Goal: Task Accomplishment & Management: Complete application form

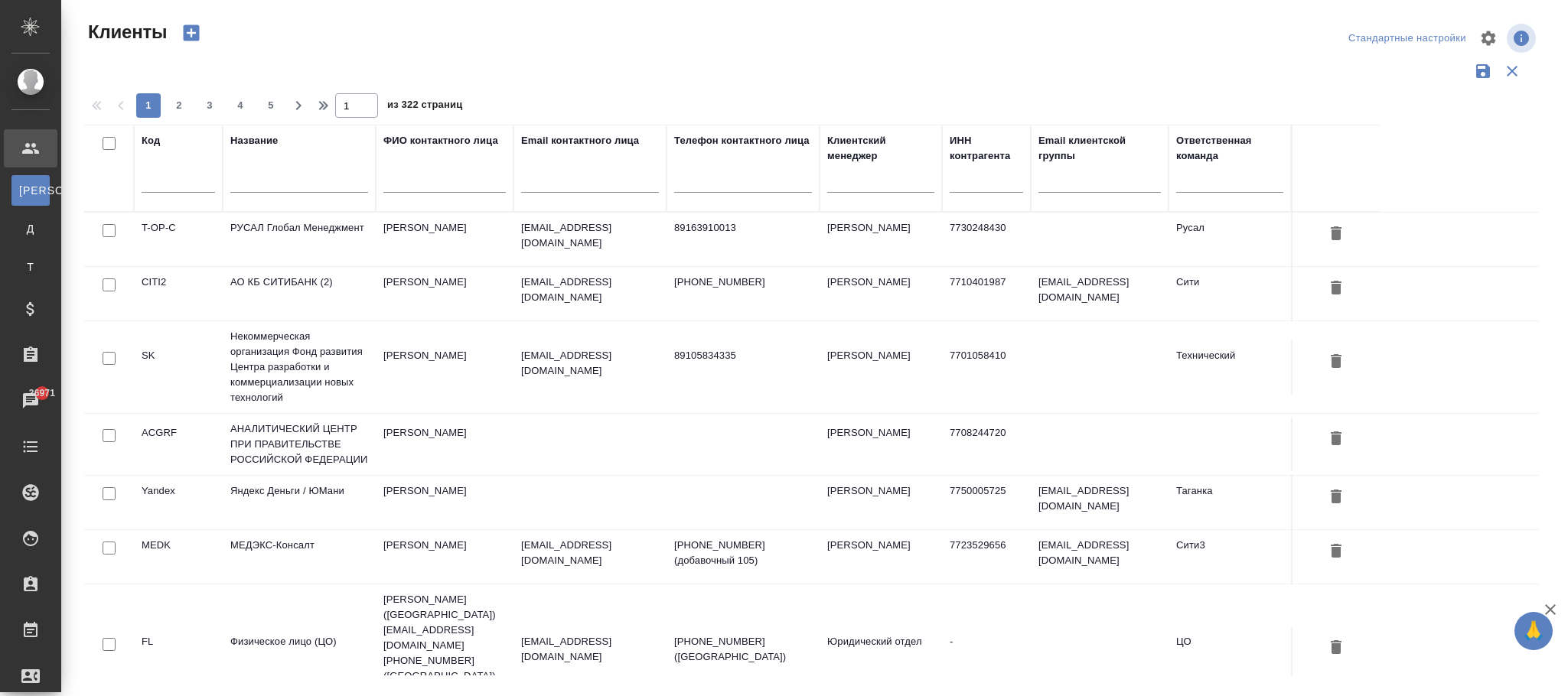
select select "RU"
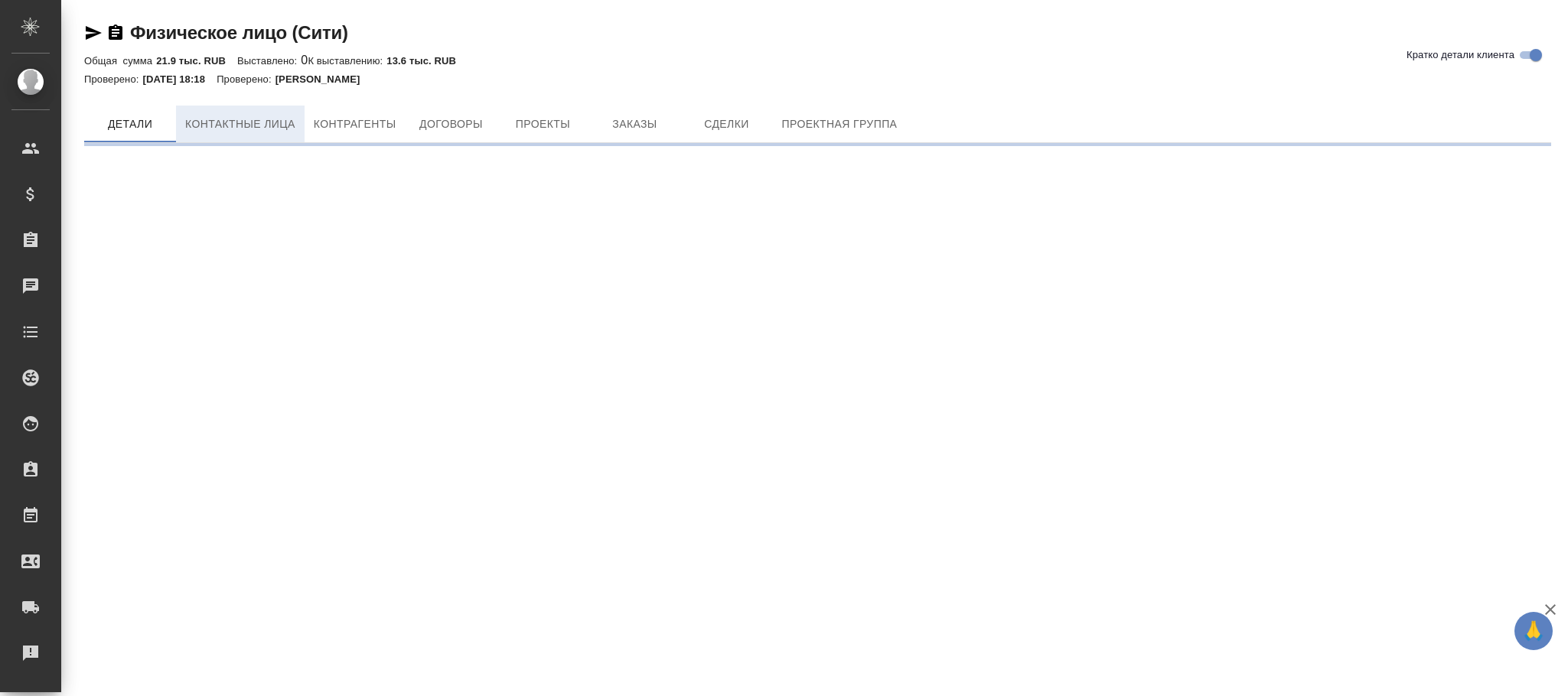
click at [221, 113] on button "Контактные лица" at bounding box center [240, 123] width 129 height 37
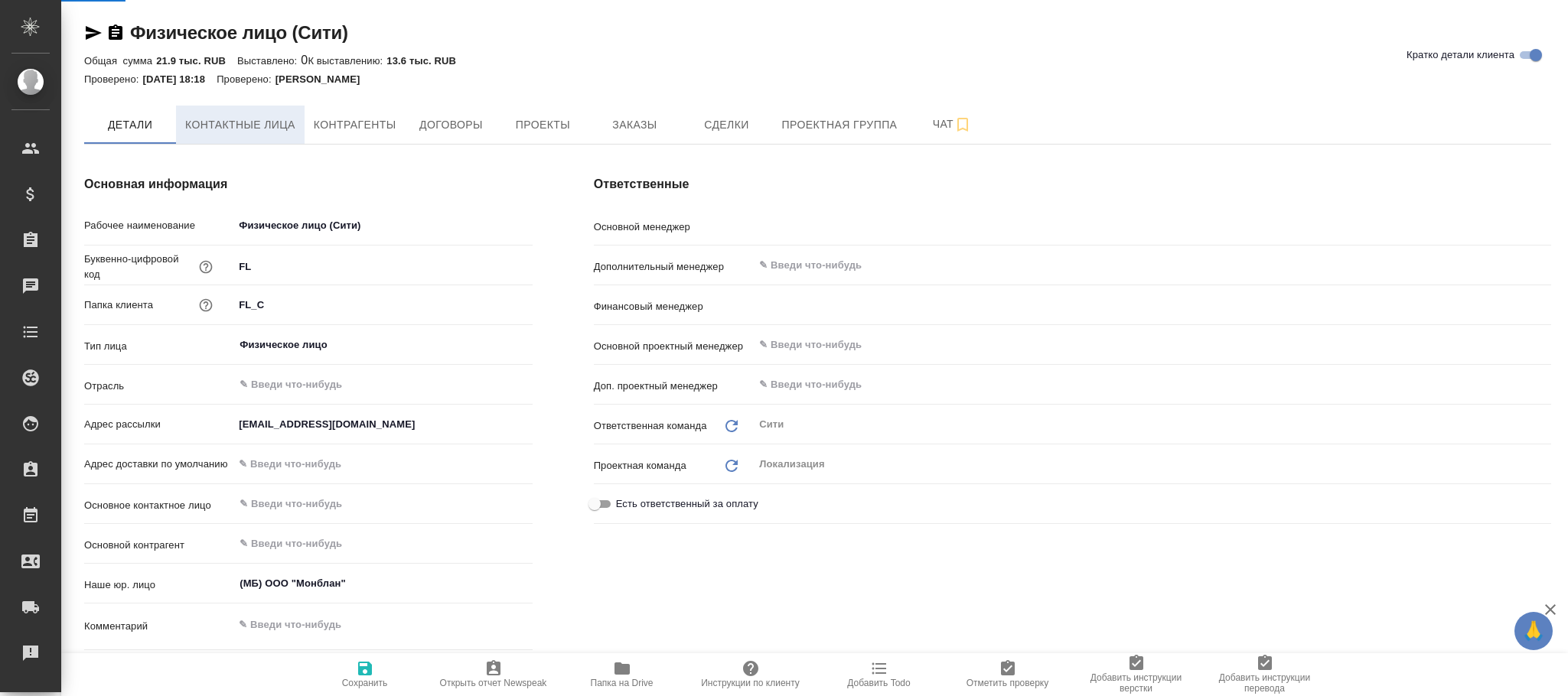
type textarea "x"
type input "Ламонова Евгения"
type input "Левченко Юлия"
select select "RU"
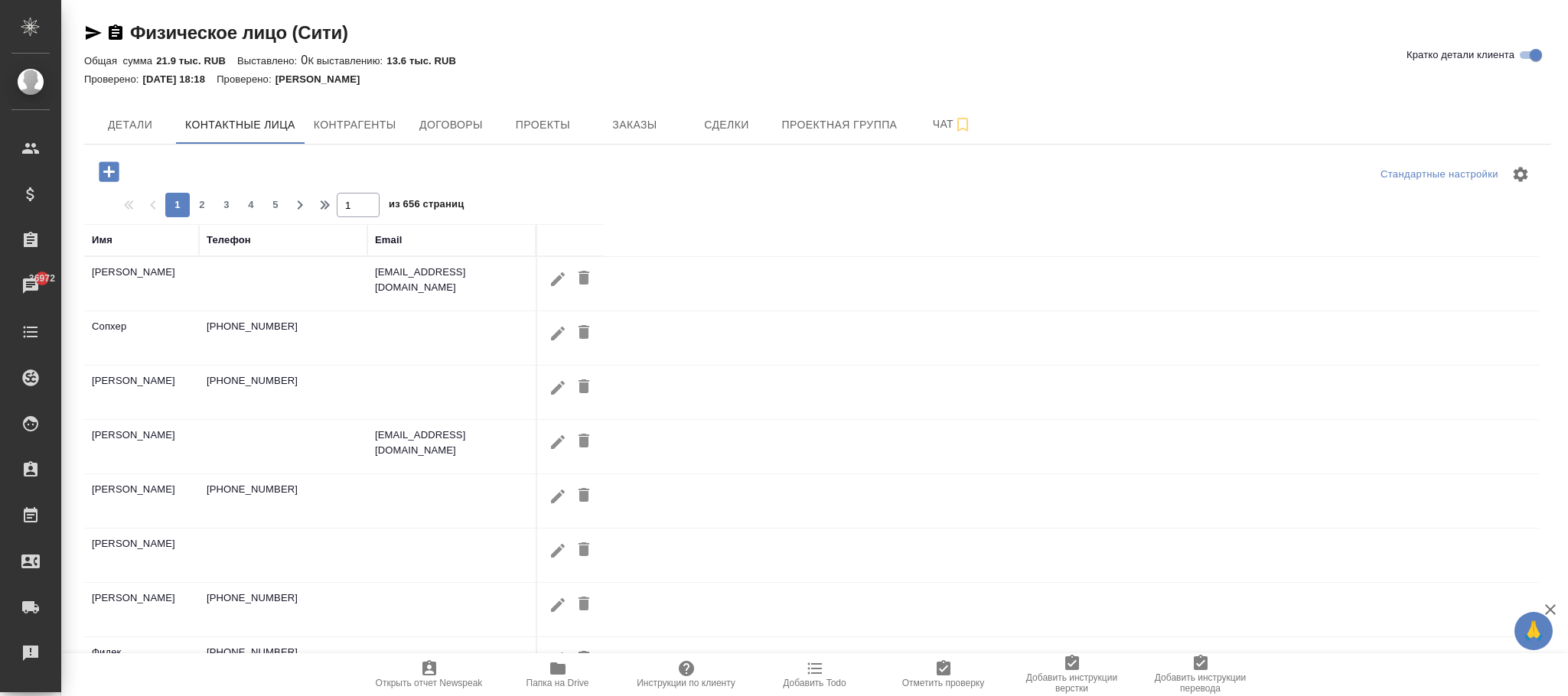
click at [109, 235] on div "Имя" at bounding box center [141, 239] width 99 height 15
click at [97, 239] on div "Имя" at bounding box center [102, 239] width 21 height 15
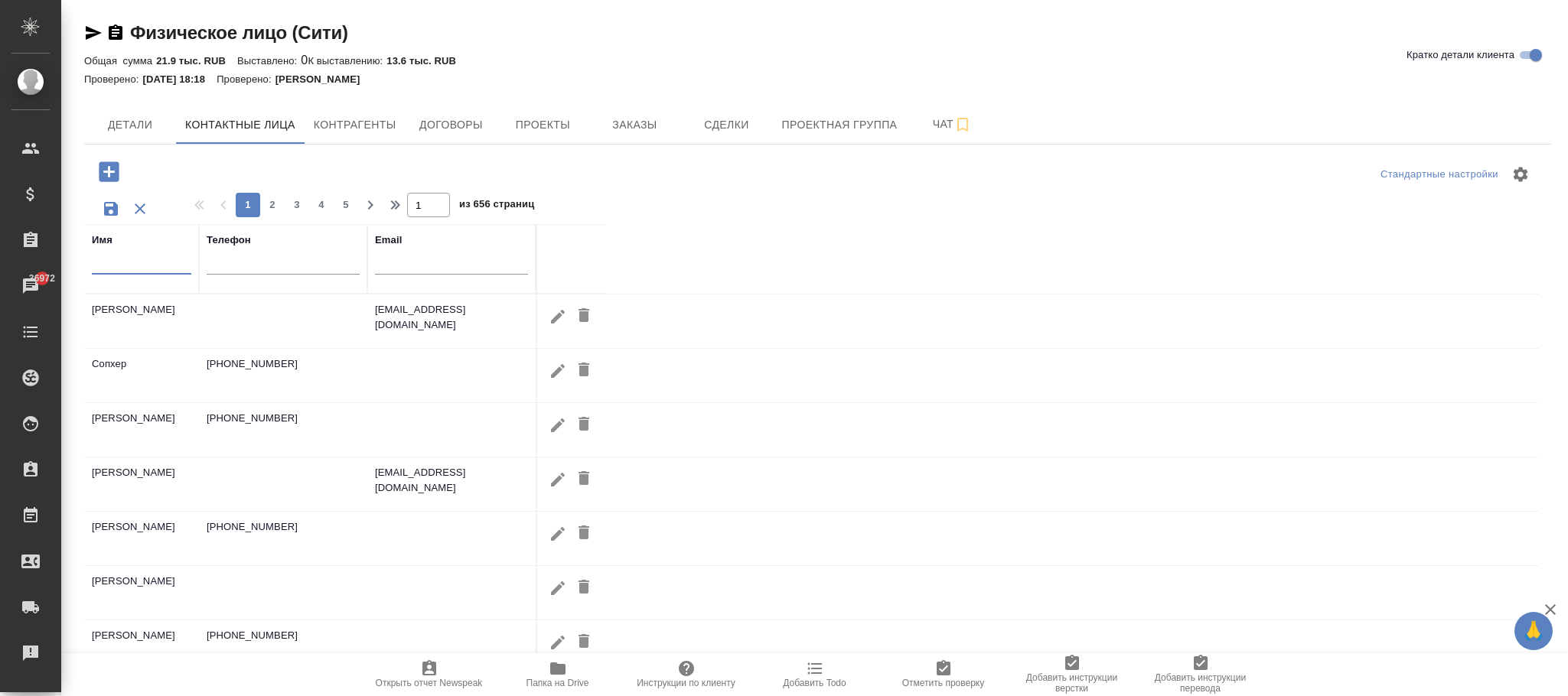
click at [122, 274] on input "text" at bounding box center [141, 264] width 99 height 19
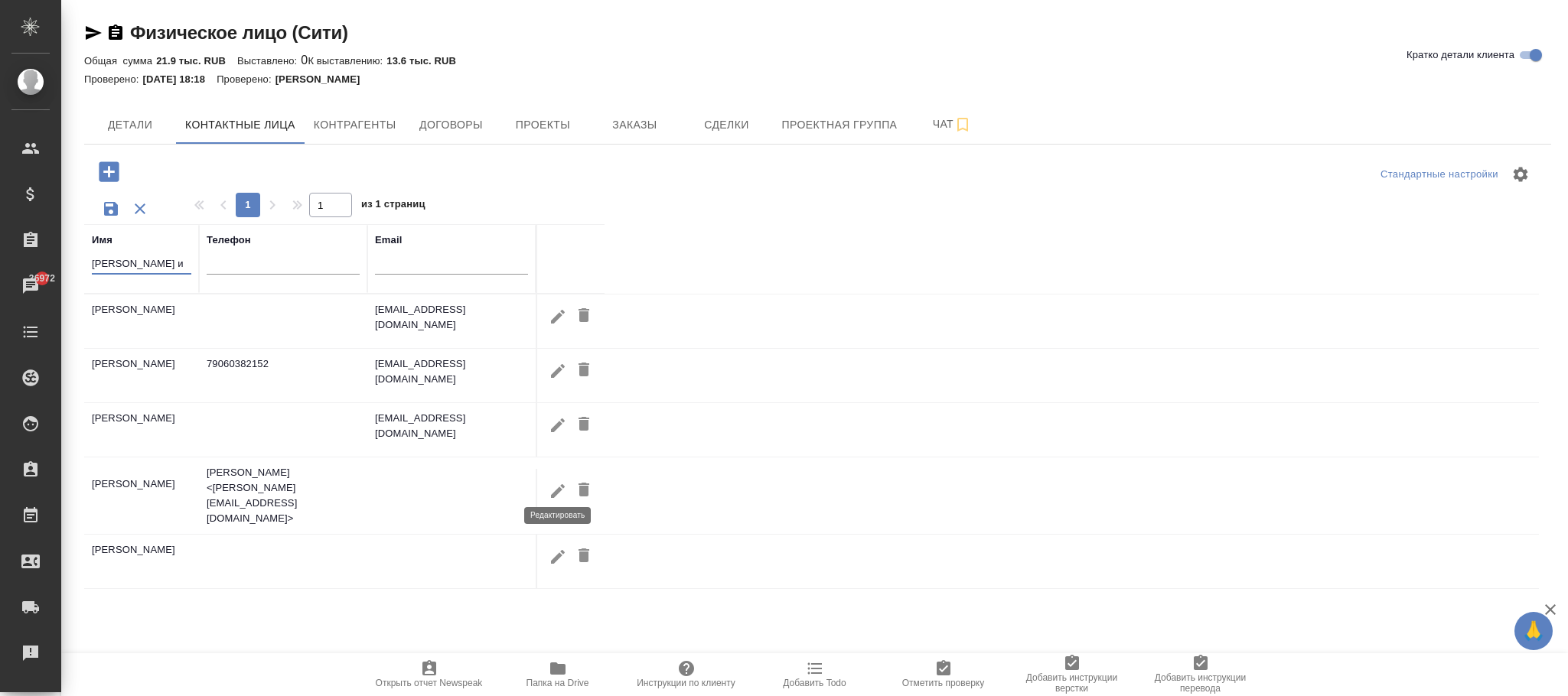
type input "зимина и"
click at [559, 484] on icon "button" at bounding box center [557, 491] width 13 height 13
type input "Зимина Ирина"
select select "ZZ"
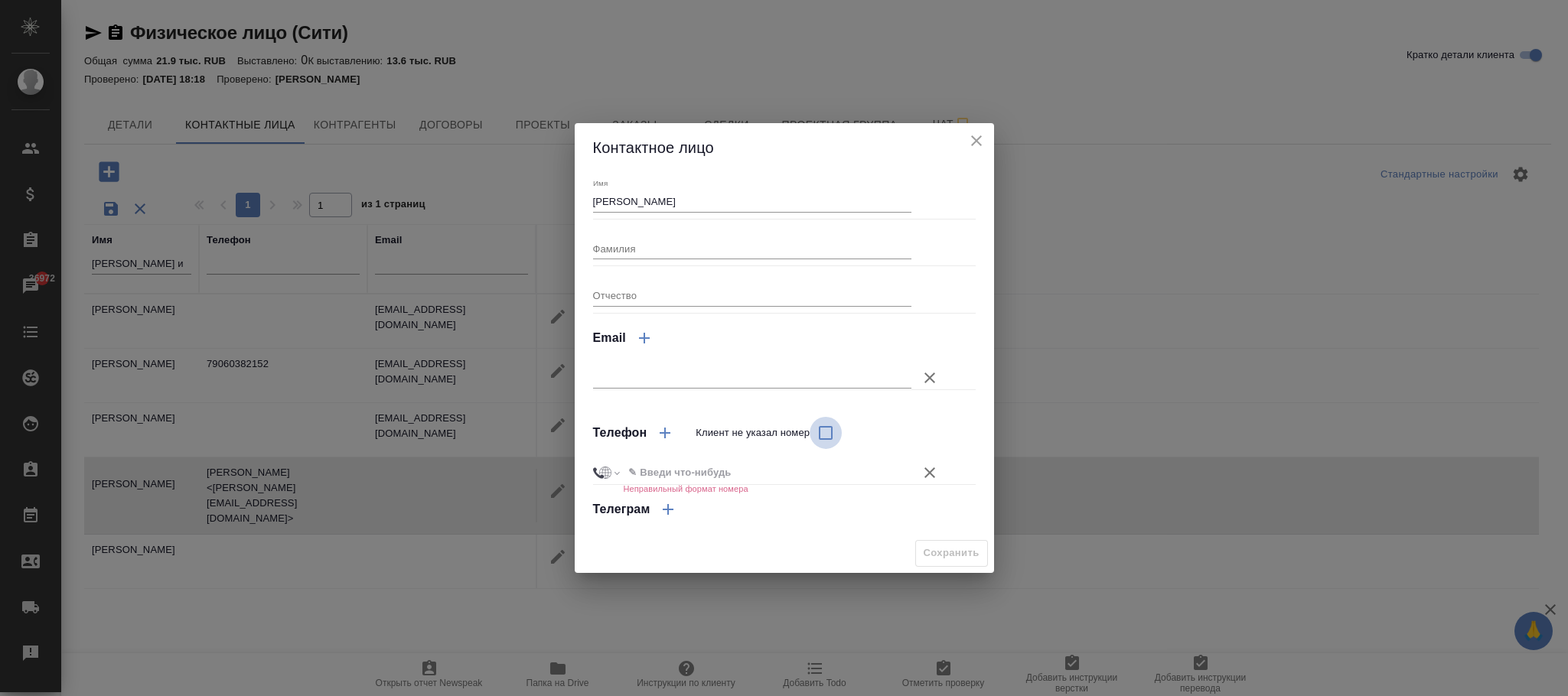
click at [828, 430] on input "Клиент не указал номер" at bounding box center [826, 433] width 32 height 32
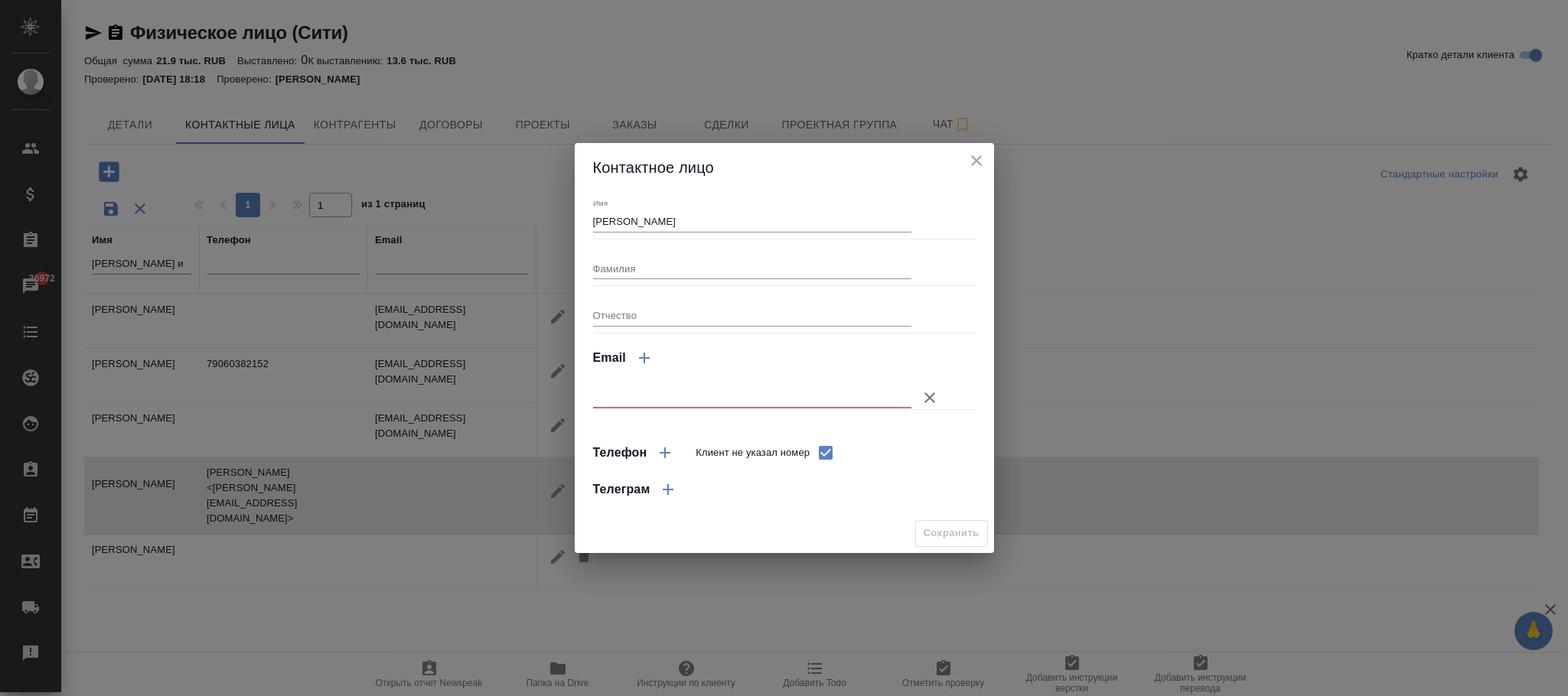
click at [816, 455] on input "Клиент не указал номер" at bounding box center [826, 453] width 32 height 32
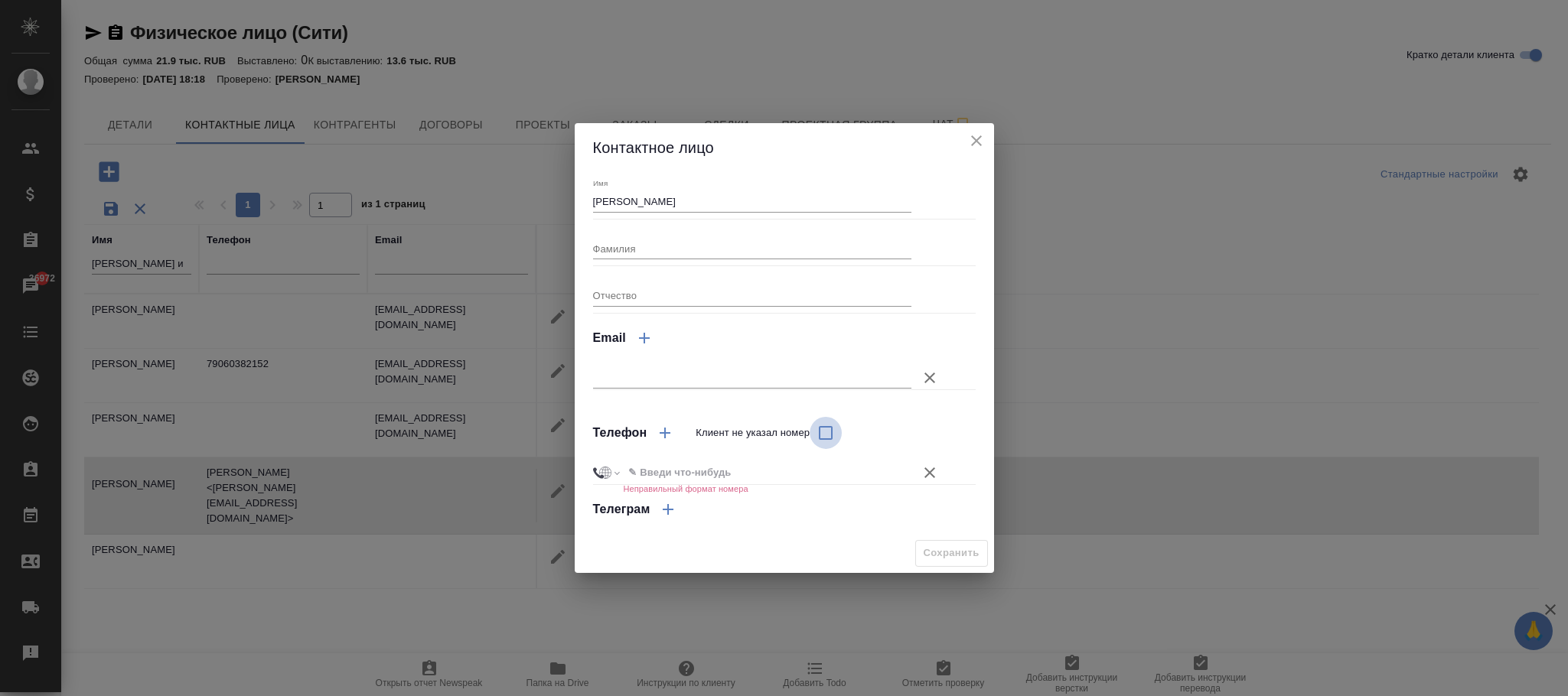
click at [836, 434] on input "Клиент не указал номер" at bounding box center [826, 433] width 32 height 32
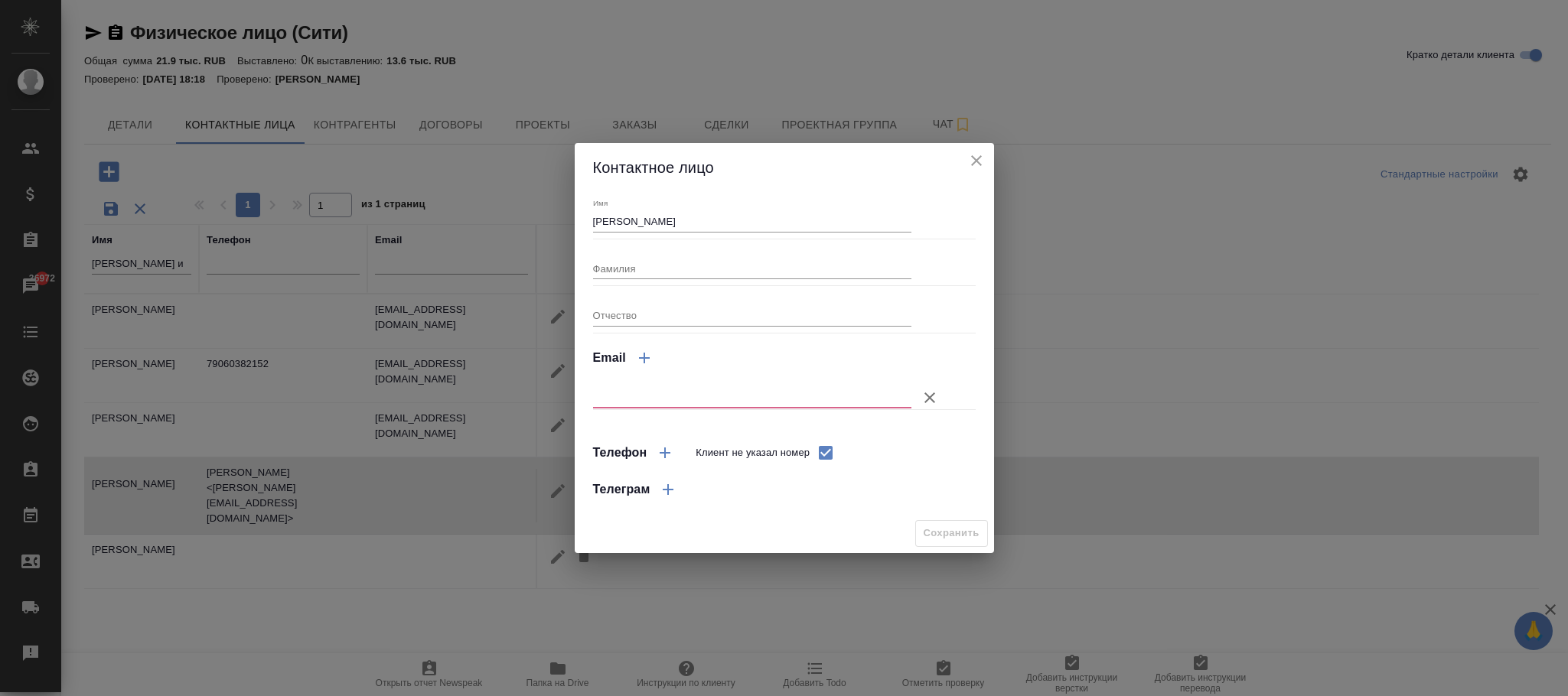
click at [982, 73] on div "Контактное лицо" at bounding box center [785, 48] width 459 height 49
click at [988, 51] on icon "close" at bounding box center [997, 42] width 19 height 19
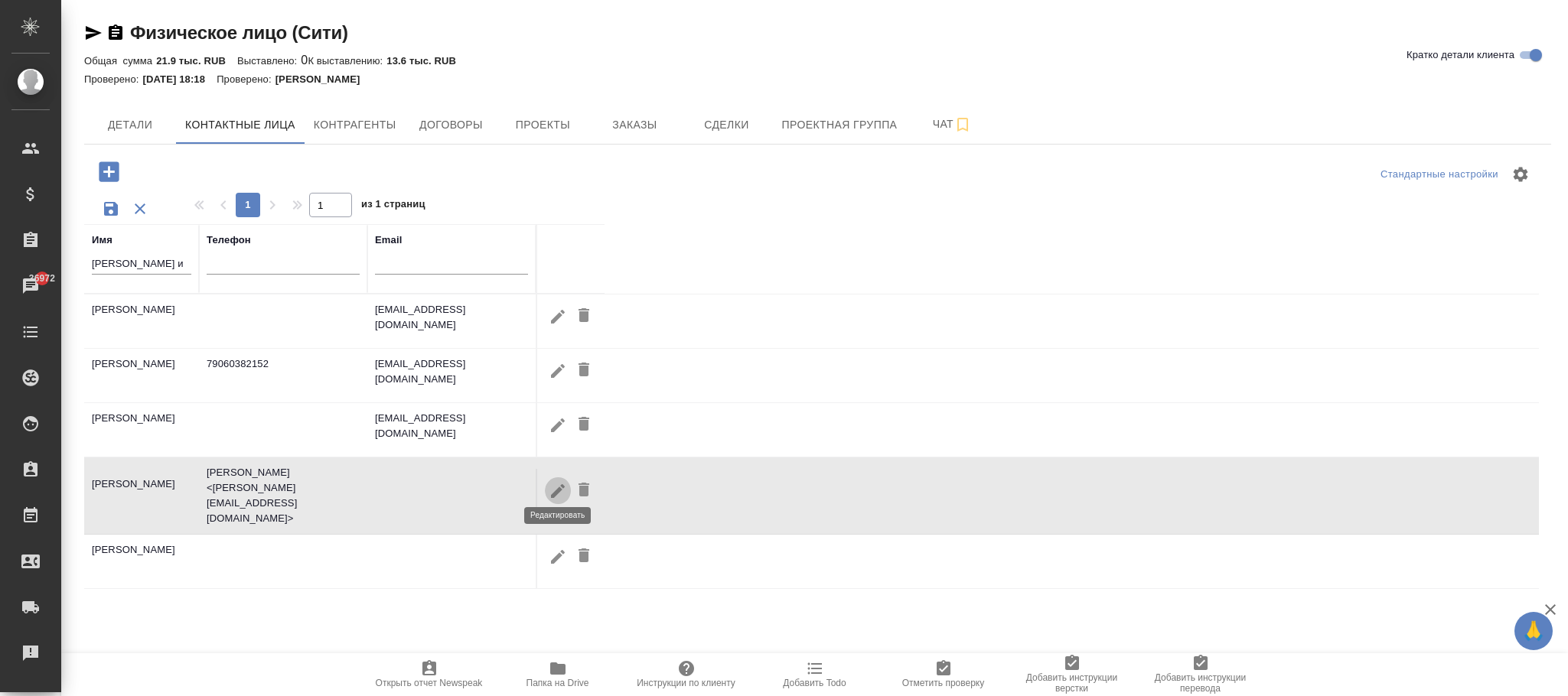
click at [558, 484] on icon "button" at bounding box center [557, 491] width 13 height 13
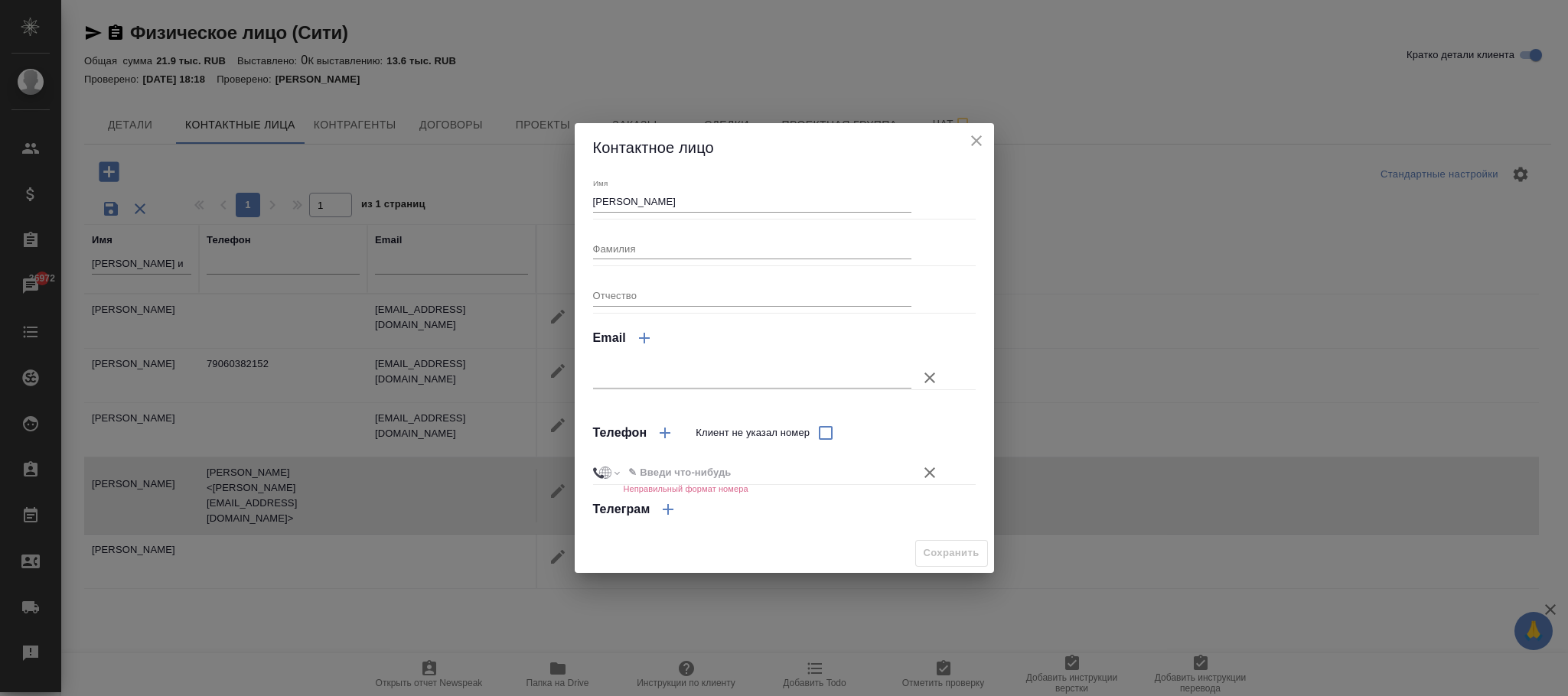
click at [825, 428] on input "Клиент не указал номер" at bounding box center [826, 433] width 32 height 32
checkbox input "true"
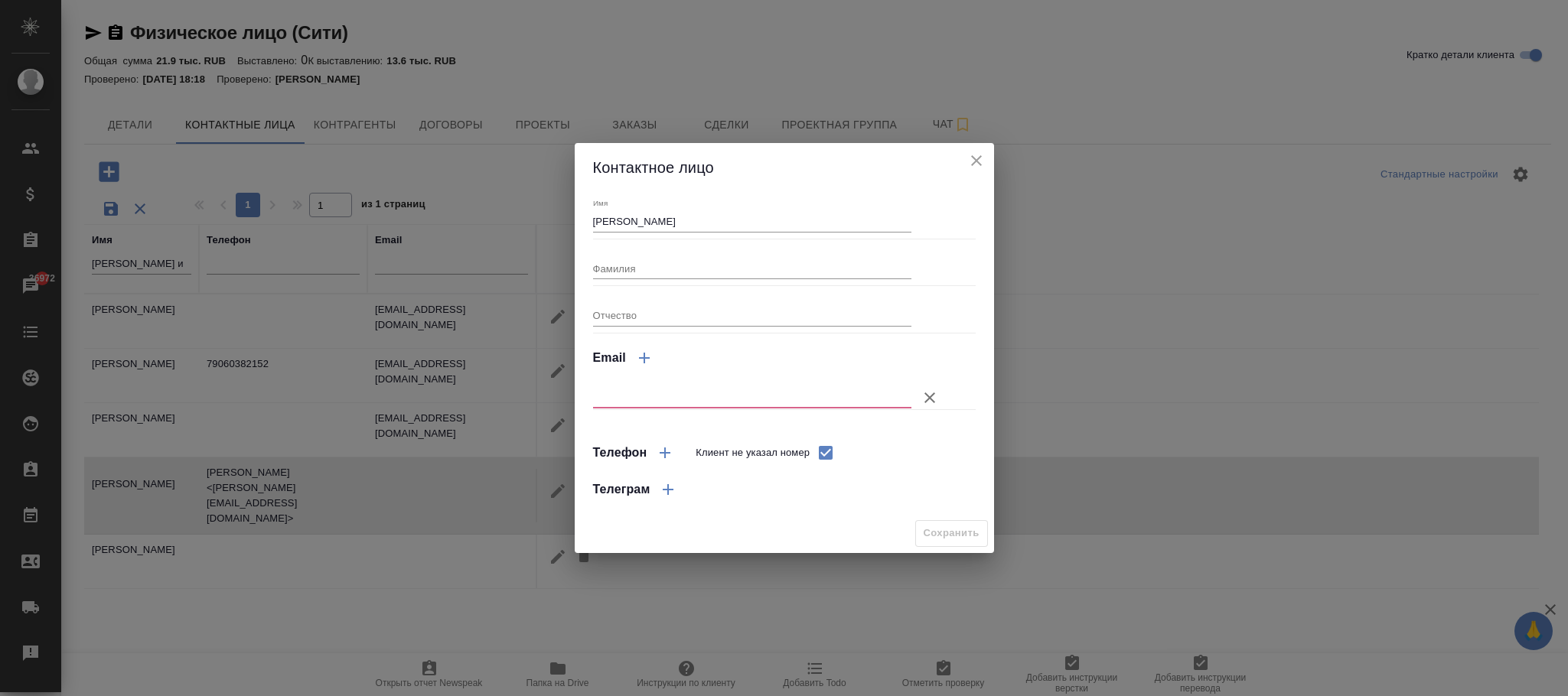
click at [662, 398] on input "text" at bounding box center [753, 398] width 319 height 21
type input "irina.zimina@infralex.ru"
click at [928, 524] on span "Сохранить" at bounding box center [951, 533] width 56 height 18
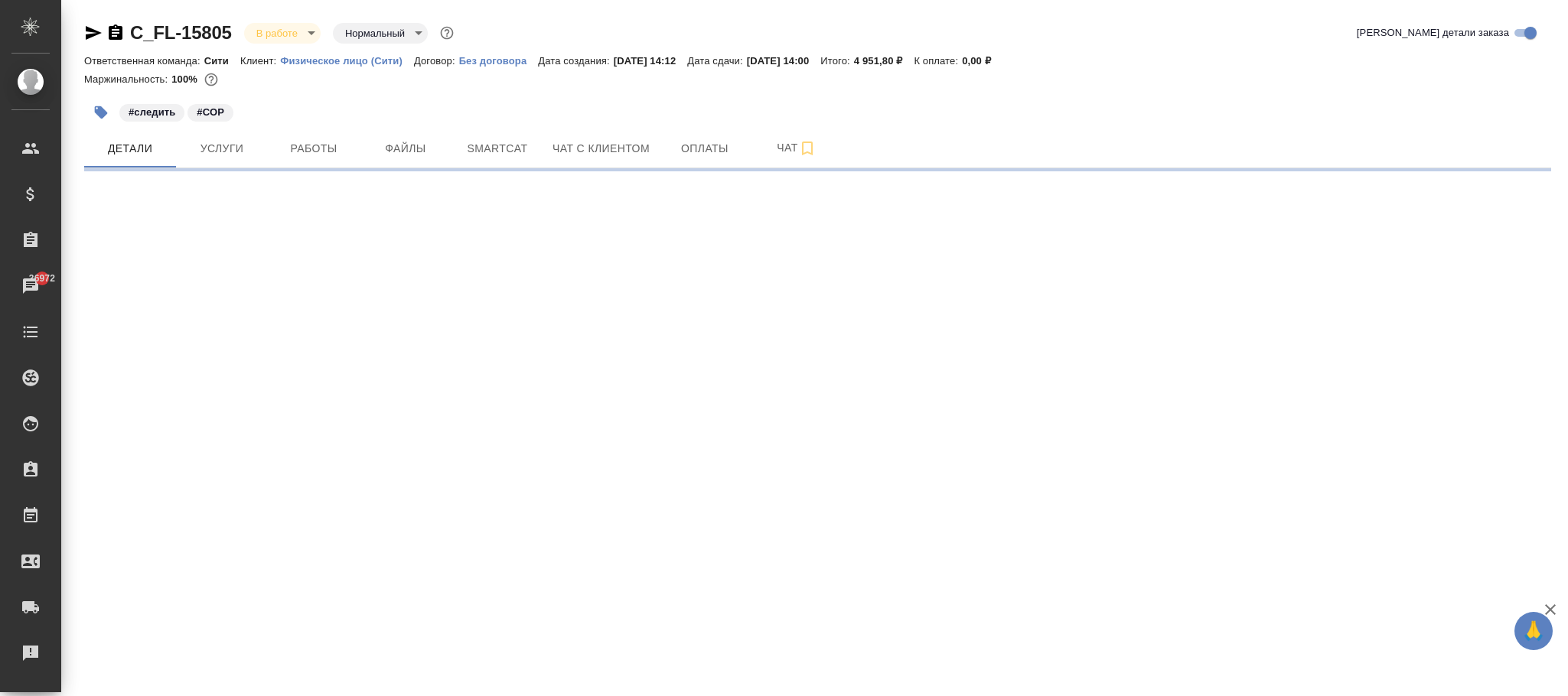
select select "RU"
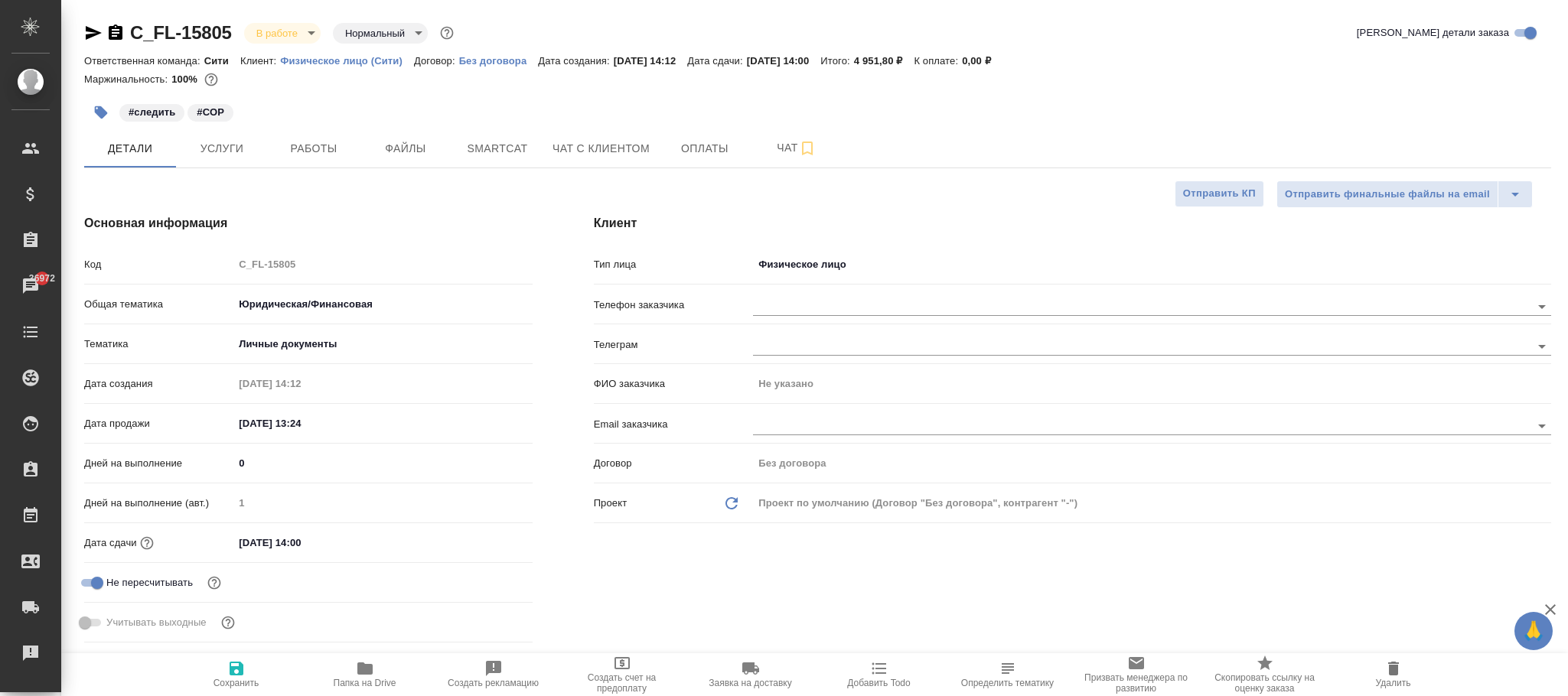
type textarea "x"
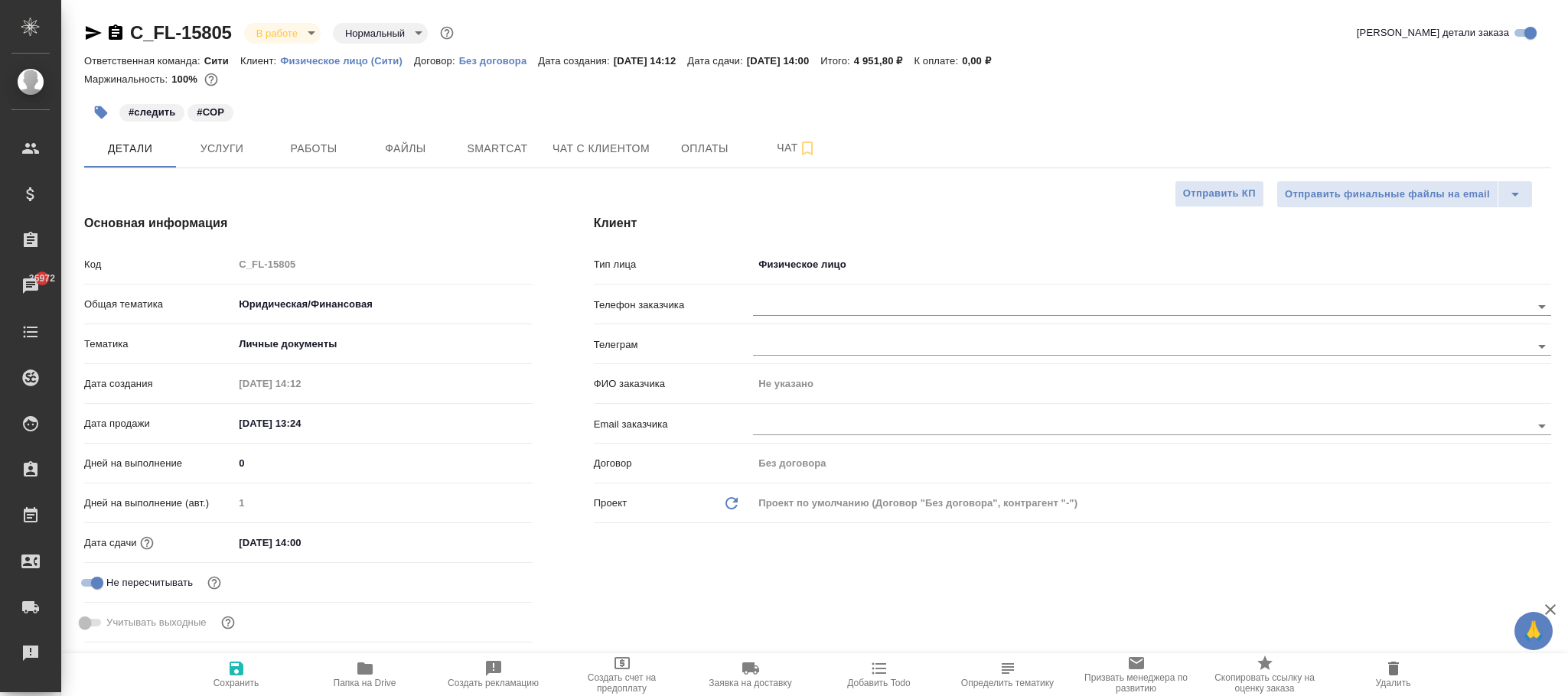
type textarea "x"
click at [788, 298] on input "text" at bounding box center [1117, 306] width 727 height 19
type textarea "x"
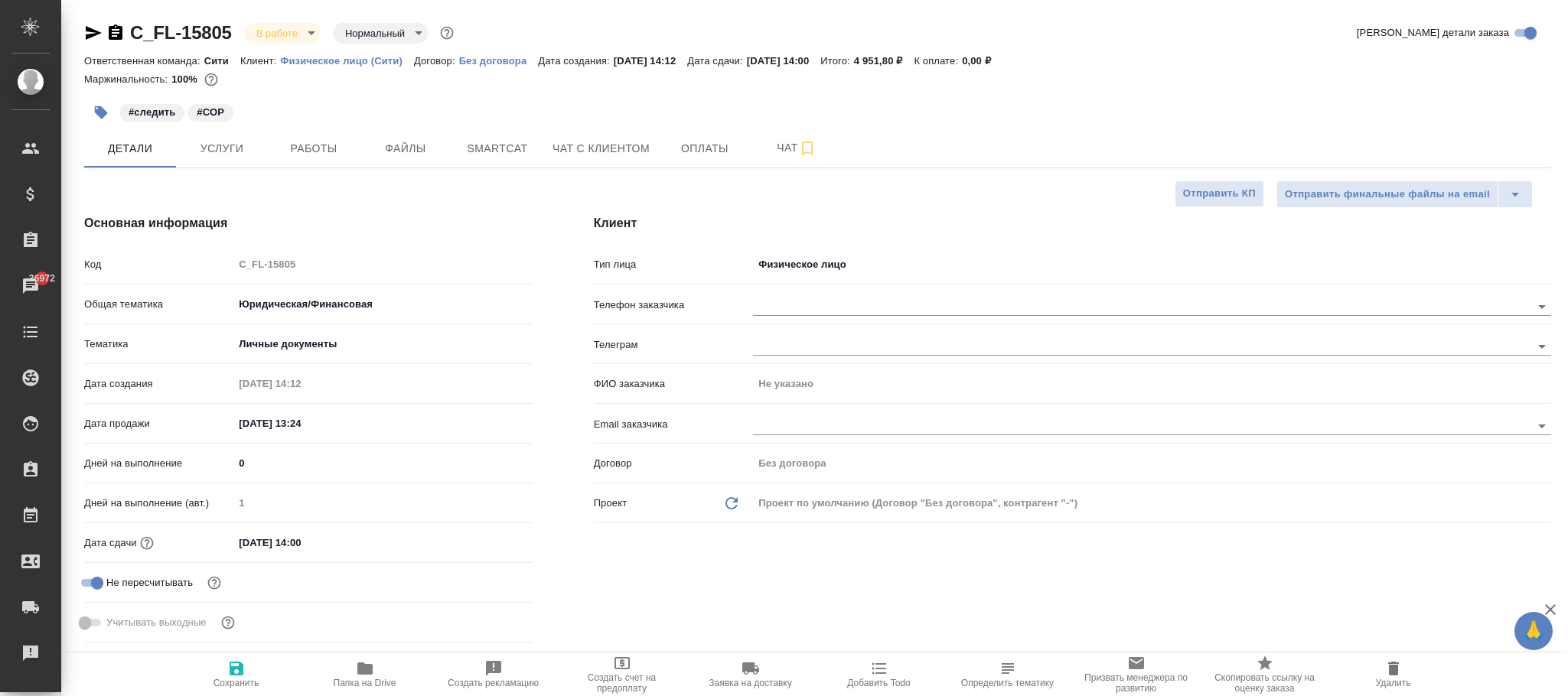
type textarea "x"
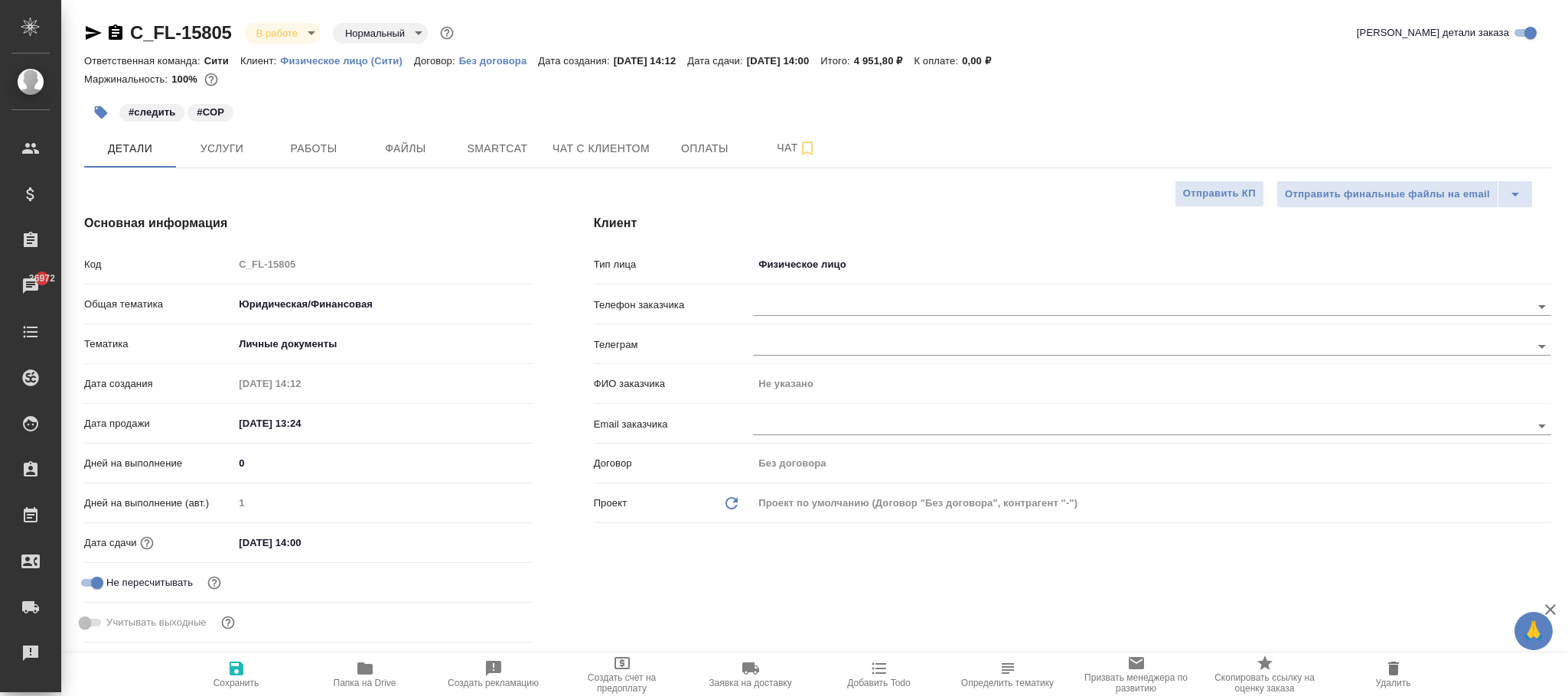
type textarea "x"
type input "з"
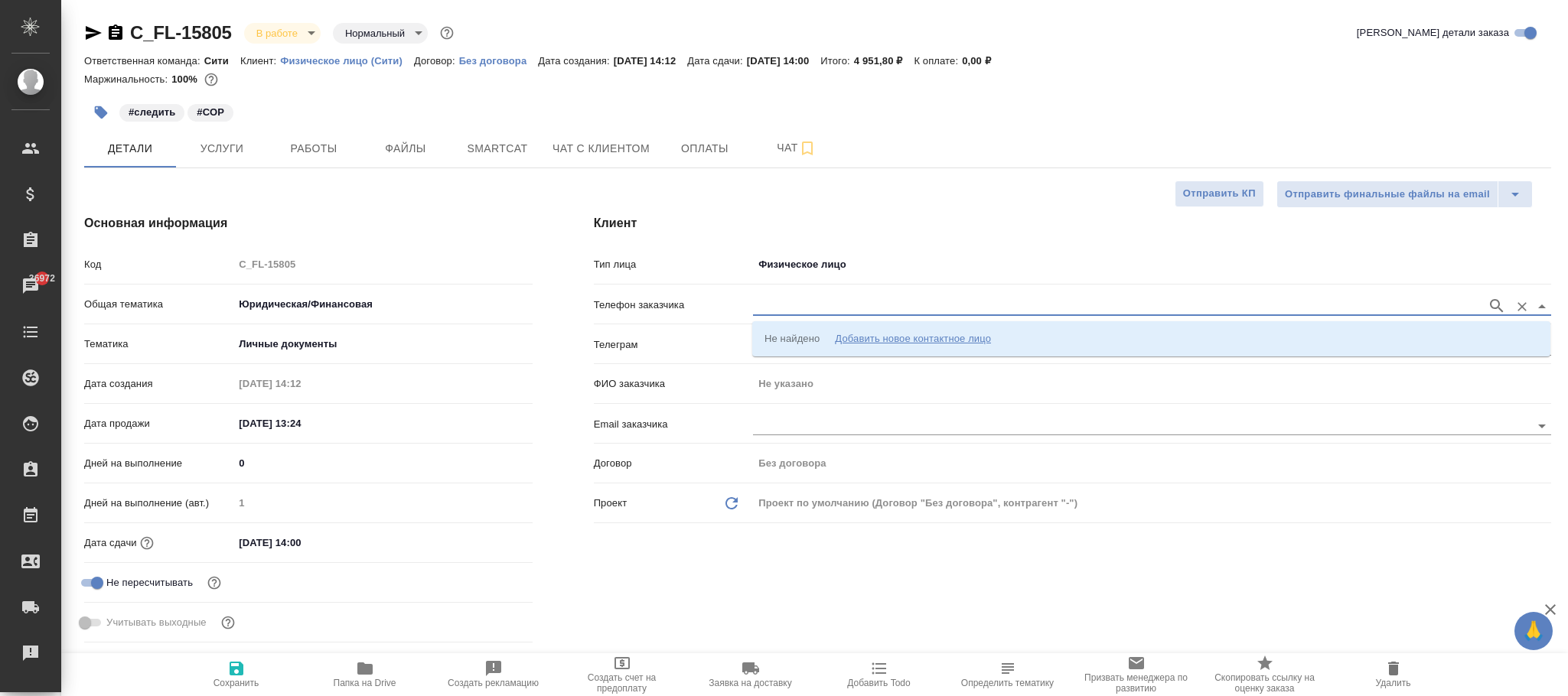
paste input "89091573877"
type input "89091573877"
click at [758, 307] on input "89091573877" at bounding box center [1117, 306] width 727 height 19
paste input "89091573877"
click at [755, 301] on input "89091573877" at bounding box center [1117, 306] width 727 height 19
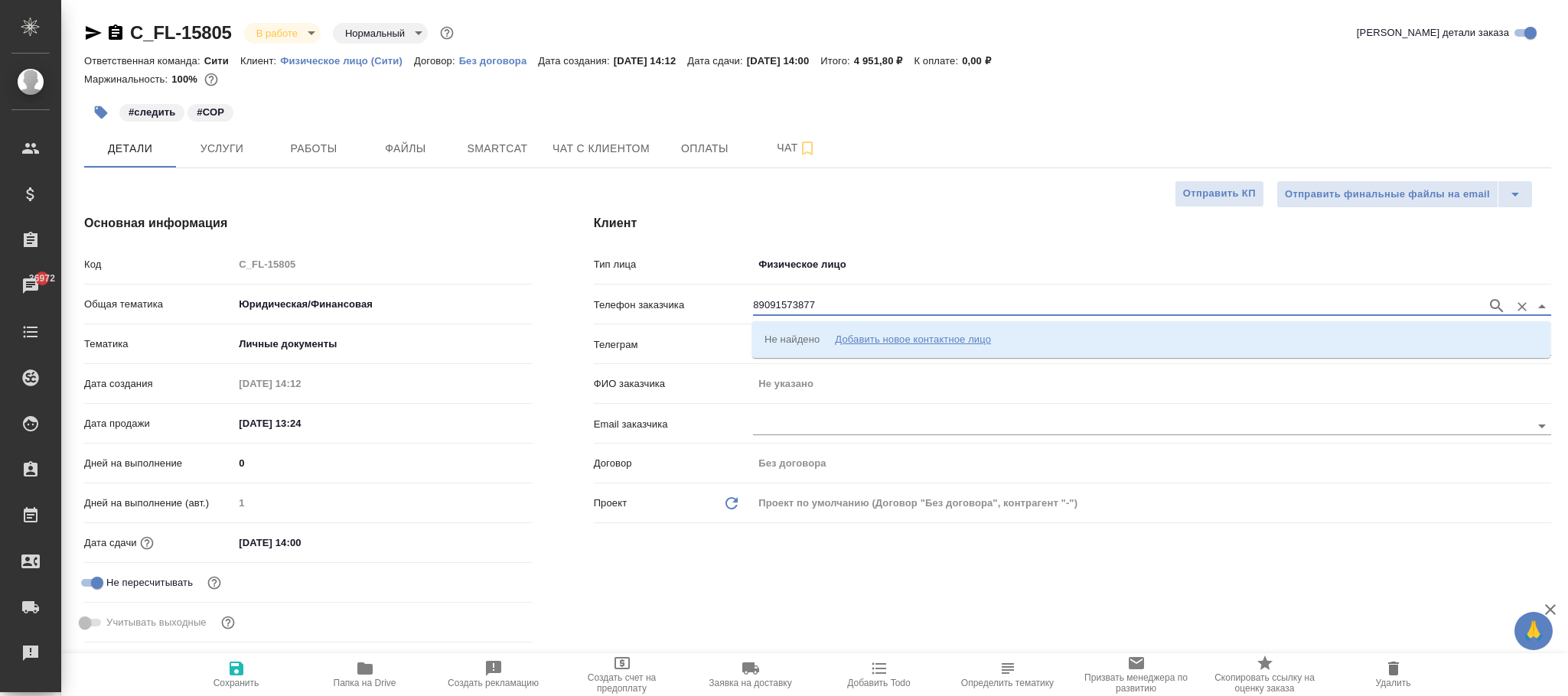
type input "9091573877"
click at [893, 296] on div "9091573877" at bounding box center [1152, 305] width 798 height 29
click at [1493, 295] on div "9091573877" at bounding box center [1152, 305] width 798 height 29
click at [1495, 300] on icon "button" at bounding box center [1496, 306] width 19 height 19
click at [898, 338] on li "+79091573877 Зимин Игорь" at bounding box center [1151, 339] width 798 height 28
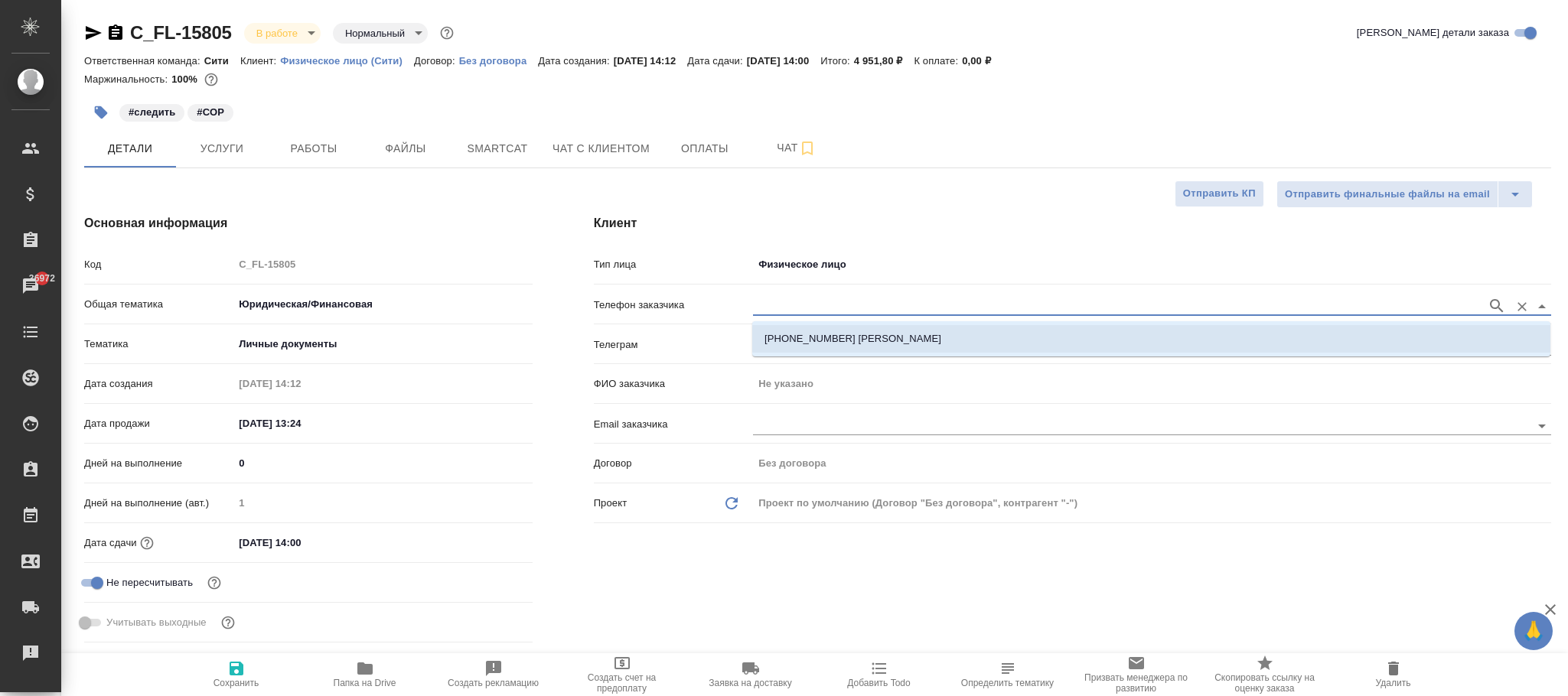
type input "+79091573877 Зимин Игорь"
type input "[PERSON_NAME]"
type textarea "x"
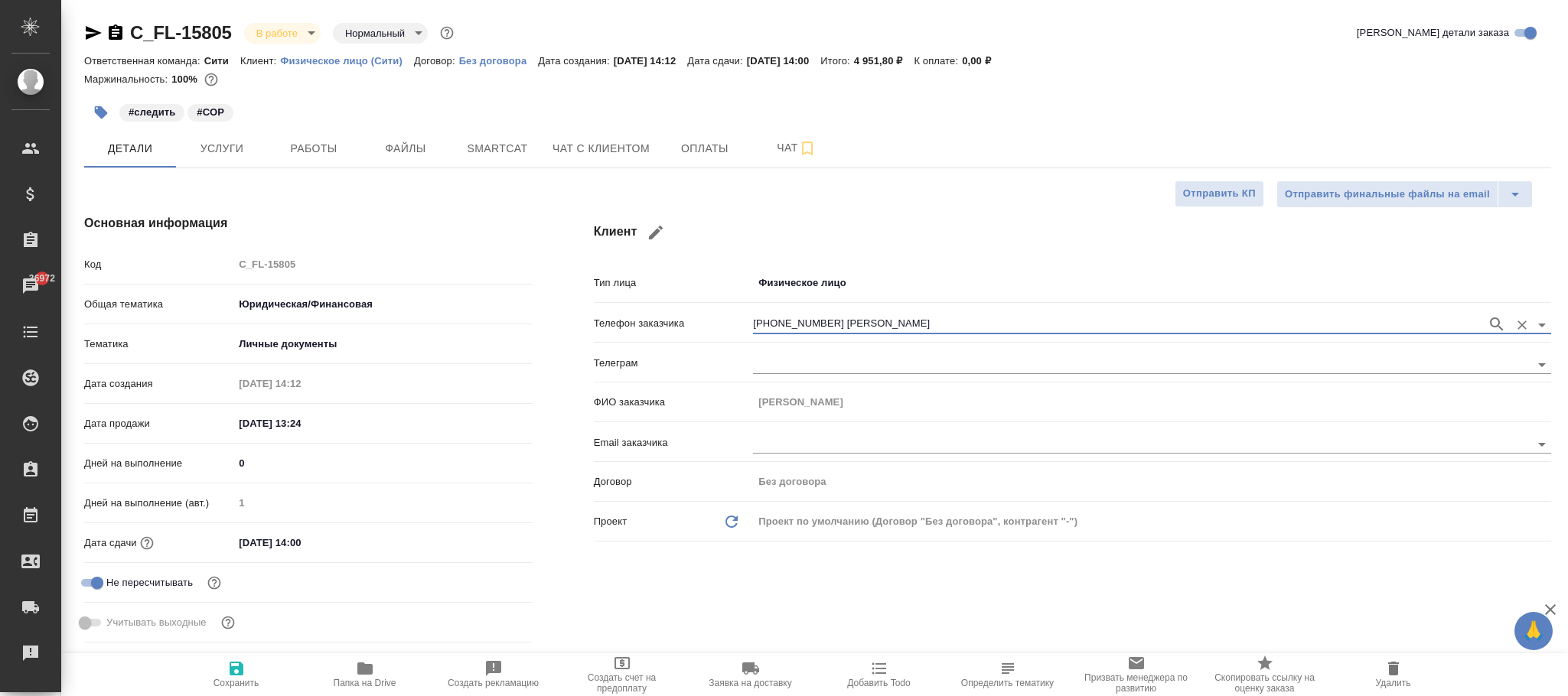
type textarea "x"
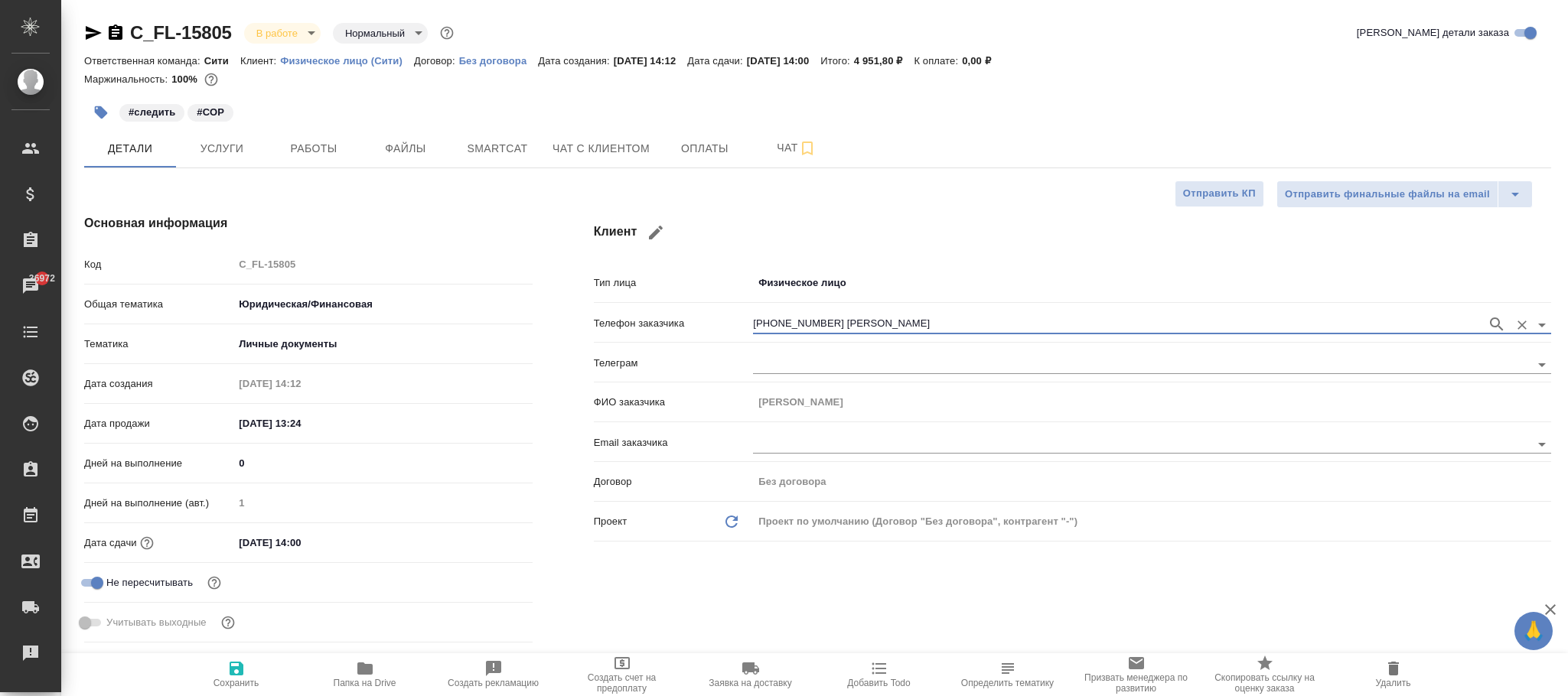
type textarea "x"
type input "+79091573877 Зимин Игорь"
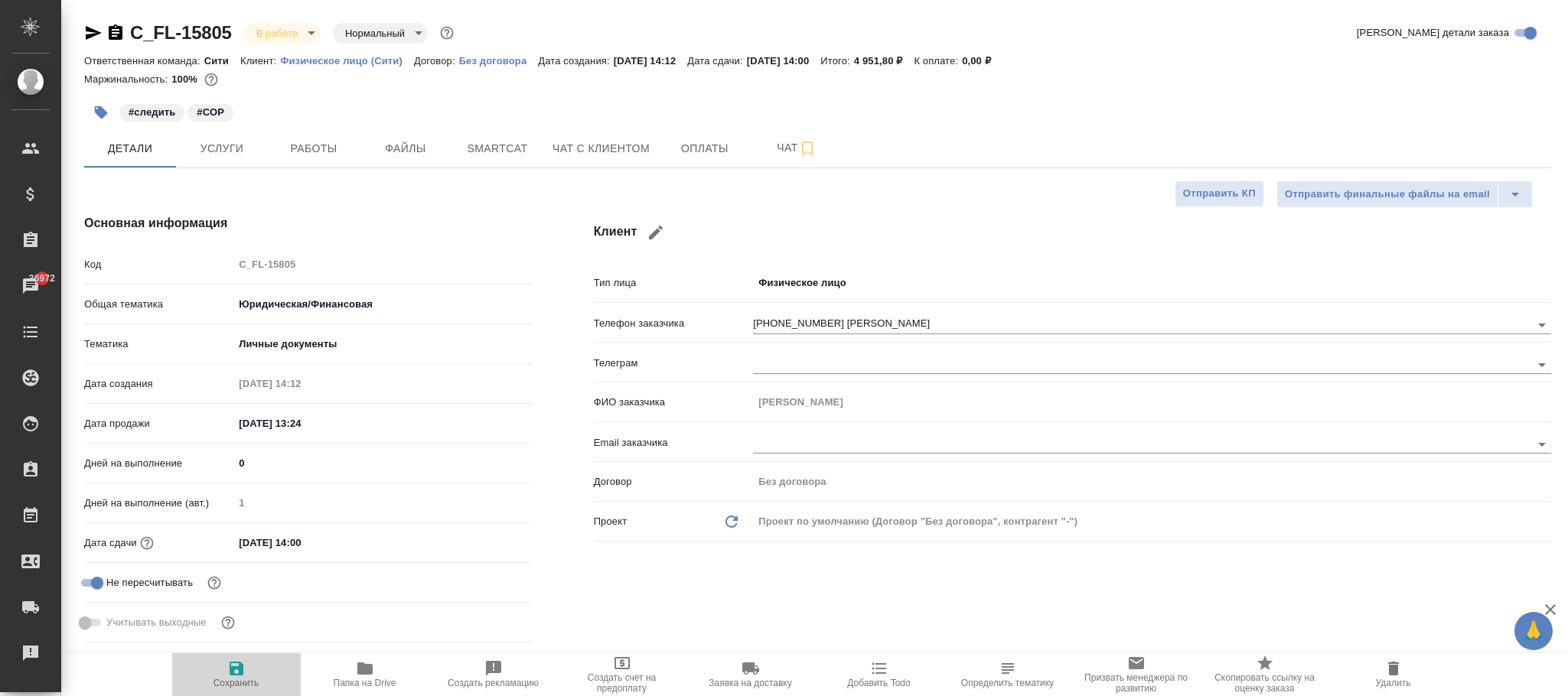
click at [242, 679] on span "Сохранить" at bounding box center [236, 683] width 46 height 11
type textarea "x"
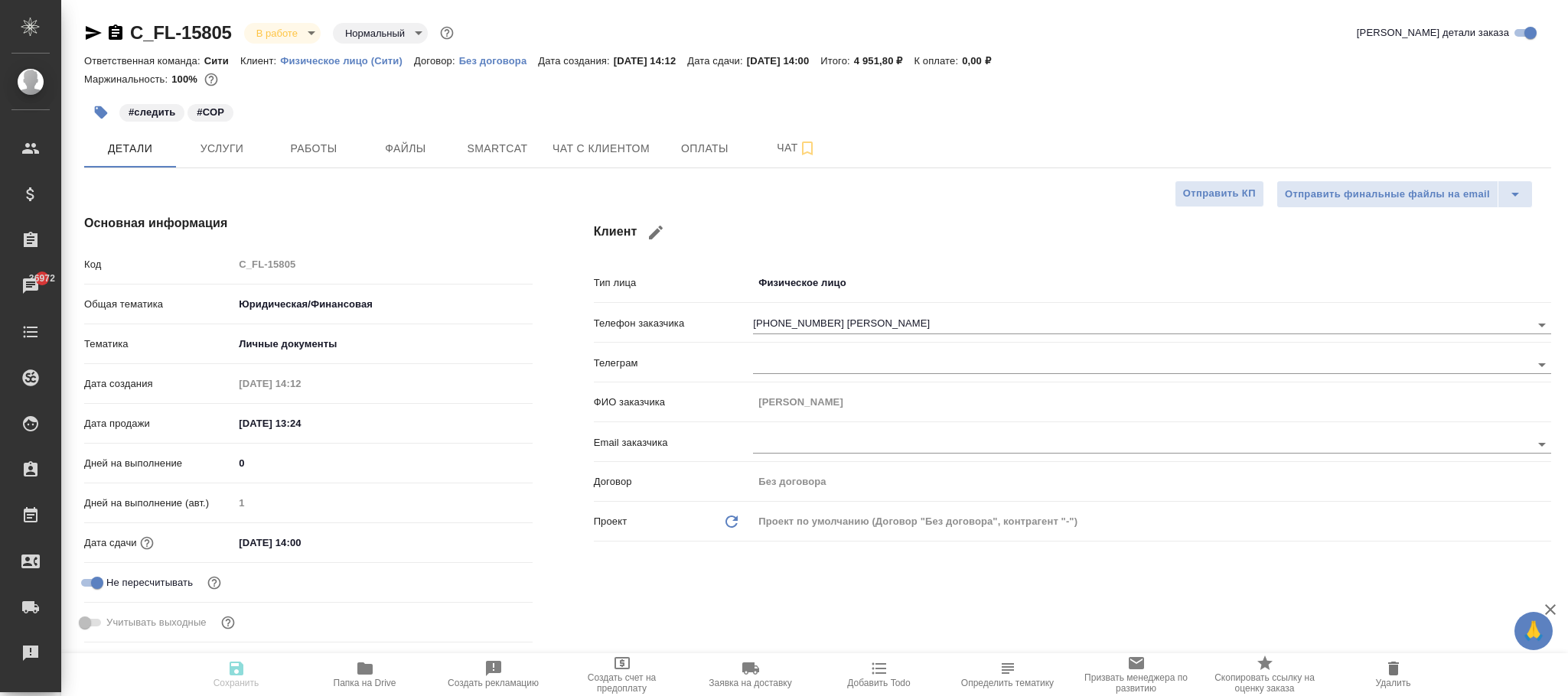
type textarea "x"
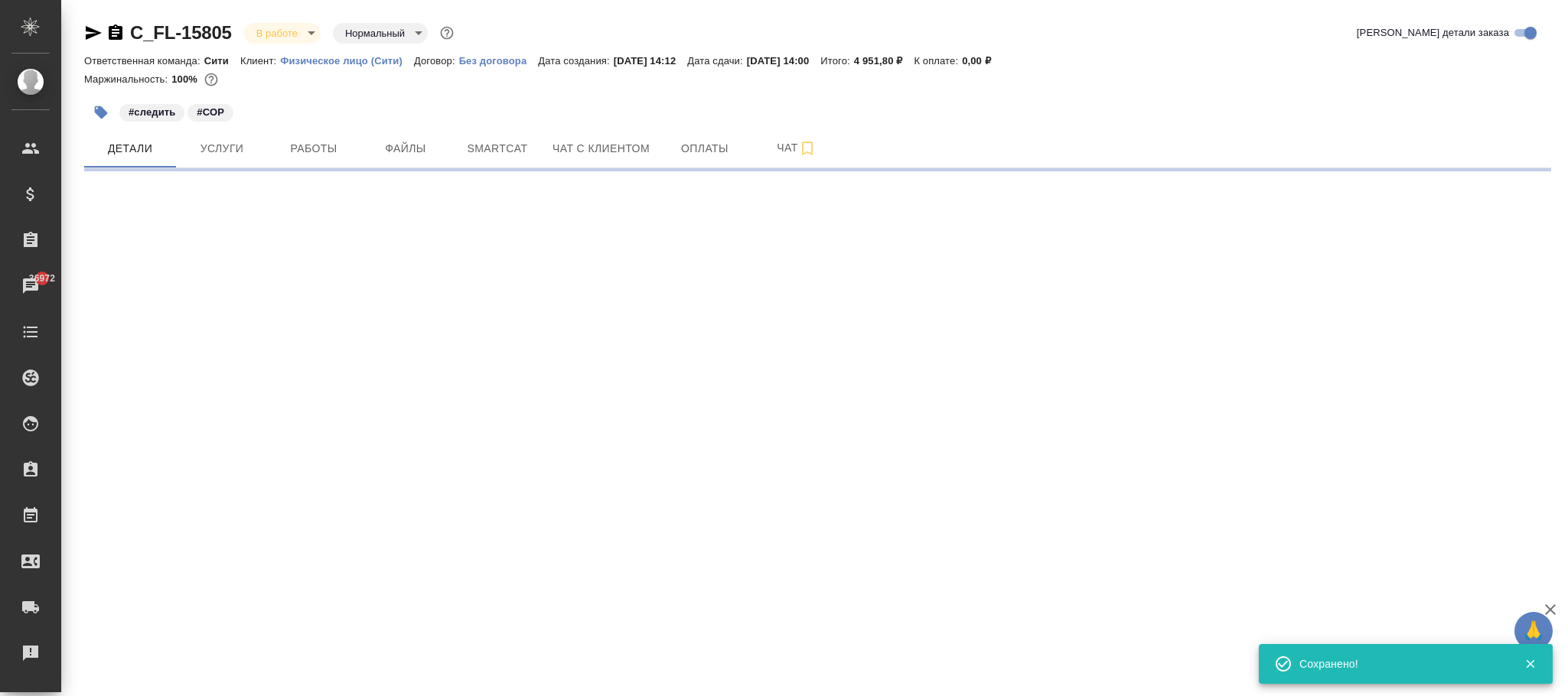
type input "holyTrinity"
select select "RU"
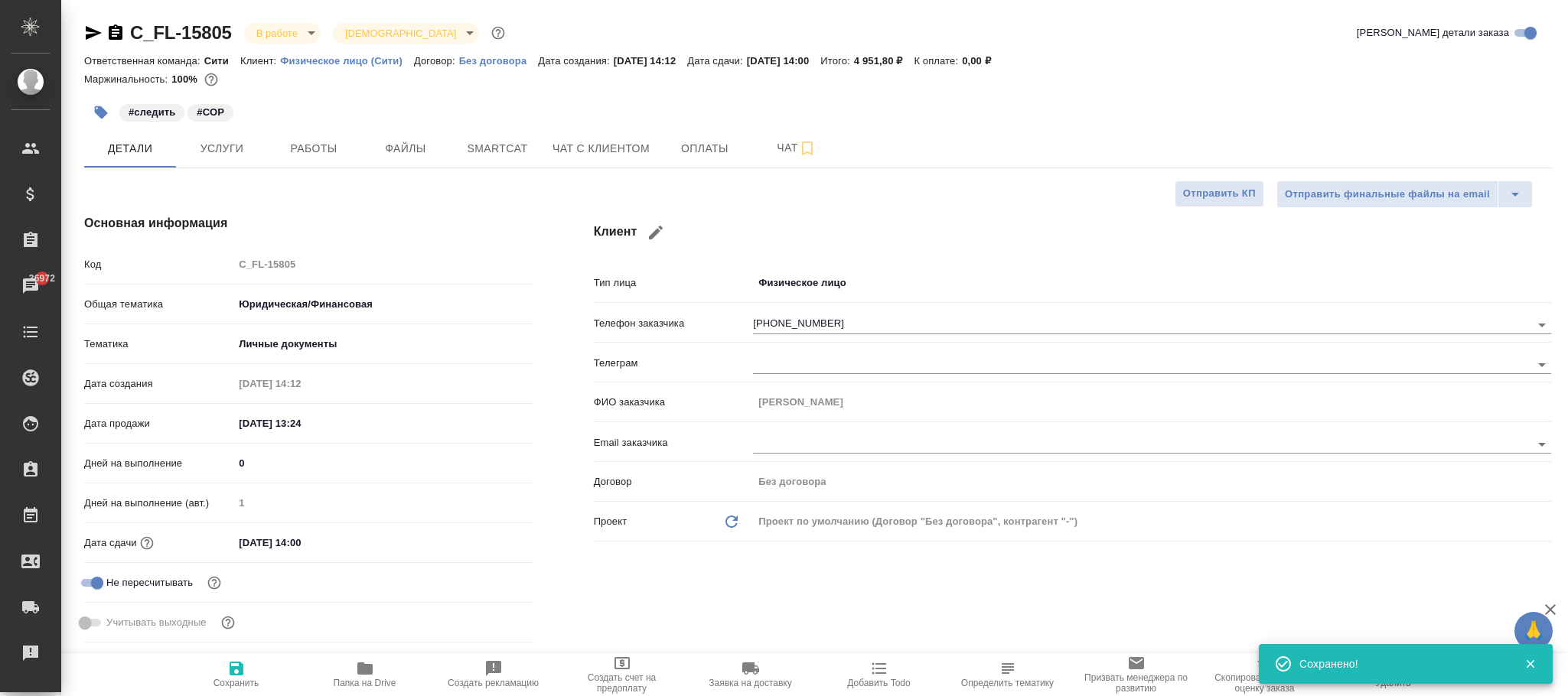
type textarea "x"
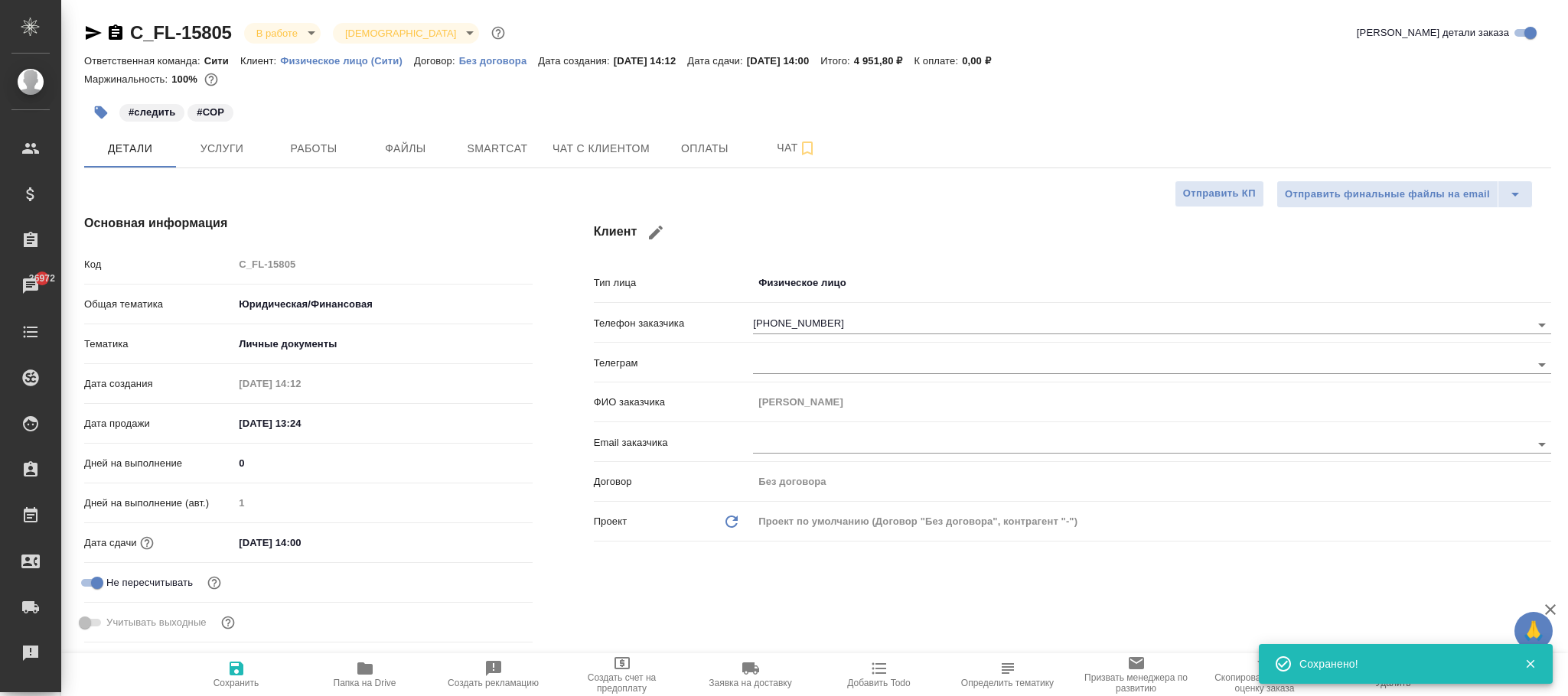
type textarea "x"
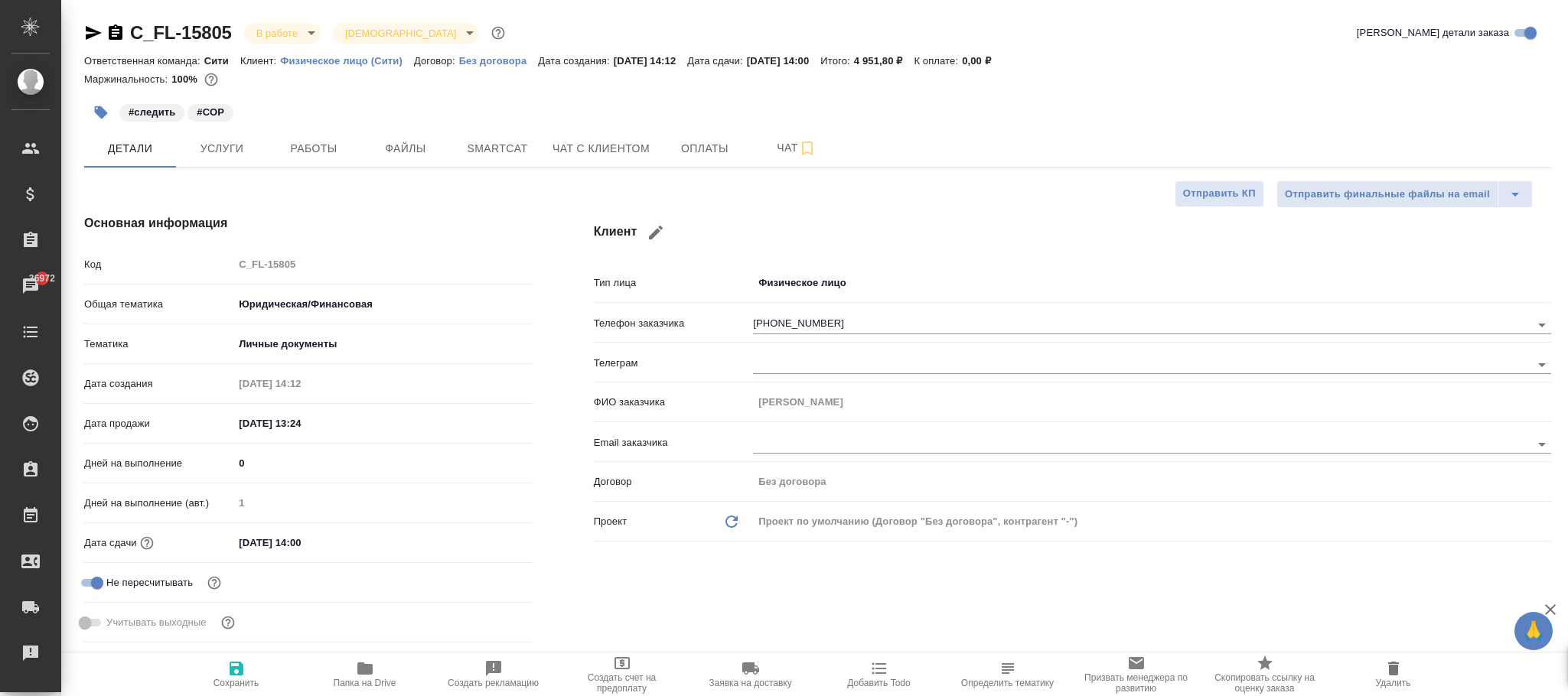
type textarea "x"
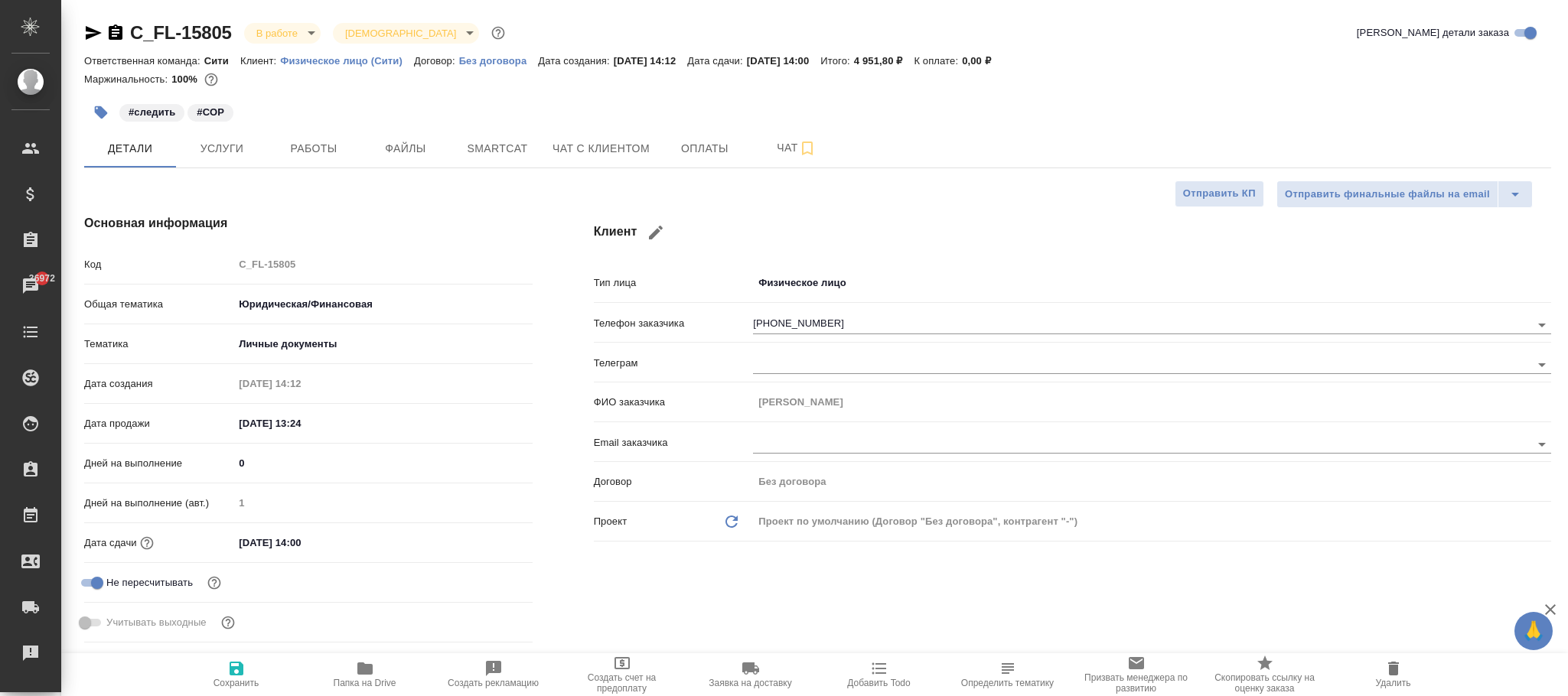
type textarea "x"
click at [234, 680] on span "Сохранить" at bounding box center [236, 683] width 46 height 11
type textarea "x"
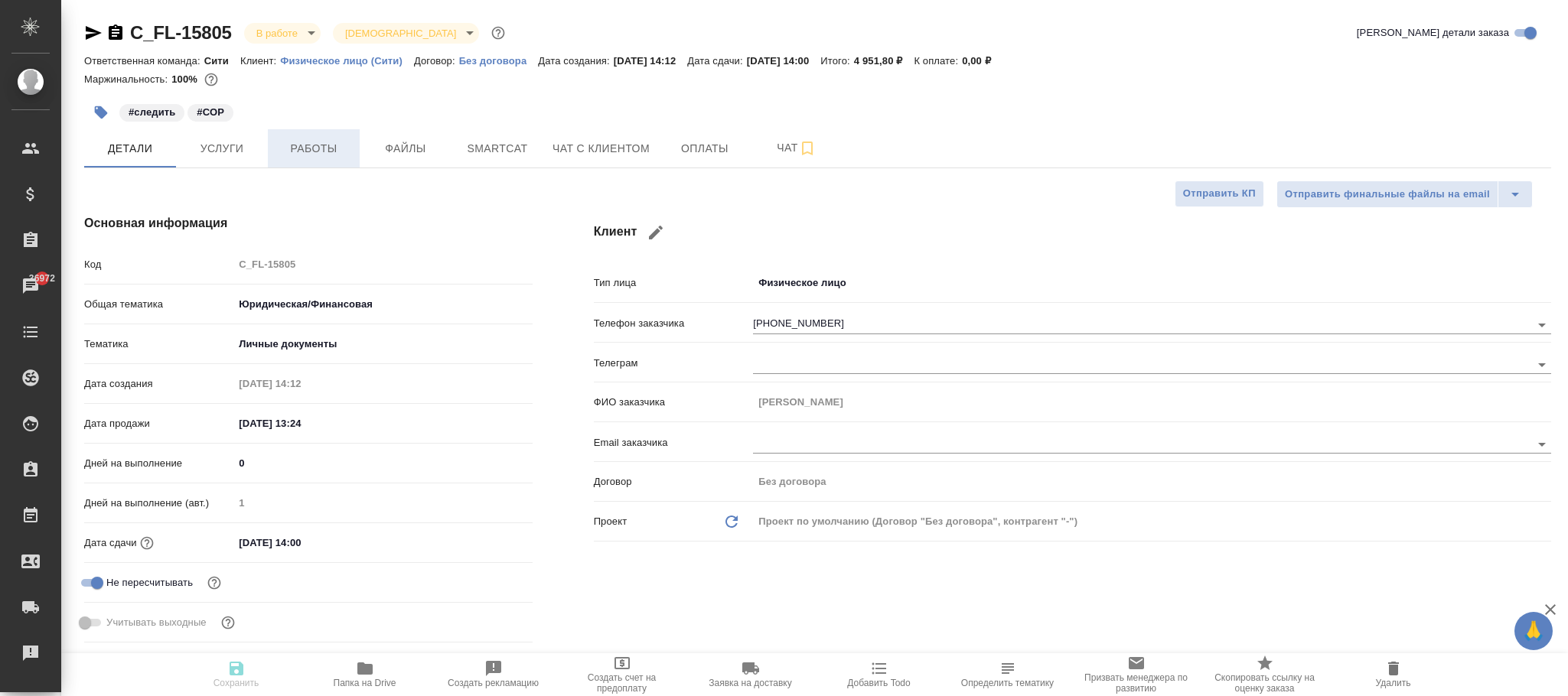
type textarea "x"
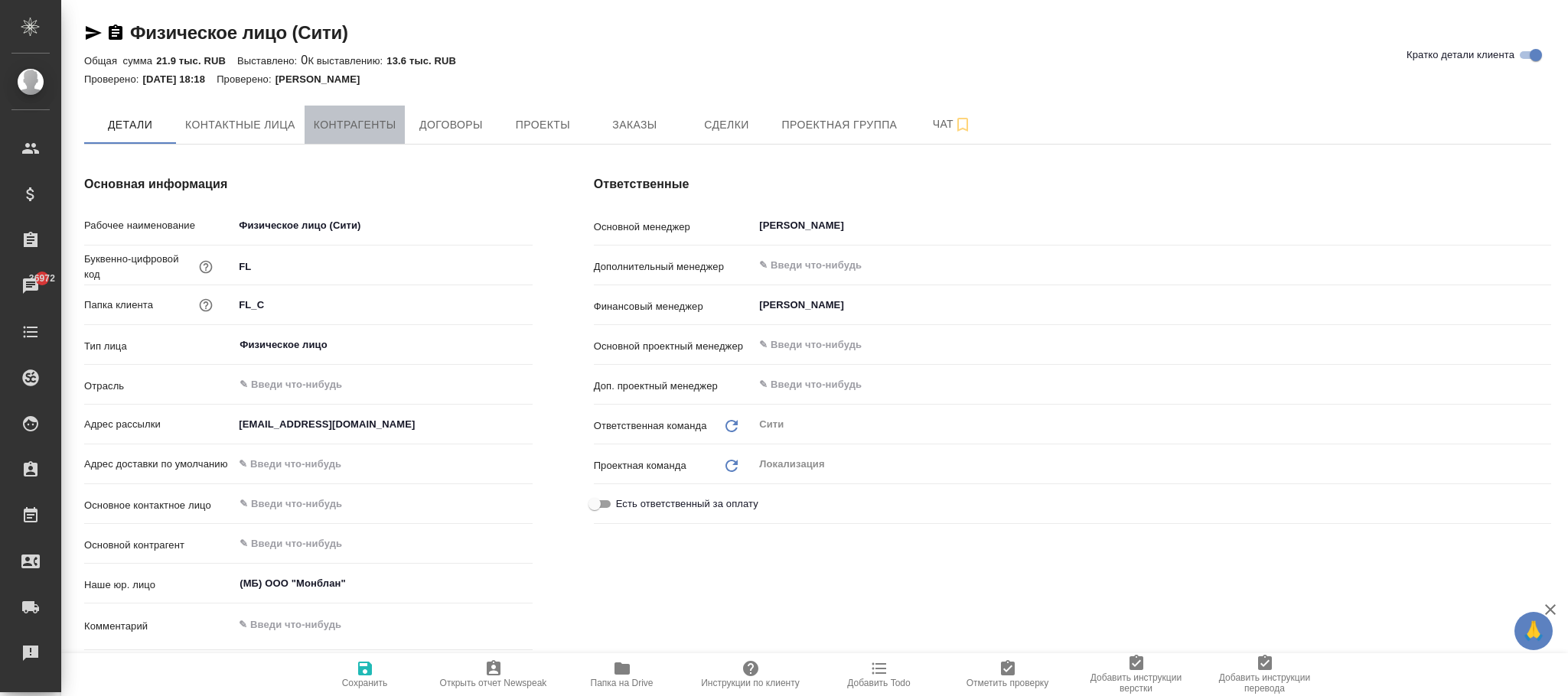
click at [347, 130] on span "Контрагенты" at bounding box center [355, 124] width 82 height 19
click at [269, 120] on span "Контактные лица" at bounding box center [240, 124] width 110 height 19
click at [259, 126] on span "Контактные лица" at bounding box center [240, 124] width 110 height 19
select select "RU"
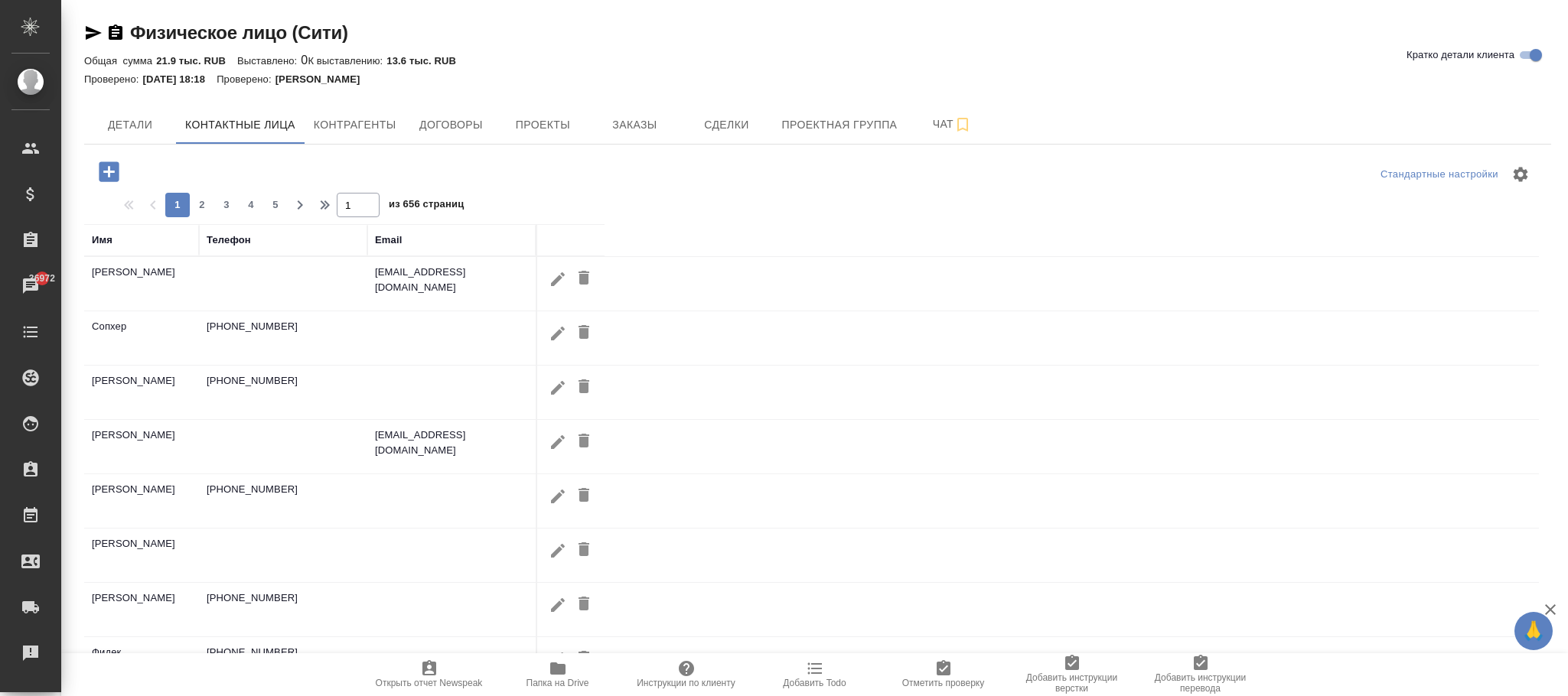
click at [106, 171] on icon "button" at bounding box center [108, 172] width 20 height 20
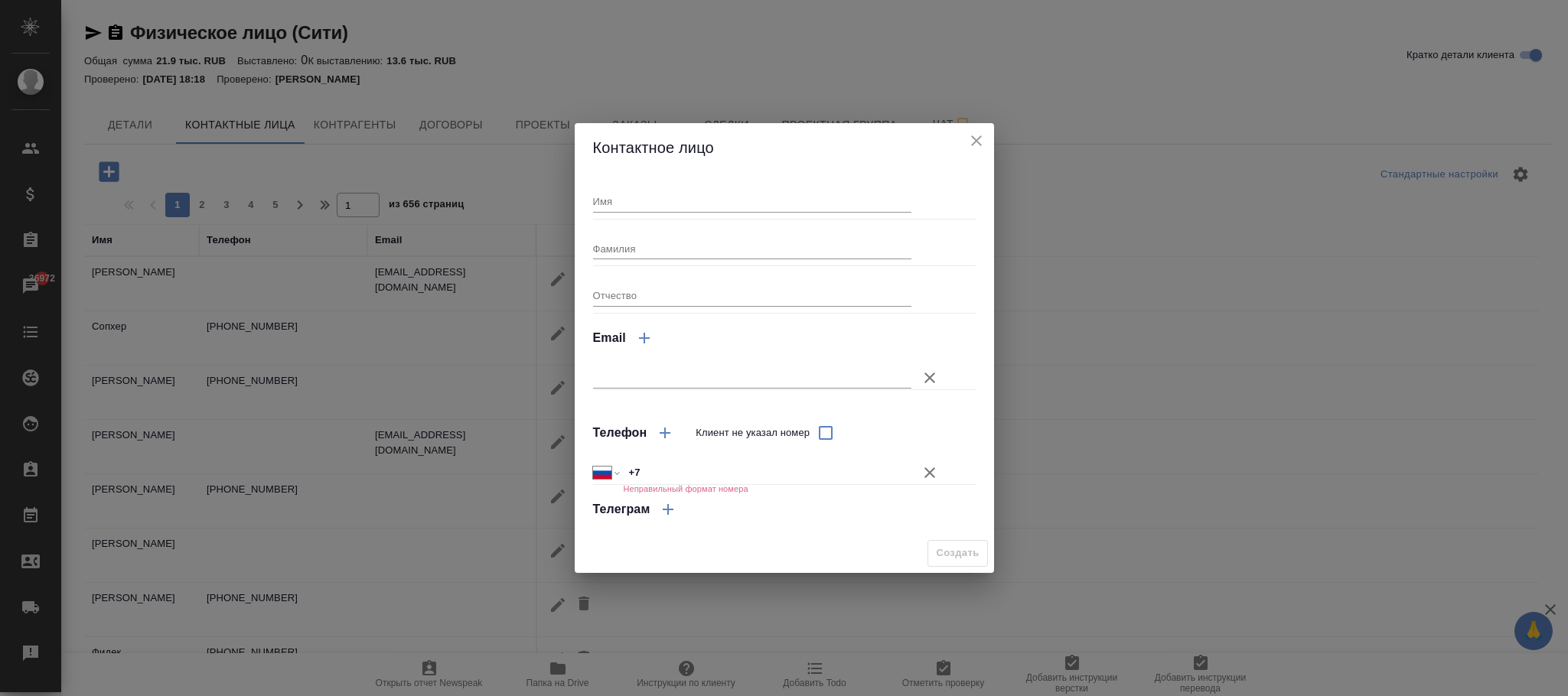
click at [648, 210] on input "Имя" at bounding box center [753, 201] width 319 height 21
type input "Игорь"
click at [662, 465] on input "+7" at bounding box center [767, 472] width 289 height 22
paste input "8909 1573 877"
drag, startPoint x: 648, startPoint y: 468, endPoint x: 720, endPoint y: 530, distance: 95.0
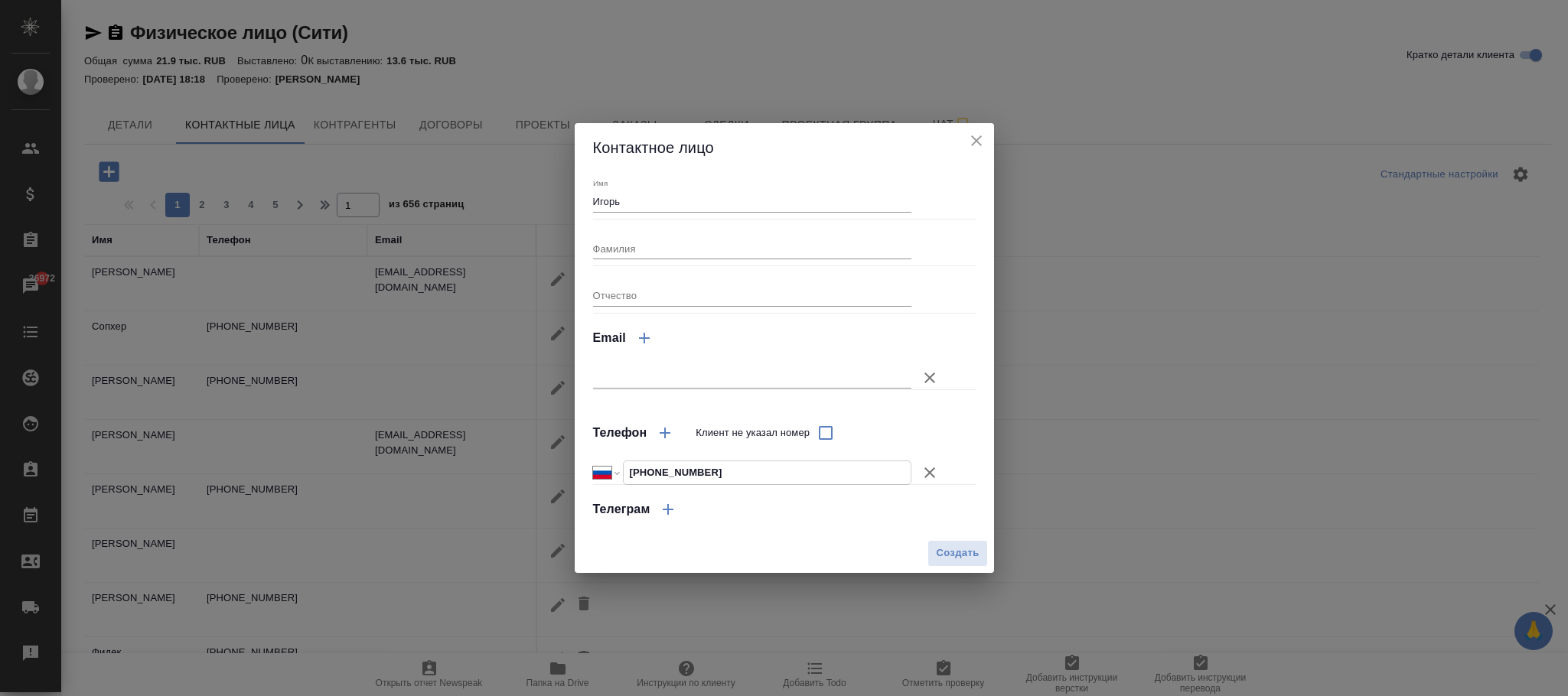
click at [648, 471] on input "[PHONE_NUMBER]" at bounding box center [767, 472] width 287 height 22
type input "[PHONE_NUMBER]"
click at [966, 549] on span "Создать" at bounding box center [957, 554] width 43 height 18
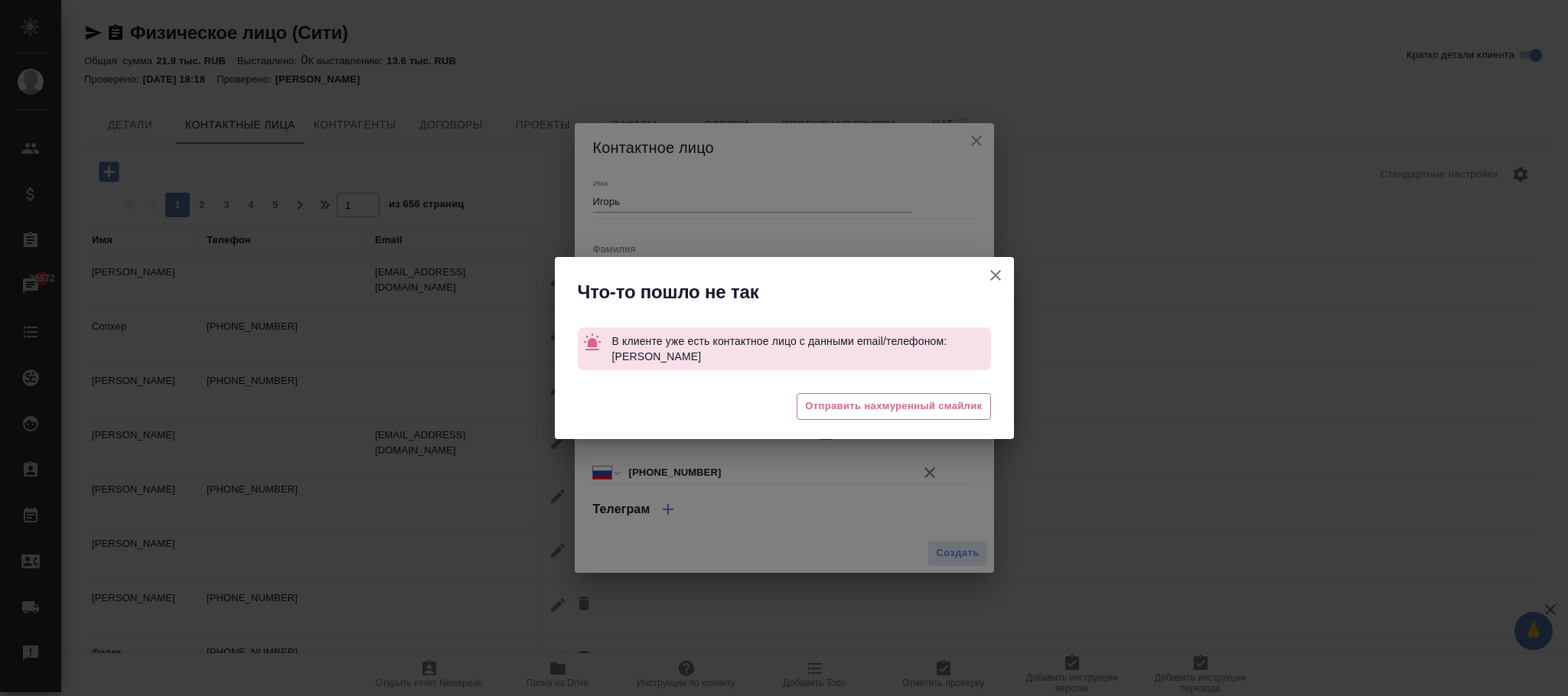
click at [999, 275] on icon "button" at bounding box center [996, 275] width 19 height 19
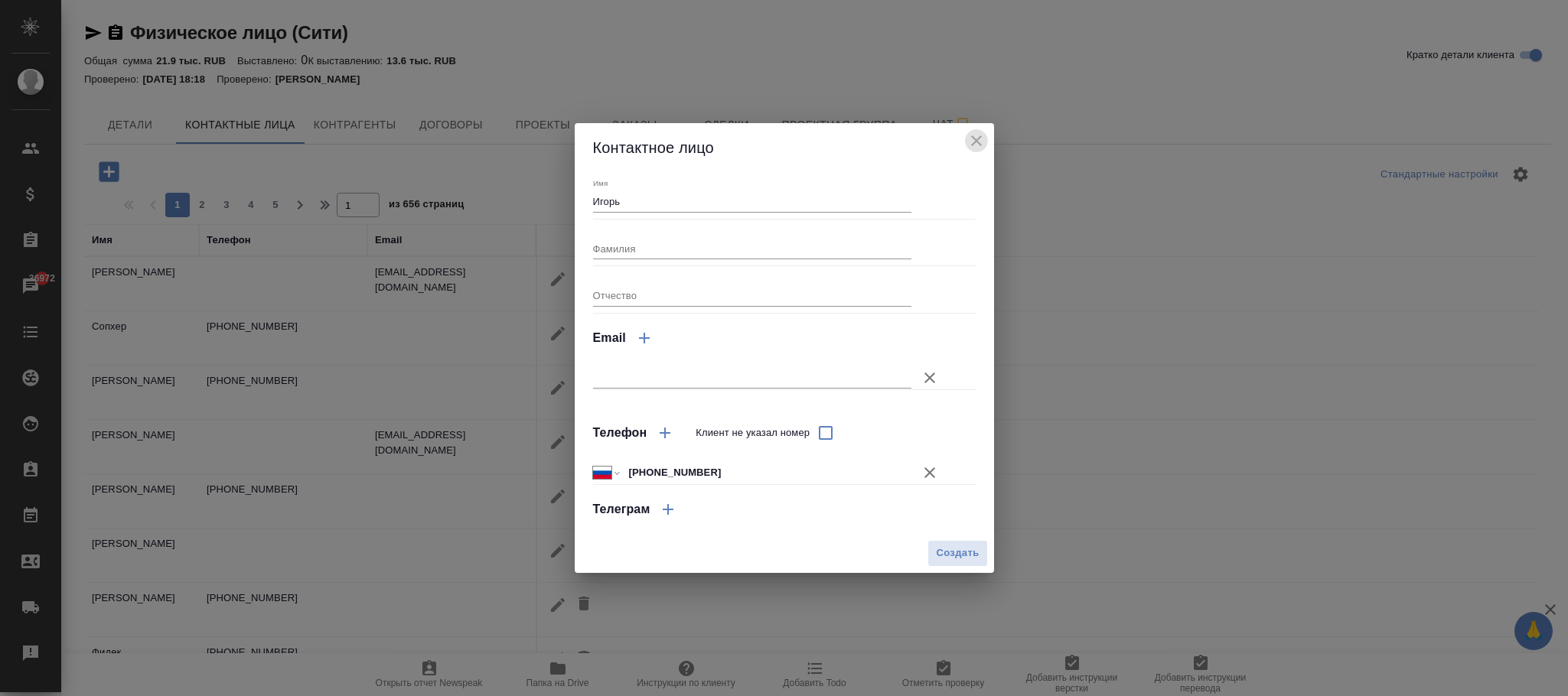
click at [988, 51] on icon "close" at bounding box center [997, 42] width 19 height 19
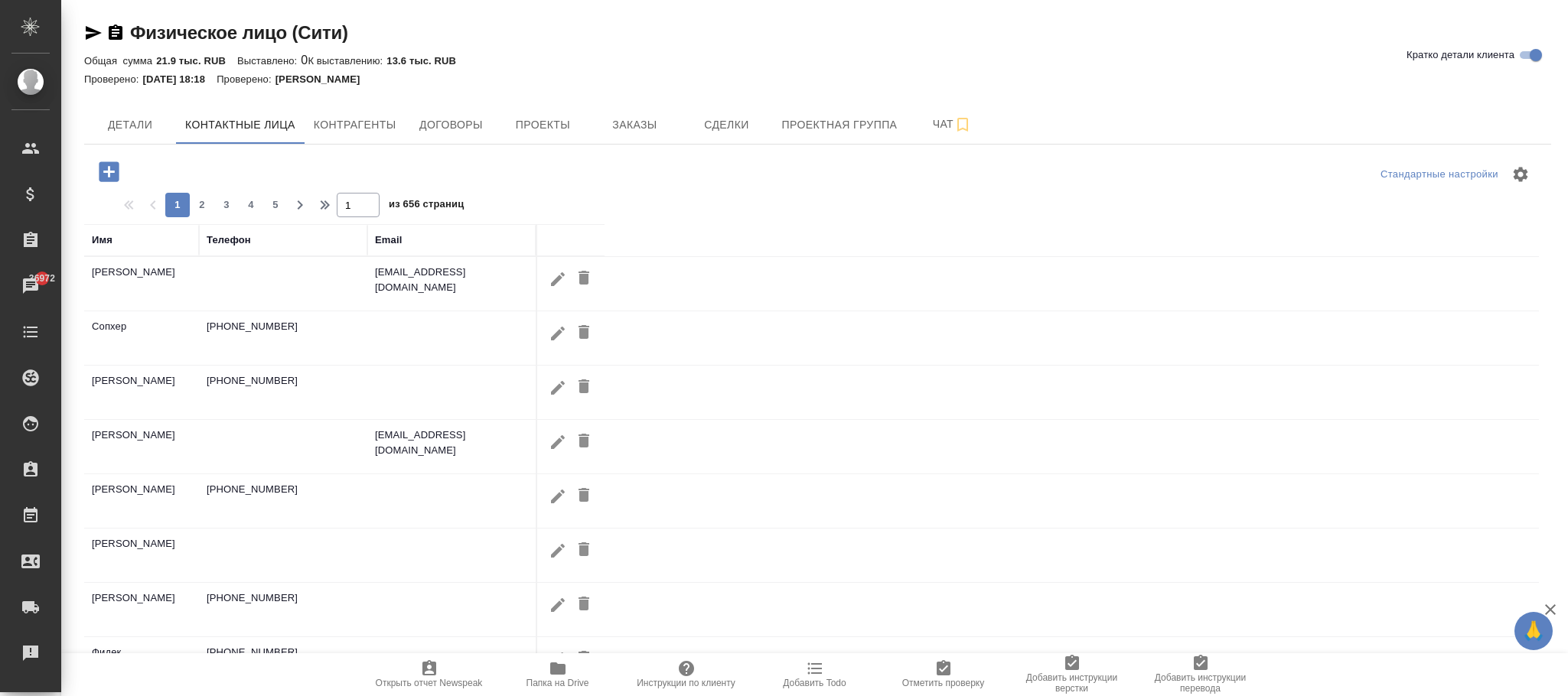
click at [247, 246] on div "Телефон" at bounding box center [229, 239] width 45 height 15
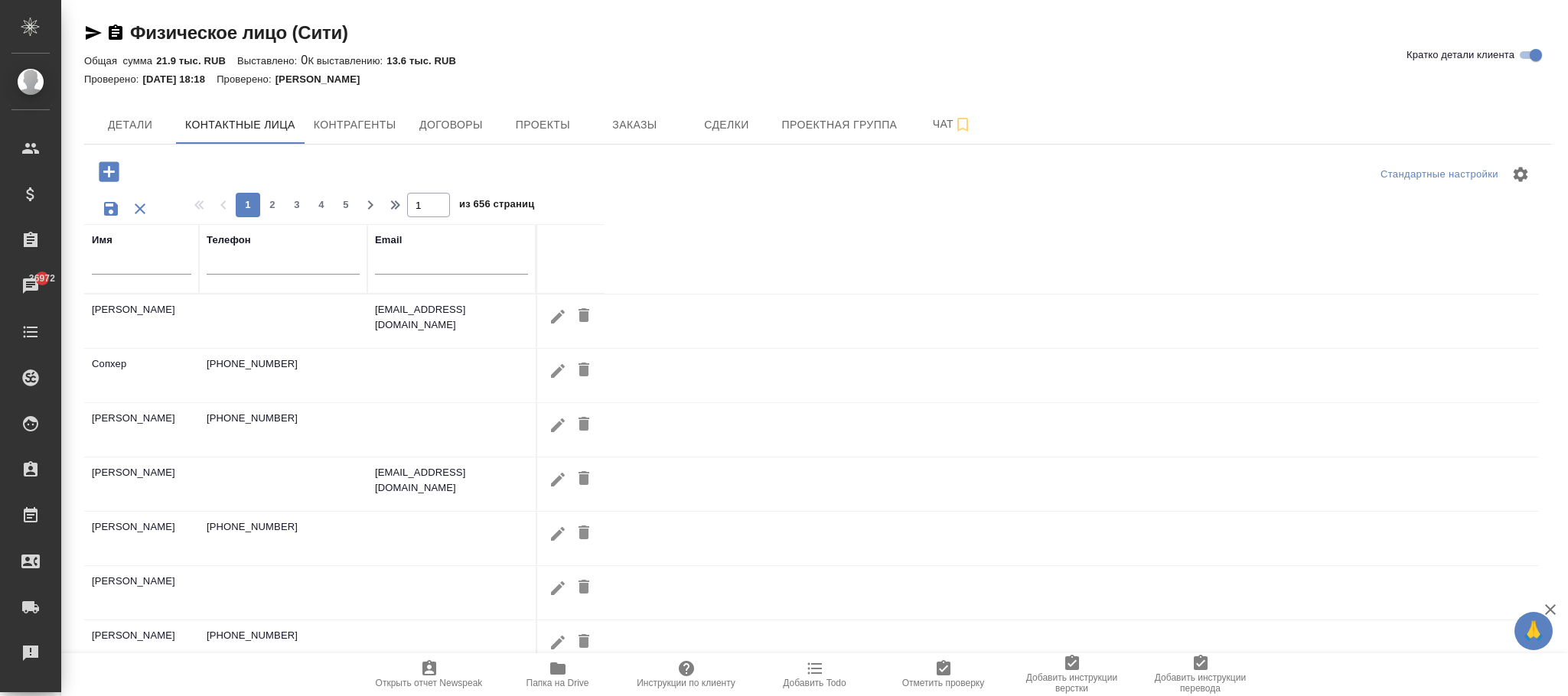
click at [241, 257] on input "text" at bounding box center [282, 264] width 153 height 19
paste input "89091573877"
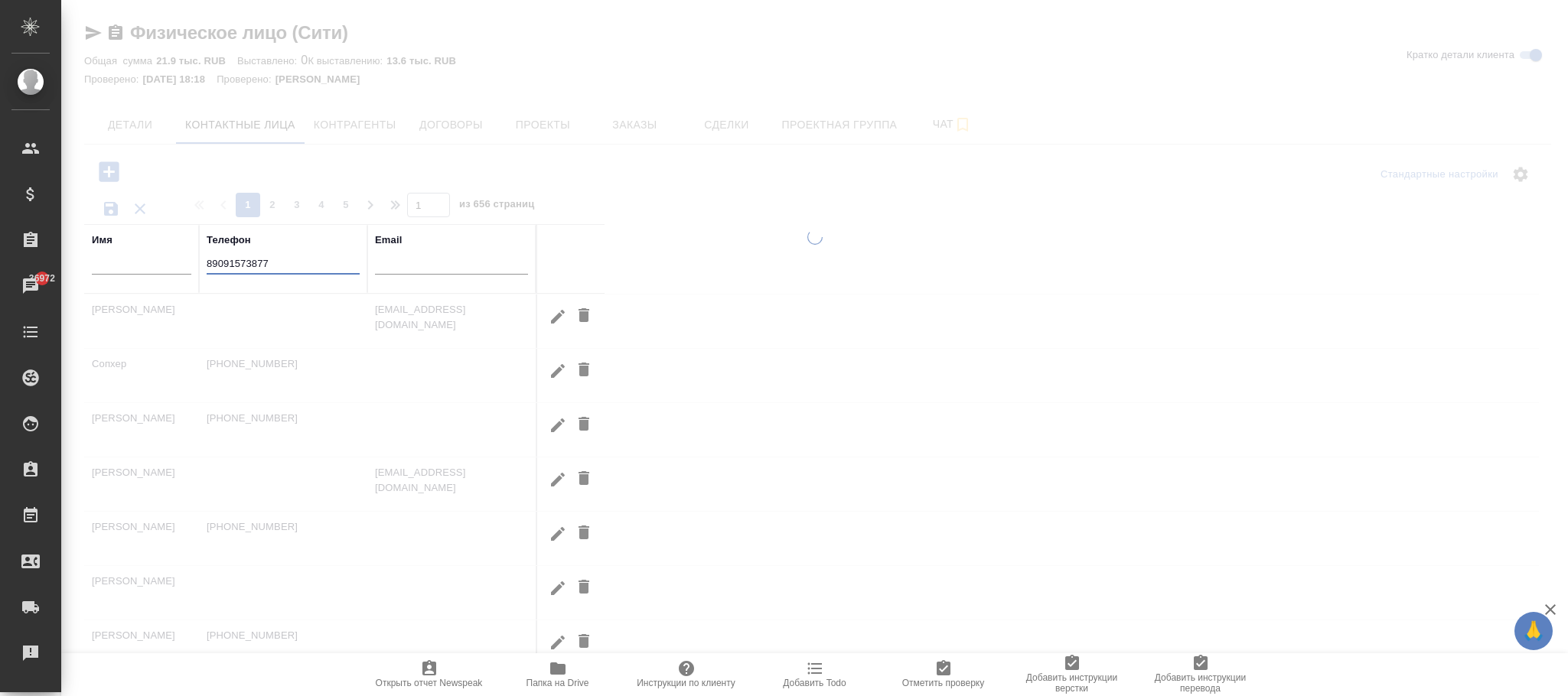
click at [210, 258] on input "89091573877" at bounding box center [282, 264] width 153 height 19
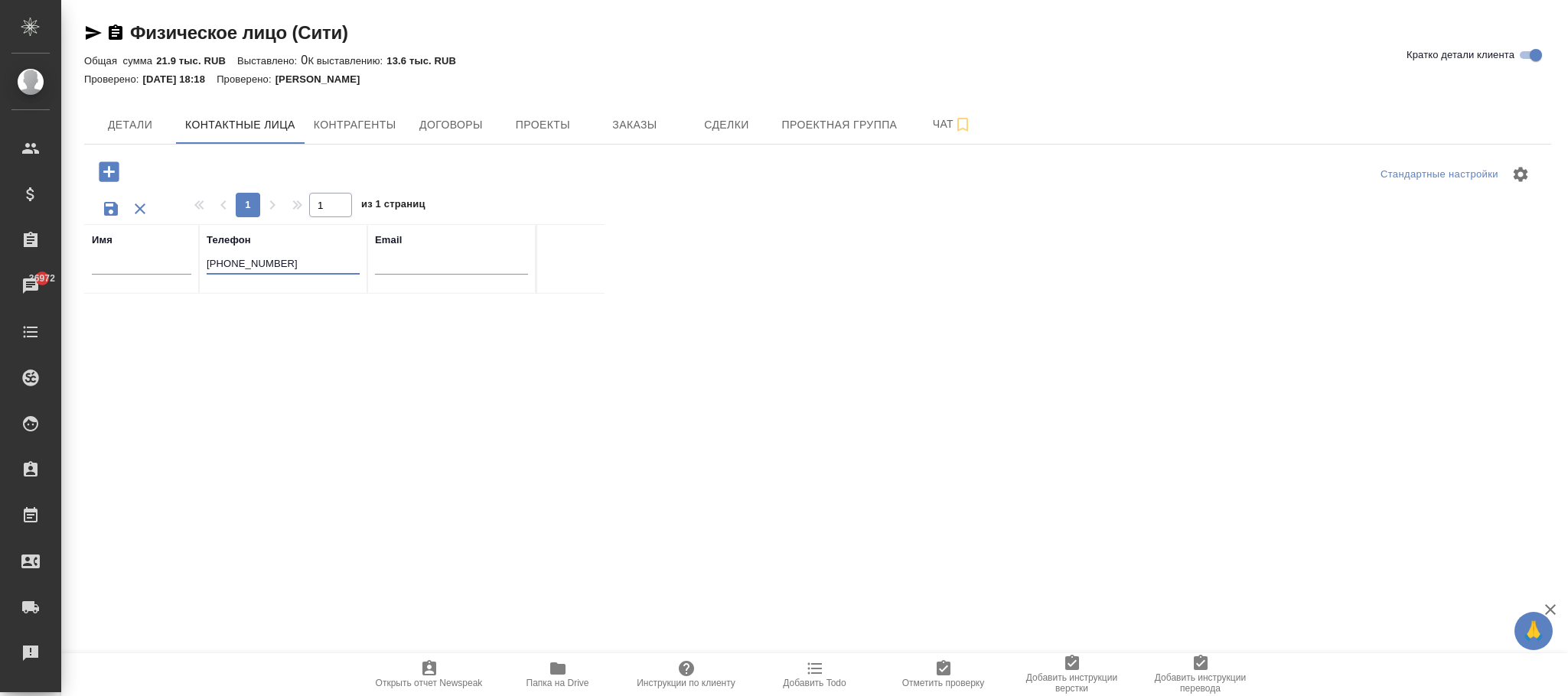
type input "[PHONE_NUMBER]"
drag, startPoint x: 295, startPoint y: 263, endPoint x: 94, endPoint y: 263, distance: 201.0
click at [94, 263] on tr "Имя Телефон +79091573877 Email" at bounding box center [344, 259] width 520 height 70
click at [138, 207] on div "Стандартные настройки 1 1 из 1 страниц Имя Телефон Email" at bounding box center [817, 486] width 1467 height 683
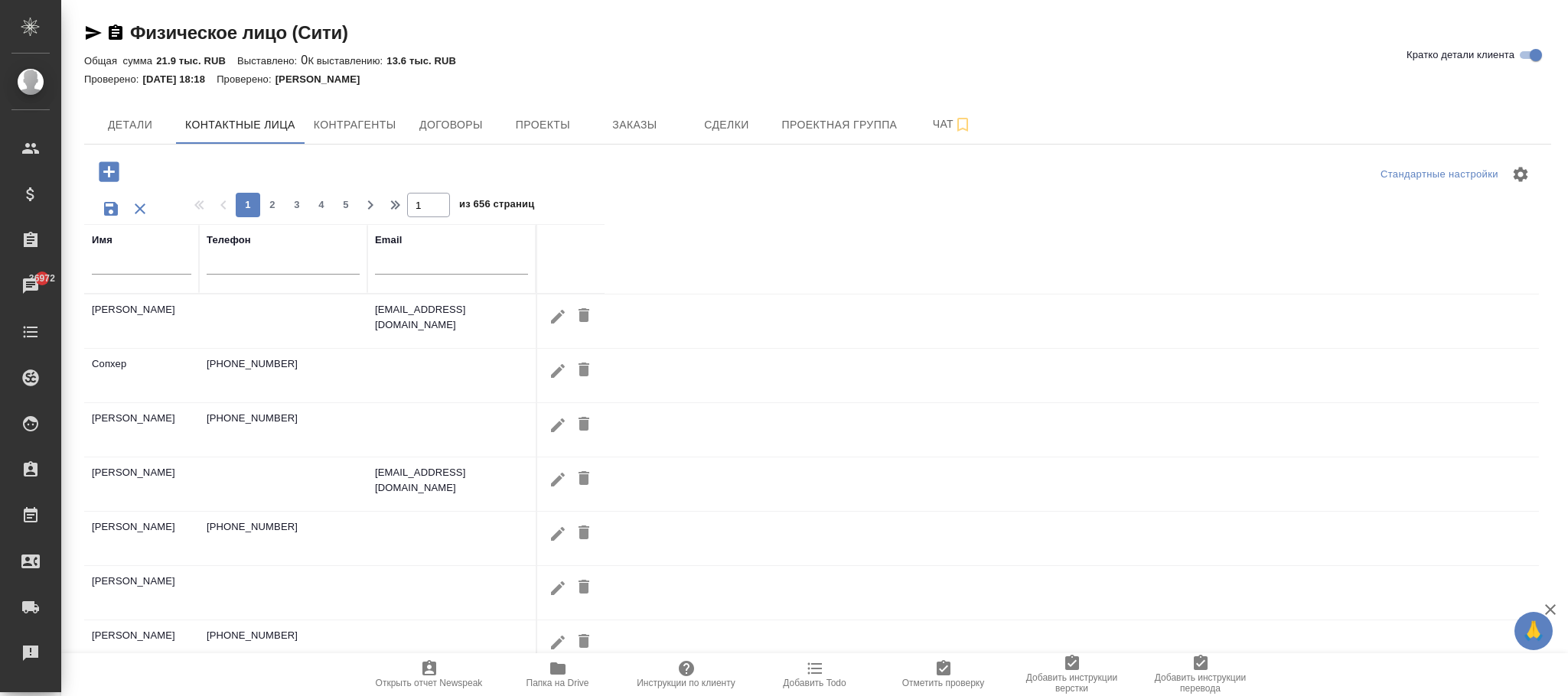
click at [138, 267] on input "text" at bounding box center [141, 264] width 99 height 19
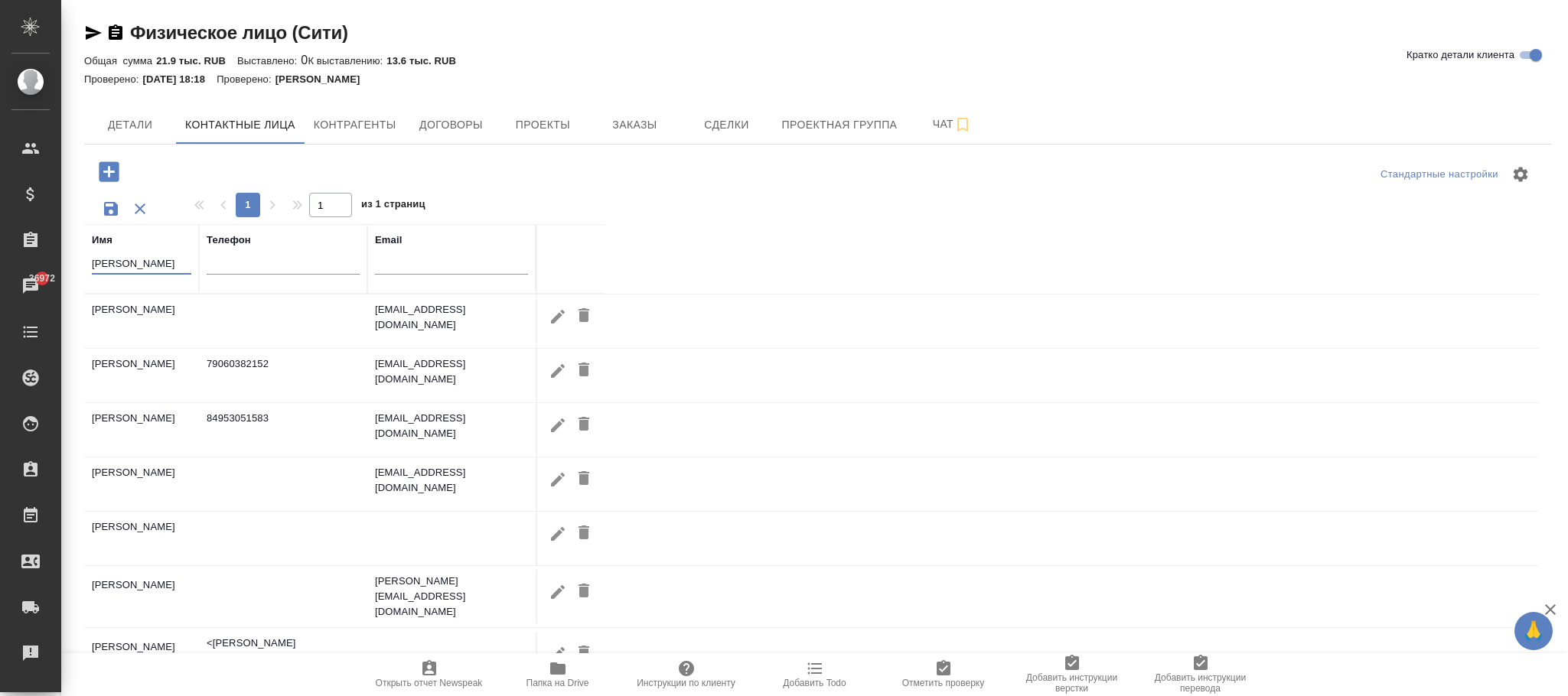
scroll to position [114, 0]
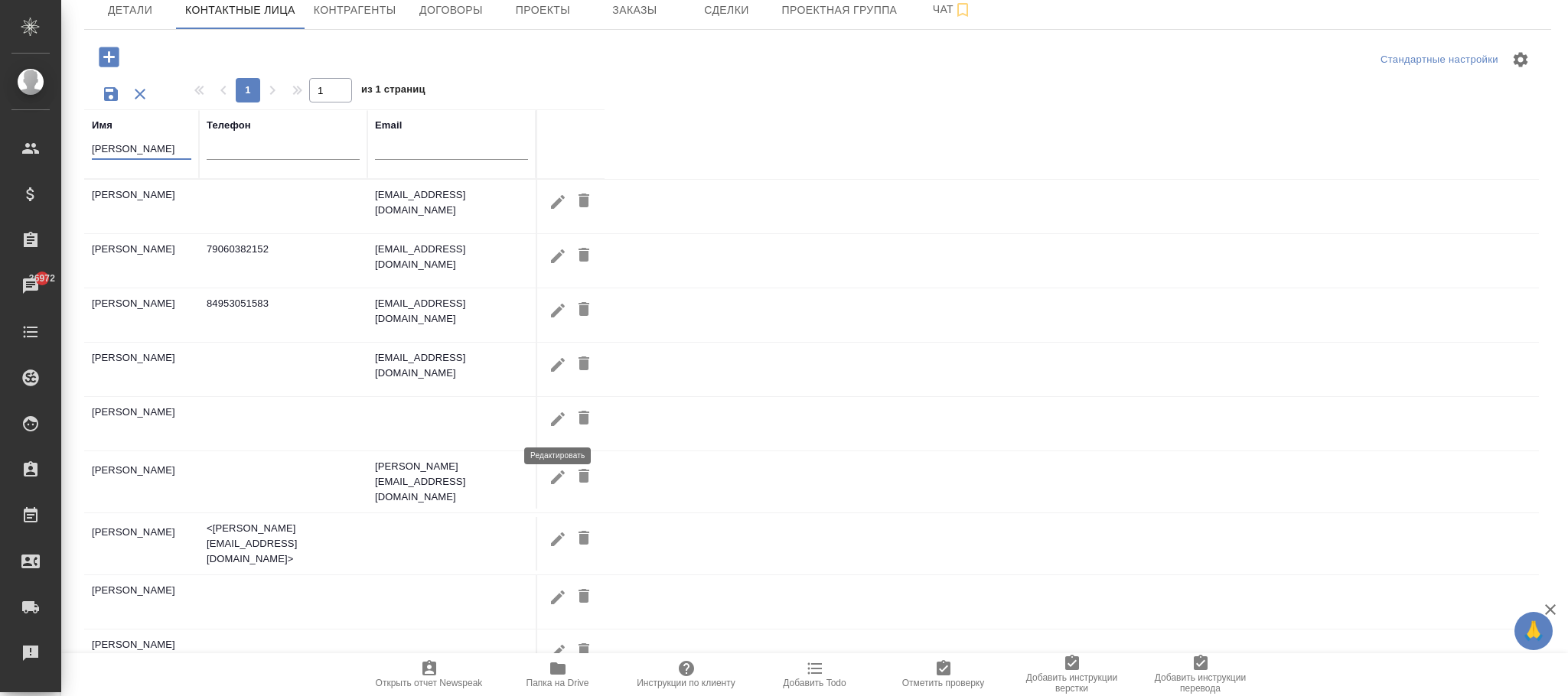
type input "зимин"
click at [559, 414] on icon "button" at bounding box center [558, 419] width 19 height 19
type input "[PERSON_NAME]"
checkbox input "true"
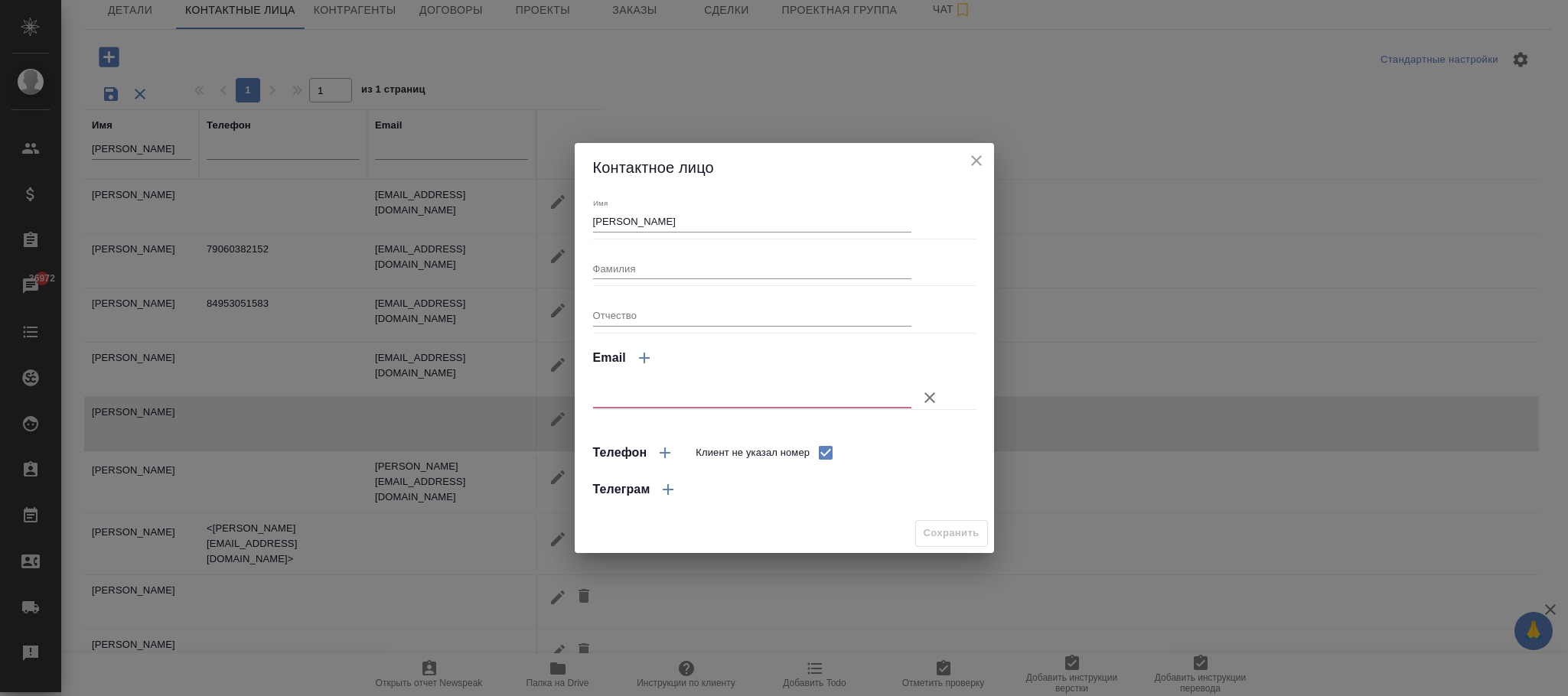
click at [647, 393] on input "text" at bounding box center [753, 398] width 319 height 21
paste input "89091573877"
type input "89091573877"
drag, startPoint x: 679, startPoint y: 391, endPoint x: 683, endPoint y: 432, distance: 41.2
click at [568, 405] on div "Контактное лицо Имя Зимин Игорь Фамилия Отчество Email 89091573877 Телефон Клие…" at bounding box center [784, 348] width 1568 height 696
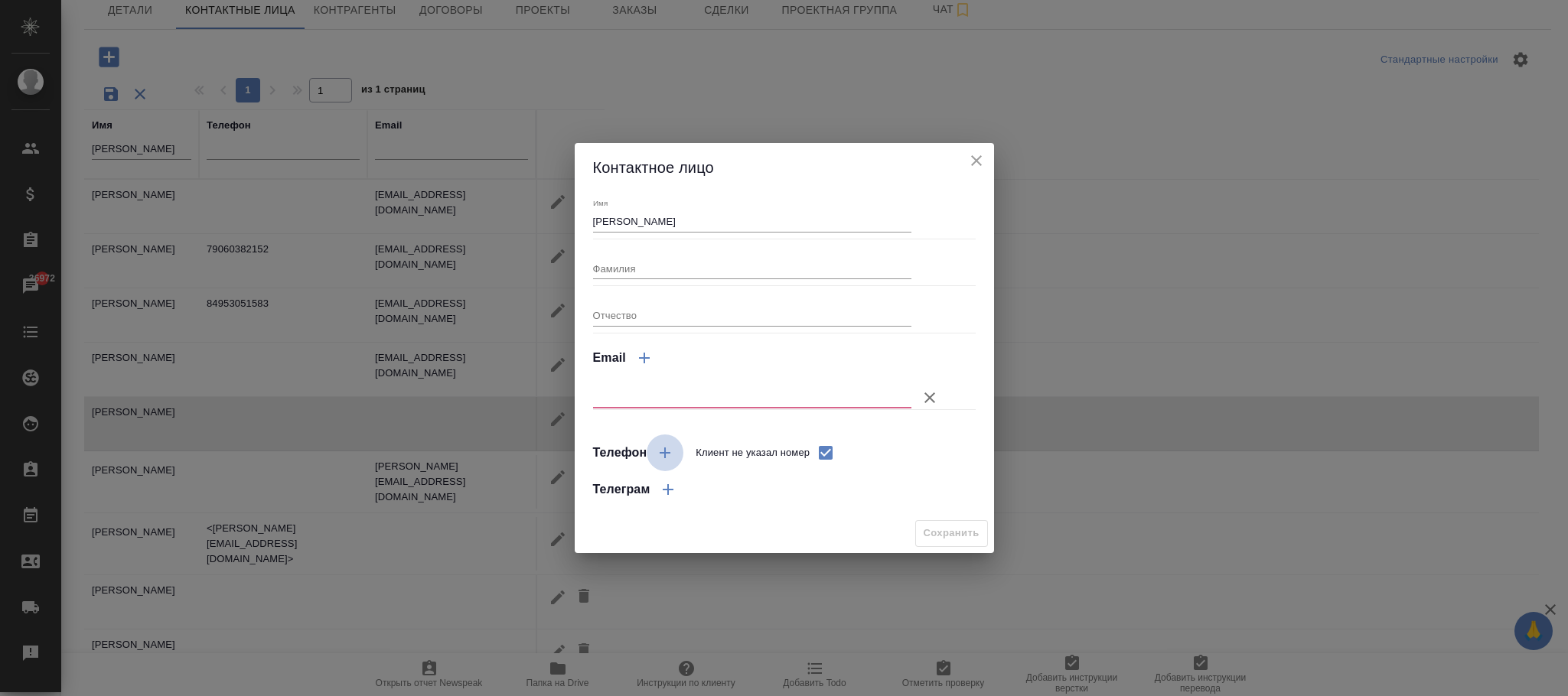
click at [659, 448] on icon "button" at bounding box center [665, 453] width 19 height 19
click at [662, 449] on icon "button" at bounding box center [665, 453] width 19 height 19
click at [662, 395] on input "text" at bounding box center [753, 398] width 319 height 21
type input "-"
click at [928, 383] on button "Запуск в работу без утверждения сметы" at bounding box center [930, 398] width 37 height 37
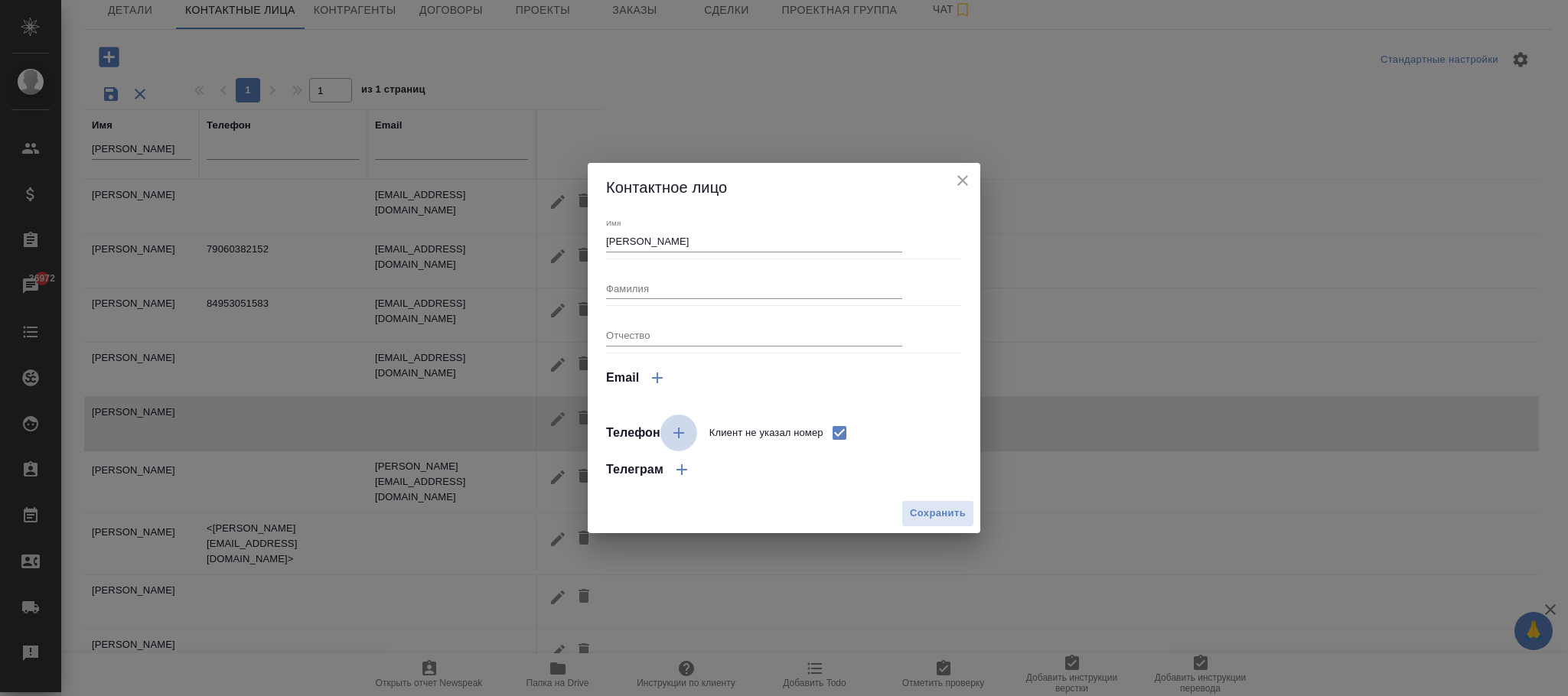
click at [670, 433] on icon "button" at bounding box center [679, 432] width 19 height 19
click at [844, 433] on input "Клиент не указал номер" at bounding box center [839, 433] width 32 height 32
checkbox input "false"
select select "RU"
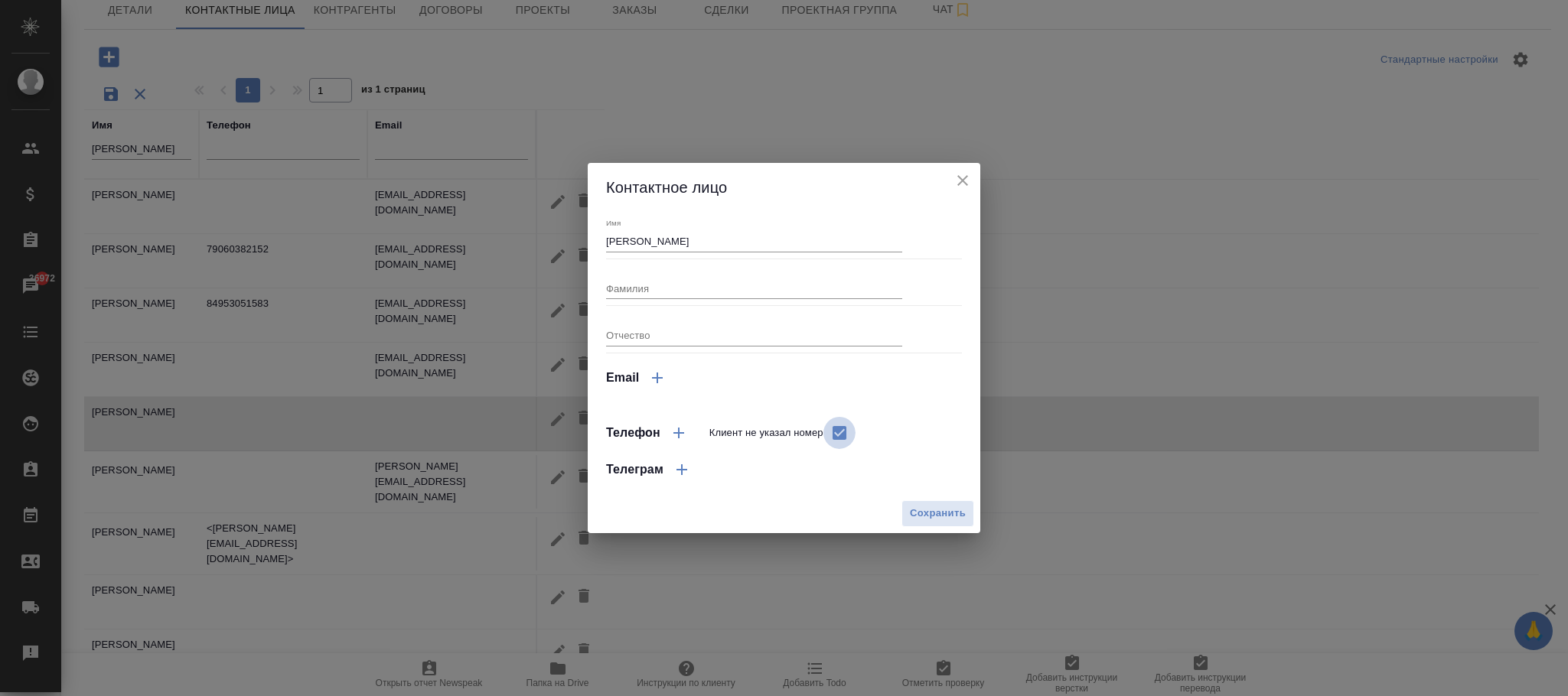
select select "RU"
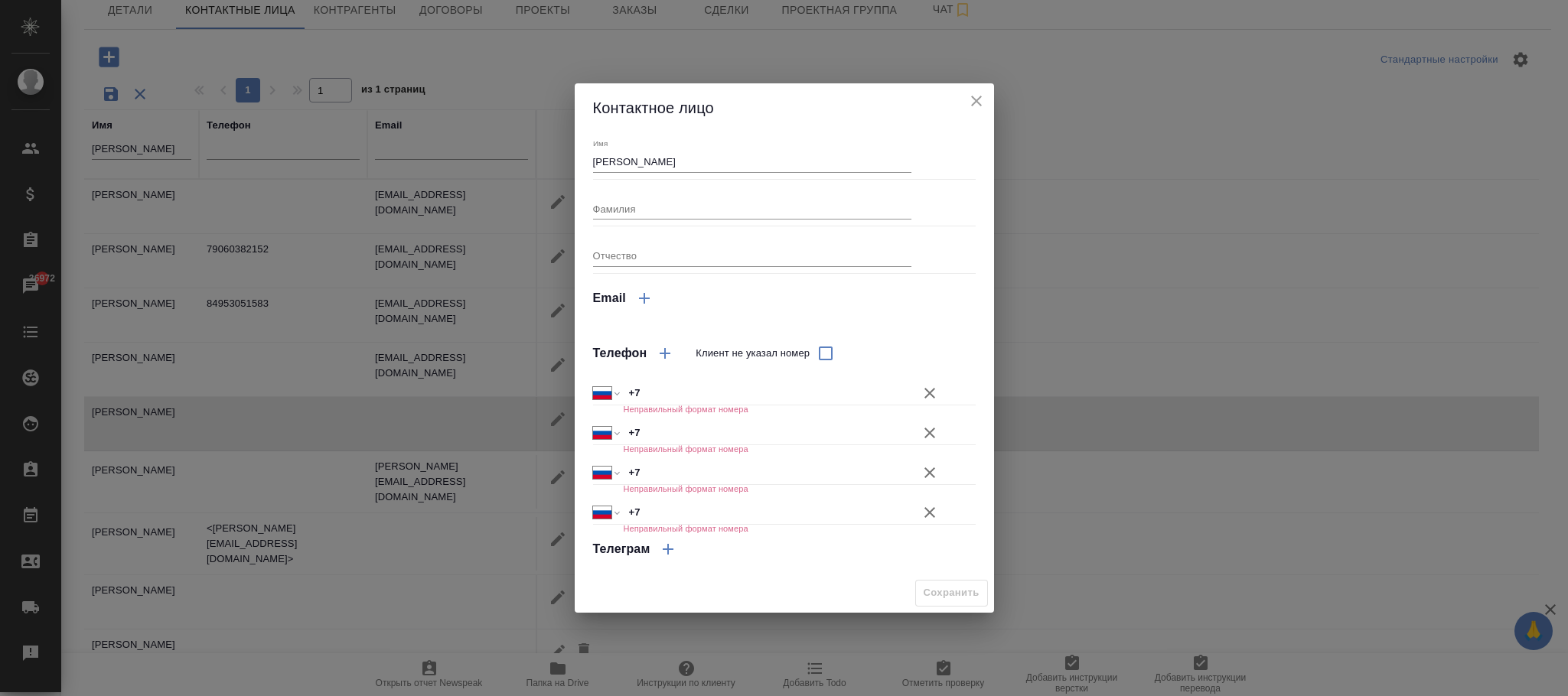
click at [670, 397] on input "+7" at bounding box center [767, 392] width 289 height 22
paste input "8909 1573 877"
click at [646, 386] on input "+7 8909 1573 877" at bounding box center [767, 392] width 287 height 22
type input "+7 909 157 38 77"
click at [903, 296] on div "Email" at bounding box center [785, 298] width 383 height 37
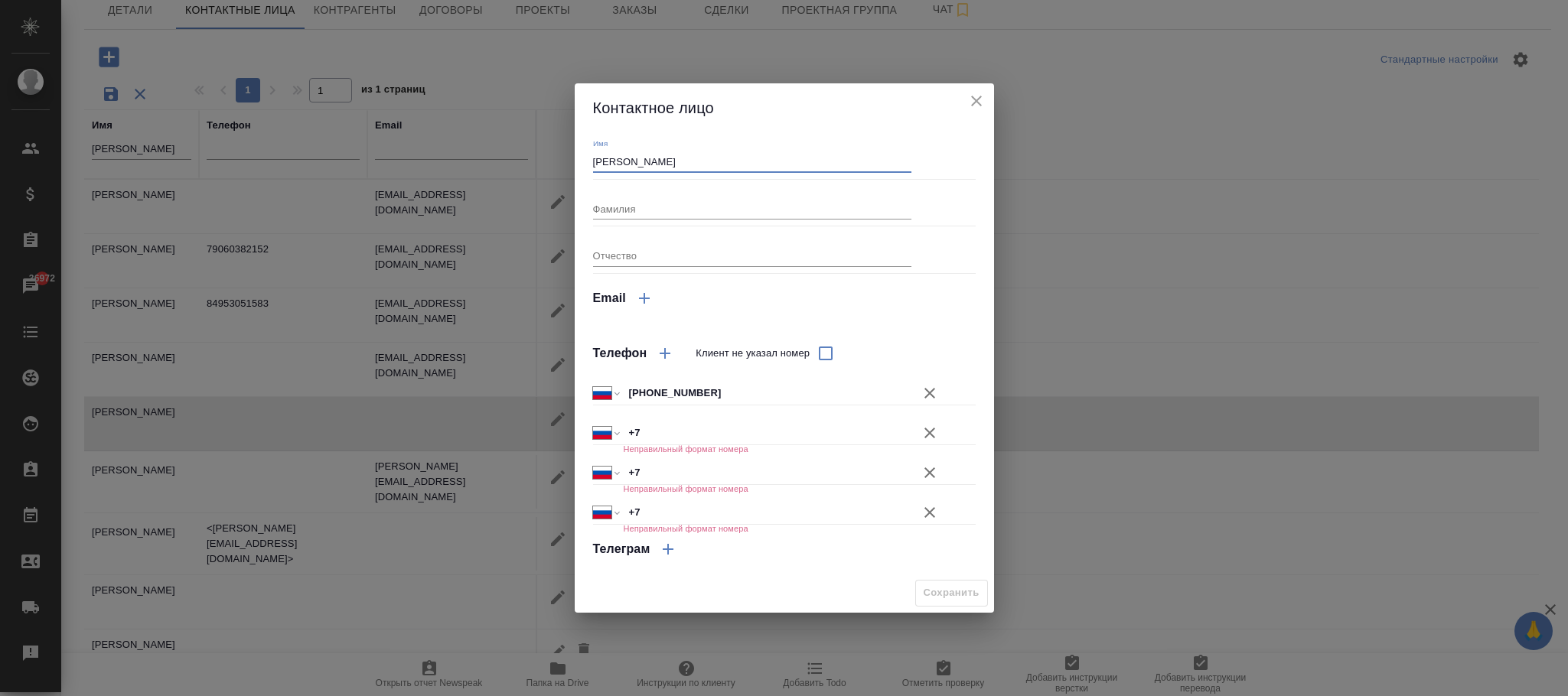
drag, startPoint x: 669, startPoint y: 162, endPoint x: 517, endPoint y: 163, distance: 152.0
click at [517, 163] on div "Контактное лицо Имя Зимин Игорь Фамилия Отчество Email Телефон Клиент не указал…" at bounding box center [784, 348] width 1568 height 696
type input "Игорь"
click at [651, 202] on input "Фамилия" at bounding box center [753, 209] width 319 height 21
type input "Зимин"
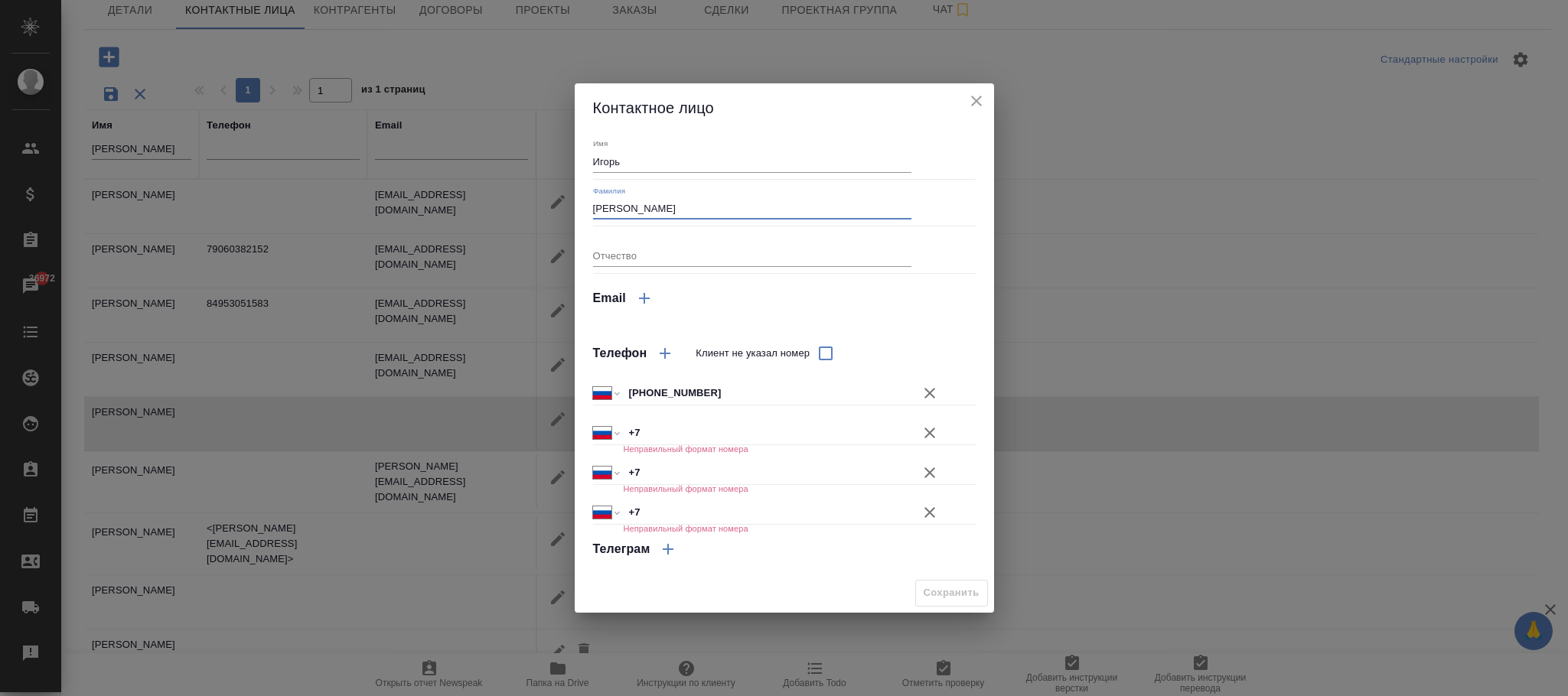
click at [933, 429] on icon "button" at bounding box center [930, 433] width 11 height 11
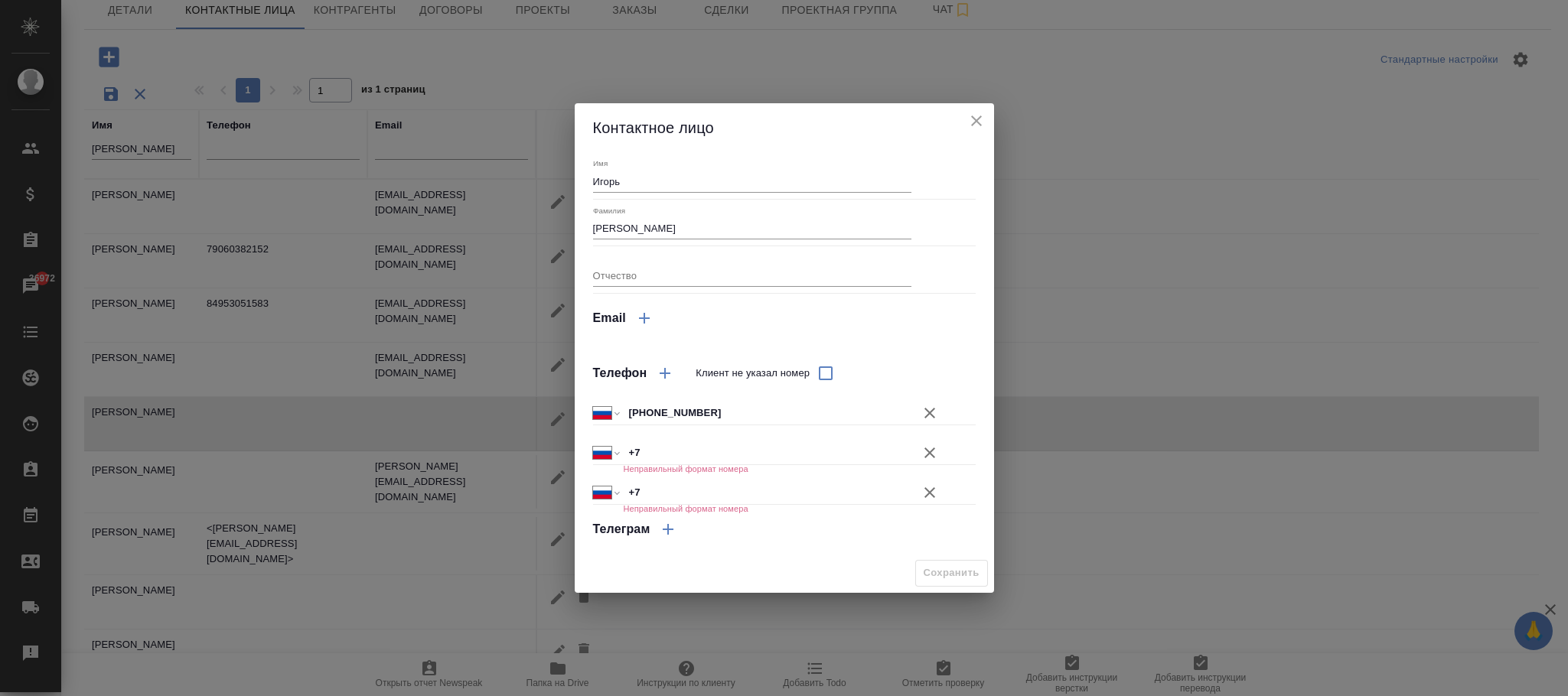
click at [945, 452] on button "Запуск в работу без утверждения сметы" at bounding box center [930, 452] width 37 height 37
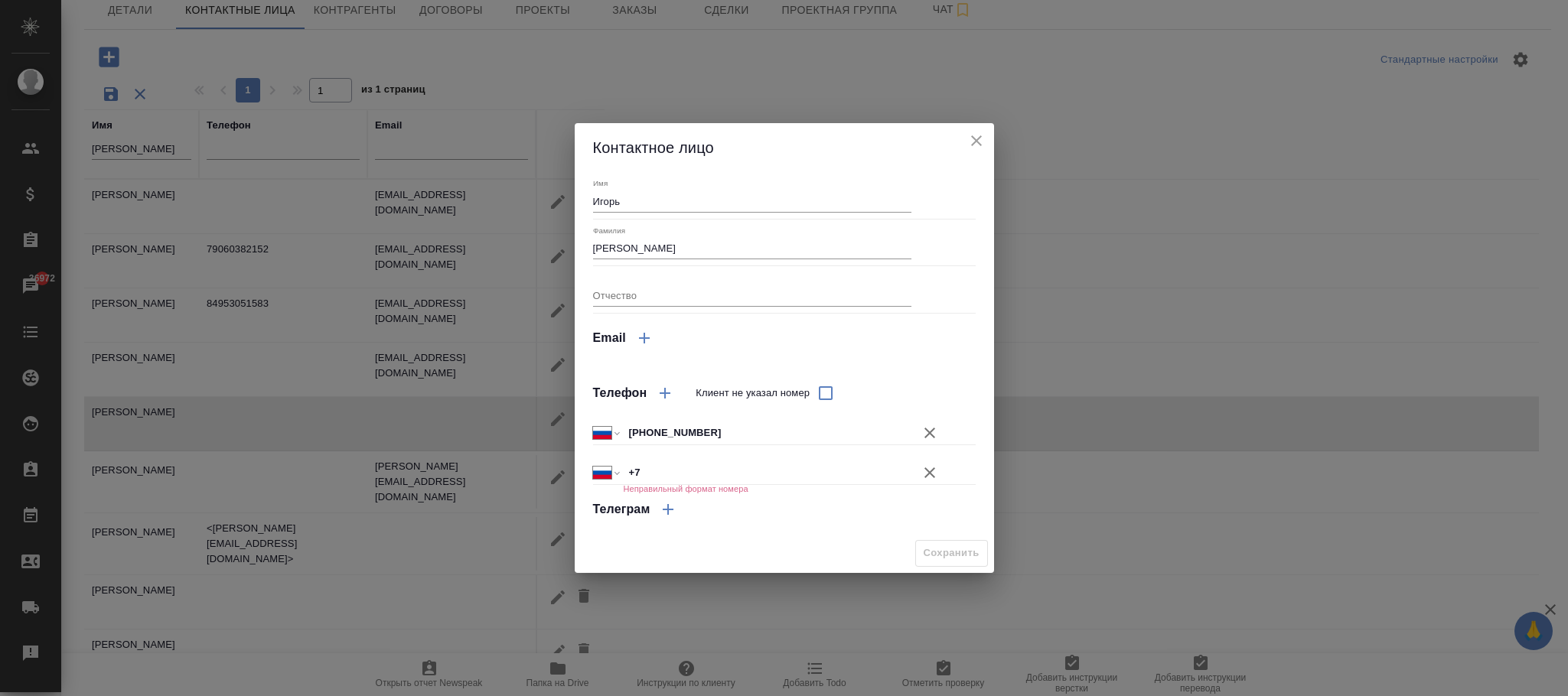
click at [930, 475] on icon "button" at bounding box center [930, 473] width 19 height 19
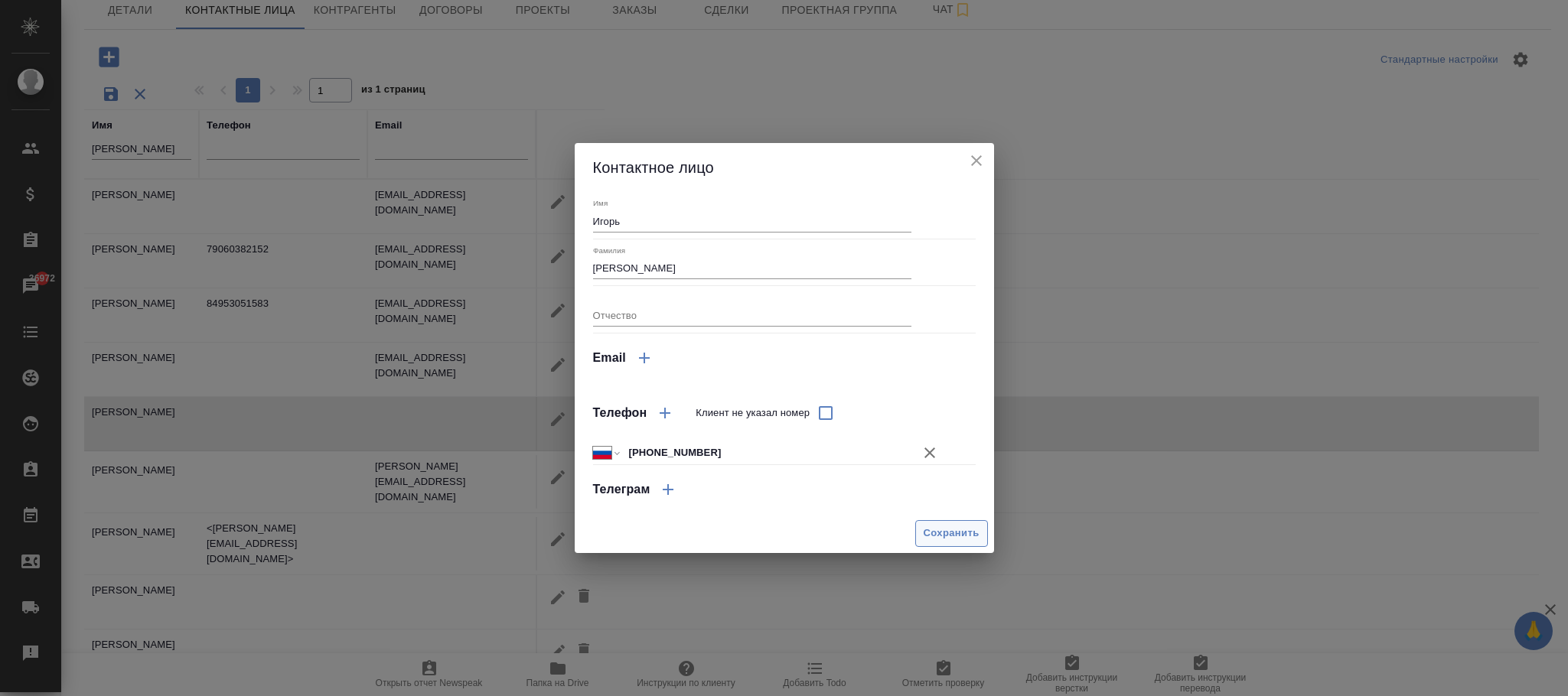
click at [961, 529] on span "Сохранить" at bounding box center [951, 533] width 56 height 18
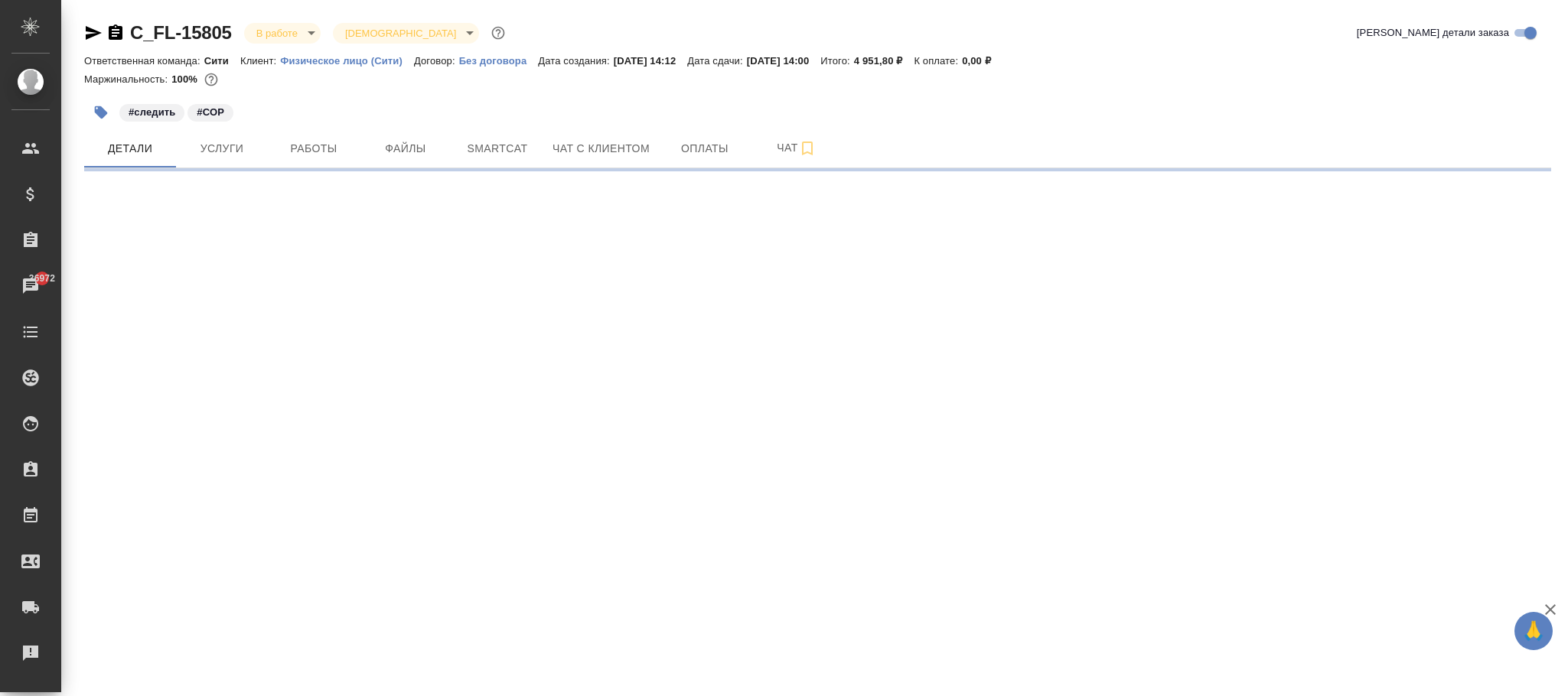
click at [380, 58] on p "Физическое лицо (Сити)" at bounding box center [347, 61] width 134 height 12
select select "RU"
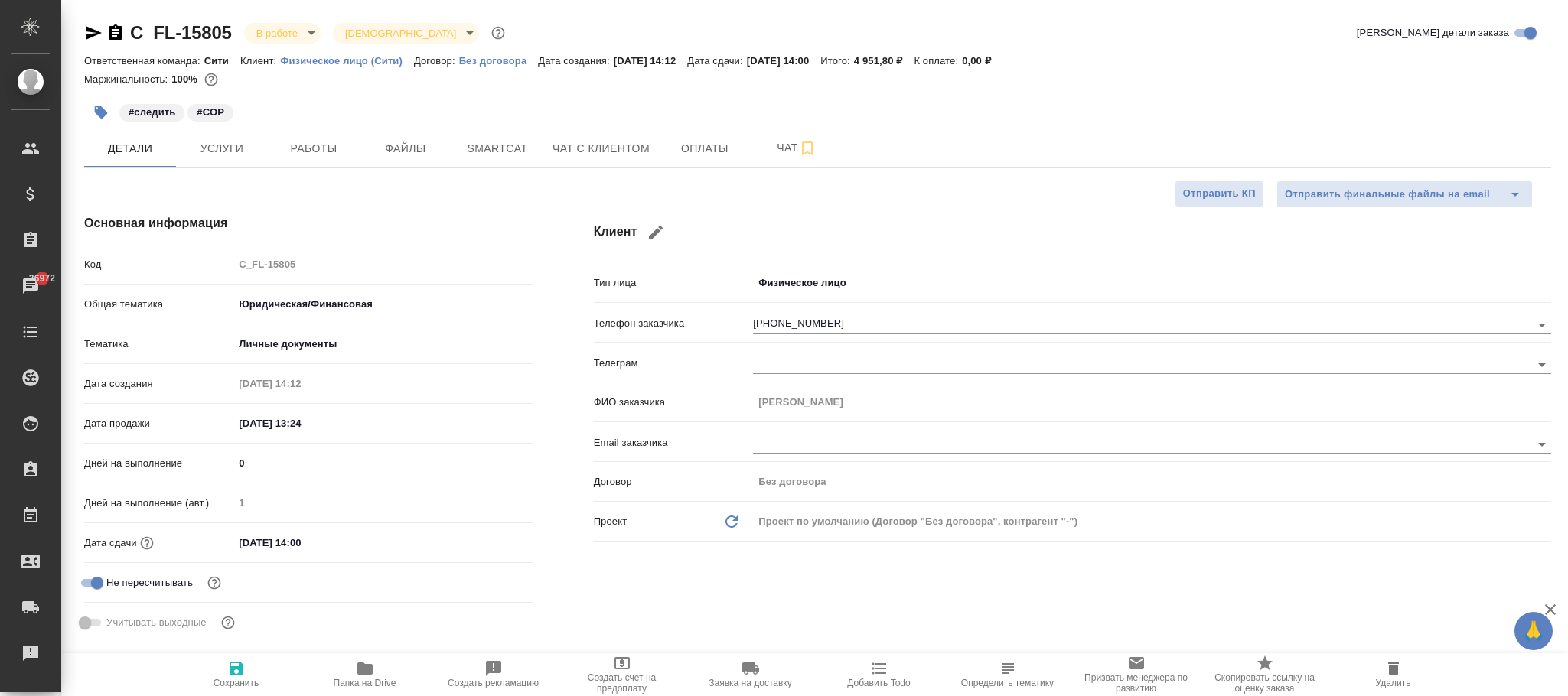
type textarea "x"
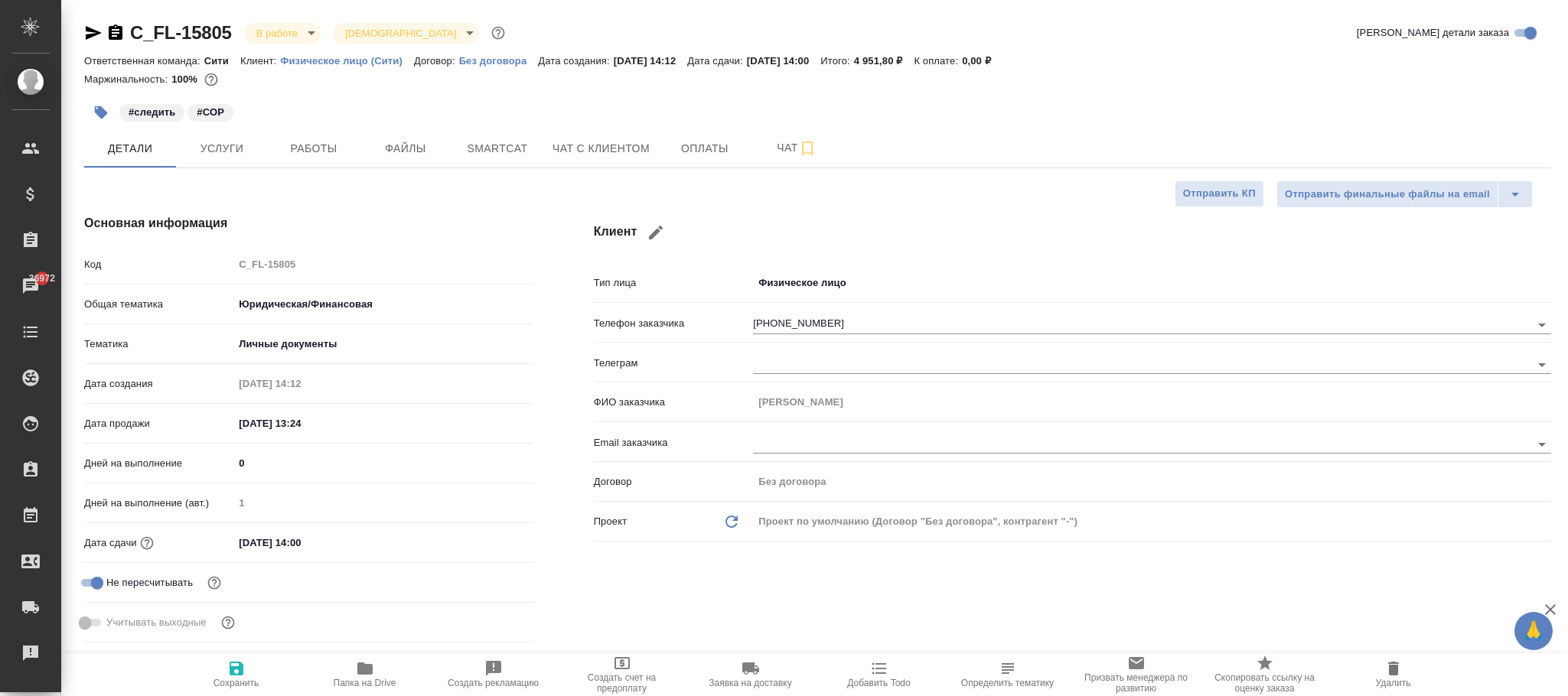
type textarea "x"
click at [804, 370] on input "text" at bounding box center [1117, 364] width 727 height 19
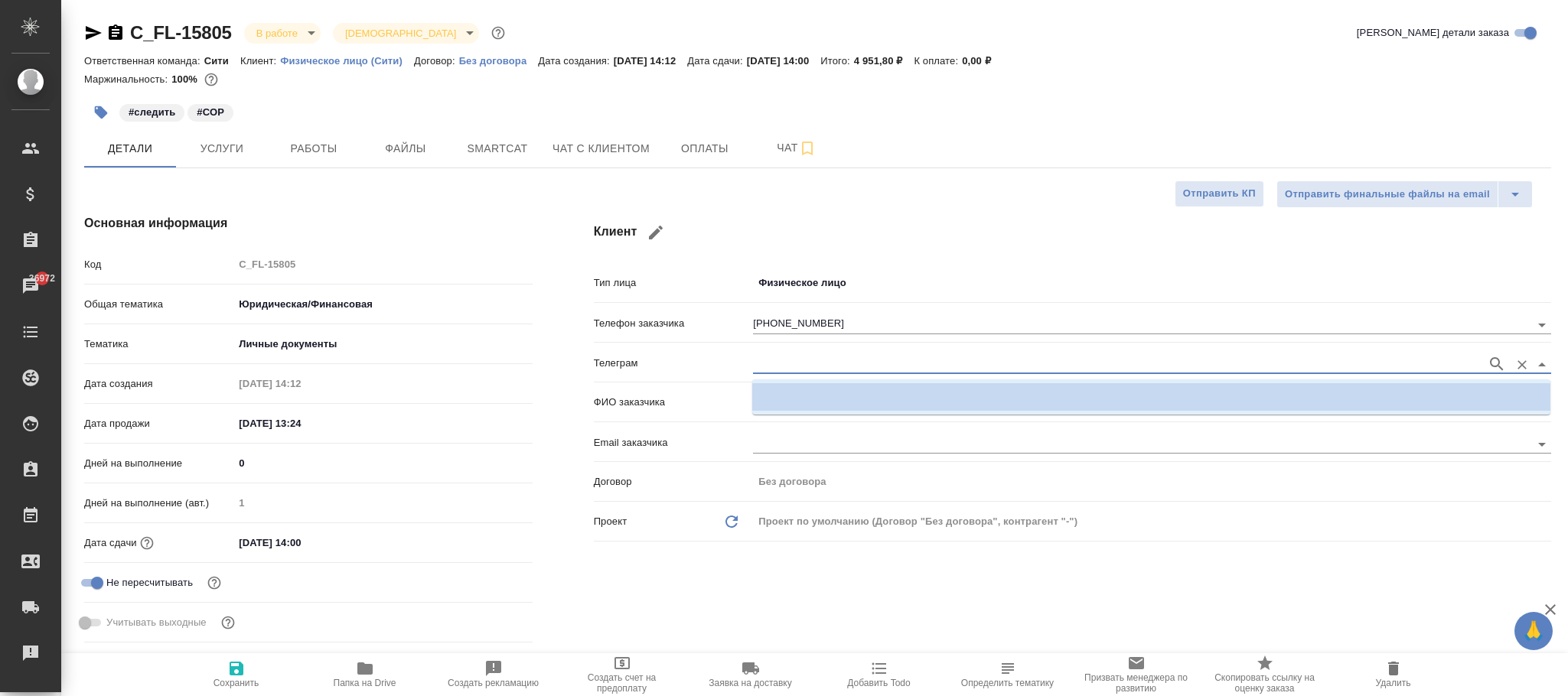
click at [676, 453] on div "Email заказчика" at bounding box center [1072, 441] width 957 height 27
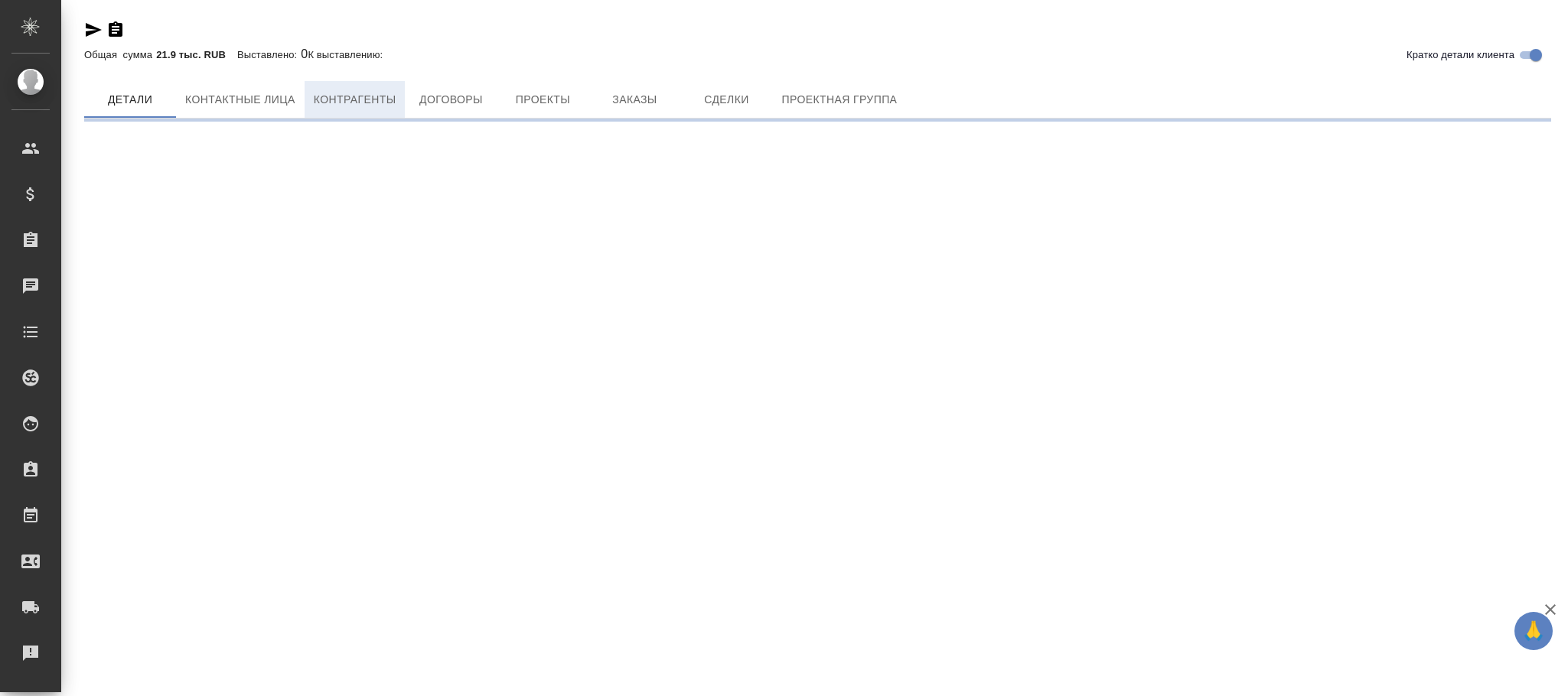
click at [356, 93] on span "Контрагенты" at bounding box center [355, 99] width 82 height 19
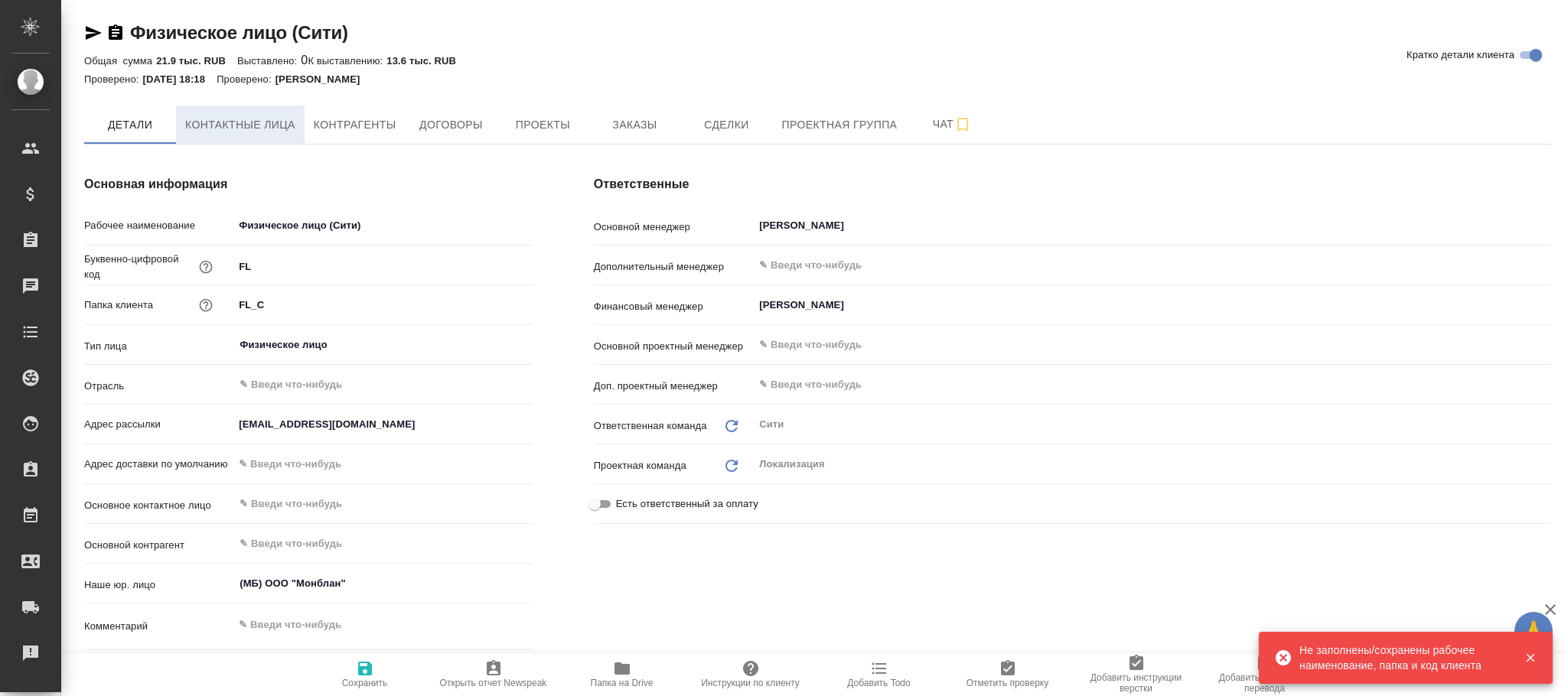
type textarea "x"
click at [276, 127] on span "Контактные лица" at bounding box center [240, 124] width 110 height 19
type textarea "x"
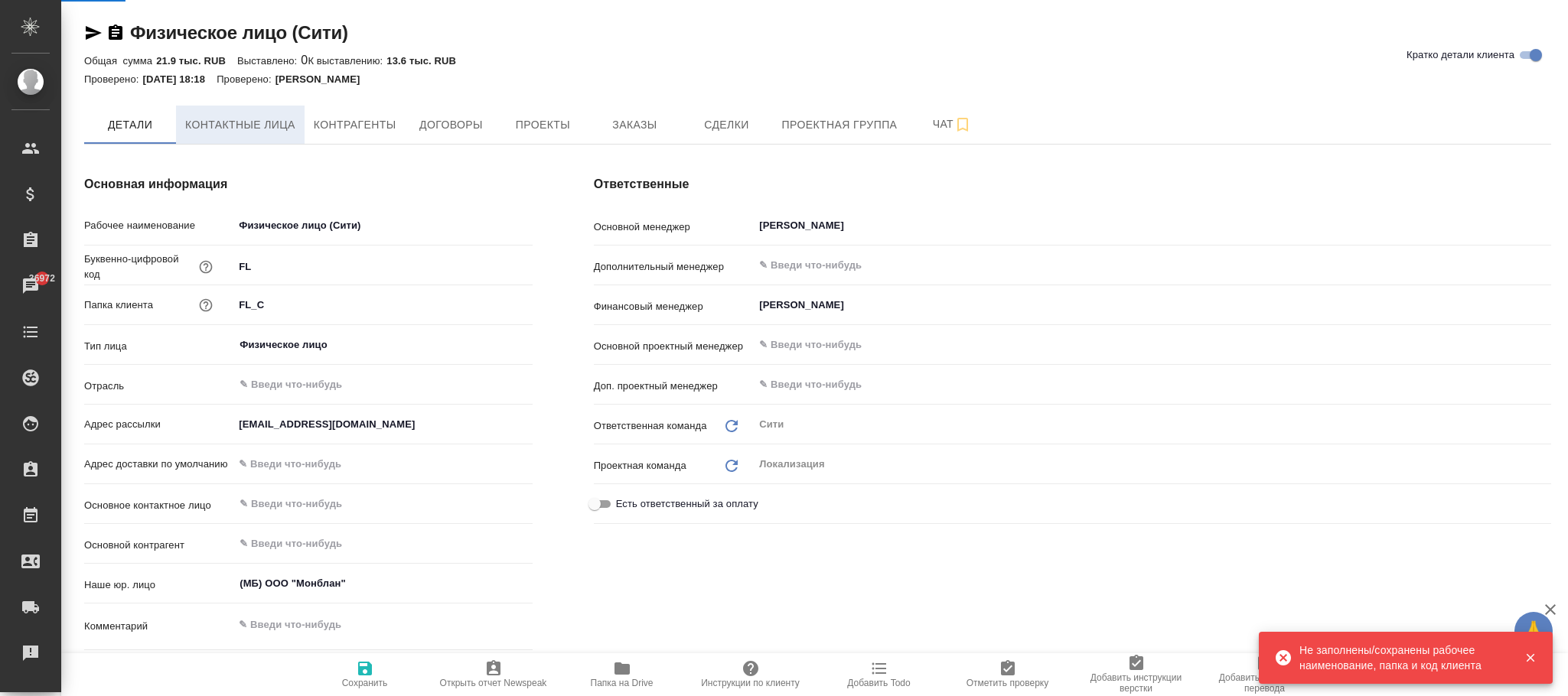
type textarea "x"
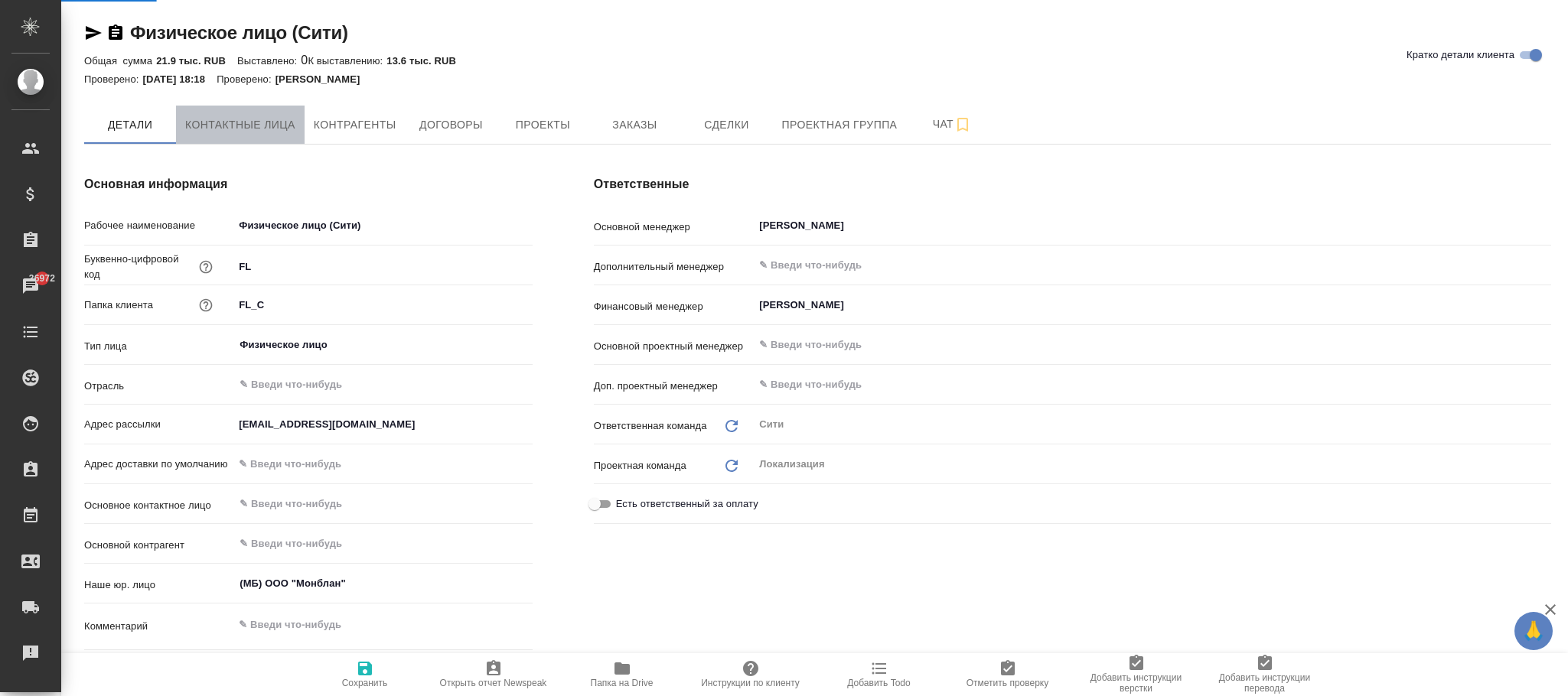
click at [276, 127] on span "Контактные лица" at bounding box center [240, 124] width 110 height 19
select select "RU"
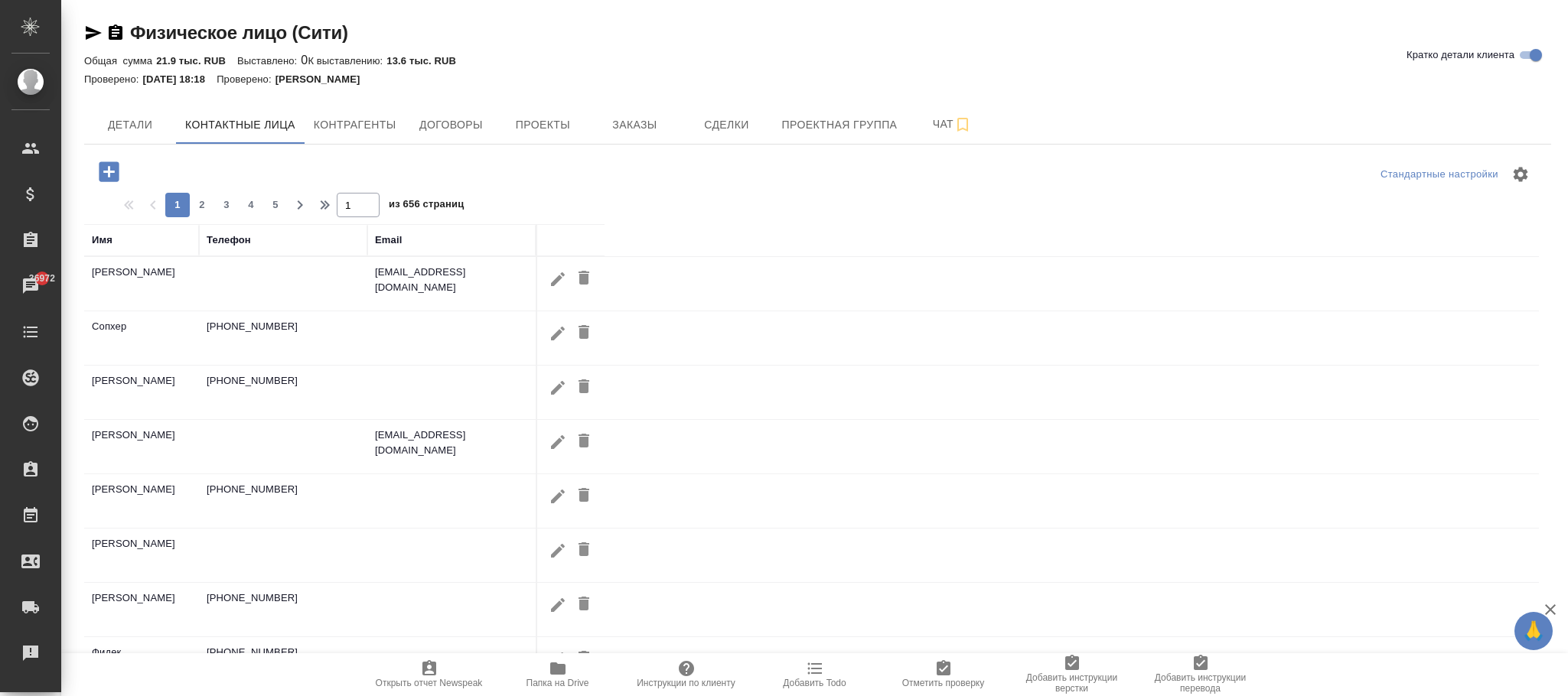
click at [105, 241] on div "Имя" at bounding box center [102, 239] width 21 height 15
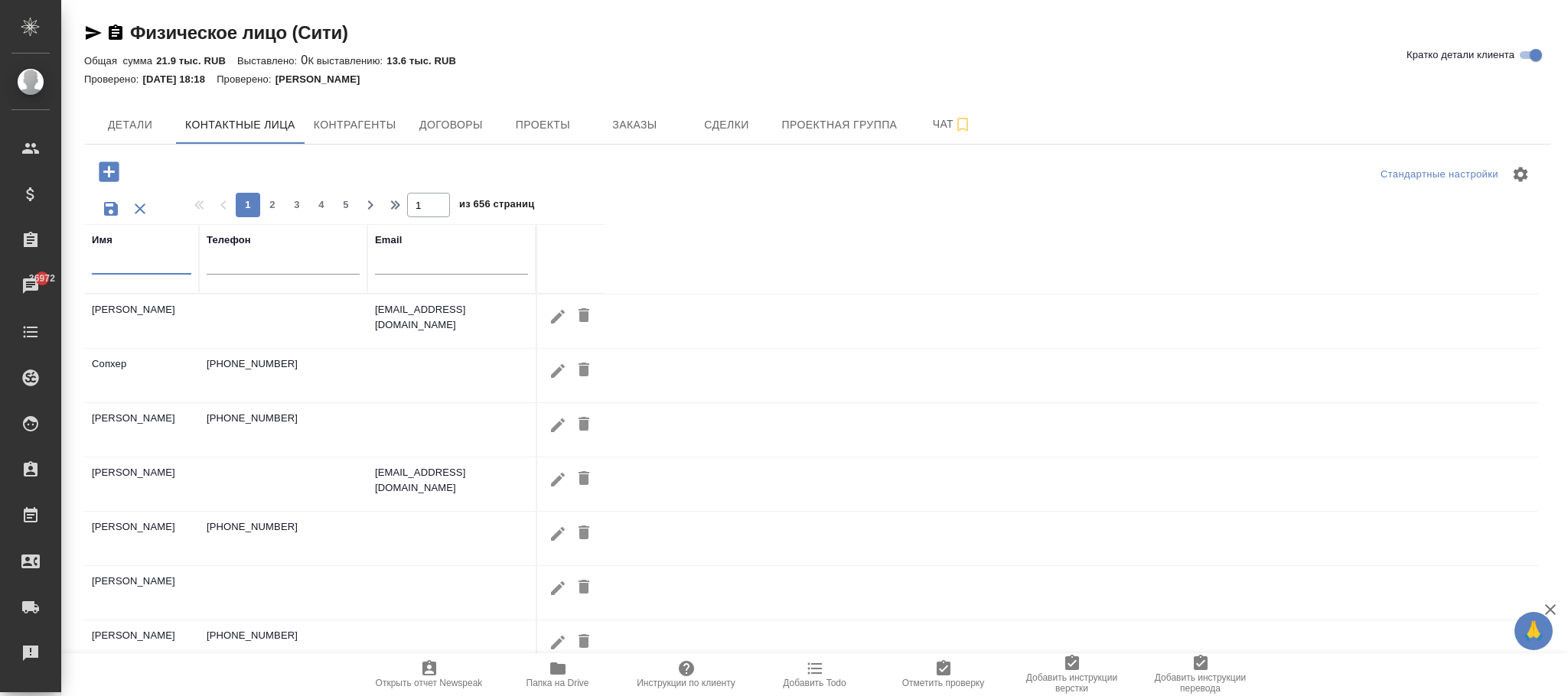
click at [114, 259] on input "text" at bounding box center [141, 264] width 99 height 19
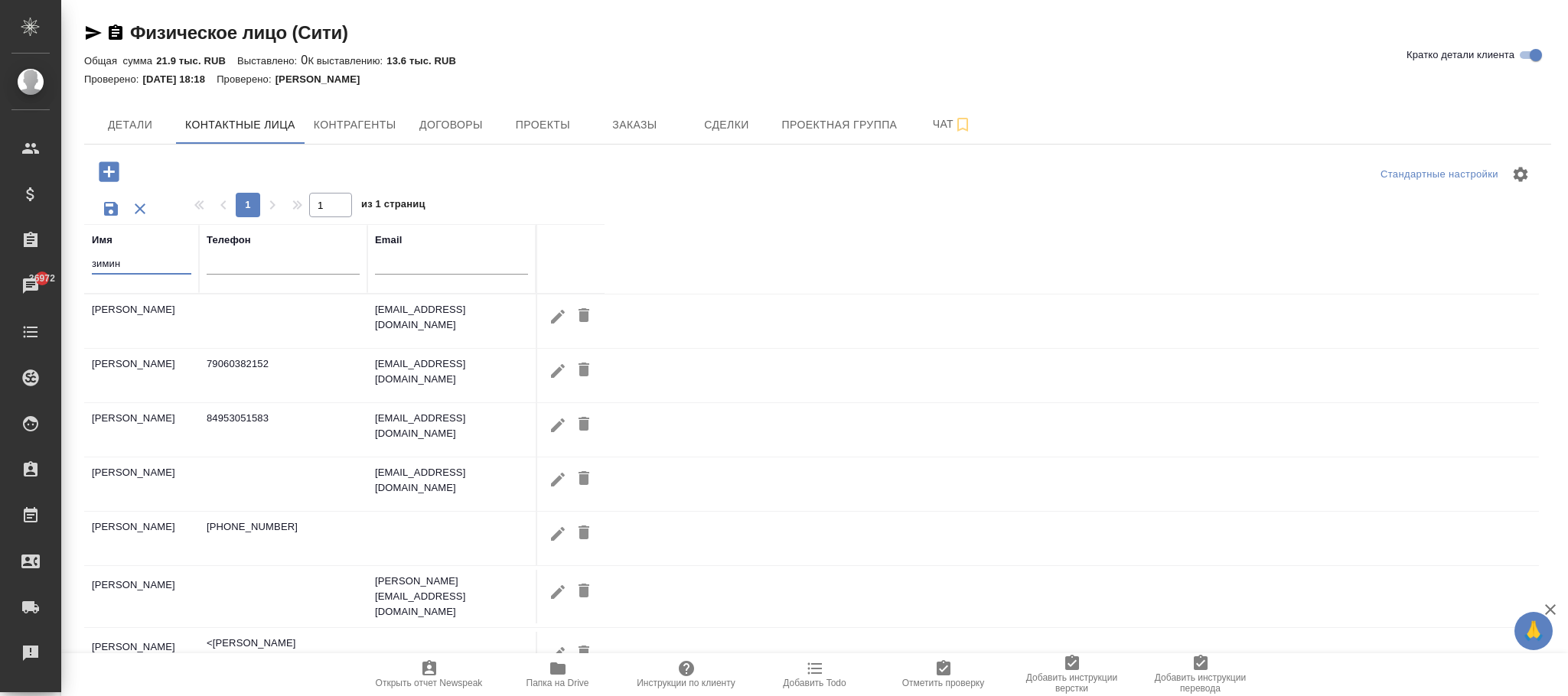
type input "зимин"
click at [556, 538] on icon "button" at bounding box center [557, 533] width 13 height 13
type input "Игорь"
type input "[PERSON_NAME]"
type input "[PHONE_NUMBER]"
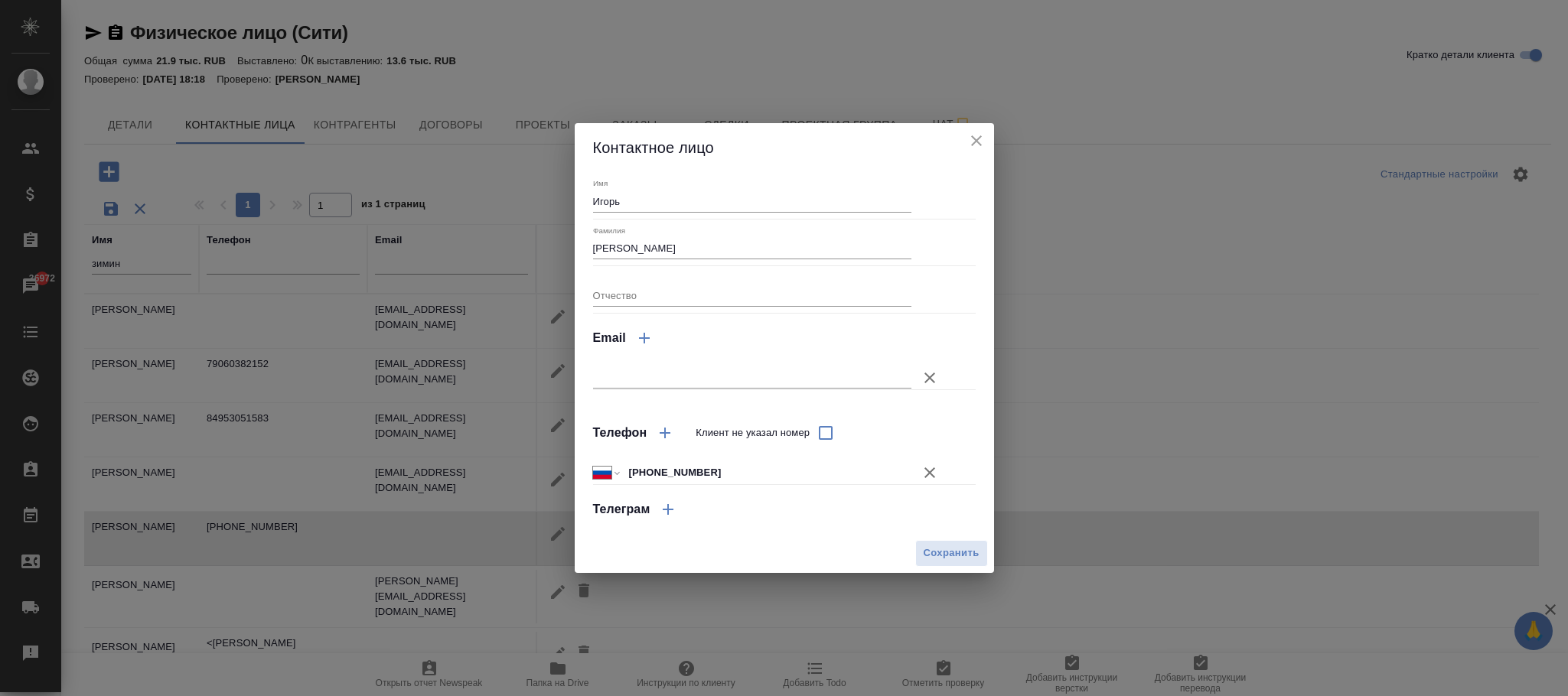
drag, startPoint x: 657, startPoint y: 247, endPoint x: 509, endPoint y: 237, distance: 148.3
click at [509, 237] on div "Контактное лицо Имя [PERSON_NAME] Фамилия [PERSON_NAME] Отчество Email Телефон …" at bounding box center [784, 348] width 1568 height 696
click at [949, 549] on span "Сохранить" at bounding box center [951, 554] width 56 height 18
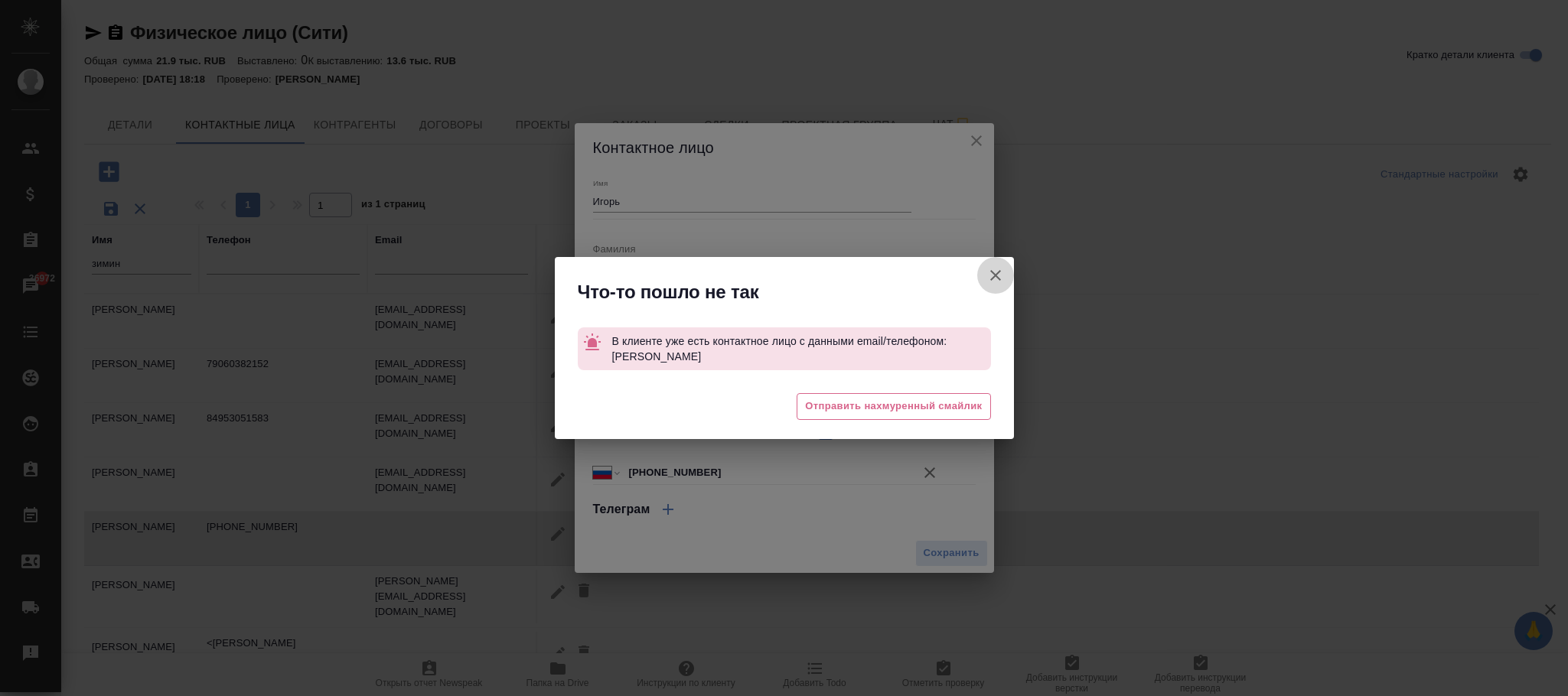
click at [999, 276] on icon "button" at bounding box center [996, 275] width 19 height 19
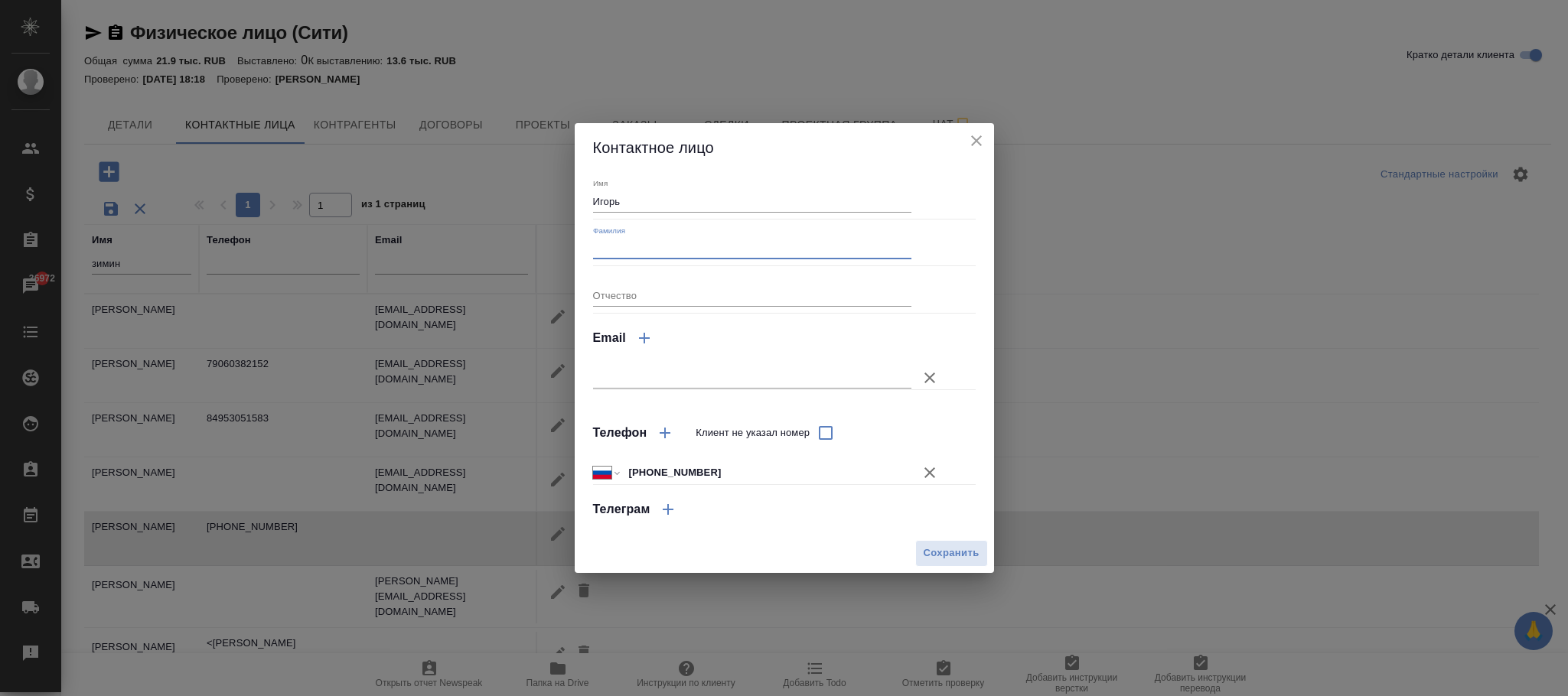
click at [673, 247] on input "Фамилия" at bounding box center [753, 248] width 319 height 21
type input "-"
click at [942, 556] on span "Сохранить" at bounding box center [951, 554] width 56 height 18
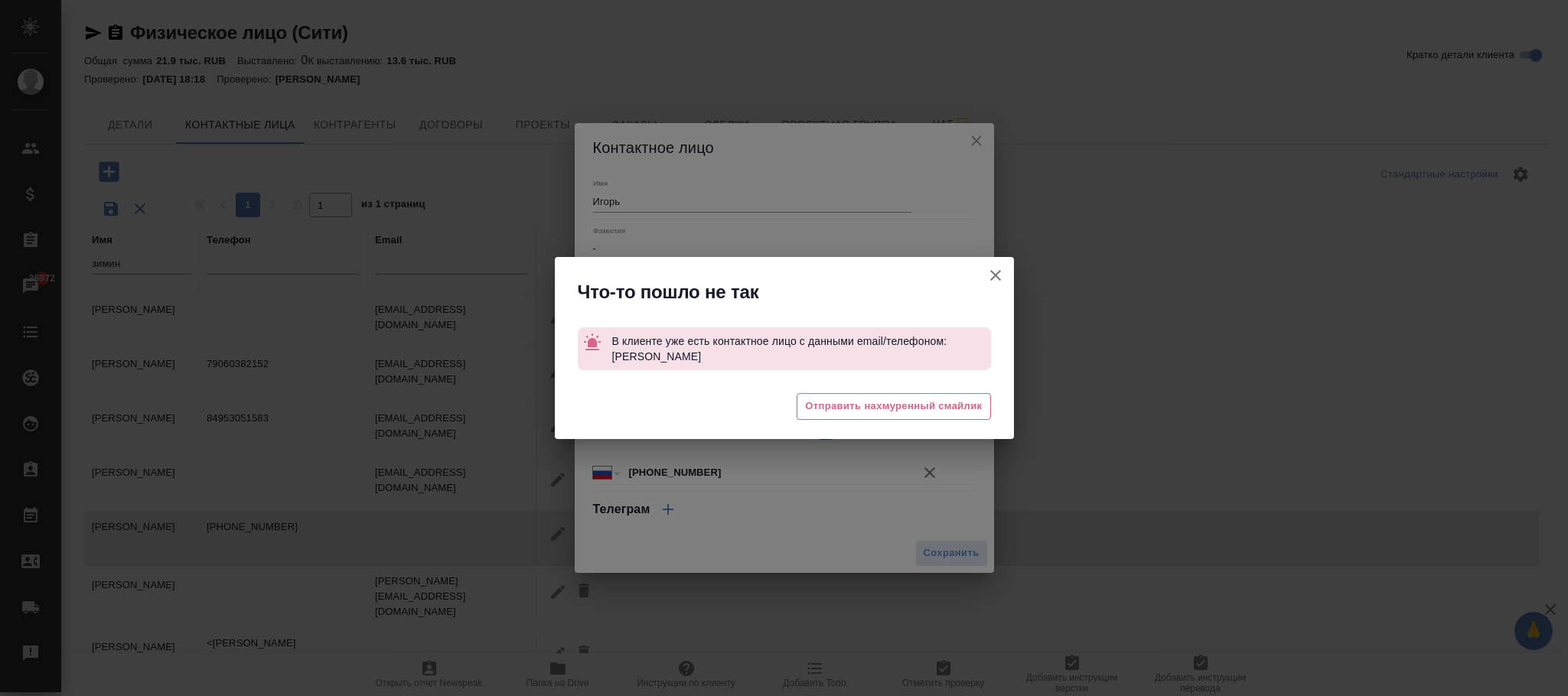
click at [998, 282] on icon "button" at bounding box center [996, 275] width 19 height 19
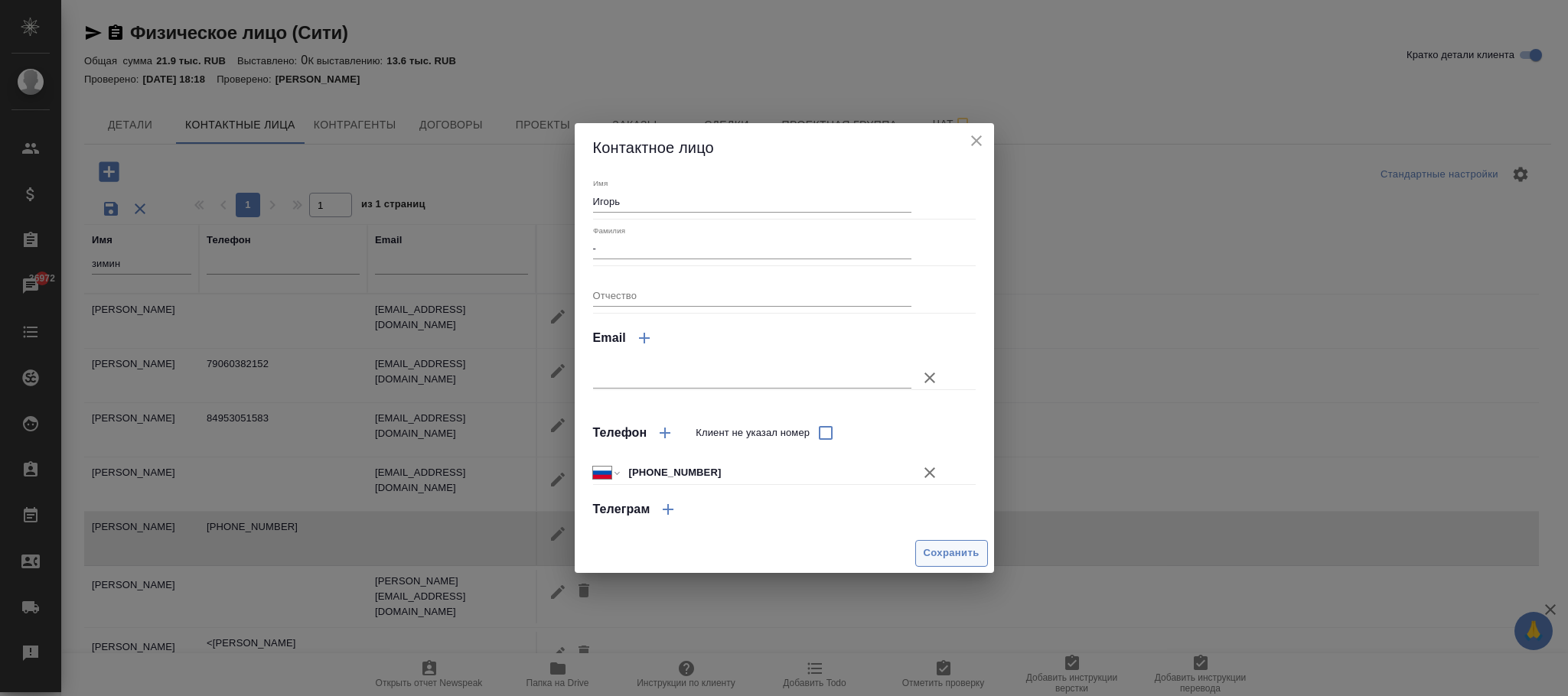
click at [933, 542] on button "Сохранить" at bounding box center [951, 553] width 72 height 27
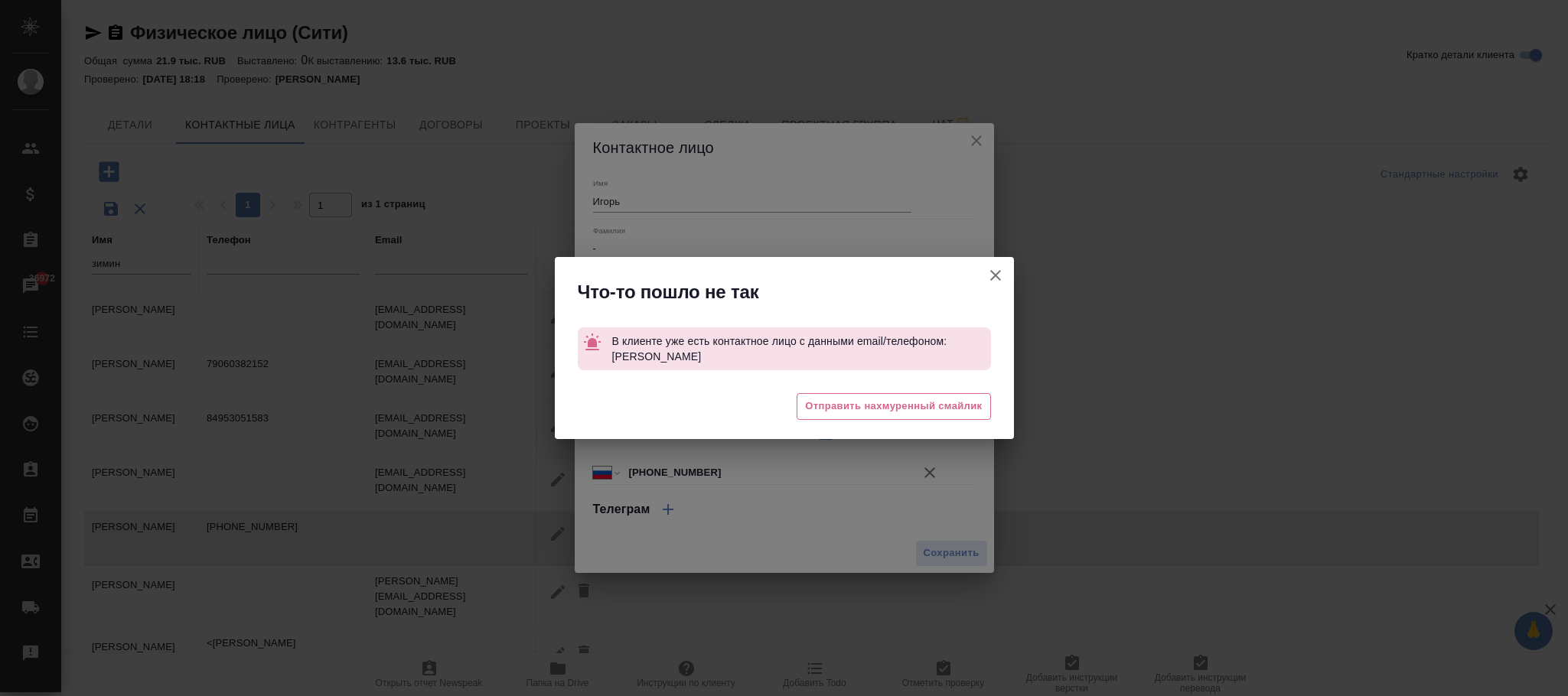
click at [1014, 269] on div "Что-то пошло не так В клиенте уже есть контактное лицо с данными email/телефоно…" at bounding box center [784, 348] width 1568 height 696
click at [1003, 273] on icon "button" at bounding box center [996, 275] width 19 height 19
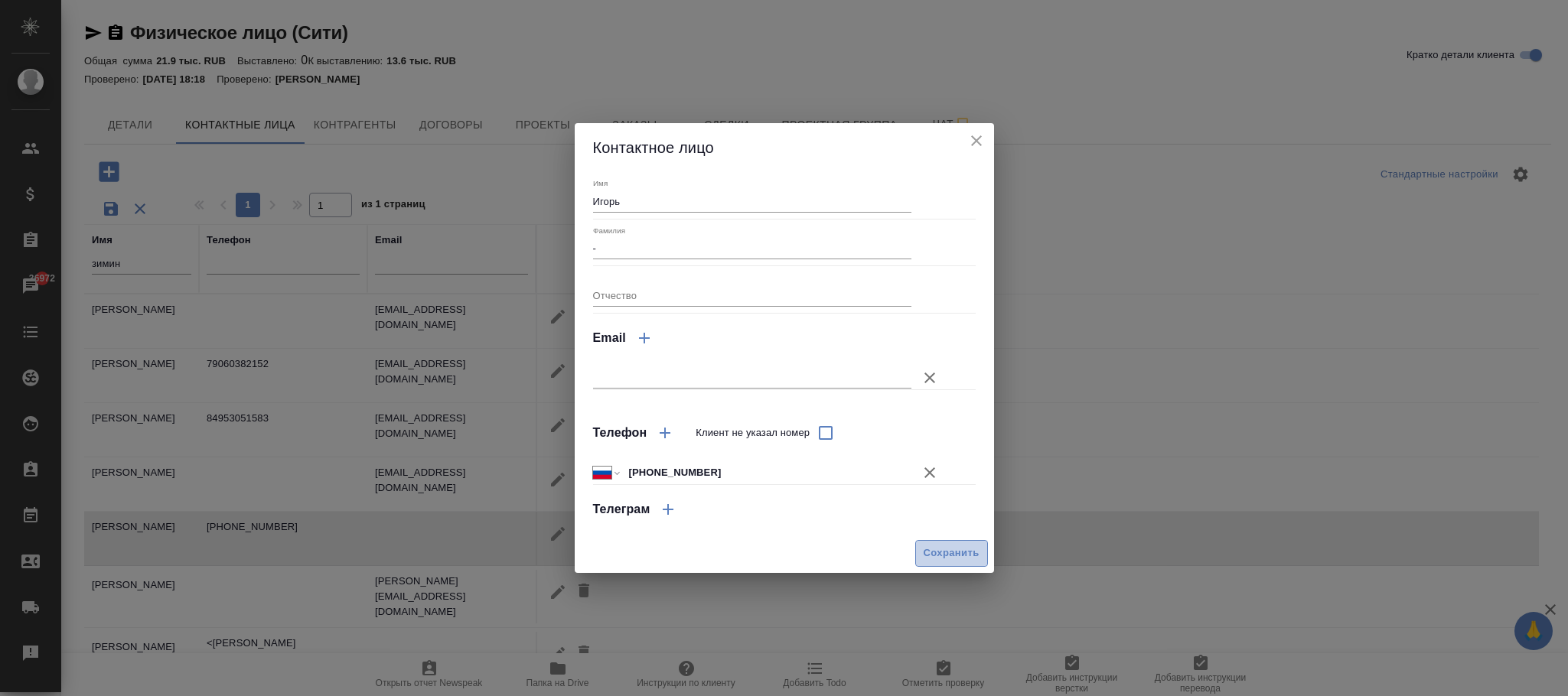
click at [960, 553] on span "Сохранить" at bounding box center [951, 554] width 56 height 18
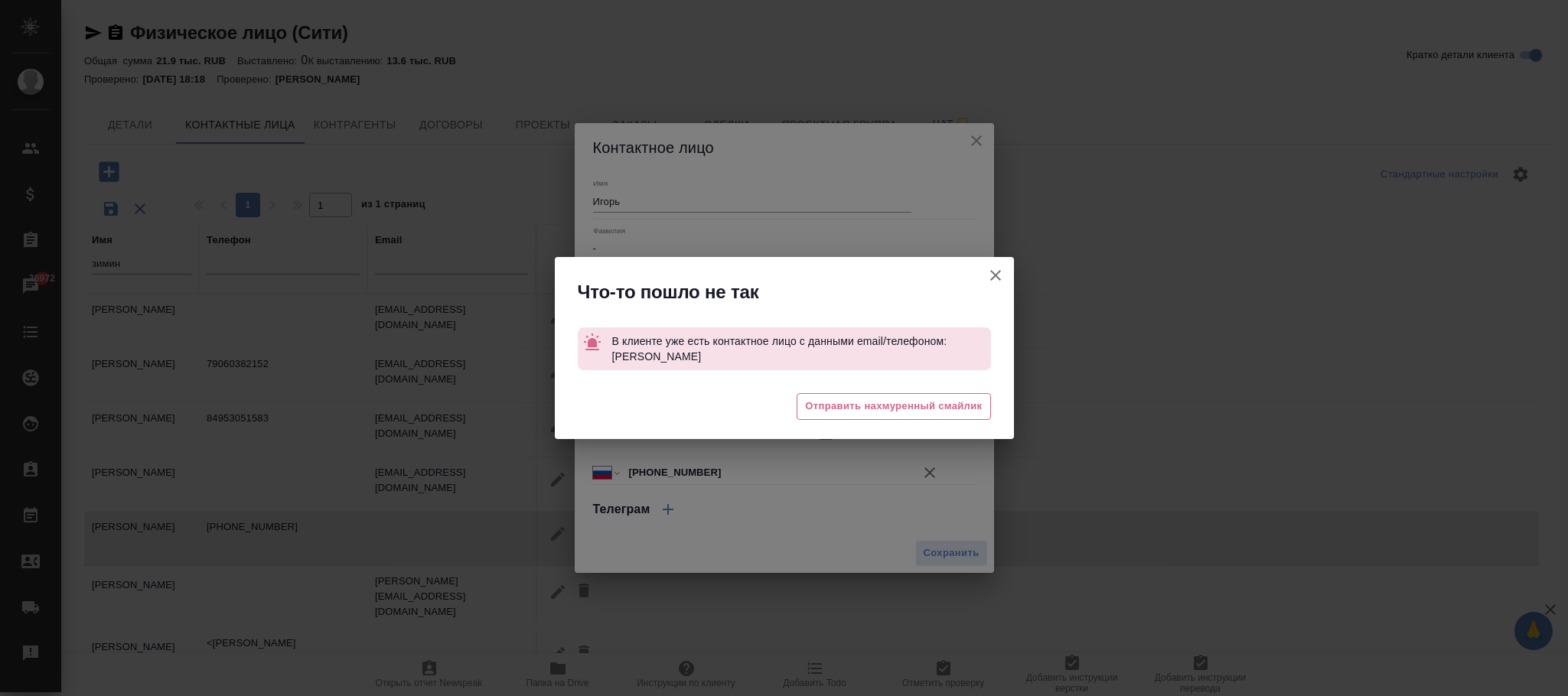
drag, startPoint x: 999, startPoint y: 282, endPoint x: 972, endPoint y: 170, distance: 115.2
click at [999, 279] on icon "button" at bounding box center [996, 275] width 19 height 19
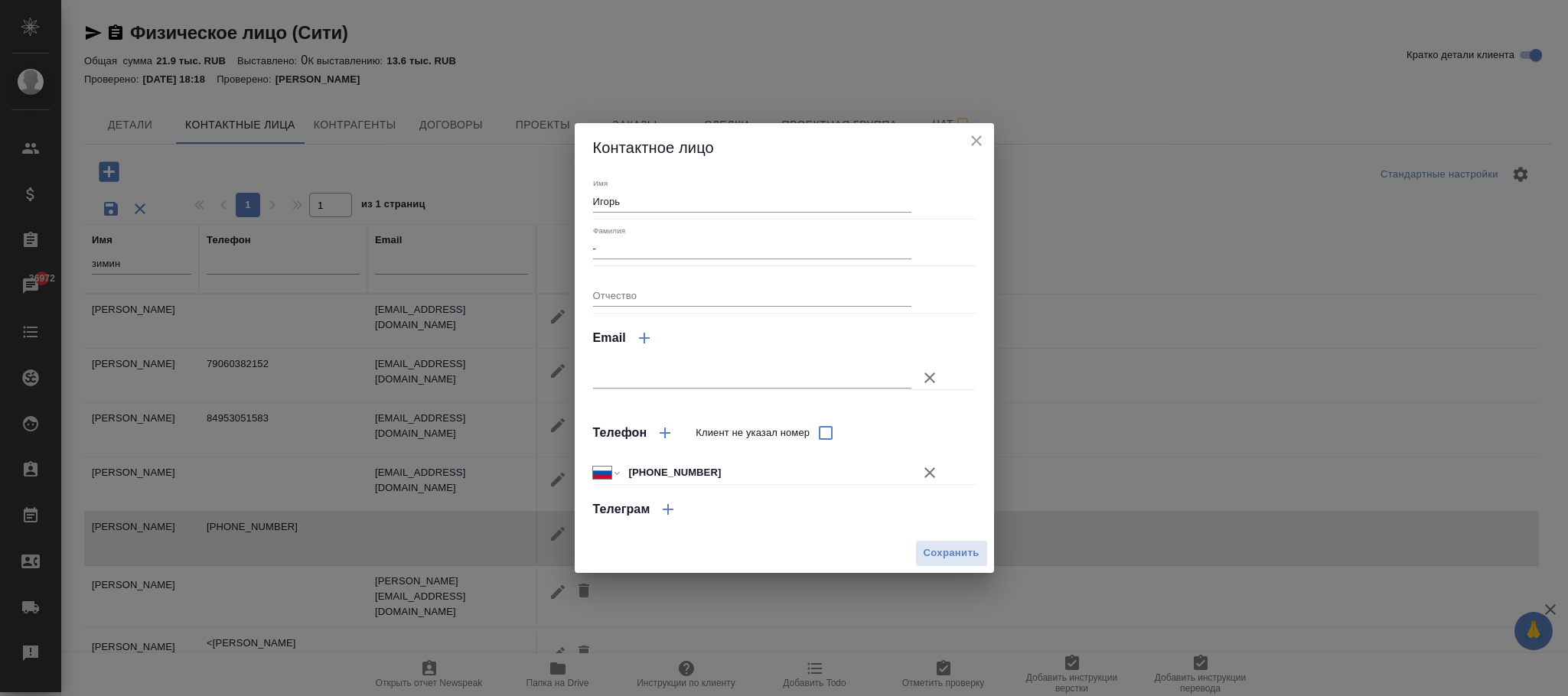
click at [988, 51] on icon "close" at bounding box center [997, 42] width 19 height 19
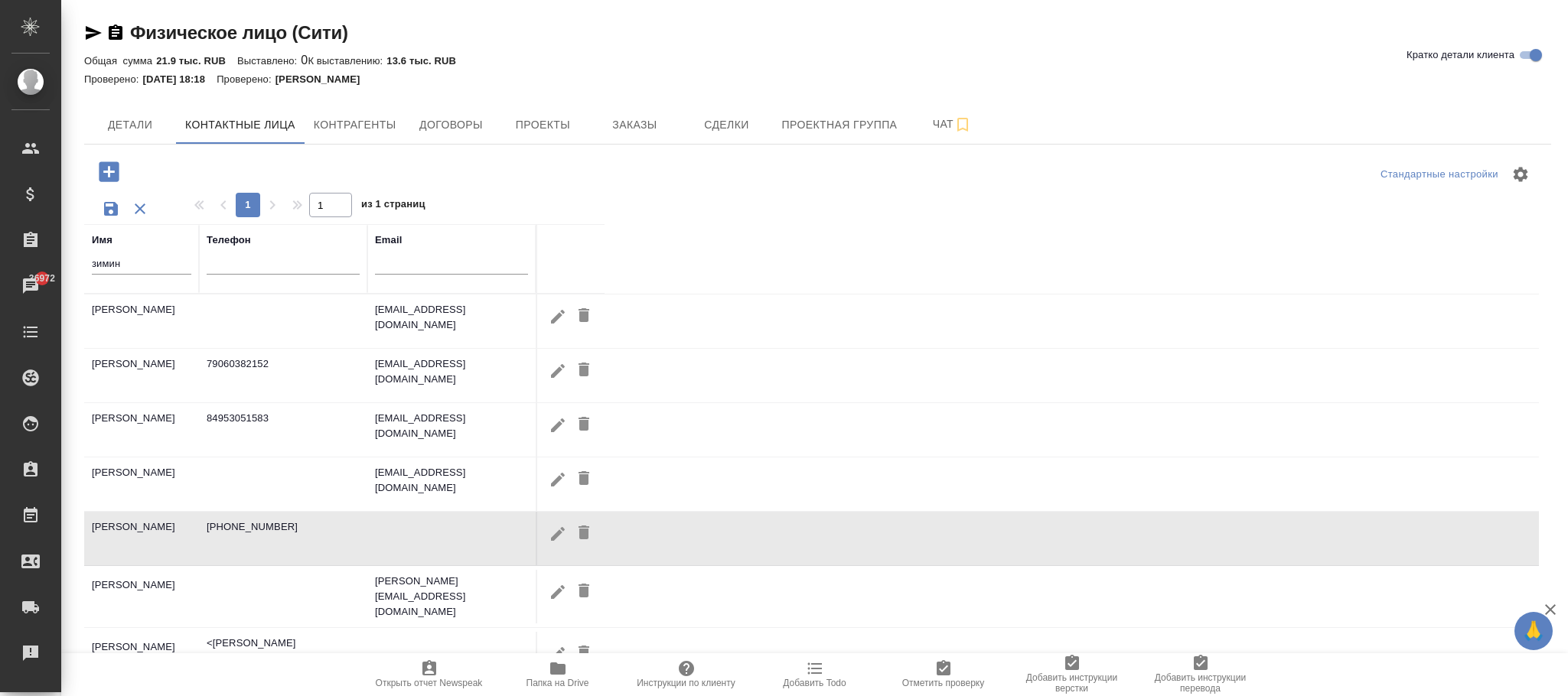
click at [586, 533] on icon "button" at bounding box center [584, 532] width 11 height 13
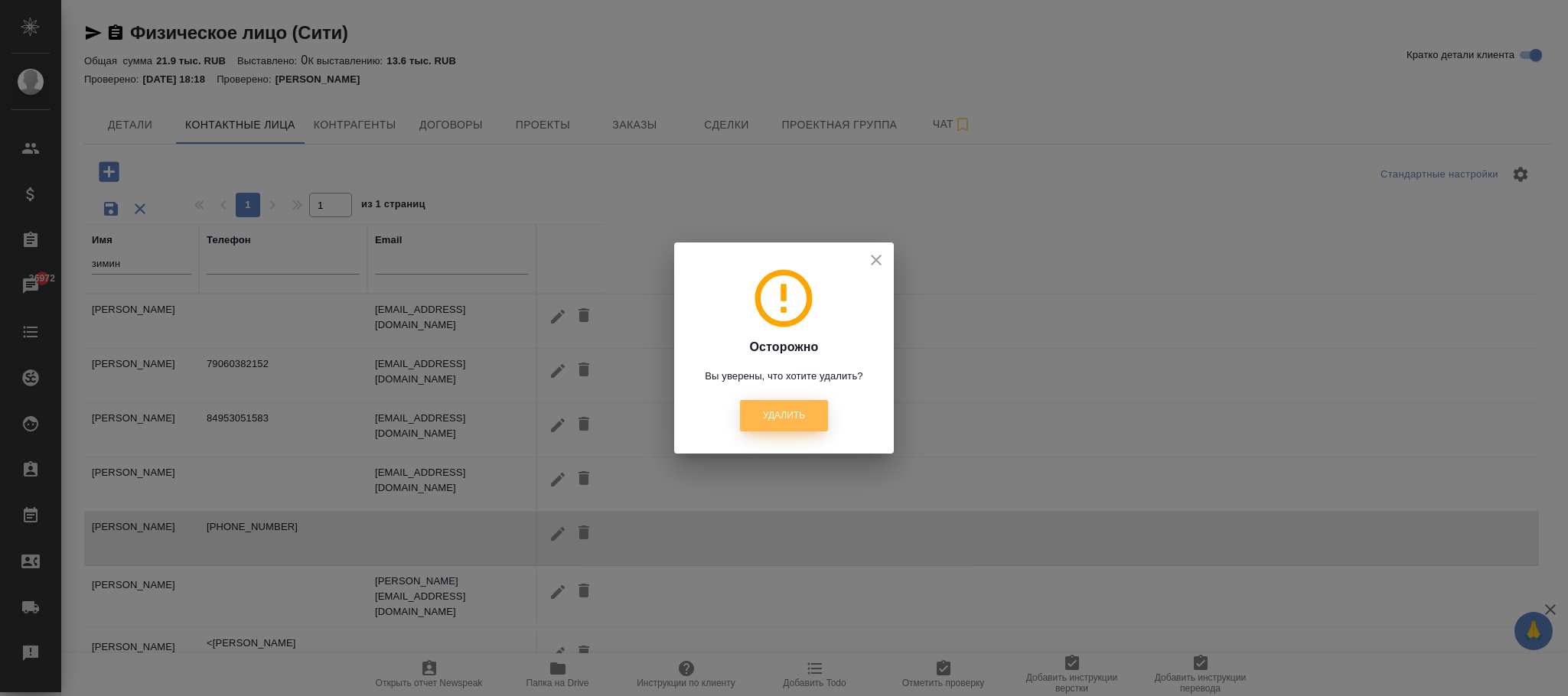
click at [780, 415] on span "Удалить" at bounding box center [784, 415] width 42 height 13
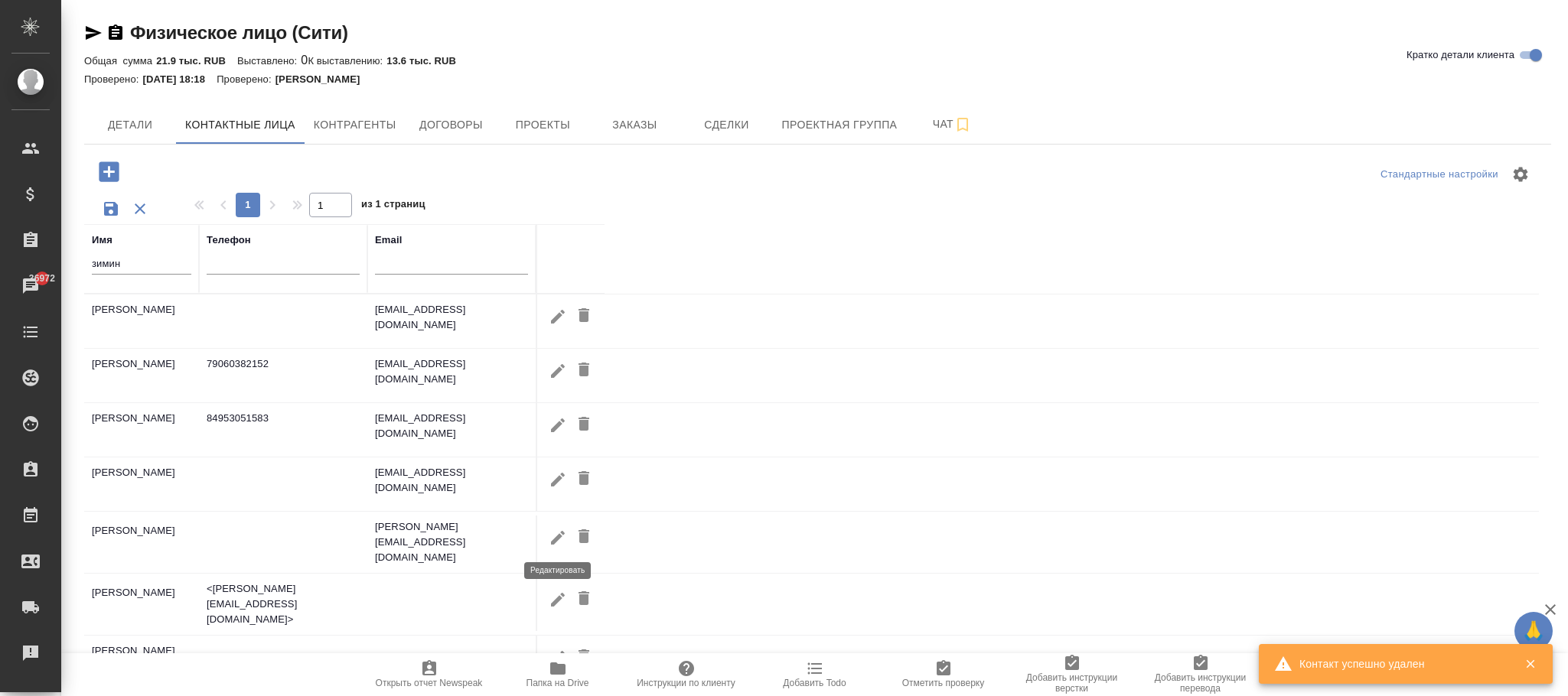
click at [550, 540] on icon "button" at bounding box center [558, 538] width 19 height 19
type input "Зимина Ирина"
type input "irina.zimina@infralex.ru"
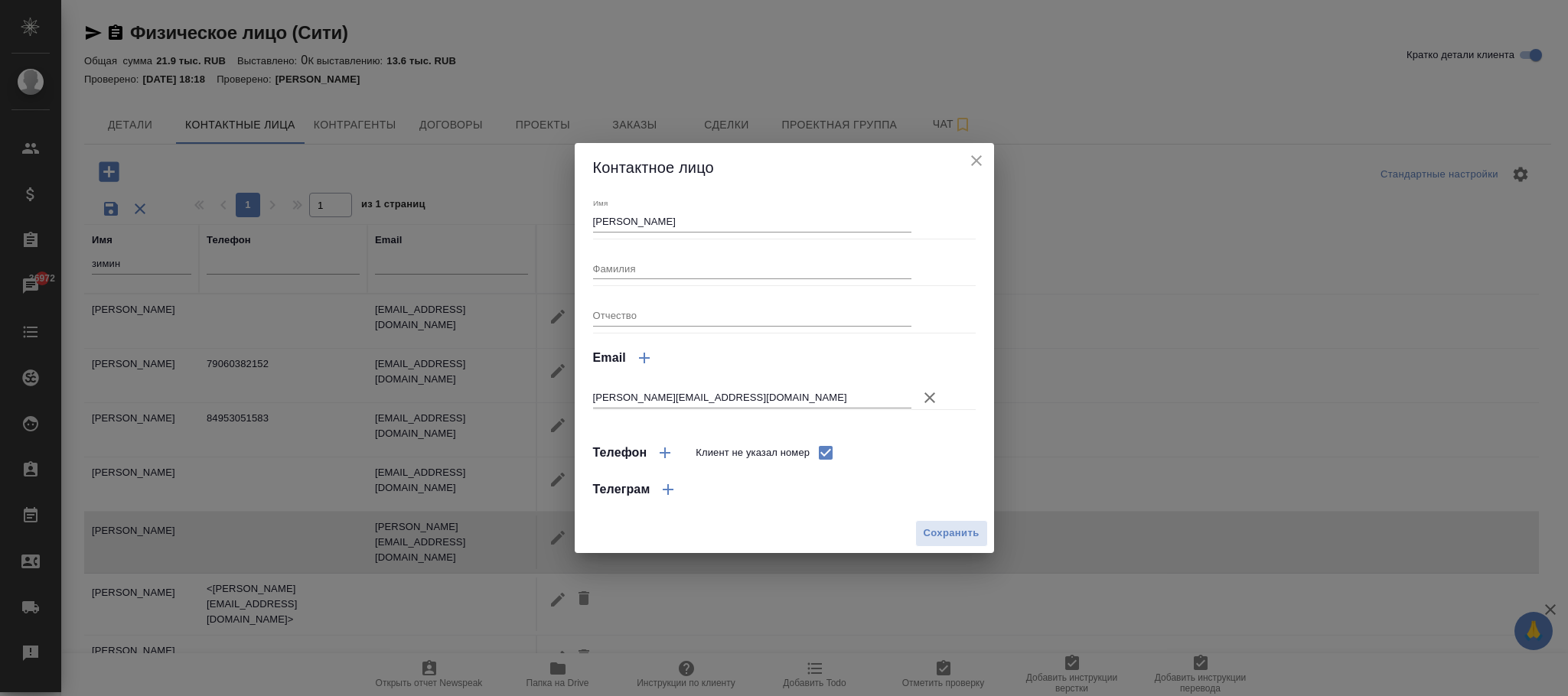
click at [666, 450] on icon "button" at bounding box center [665, 453] width 11 height 11
click at [822, 450] on input "Клиент не указал номер" at bounding box center [826, 453] width 32 height 32
checkbox input "false"
select select "RU"
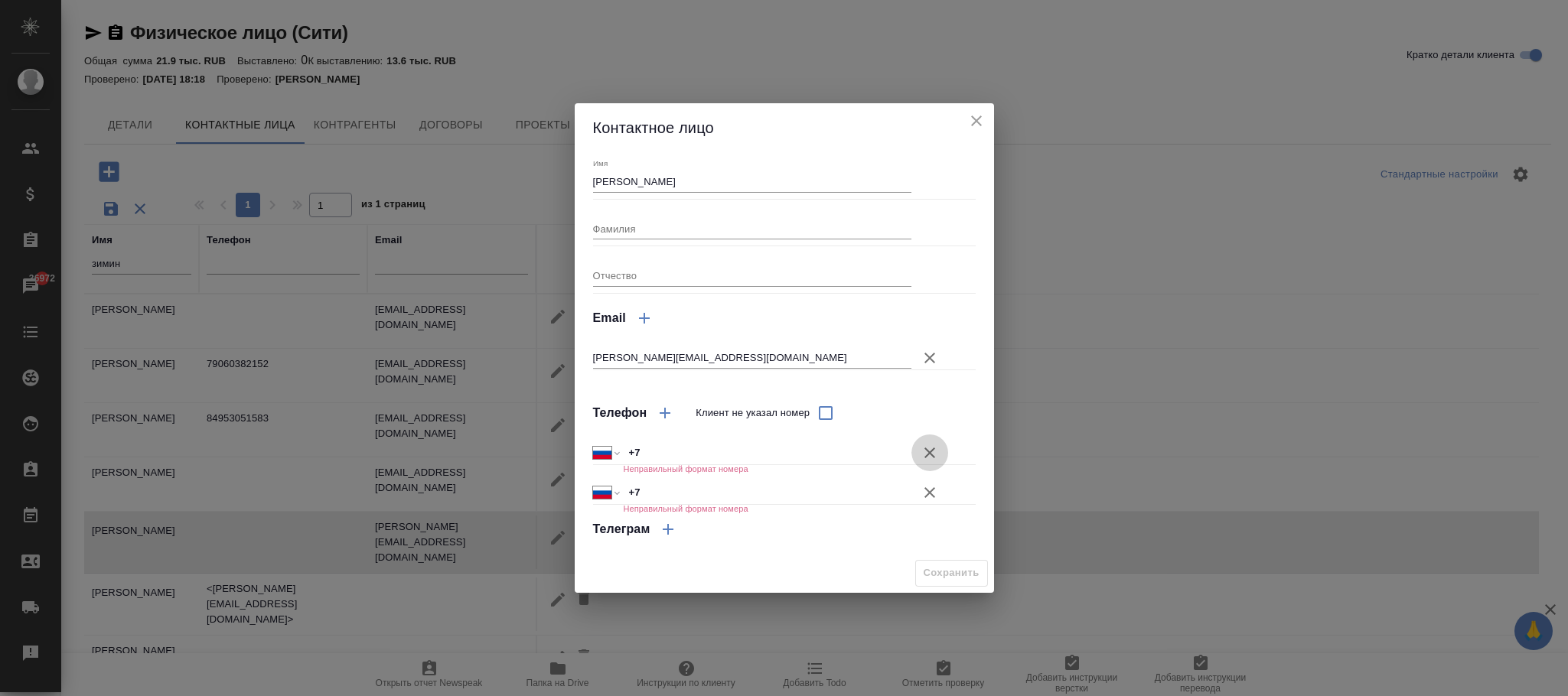
click at [923, 448] on icon "button" at bounding box center [930, 453] width 19 height 19
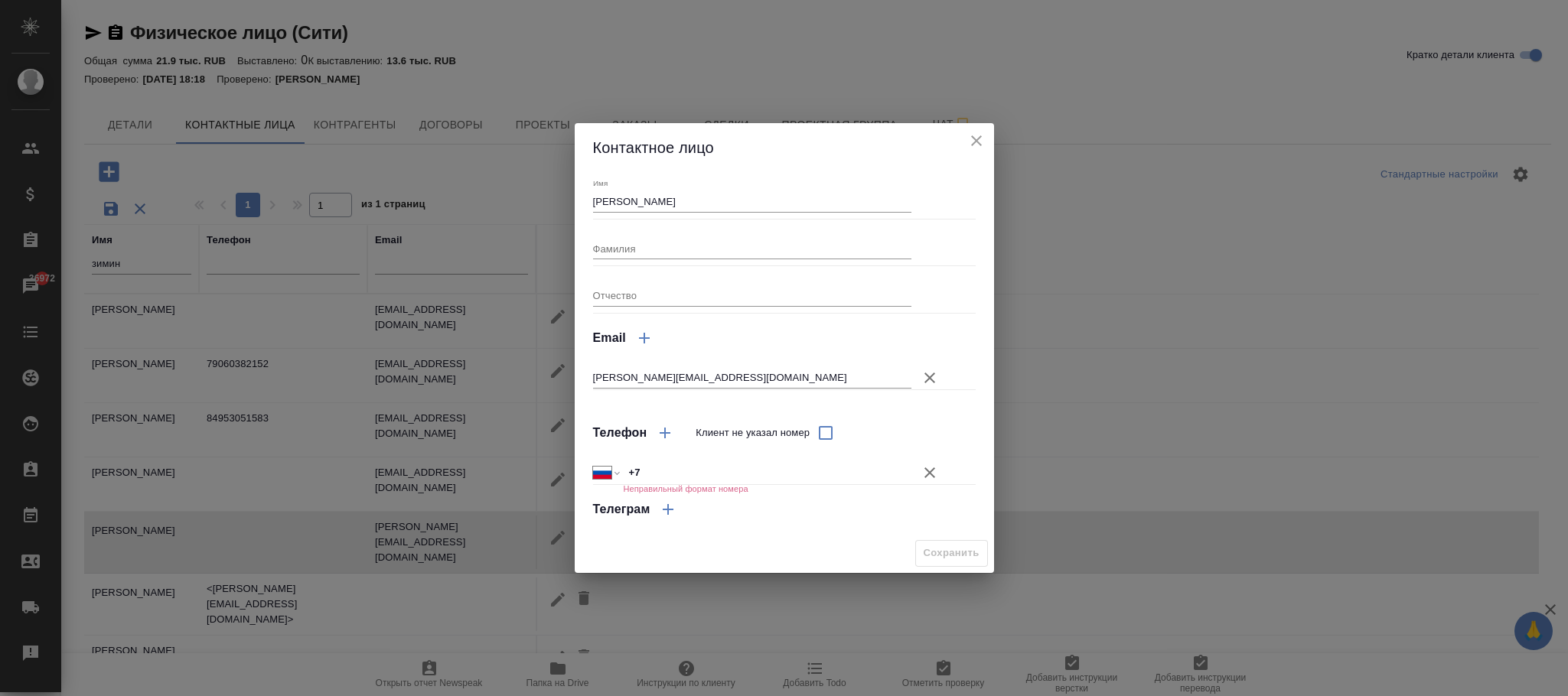
click at [930, 471] on icon "button" at bounding box center [930, 473] width 19 height 19
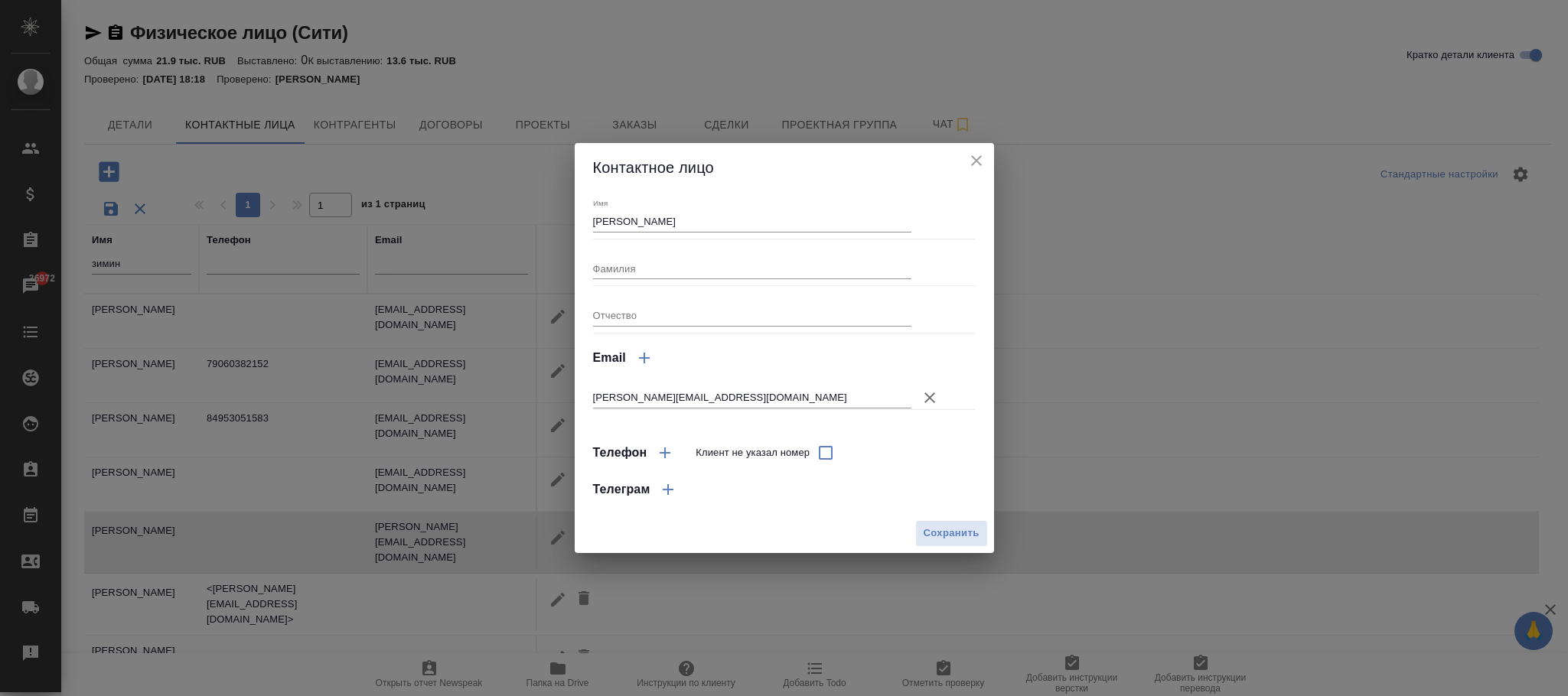
click at [825, 452] on input "Клиент не указал номер" at bounding box center [826, 453] width 32 height 32
checkbox input "true"
click at [931, 525] on span "Сохранить" at bounding box center [951, 533] width 56 height 18
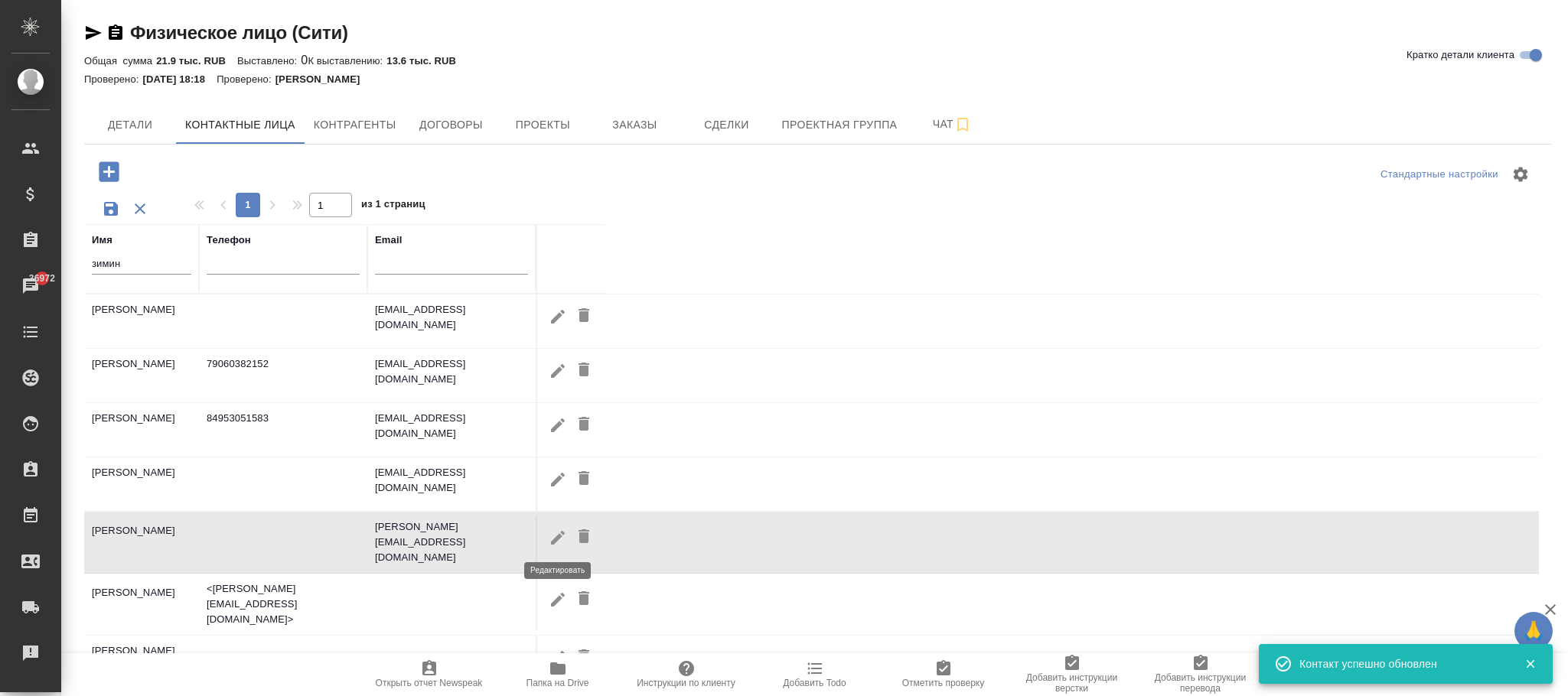
click at [567, 531] on button "button" at bounding box center [558, 538] width 26 height 29
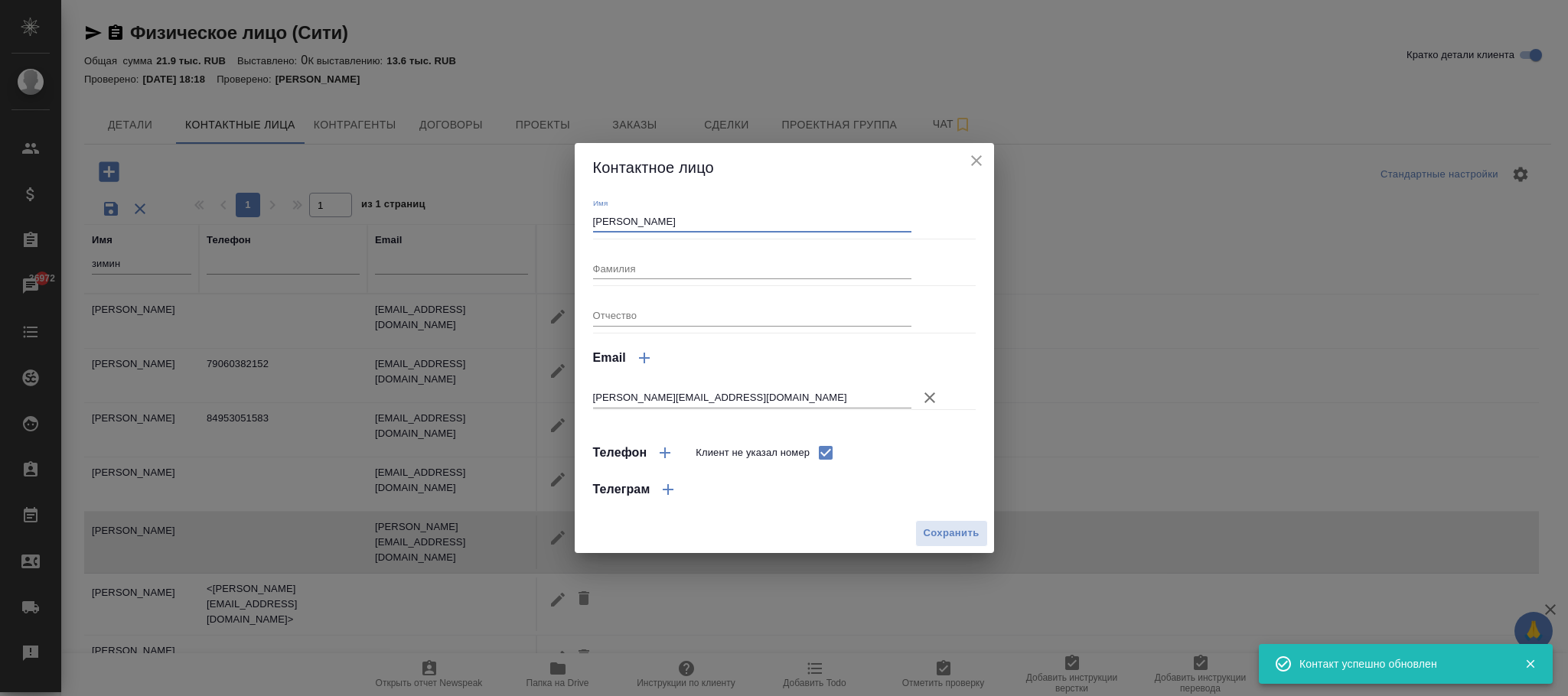
drag, startPoint x: 683, startPoint y: 221, endPoint x: 638, endPoint y: 221, distance: 45.0
click at [638, 221] on input "Зимина Ирина" at bounding box center [753, 221] width 319 height 21
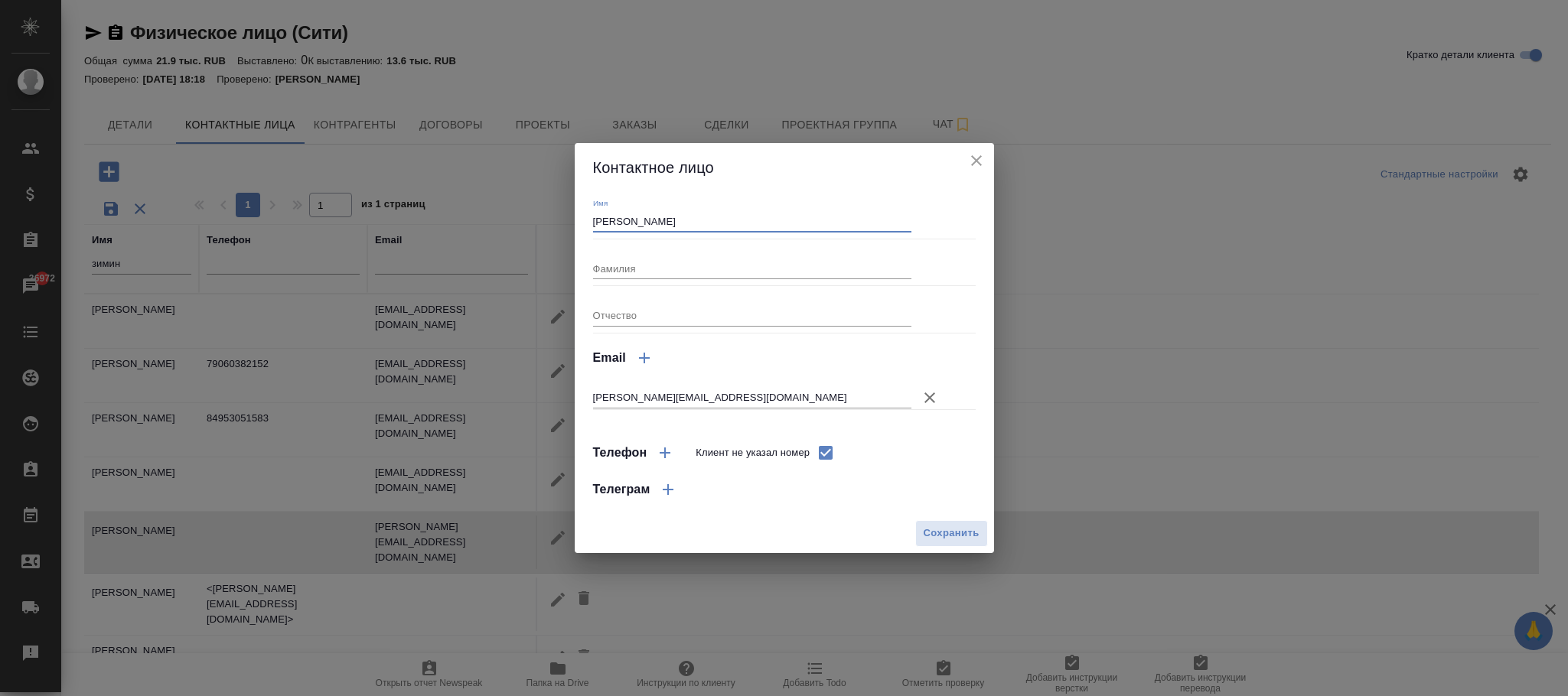
click at [625, 216] on input "Зимина Ирина" at bounding box center [753, 221] width 319 height 21
drag, startPoint x: 632, startPoint y: 216, endPoint x: 510, endPoint y: 211, distance: 122.1
click at [510, 211] on div "Контактное лицо Имя Зимина Ирина Фамилия Отчество Email irina.zimina@infralex.r…" at bounding box center [784, 348] width 1568 height 696
type input "Ирина"
click at [634, 271] on input "Фамилия" at bounding box center [753, 269] width 319 height 21
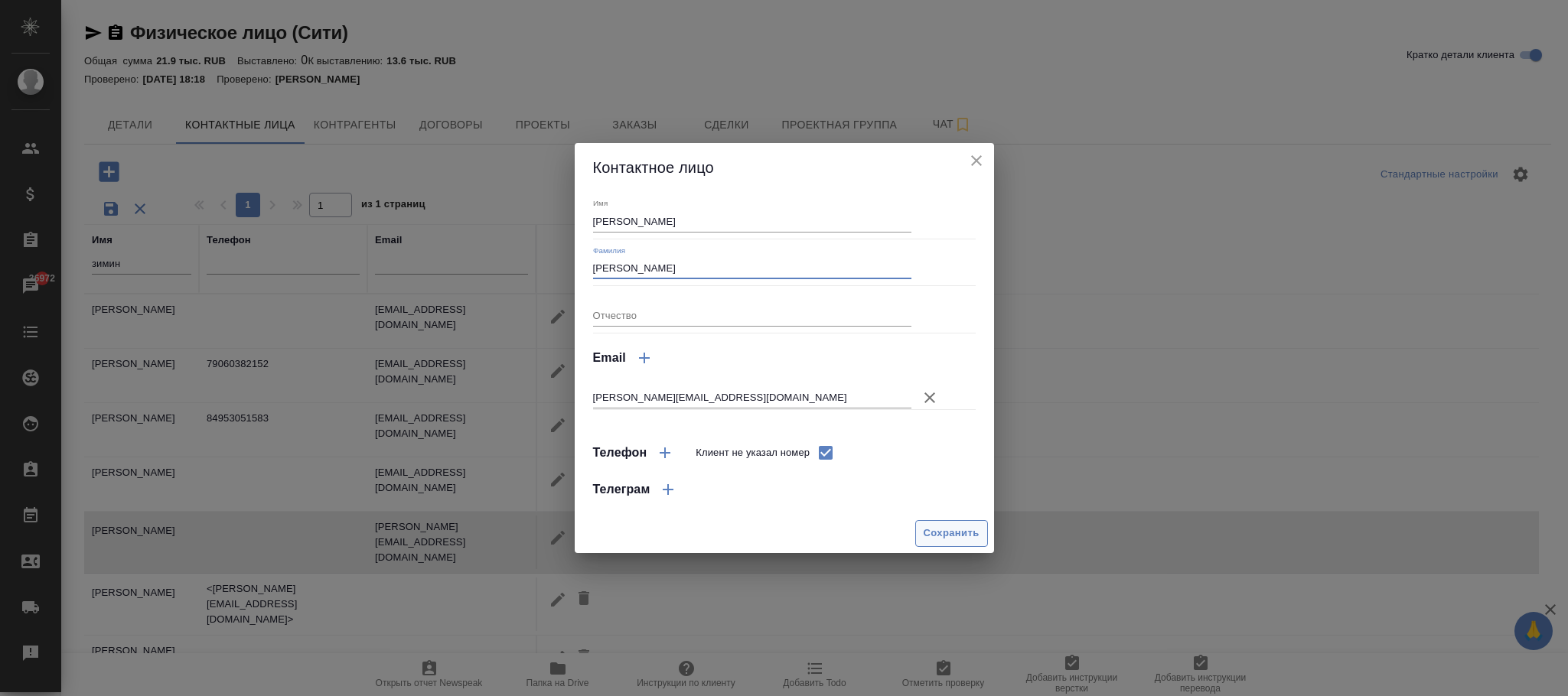
type input "Зимина"
click at [953, 524] on button "Сохранить" at bounding box center [951, 533] width 72 height 27
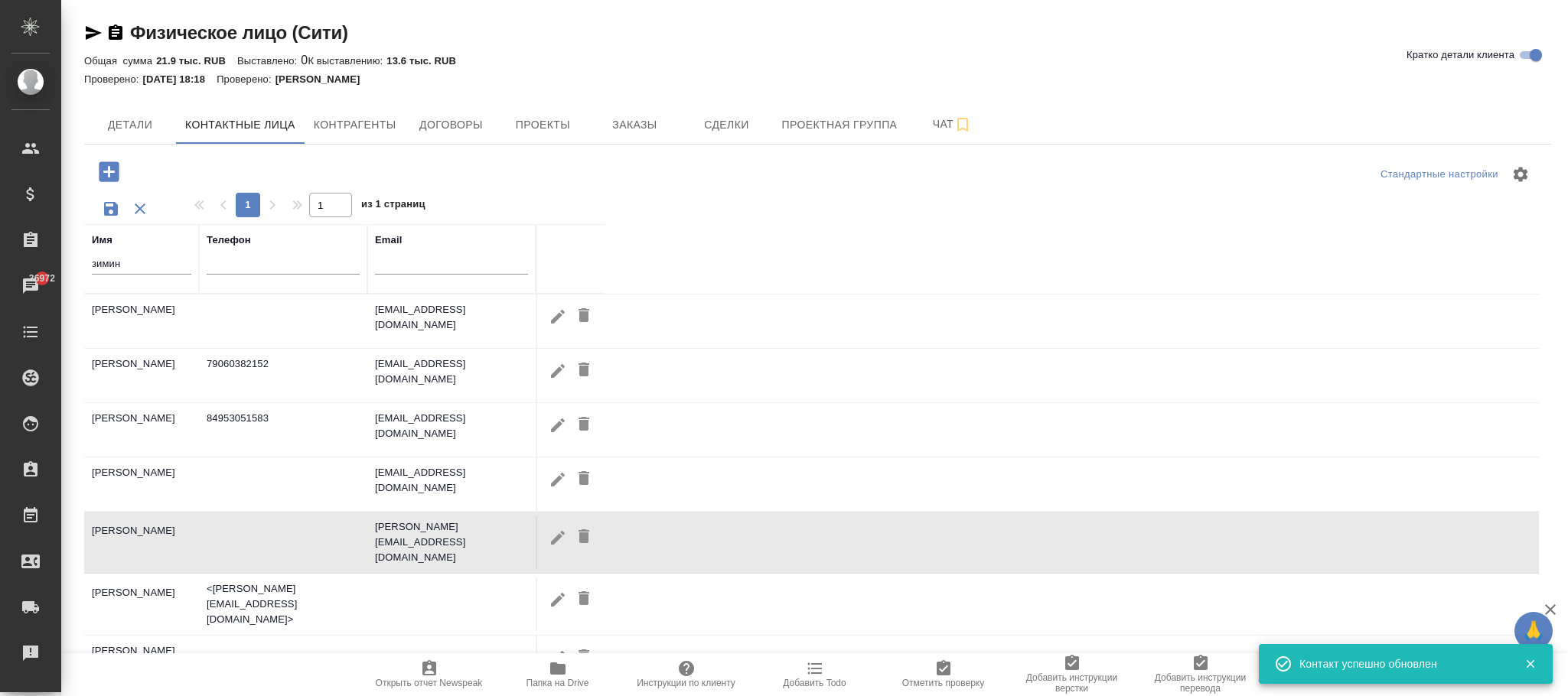
click at [109, 174] on icon "button" at bounding box center [109, 172] width 27 height 27
checkbox input "false"
select select "RU"
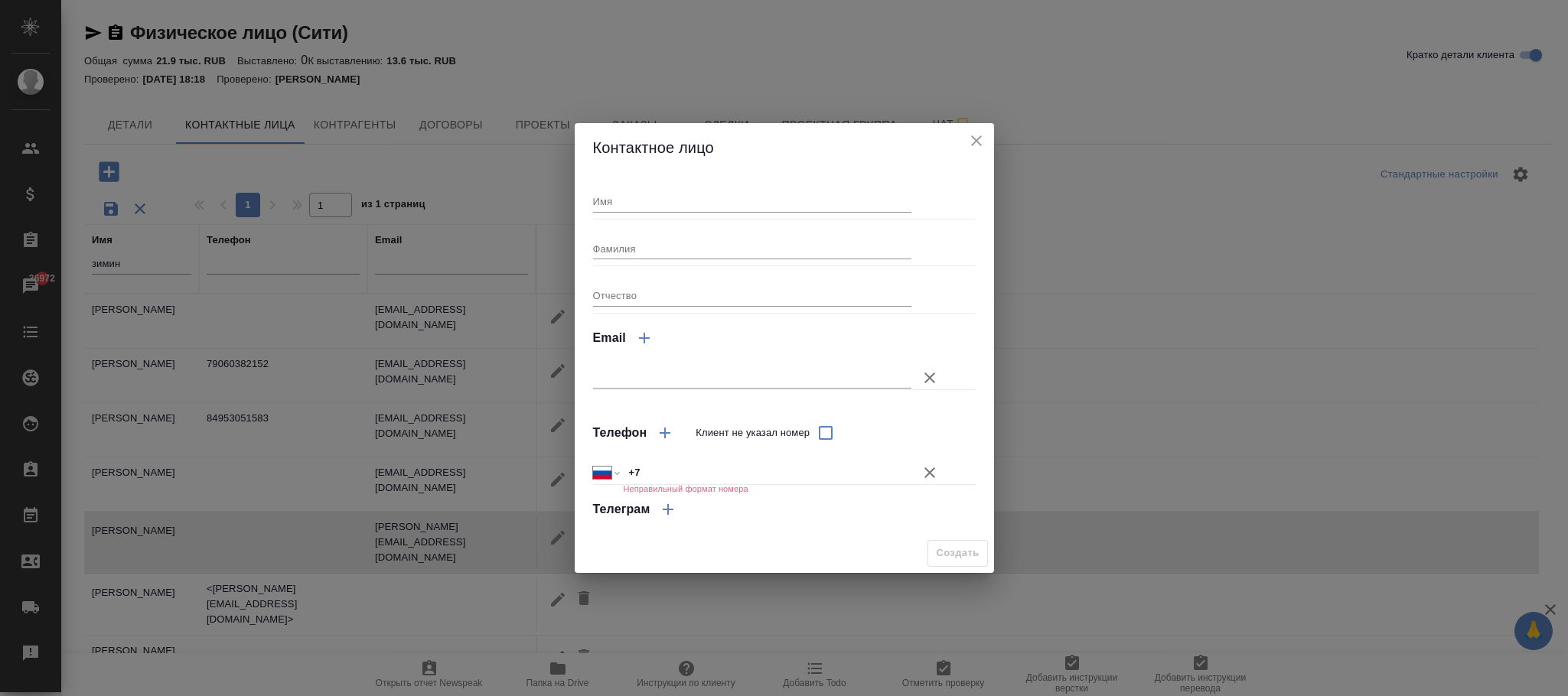
click at [628, 203] on input "Имя" at bounding box center [753, 201] width 319 height 21
type input "Игорь"
click at [723, 464] on input "+7" at bounding box center [767, 472] width 289 height 22
paste input "8909 1573 877"
click at [646, 469] on input "+7 8909 1573 877" at bounding box center [767, 472] width 287 height 22
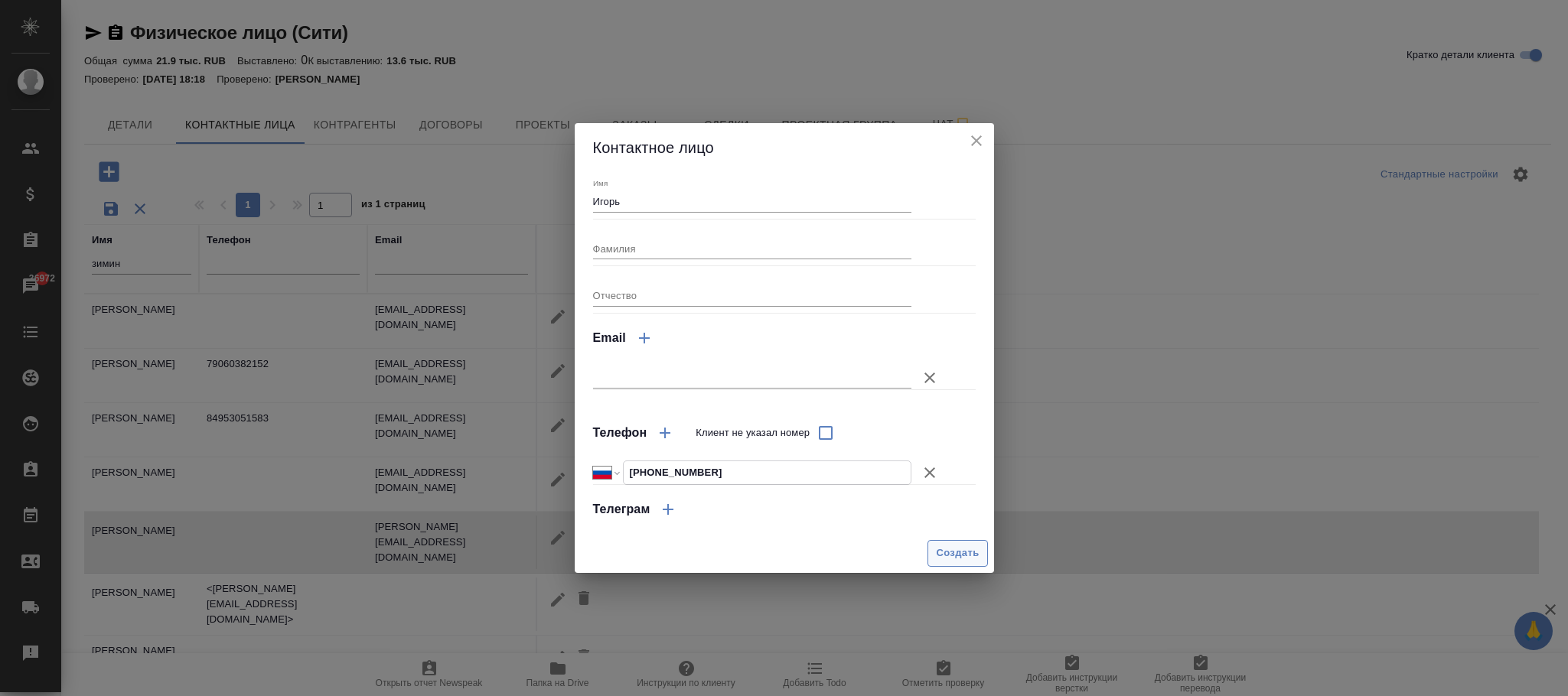
type input "+7 909 157 38 77"
click at [954, 549] on span "Создать" at bounding box center [957, 554] width 43 height 18
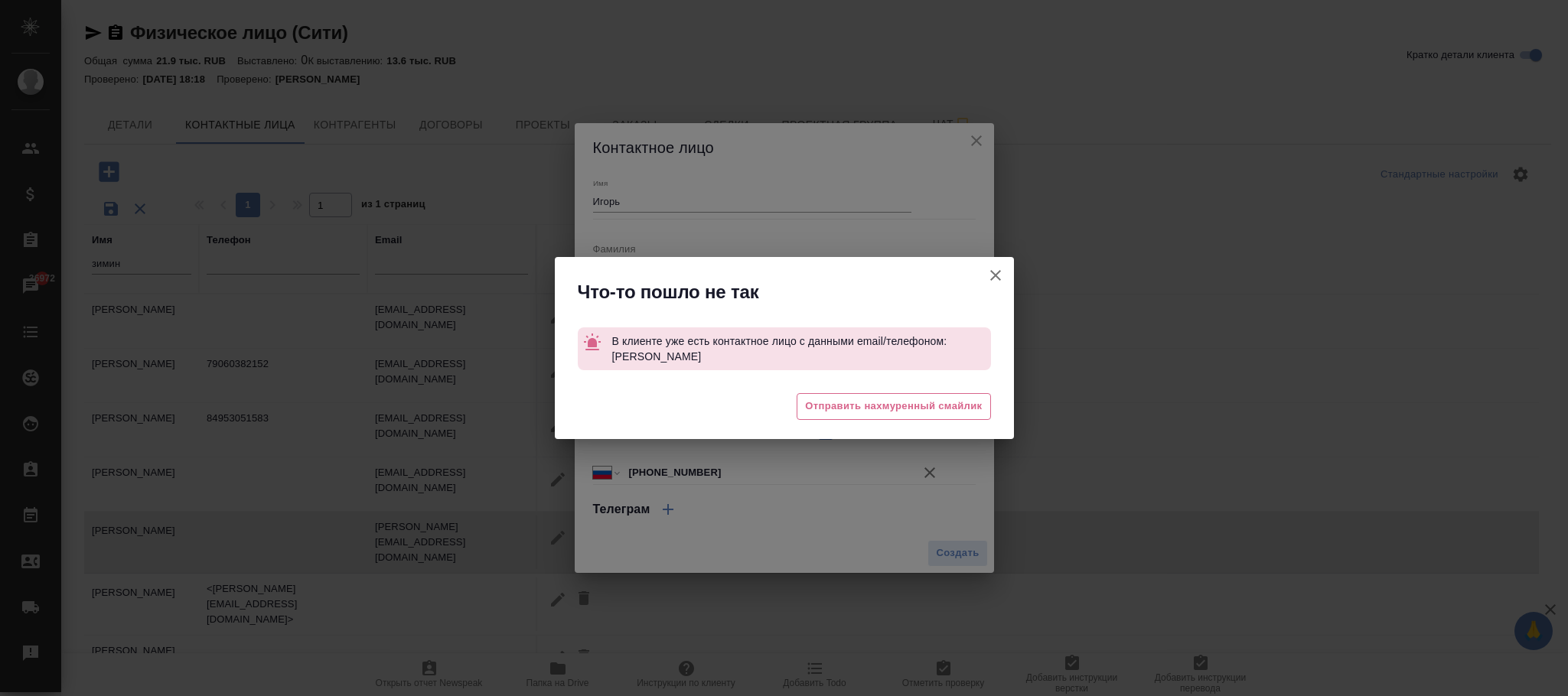
click at [994, 282] on icon "button" at bounding box center [996, 275] width 19 height 19
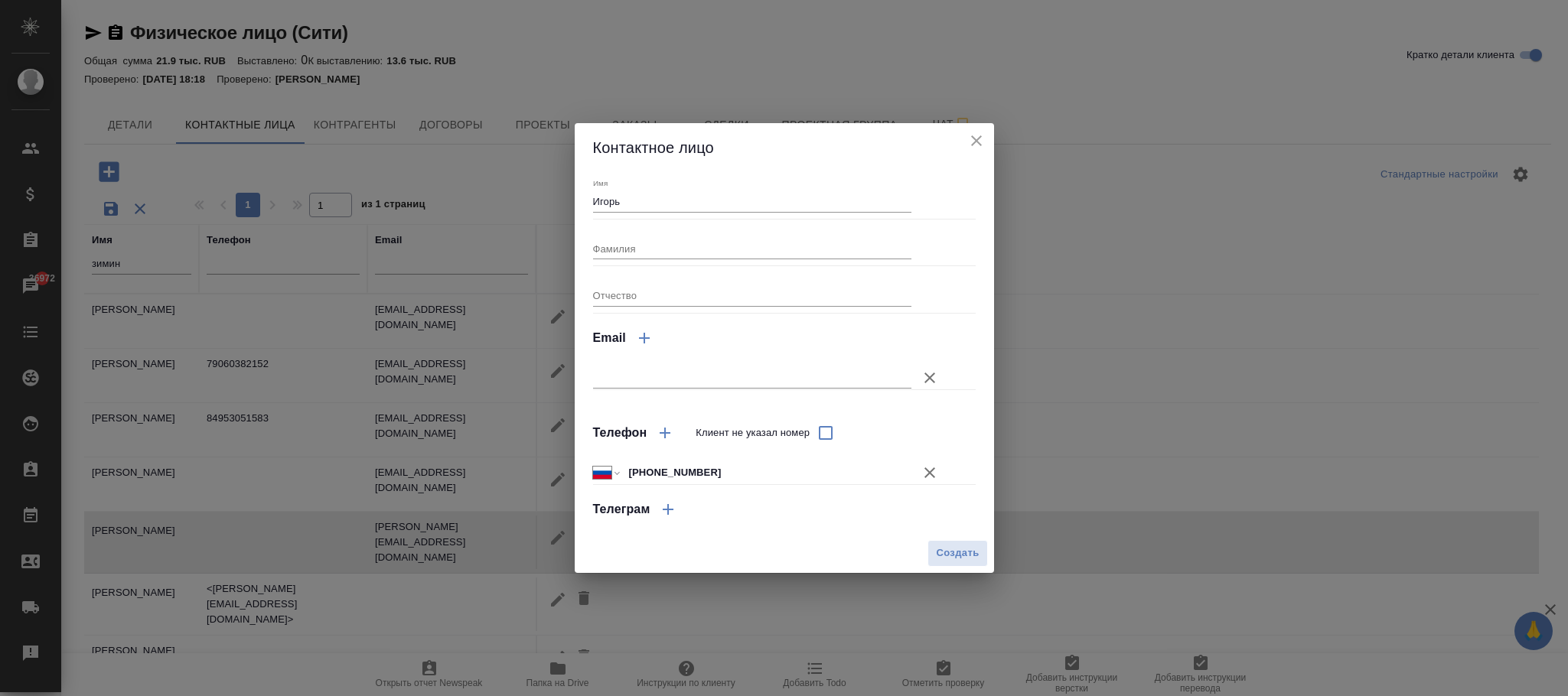
click at [642, 246] on input "Фамилия" at bounding box center [753, 248] width 319 height 21
type input "-"
click at [642, 288] on input "Отчество" at bounding box center [753, 296] width 319 height 21
type input "-"
click at [956, 553] on span "Создать" at bounding box center [957, 554] width 43 height 18
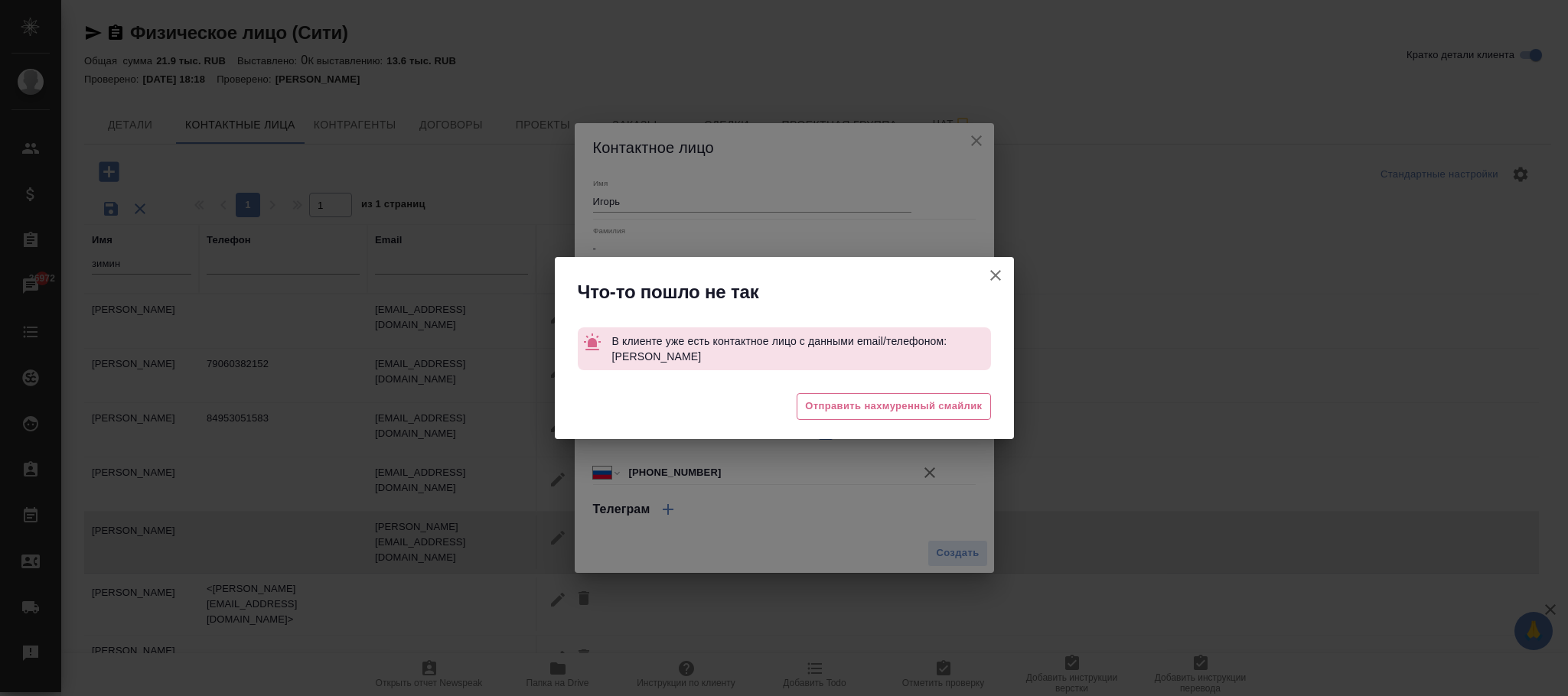
click at [991, 274] on icon "button" at bounding box center [996, 275] width 19 height 19
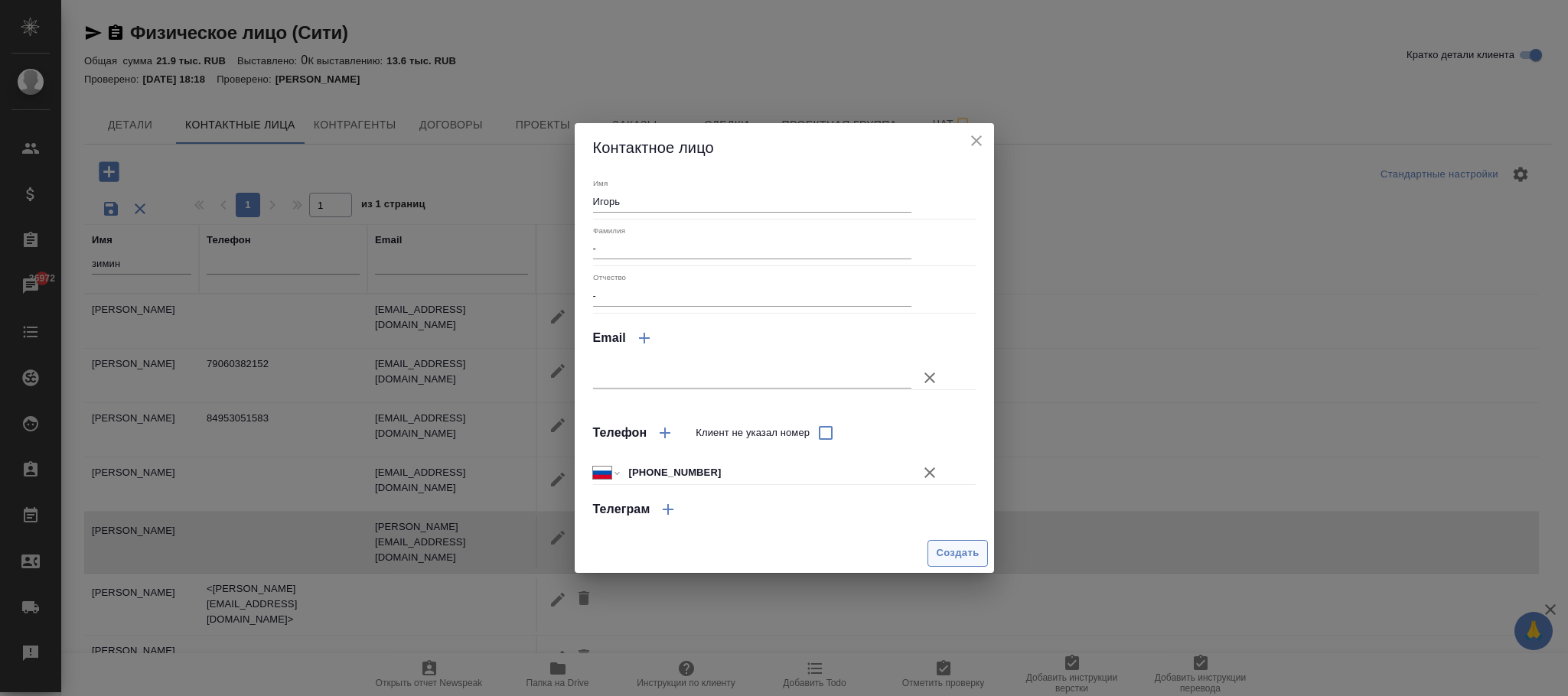
click at [948, 556] on span "Создать" at bounding box center [957, 554] width 43 height 18
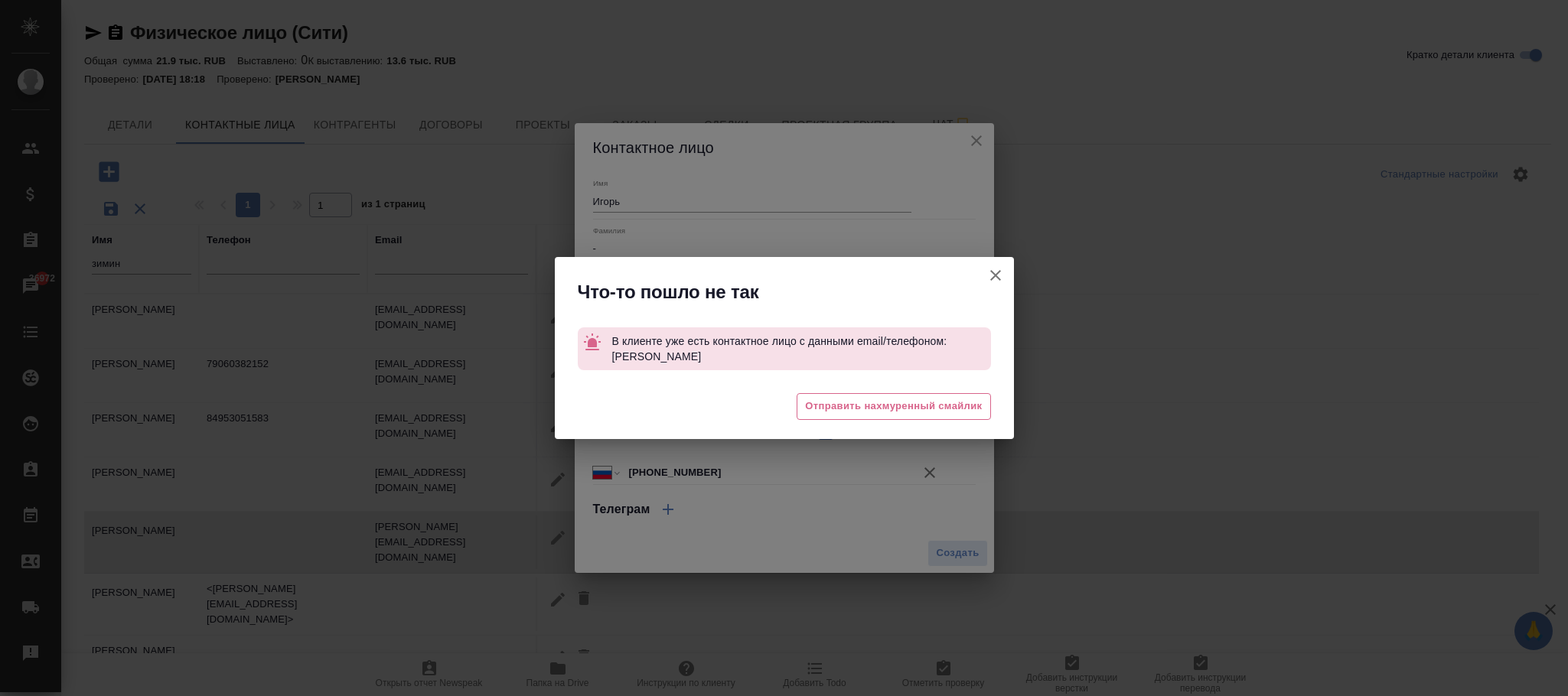
click at [1003, 275] on icon "button" at bounding box center [996, 275] width 19 height 19
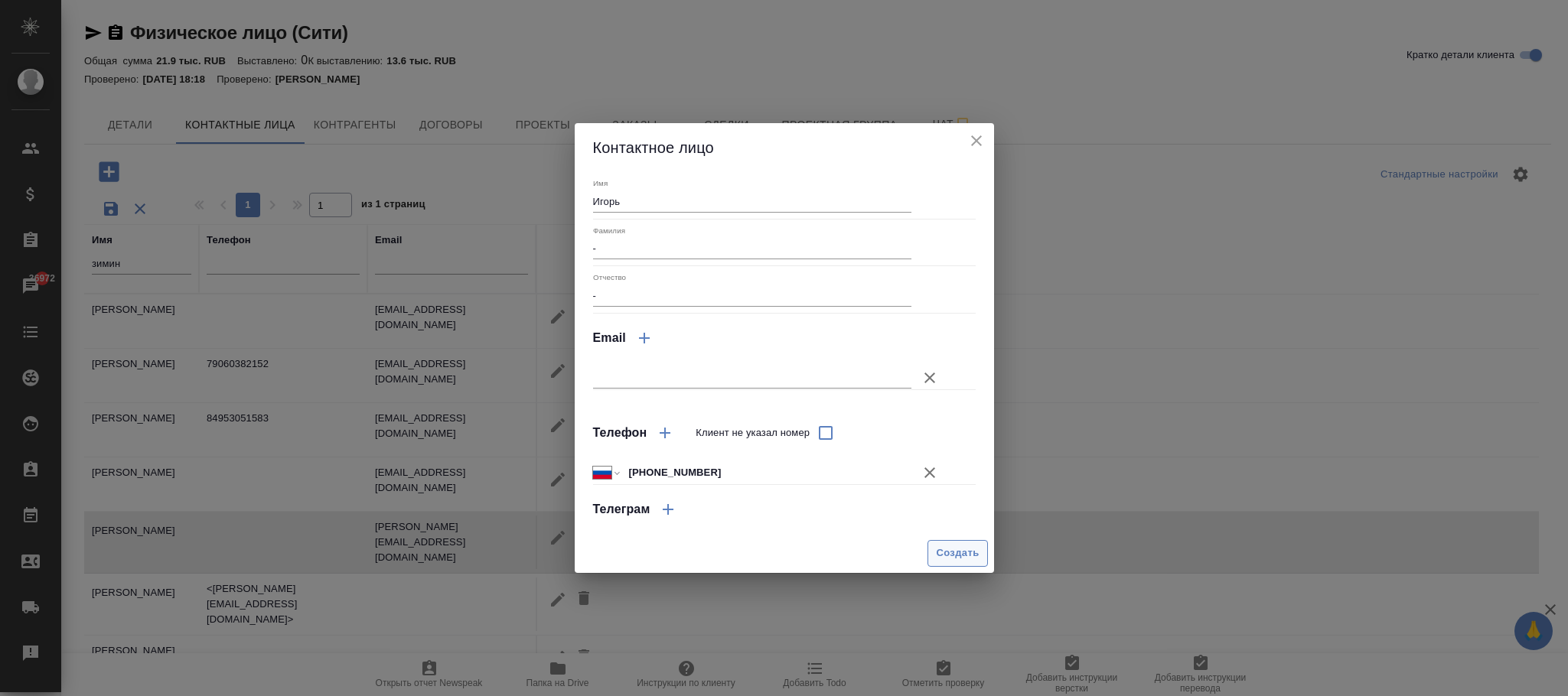
click at [949, 541] on button "Создать" at bounding box center [957, 553] width 60 height 27
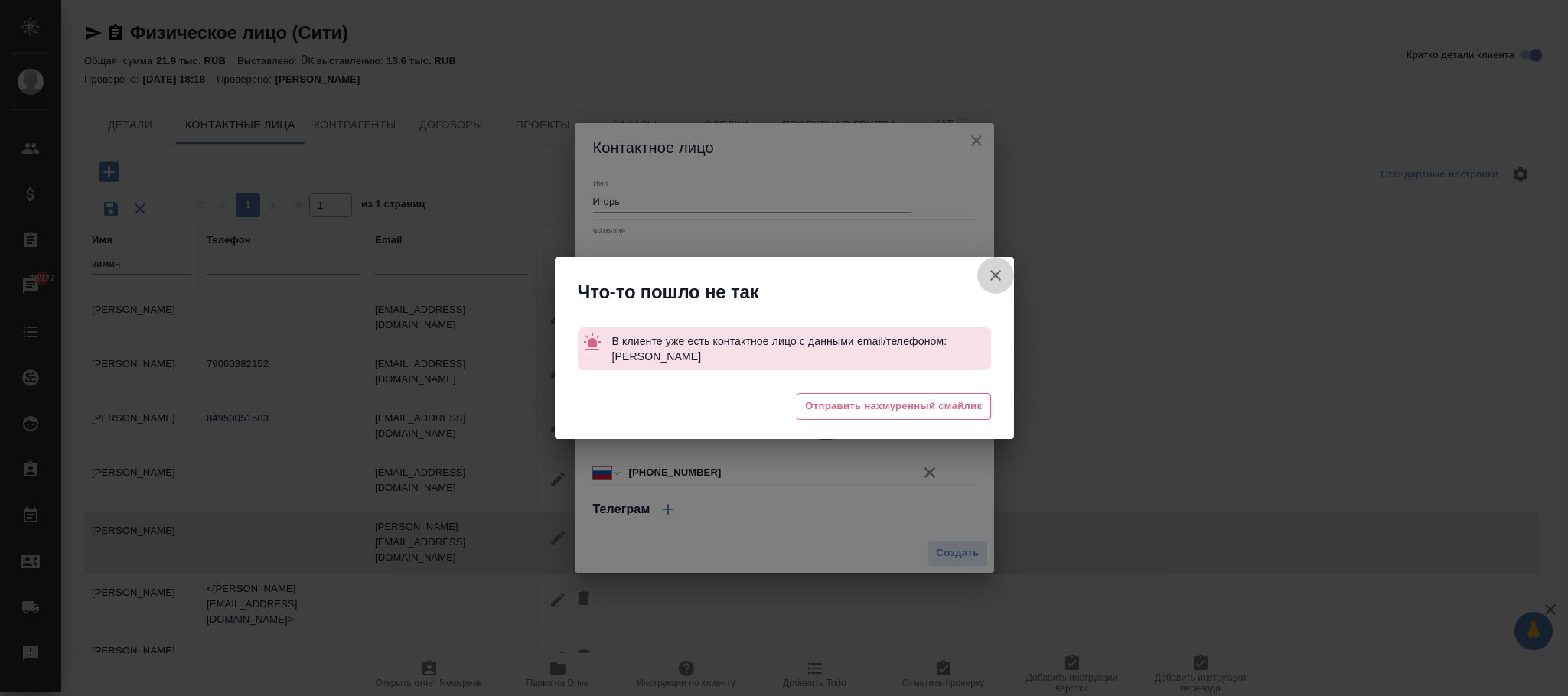
click at [991, 267] on icon "button" at bounding box center [996, 275] width 19 height 19
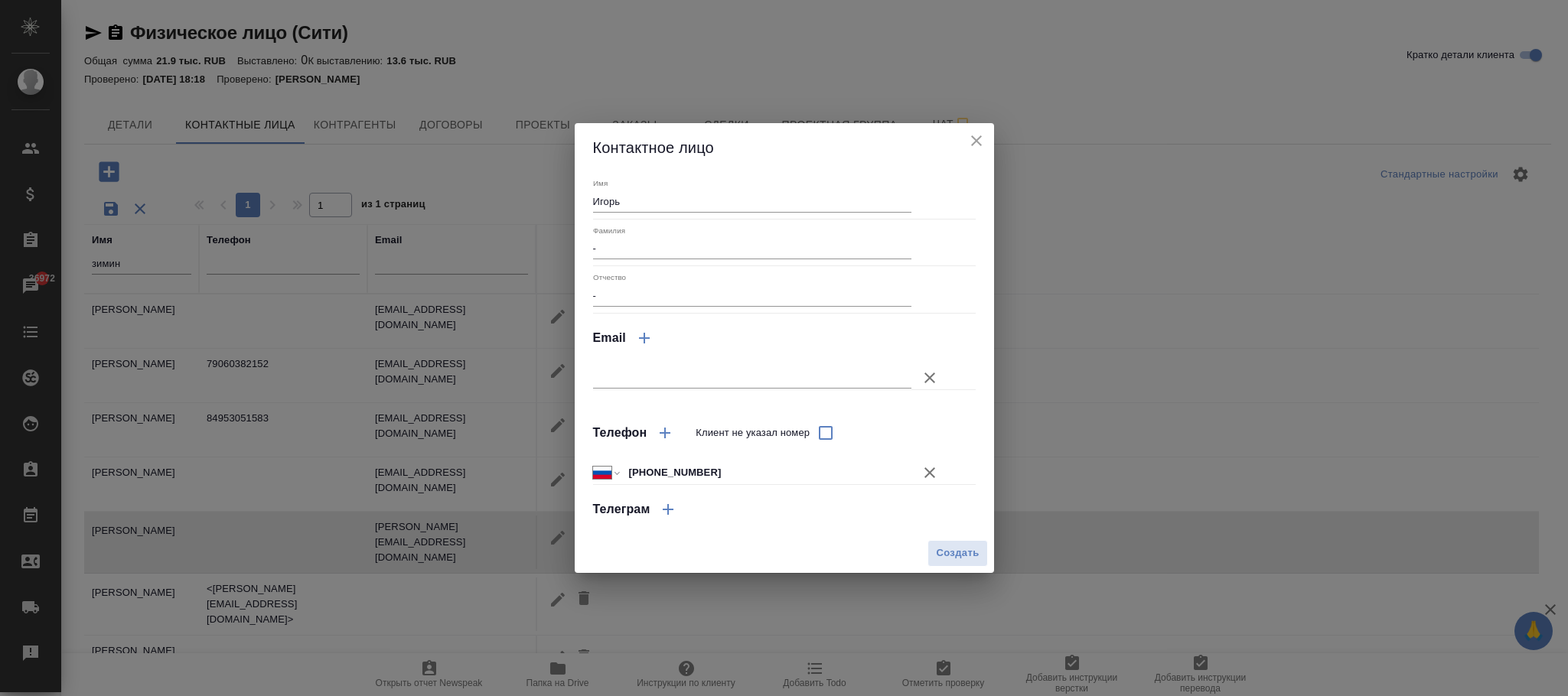
click at [988, 51] on icon "close" at bounding box center [997, 42] width 19 height 19
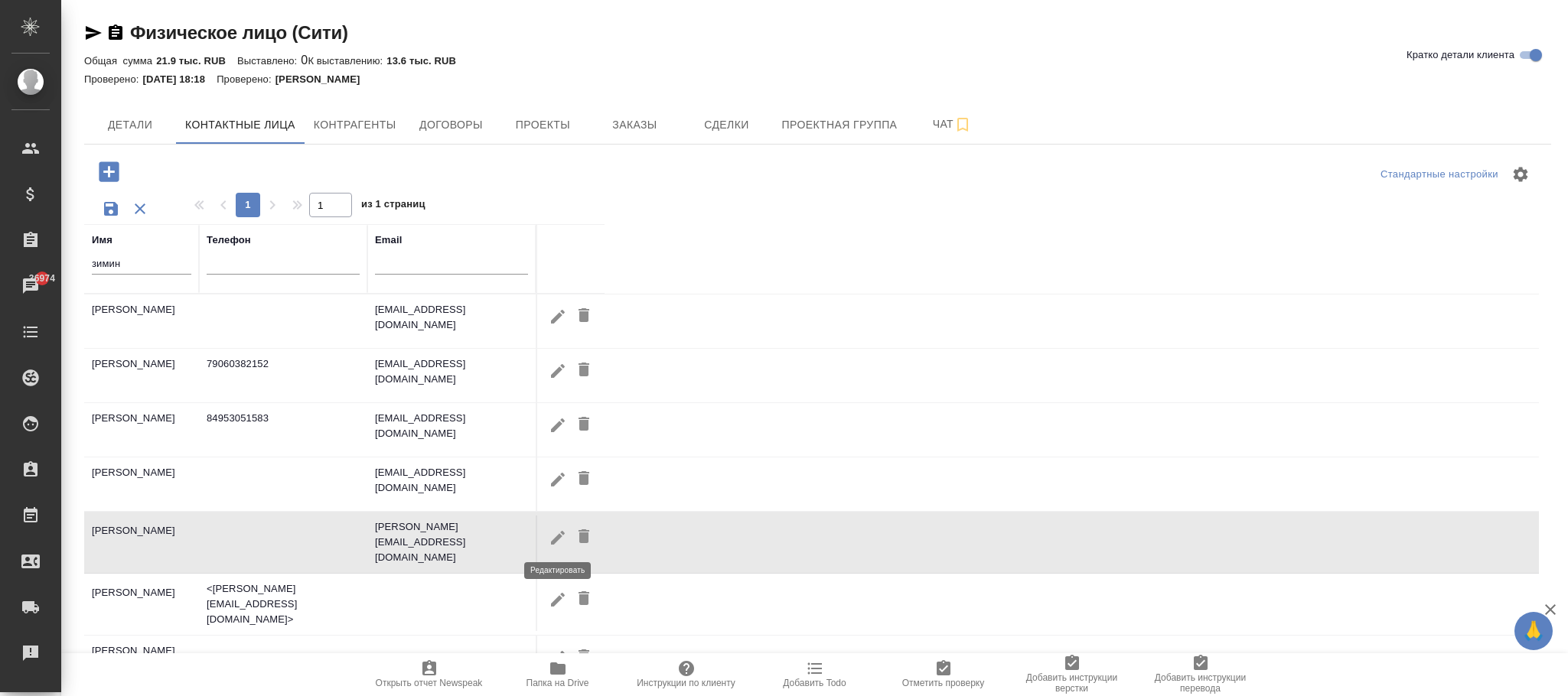
click at [563, 532] on icon "button" at bounding box center [557, 537] width 13 height 13
type input "Ирина"
type input "Зимина"
type input "irina.zimina@infralex.ru"
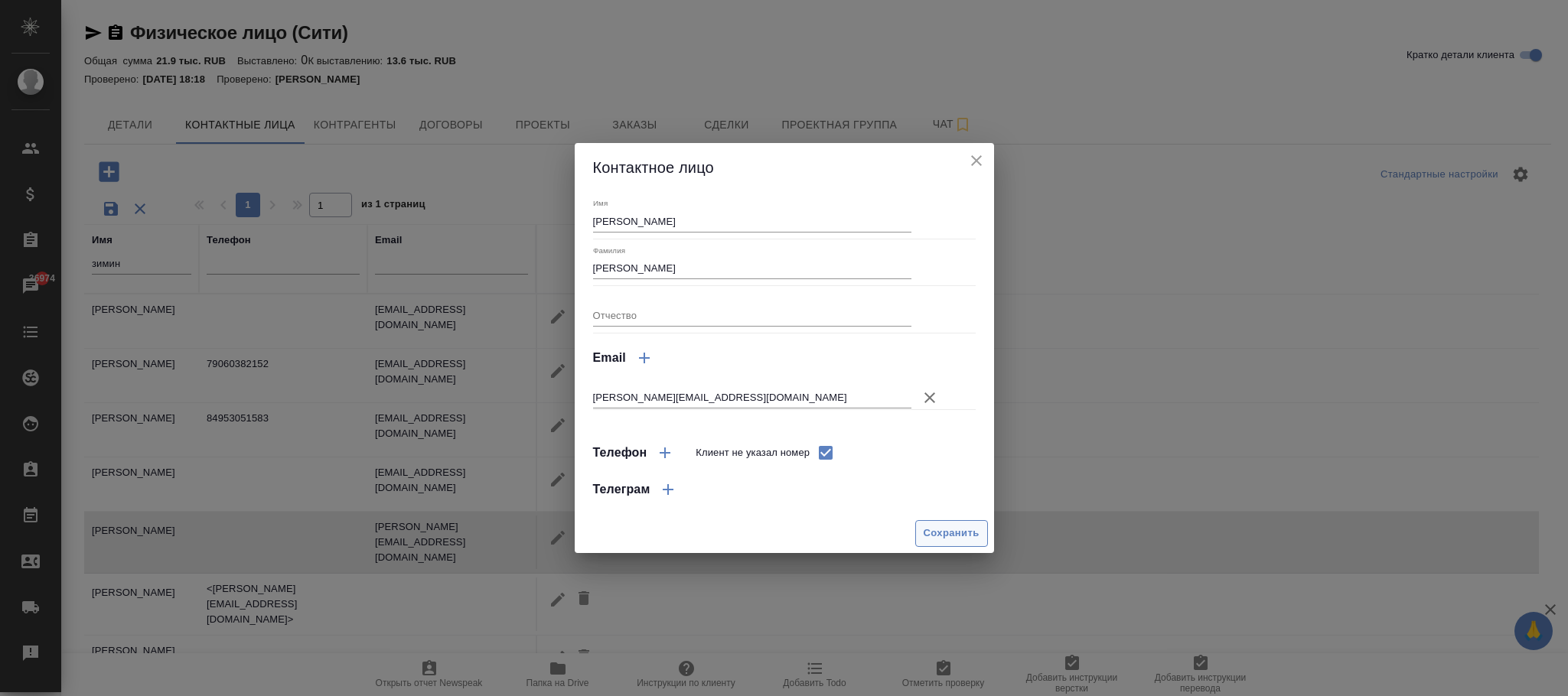
click at [940, 524] on button "Сохранить" at bounding box center [951, 533] width 72 height 27
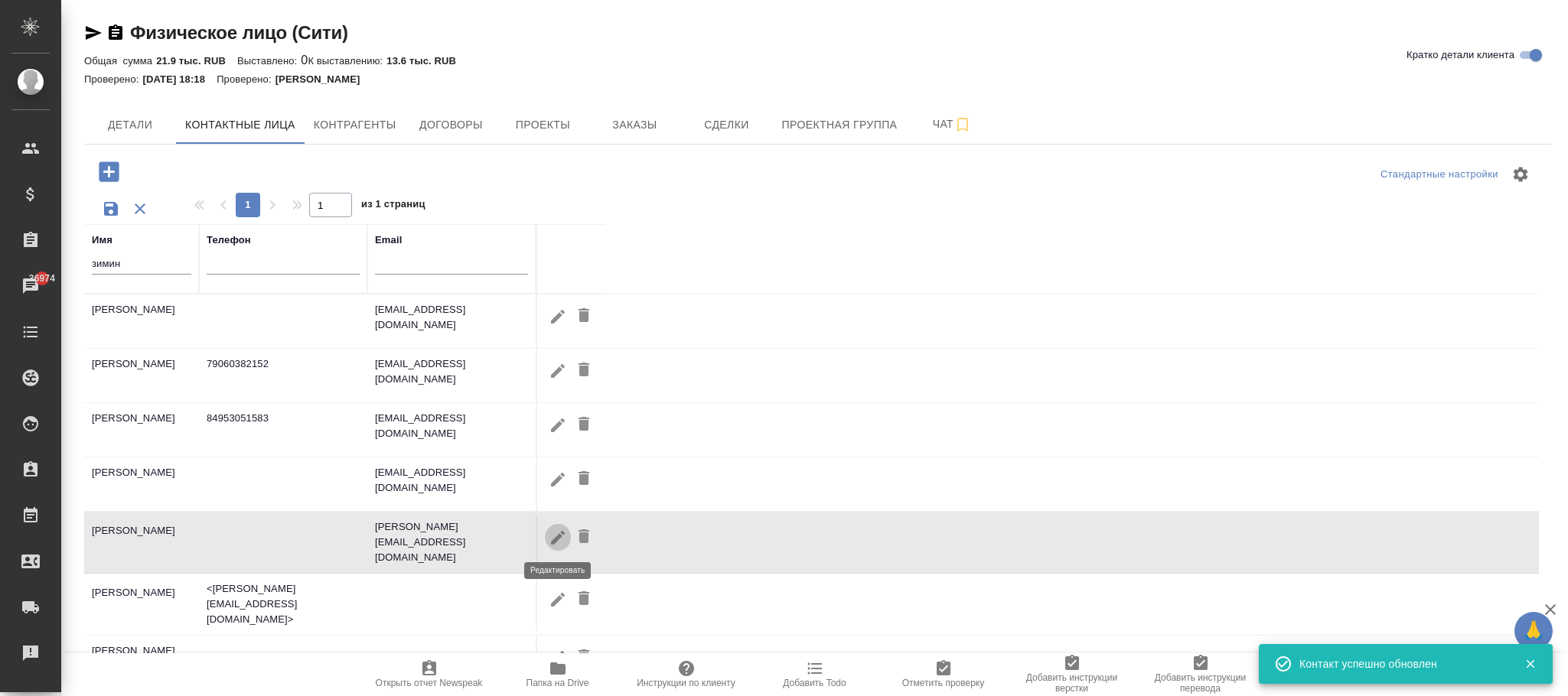
click at [558, 538] on icon "button" at bounding box center [557, 537] width 13 height 13
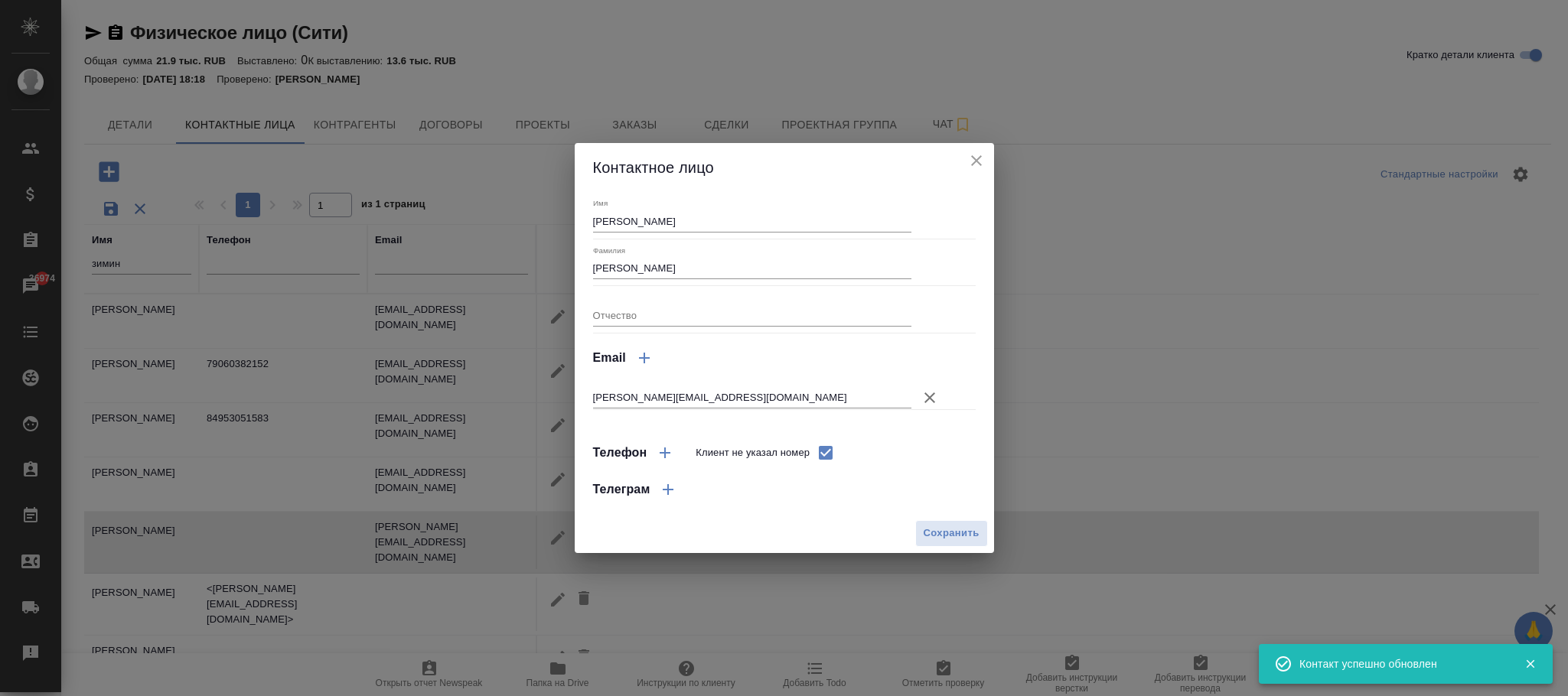
click at [667, 449] on icon "button" at bounding box center [665, 453] width 19 height 19
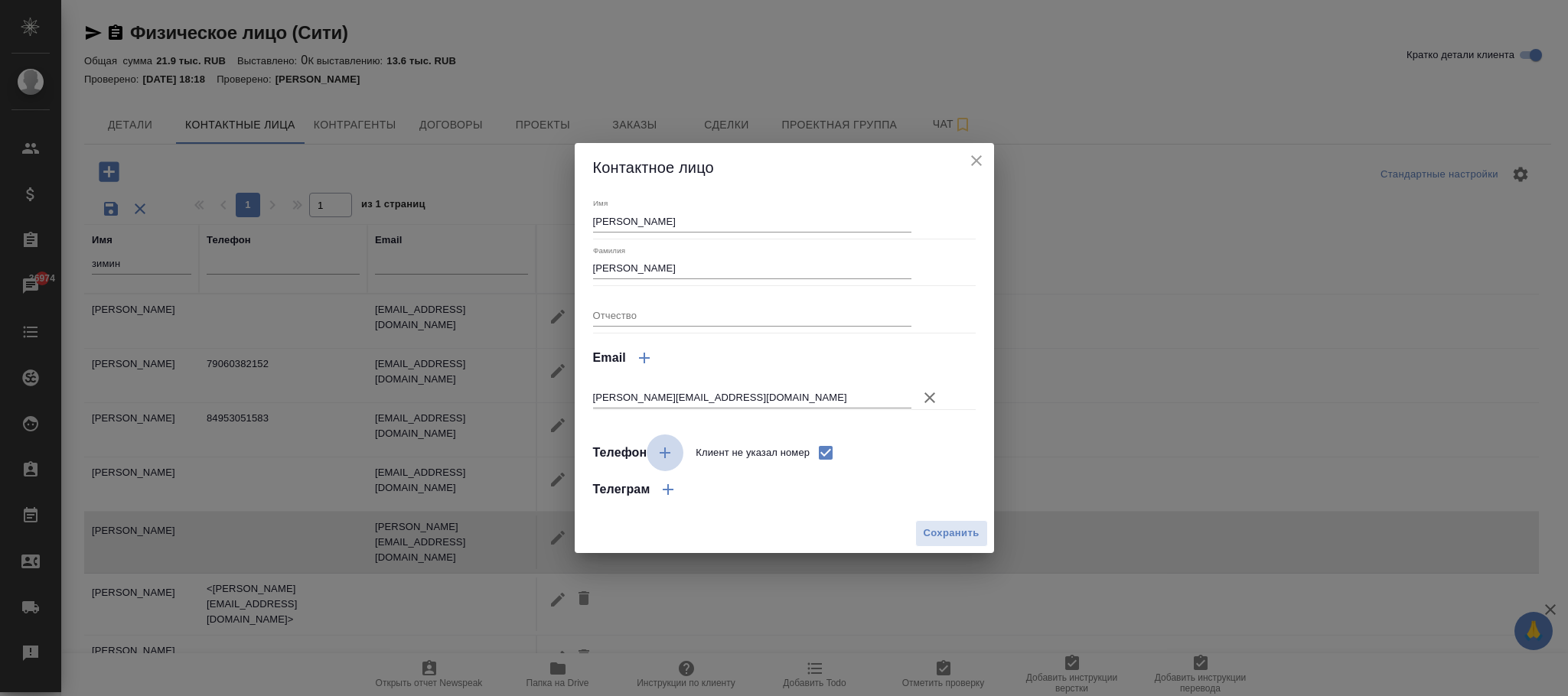
click at [668, 453] on icon "button" at bounding box center [665, 453] width 19 height 19
click at [668, 485] on icon "button" at bounding box center [668, 490] width 11 height 11
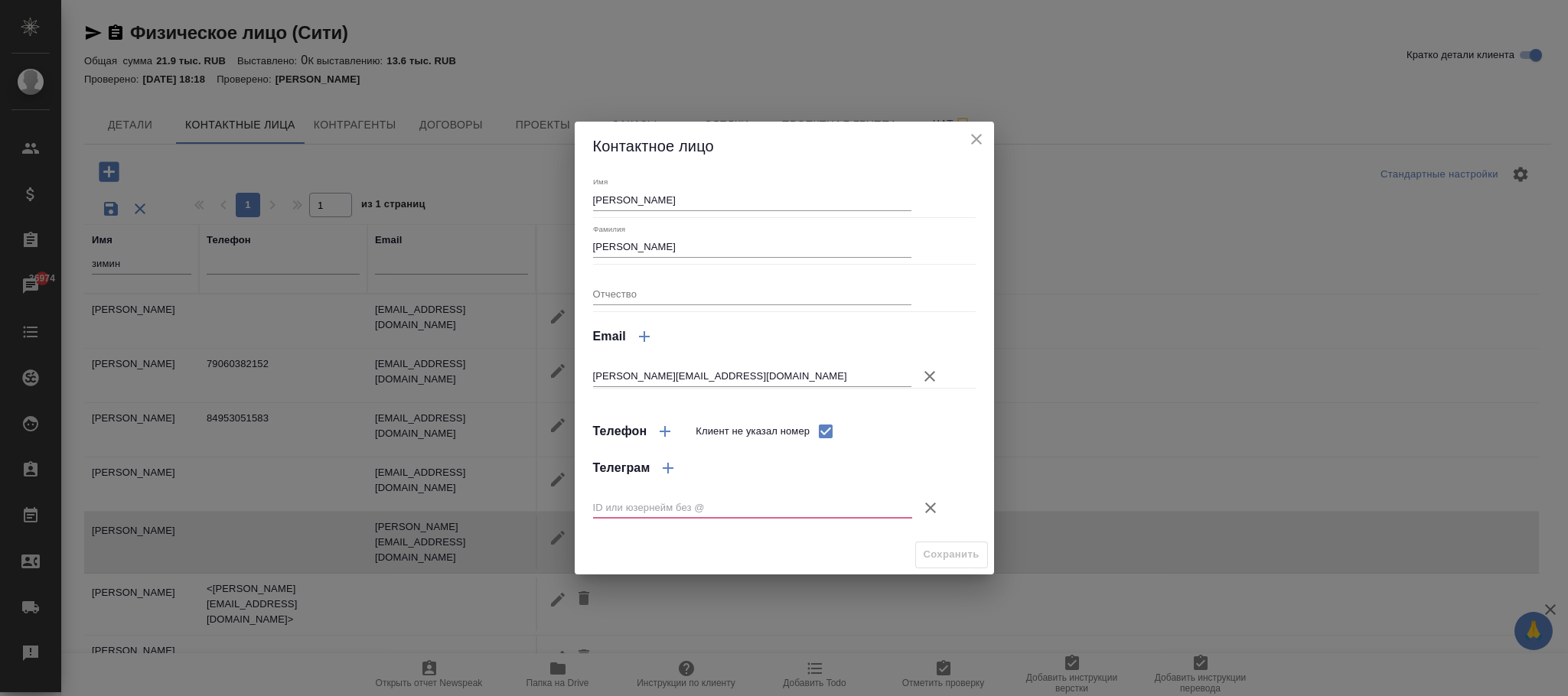
click at [931, 508] on icon "button" at bounding box center [931, 507] width 19 height 19
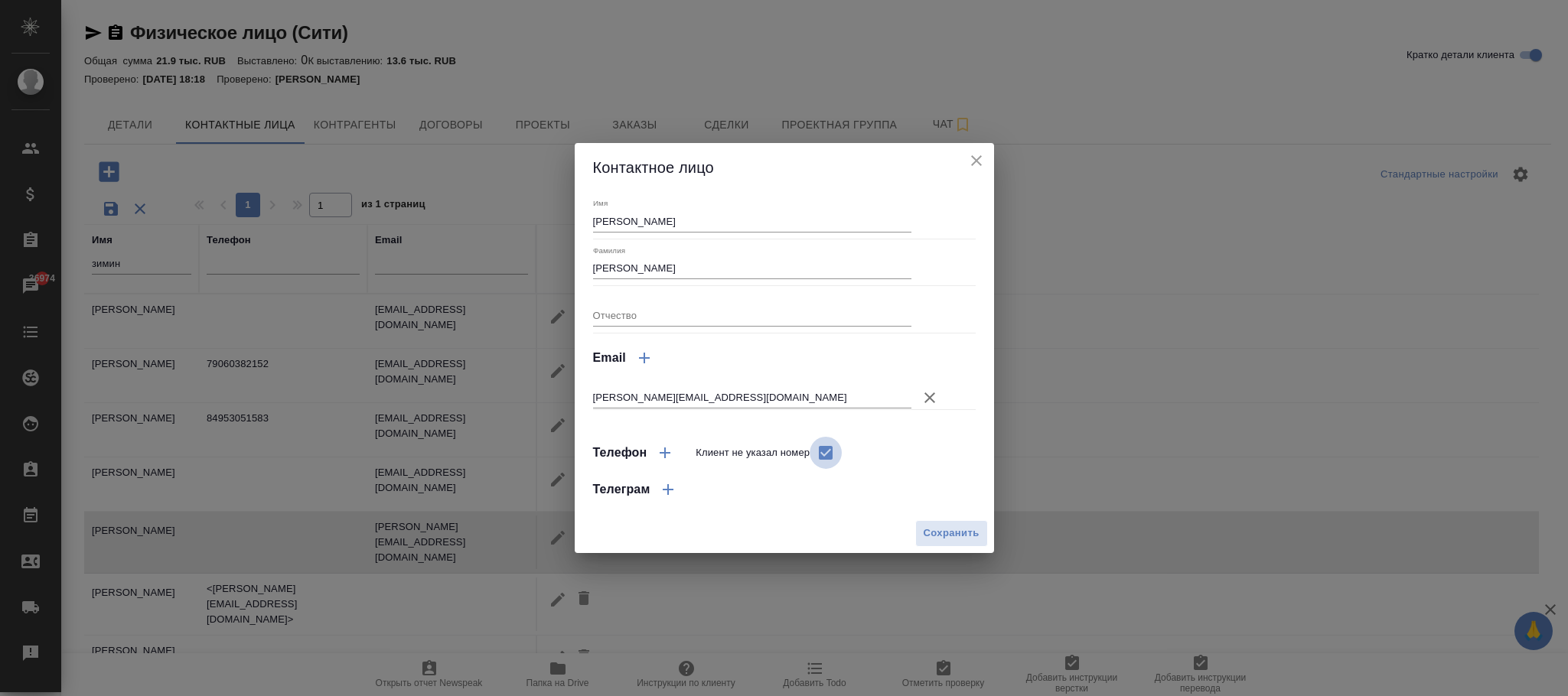
click at [829, 444] on input "Клиент не указал номер" at bounding box center [826, 453] width 32 height 32
checkbox input "false"
select select "RU"
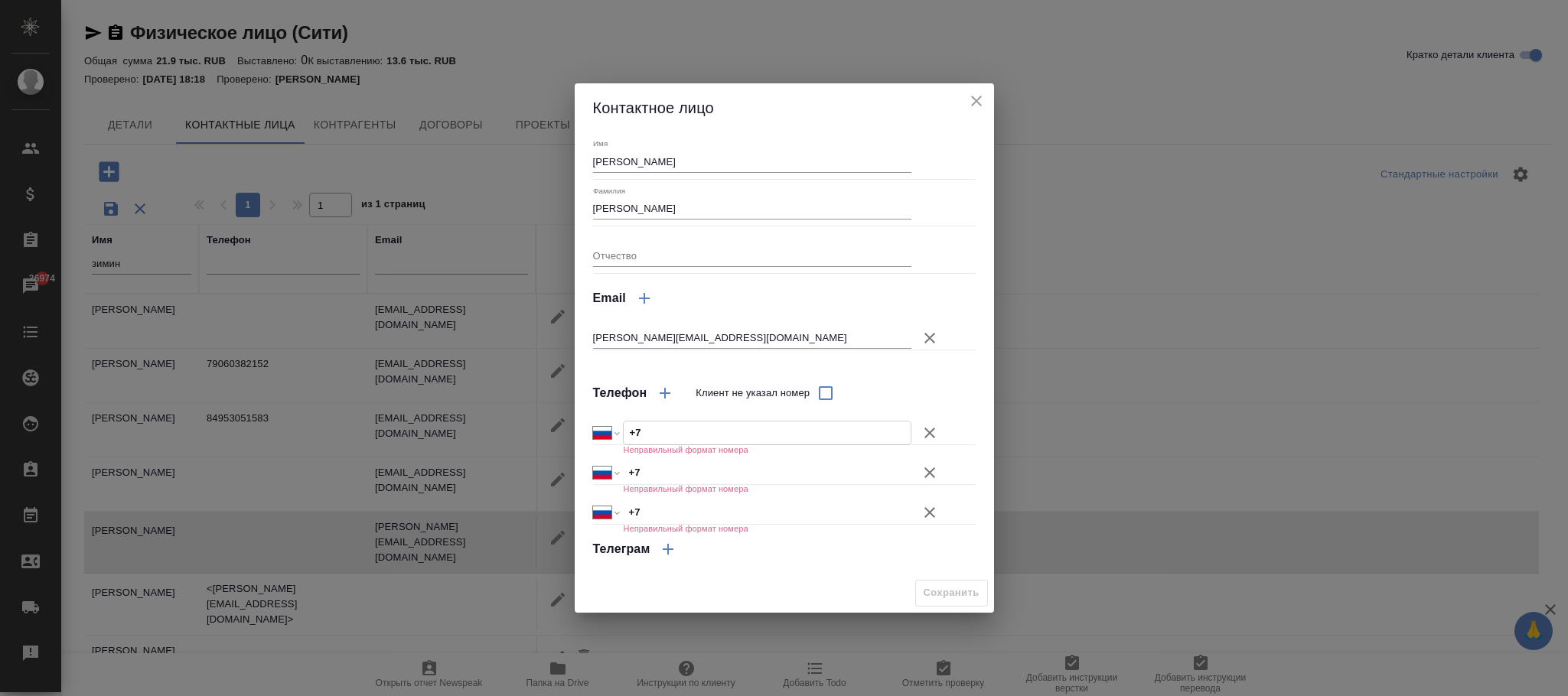
click at [678, 428] on input "+7" at bounding box center [767, 432] width 287 height 22
paste input "8909 1573 877"
click at [646, 428] on input "+7 8909 1573 87" at bounding box center [767, 432] width 287 height 22
click at [648, 429] on input "+7 8909 1573 87" at bounding box center [767, 432] width 287 height 22
click at [708, 430] on input "+7 909 157 38 7" at bounding box center [767, 432] width 287 height 22
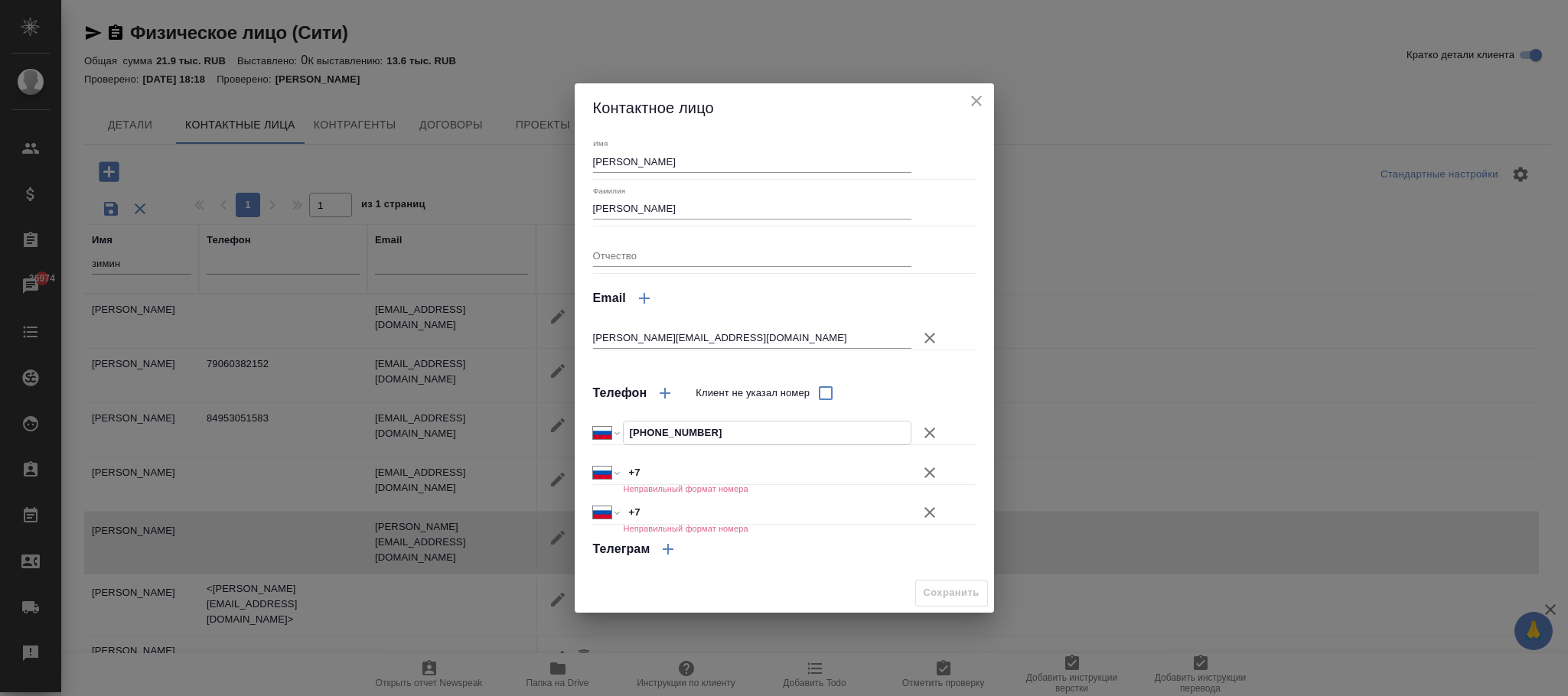
type input "+7 909 157 38 76"
click at [925, 469] on icon "button" at bounding box center [930, 473] width 19 height 19
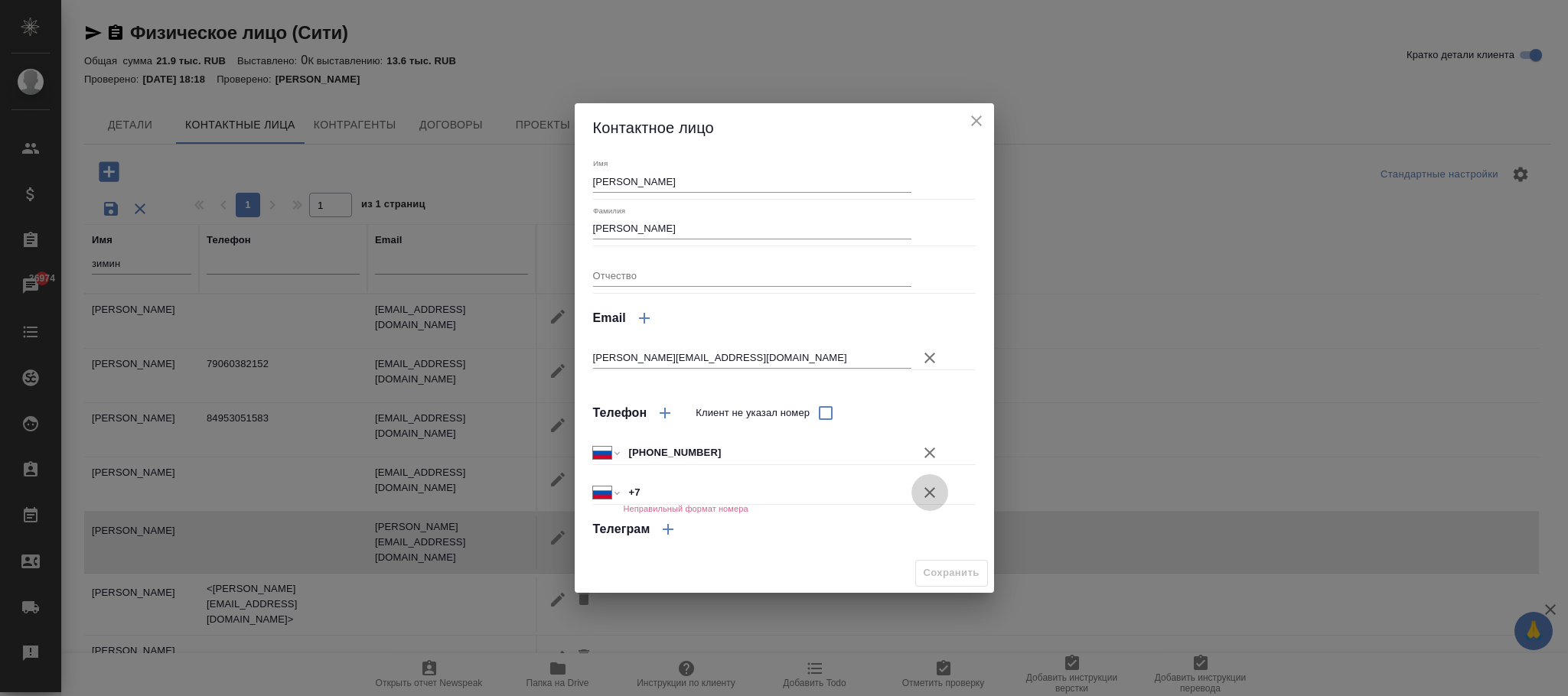
click at [925, 497] on icon "button" at bounding box center [930, 492] width 11 height 11
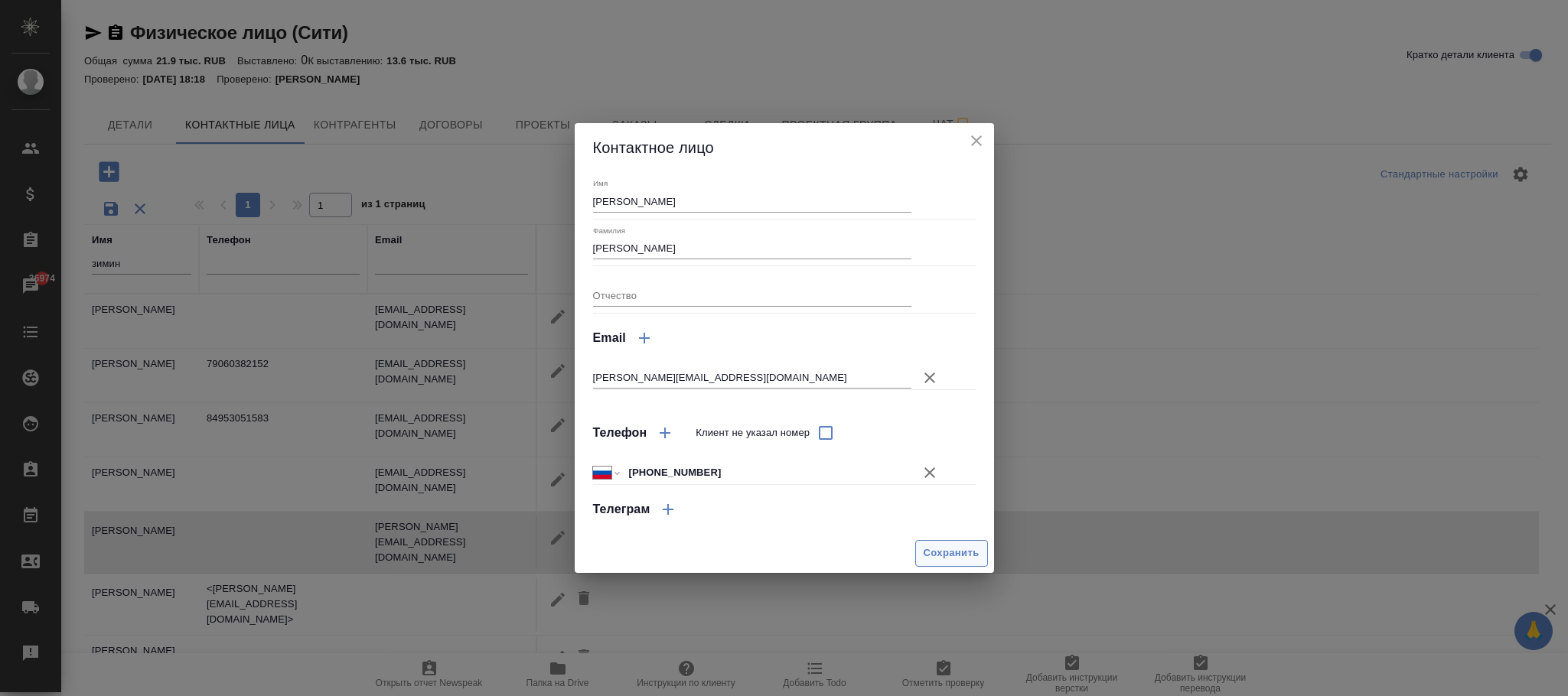
drag, startPoint x: 941, startPoint y: 550, endPoint x: 647, endPoint y: 469, distance: 305.0
click at [930, 547] on span "Сохранить" at bounding box center [951, 554] width 56 height 18
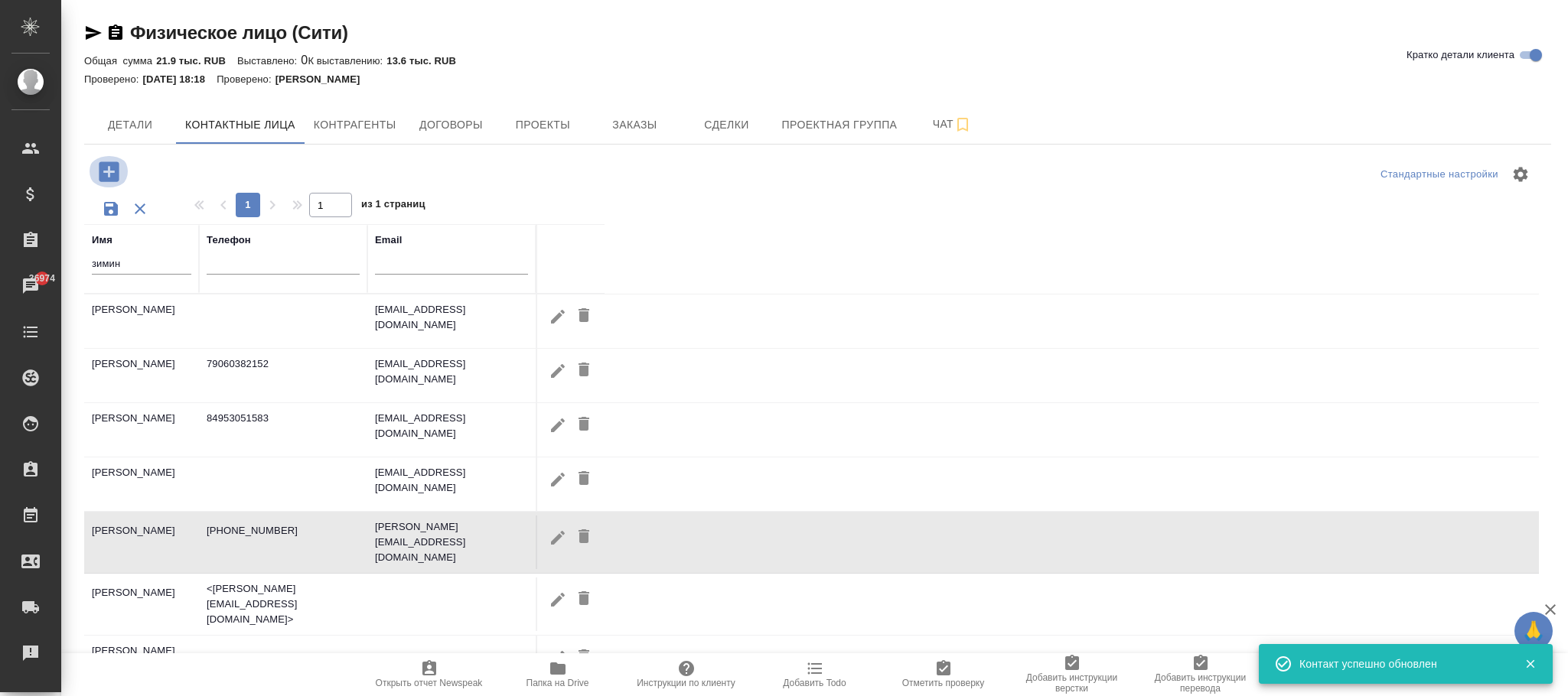
click at [111, 173] on icon "button" at bounding box center [109, 172] width 27 height 27
type input "+7"
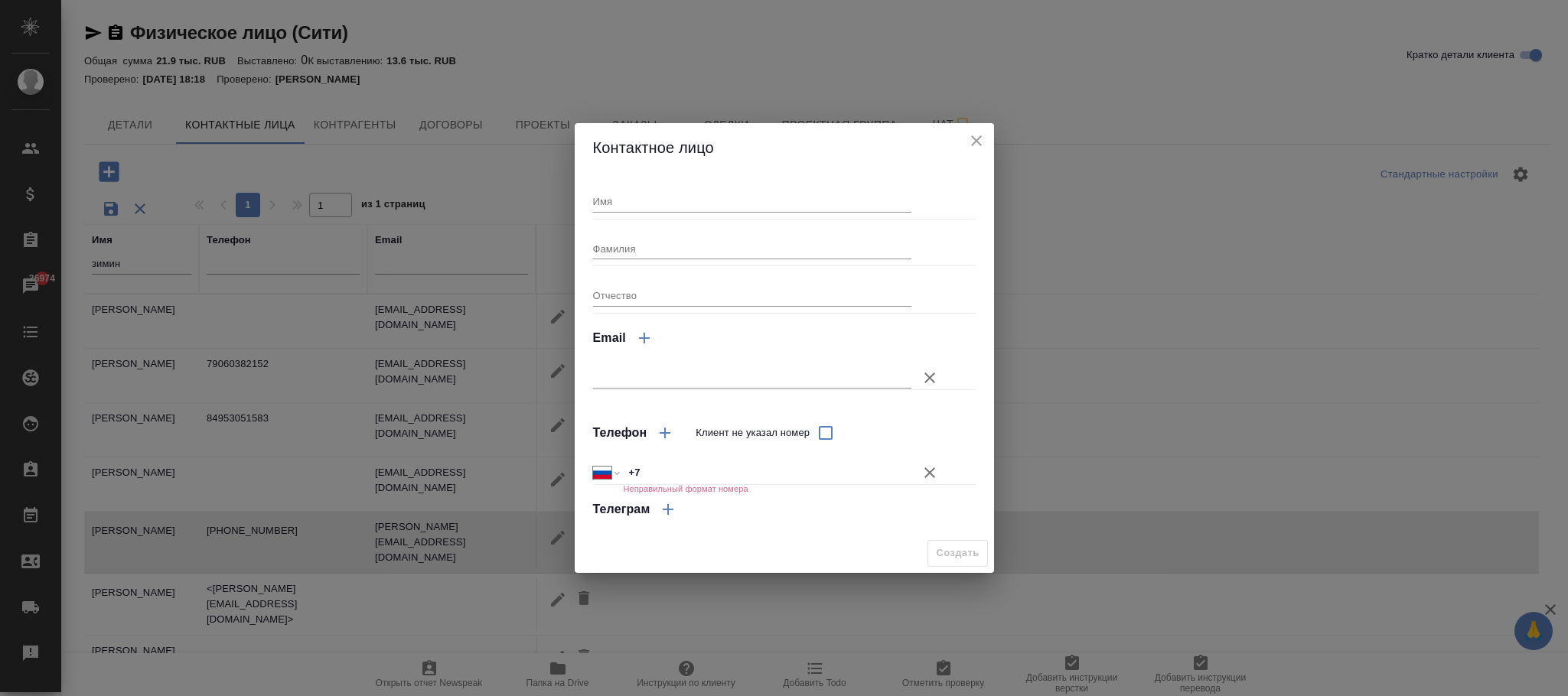
click at [625, 202] on input "Имя" at bounding box center [753, 201] width 319 height 21
type input "Игорь"
click at [659, 471] on input "+7" at bounding box center [767, 472] width 287 height 22
paste input "8909 1573 877"
click at [650, 469] on input "+7 8909 1573 877" at bounding box center [767, 472] width 287 height 22
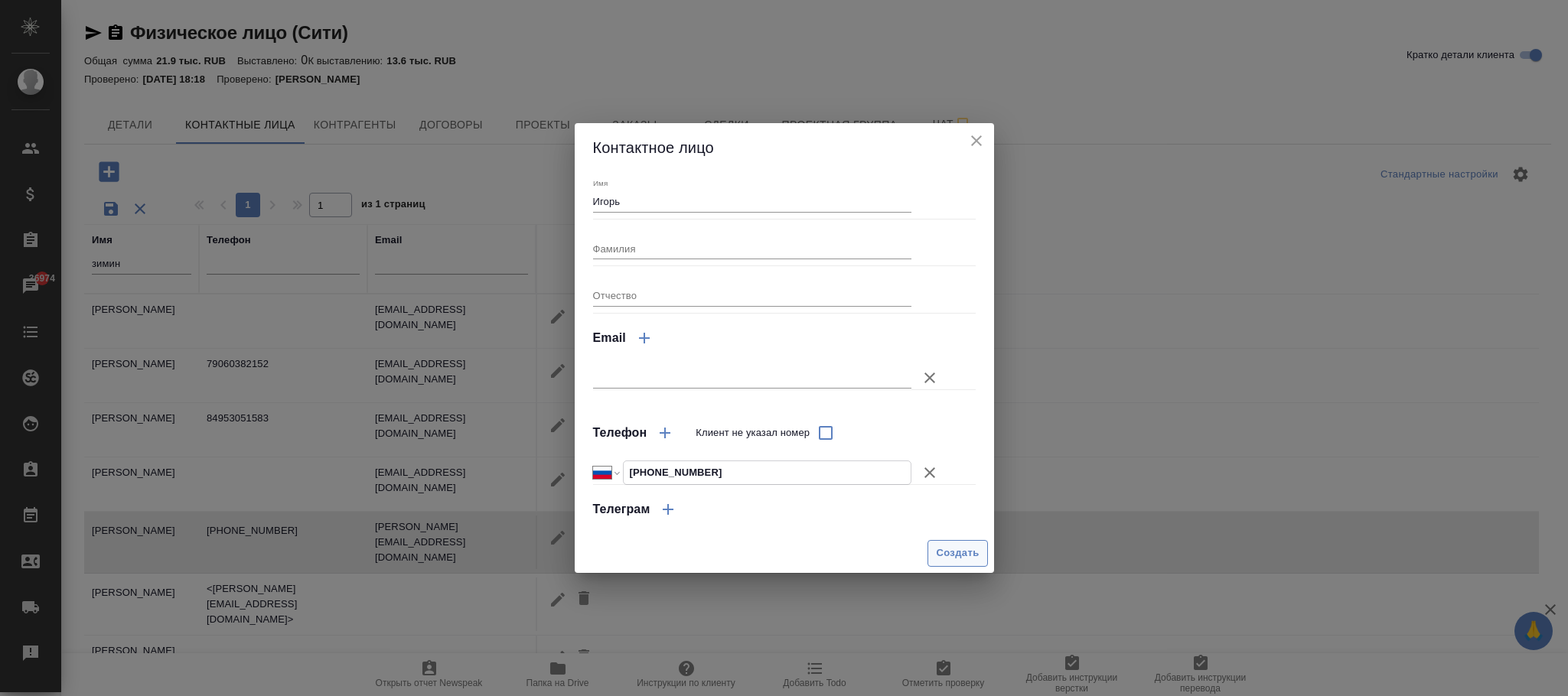
type input "+7 909 157 38 77"
click at [956, 545] on span "Создать" at bounding box center [957, 554] width 43 height 18
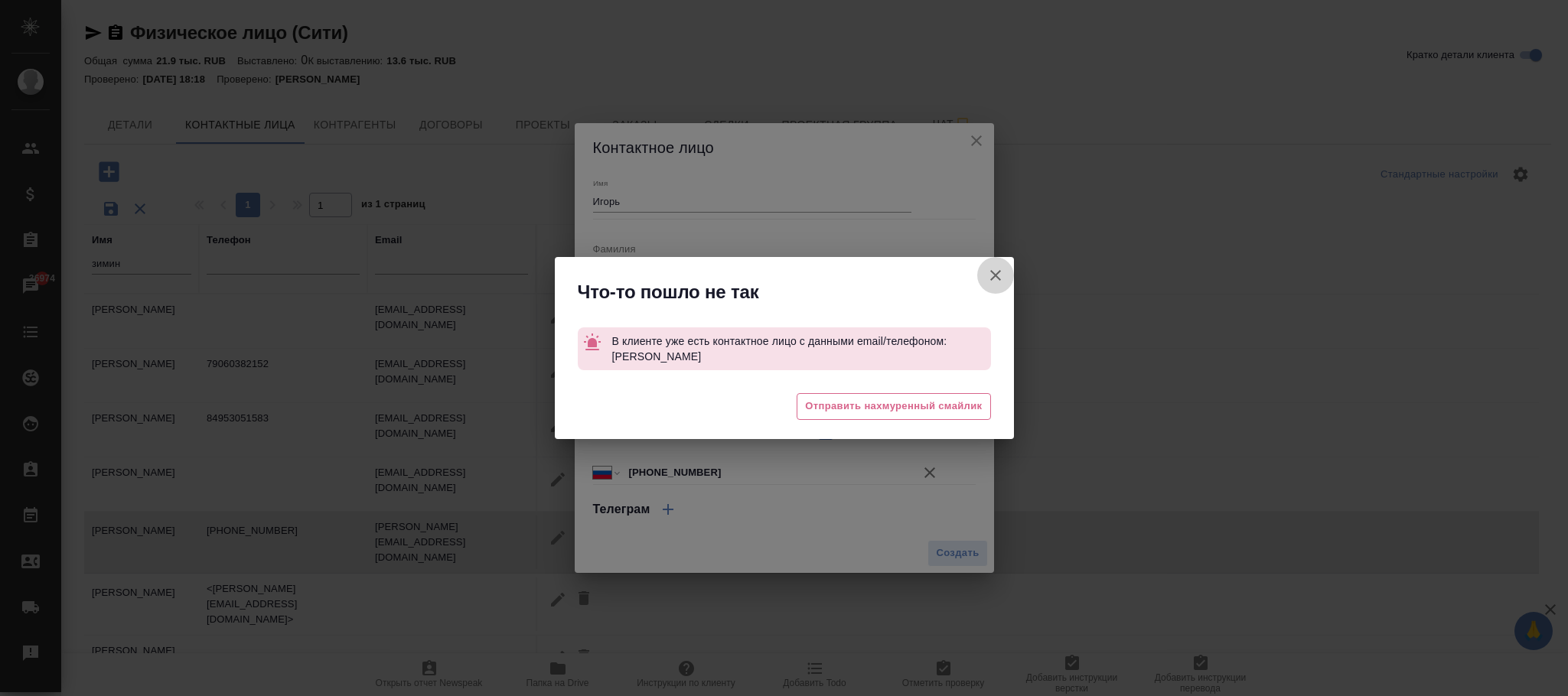
click at [999, 278] on icon "button" at bounding box center [996, 275] width 19 height 19
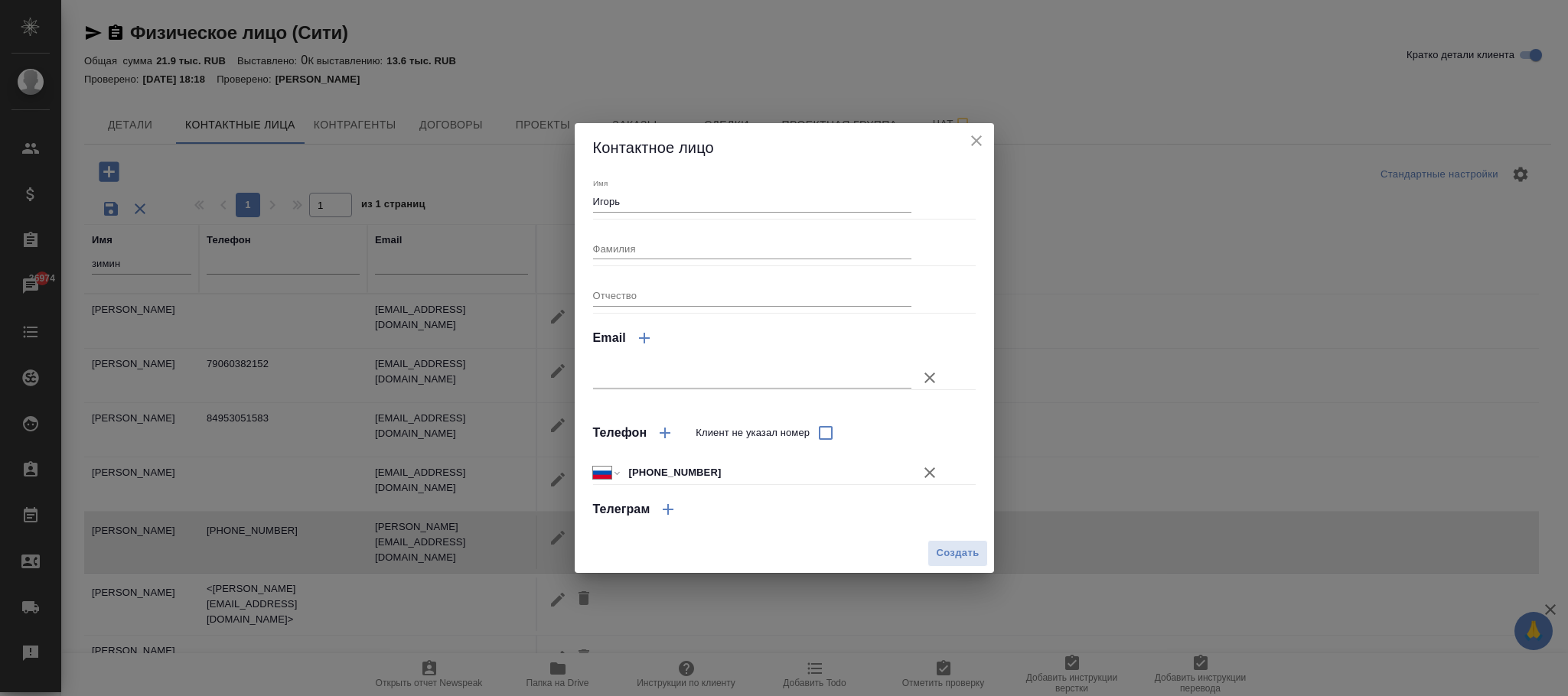
click at [929, 374] on icon "button" at bounding box center [930, 378] width 19 height 19
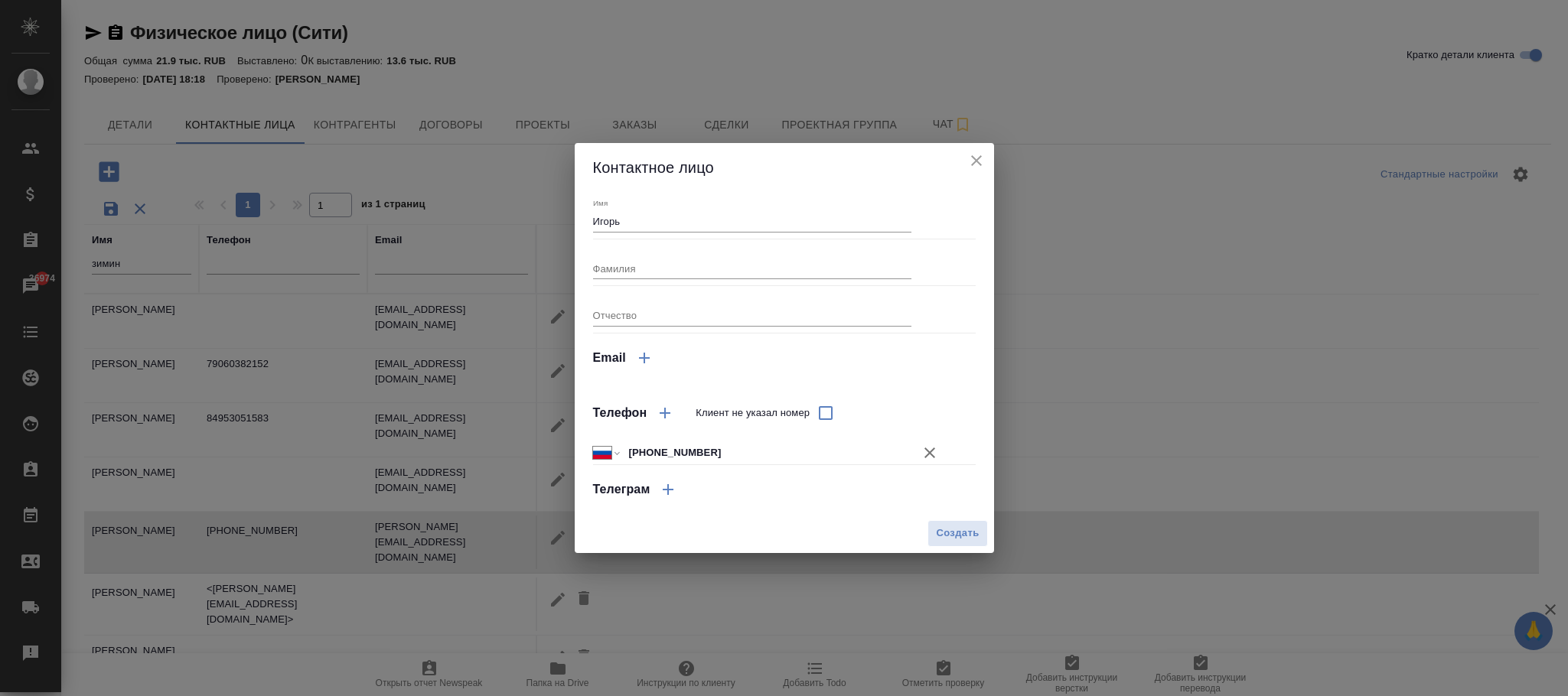
click at [947, 521] on button "Создать" at bounding box center [957, 533] width 60 height 27
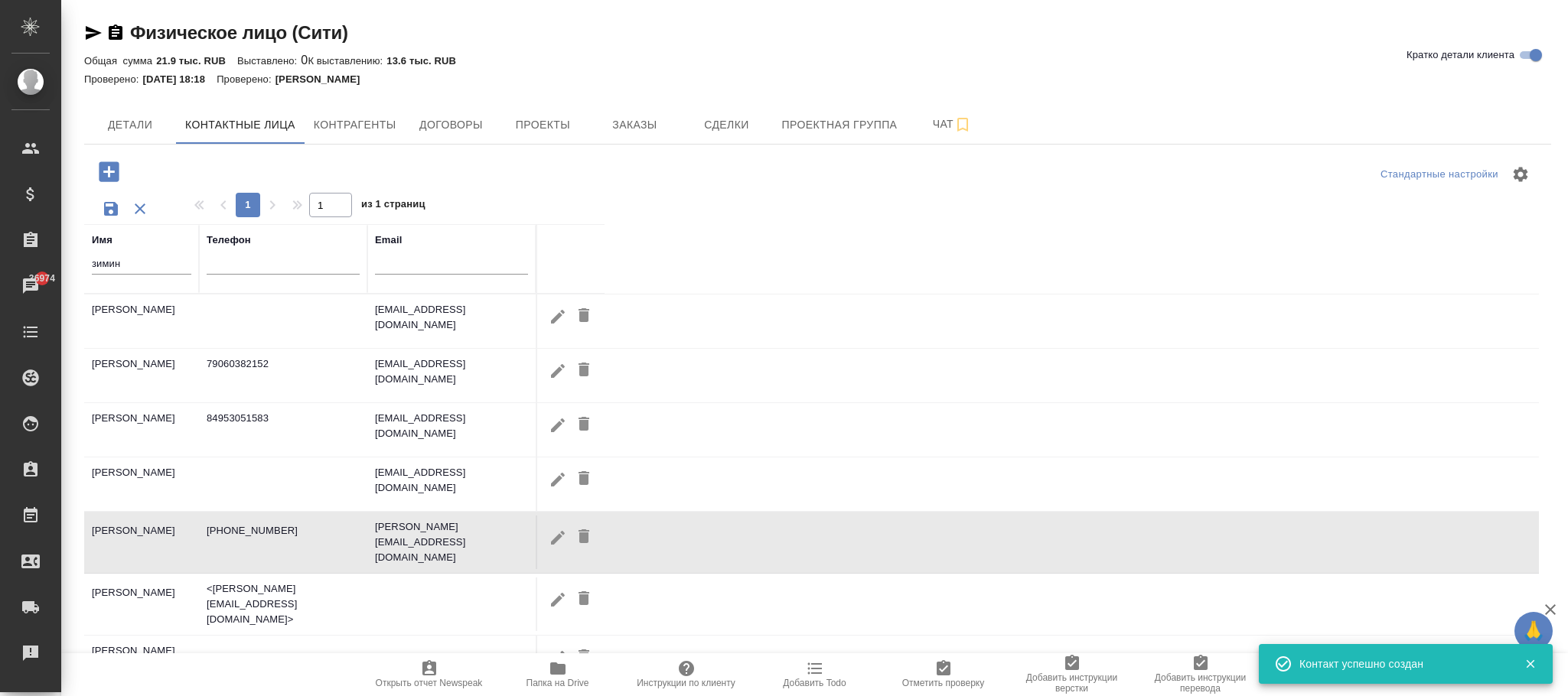
click at [142, 210] on icon "button" at bounding box center [139, 208] width 19 height 19
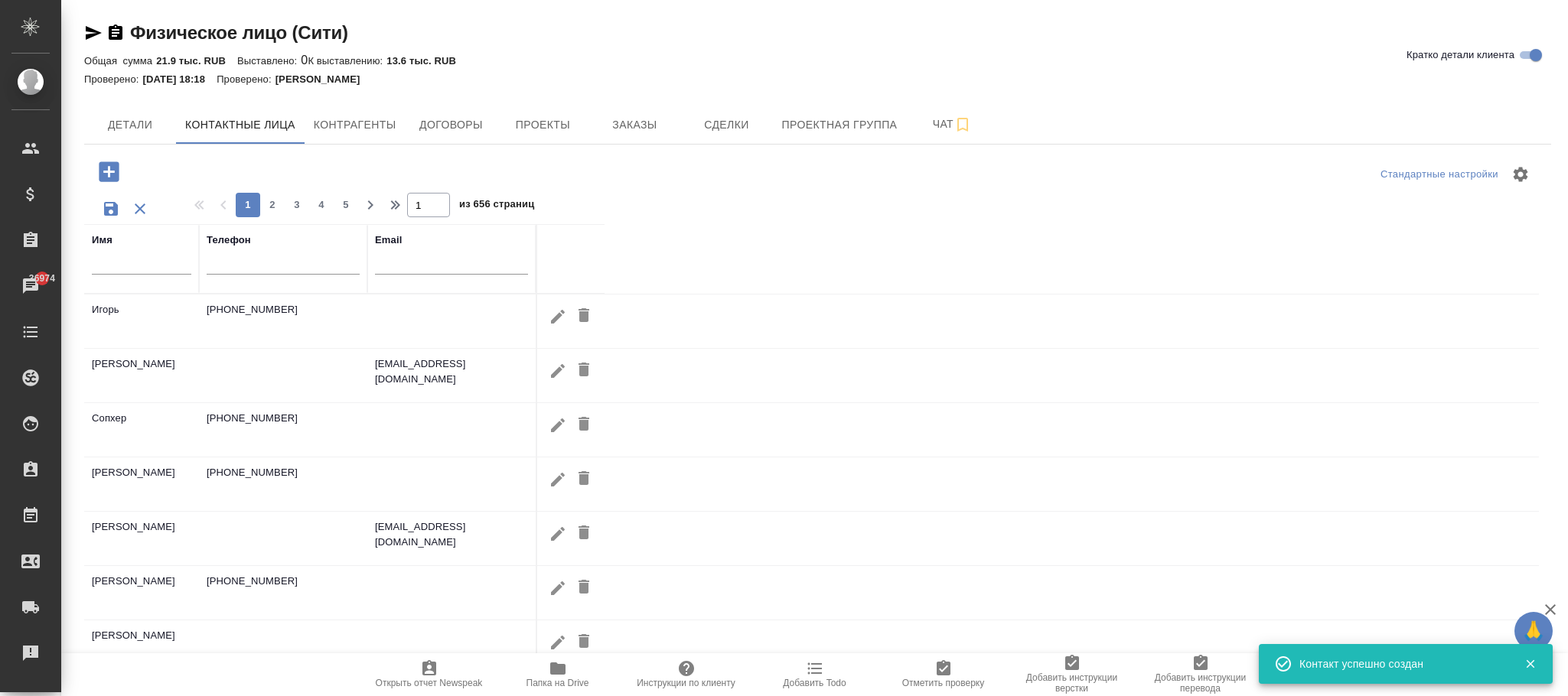
click at [120, 276] on div at bounding box center [141, 266] width 99 height 38
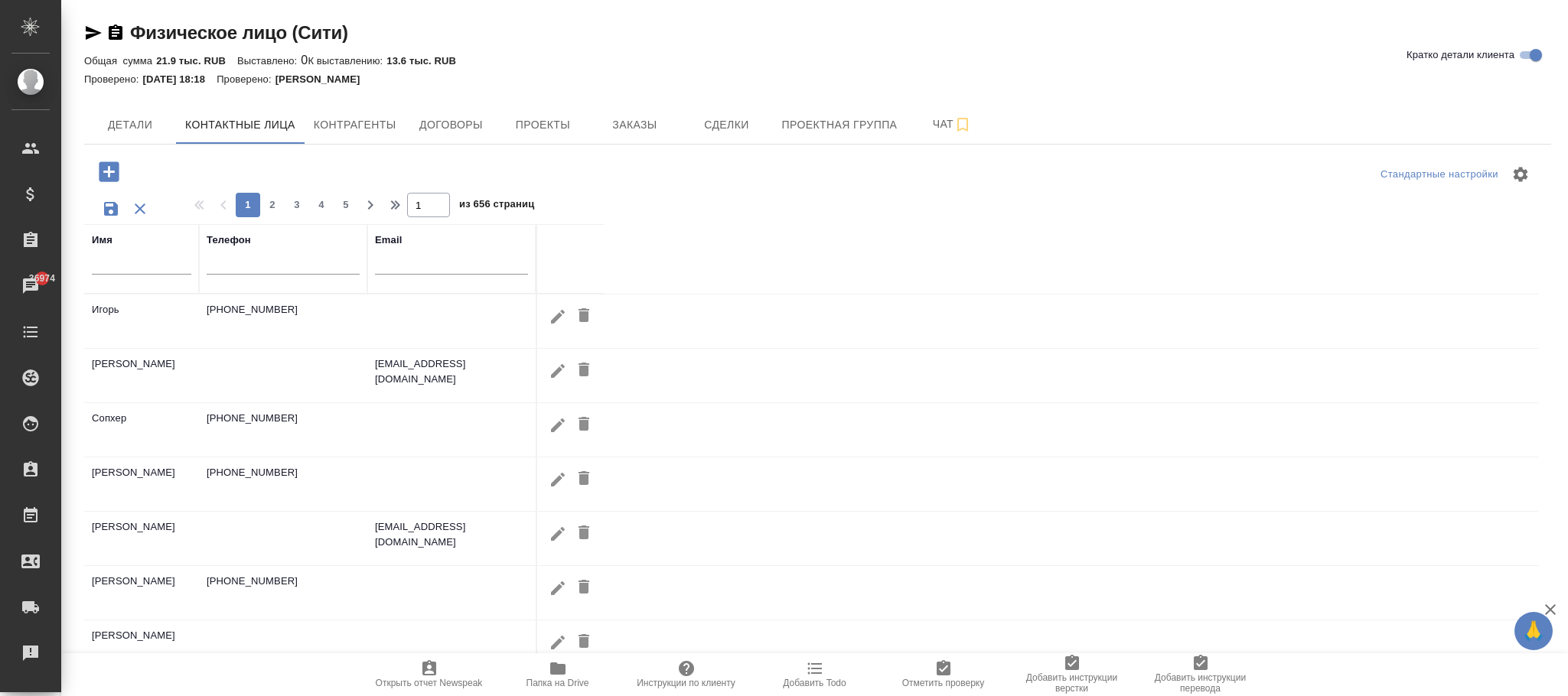
click at [129, 259] on input "text" at bounding box center [141, 264] width 99 height 19
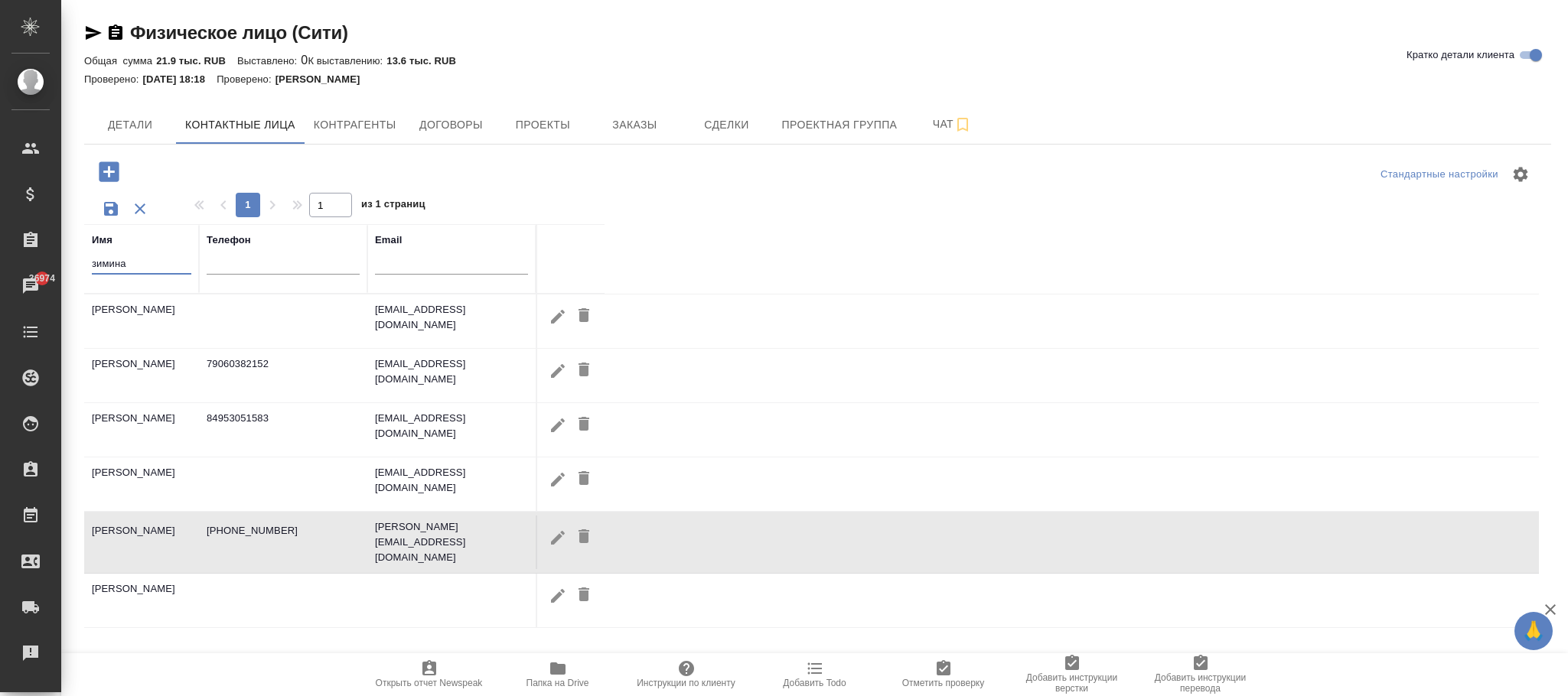
type input "зимина"
click at [556, 542] on icon "button" at bounding box center [558, 538] width 19 height 19
type input "Ирина"
type input "Зимина"
type input "+7 909 157 38 76"
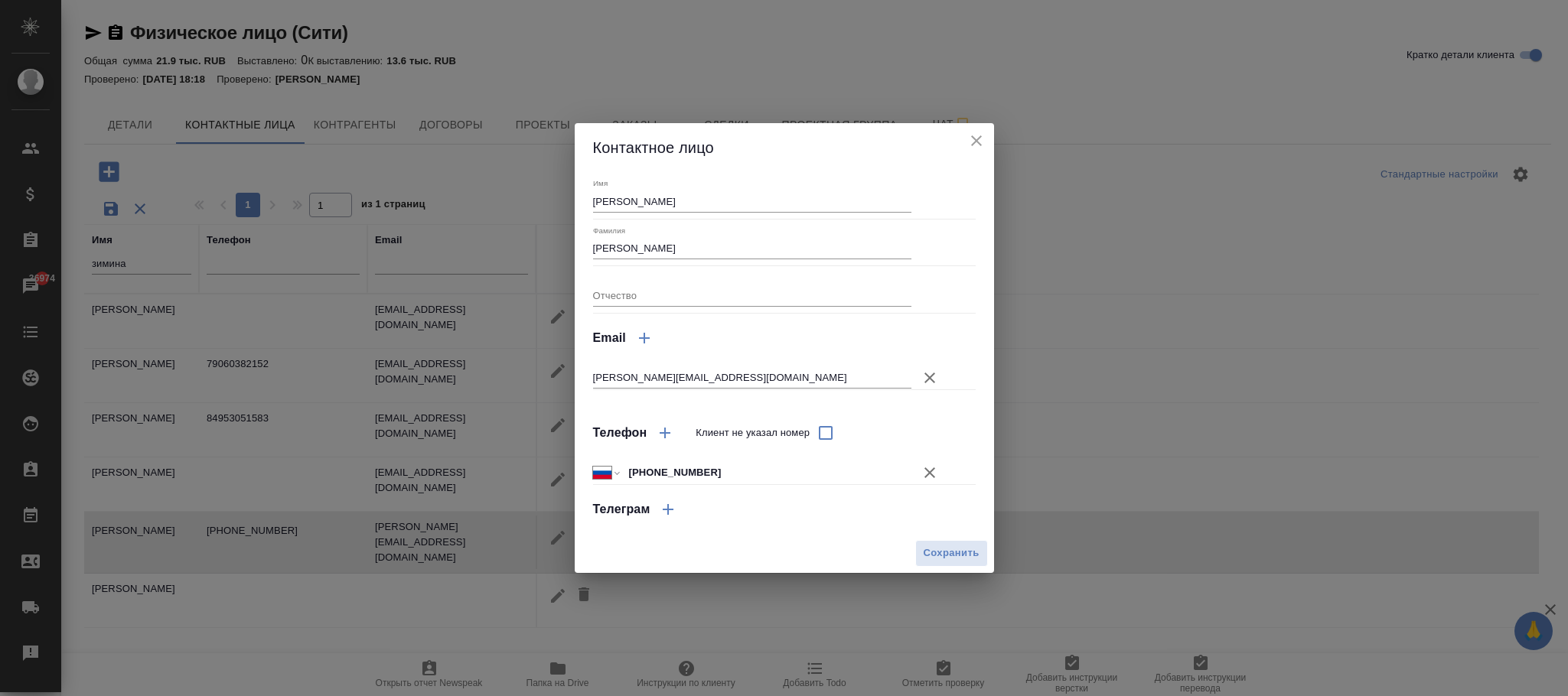
click at [929, 474] on icon "button" at bounding box center [930, 473] width 11 height 11
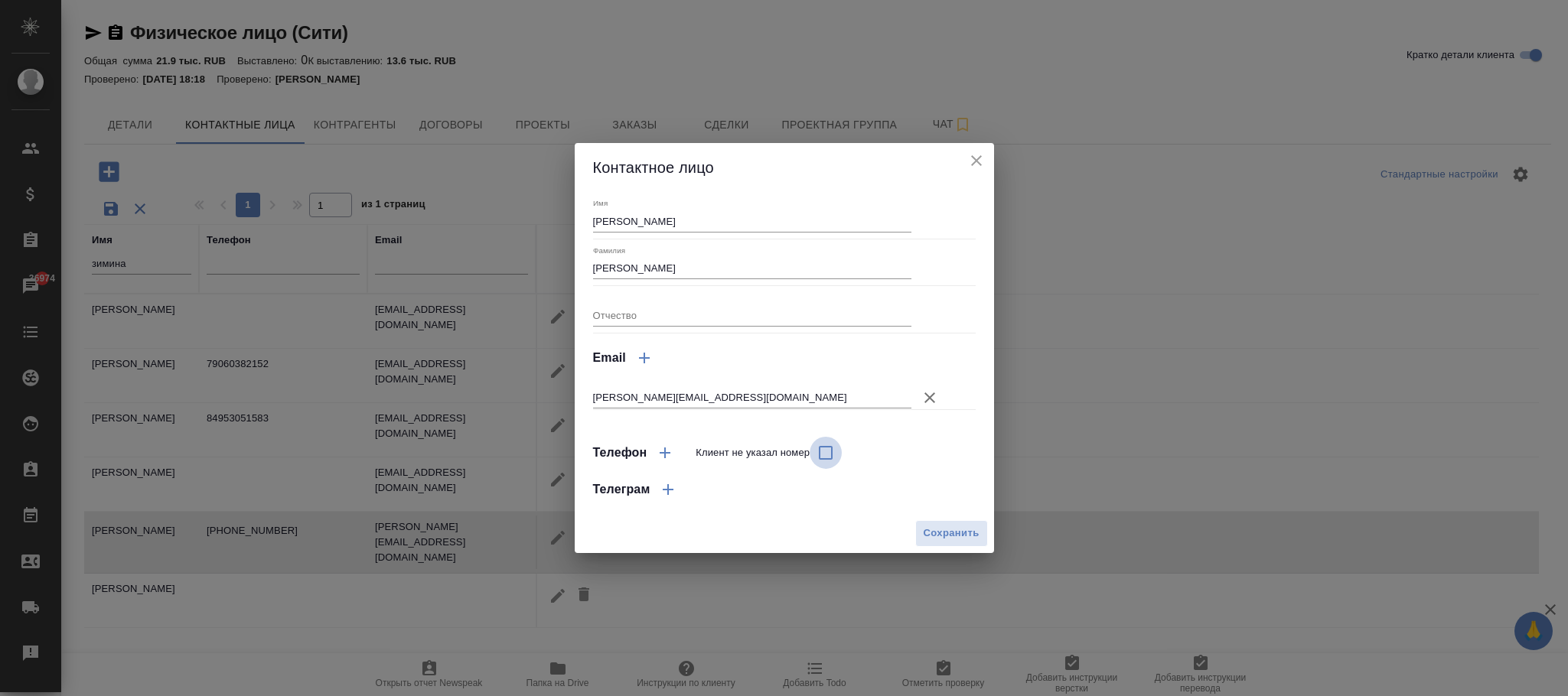
drag, startPoint x: 821, startPoint y: 453, endPoint x: 830, endPoint y: 455, distance: 9.2
click at [822, 453] on input "Клиент не указал номер" at bounding box center [826, 453] width 32 height 32
checkbox input "true"
drag, startPoint x: 950, startPoint y: 525, endPoint x: 800, endPoint y: 448, distance: 168.6
click at [940, 521] on button "Сохранить" at bounding box center [951, 533] width 72 height 27
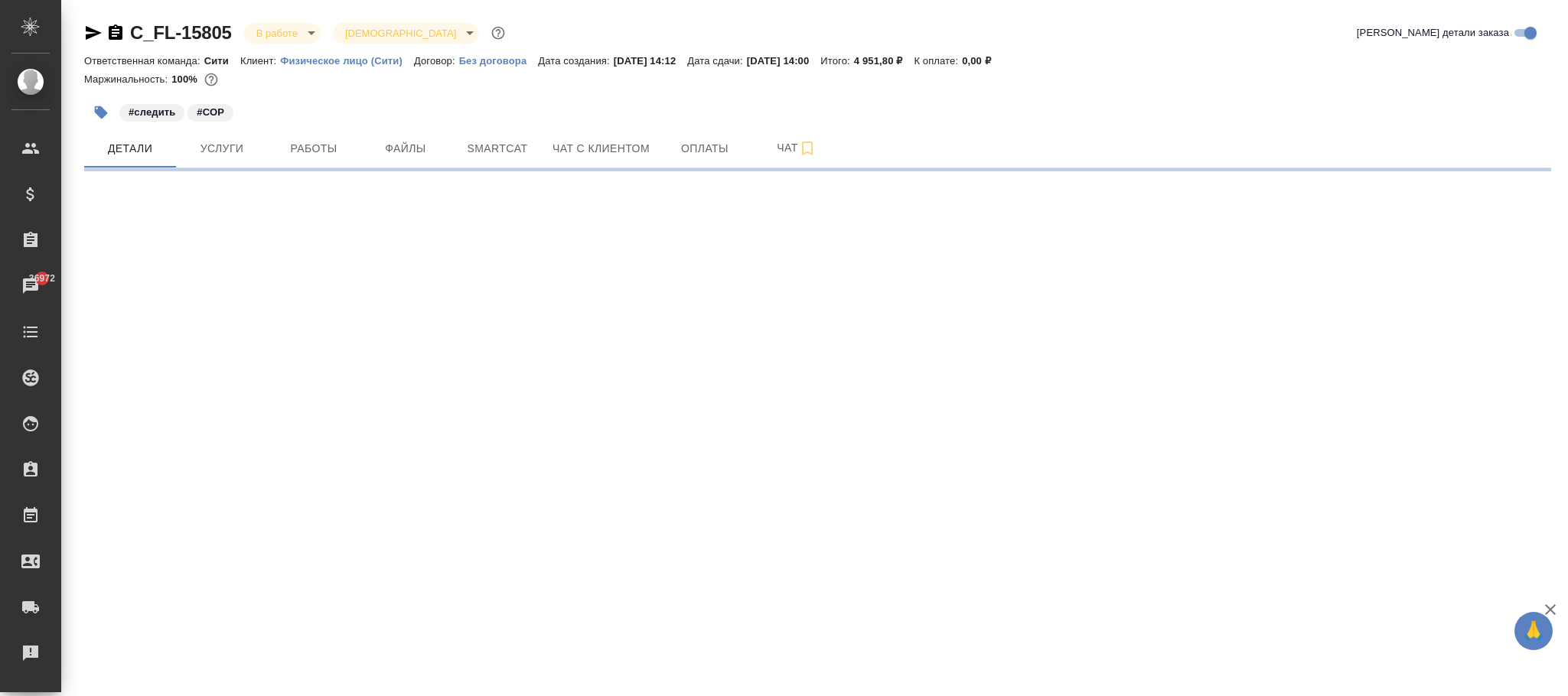
select select "RU"
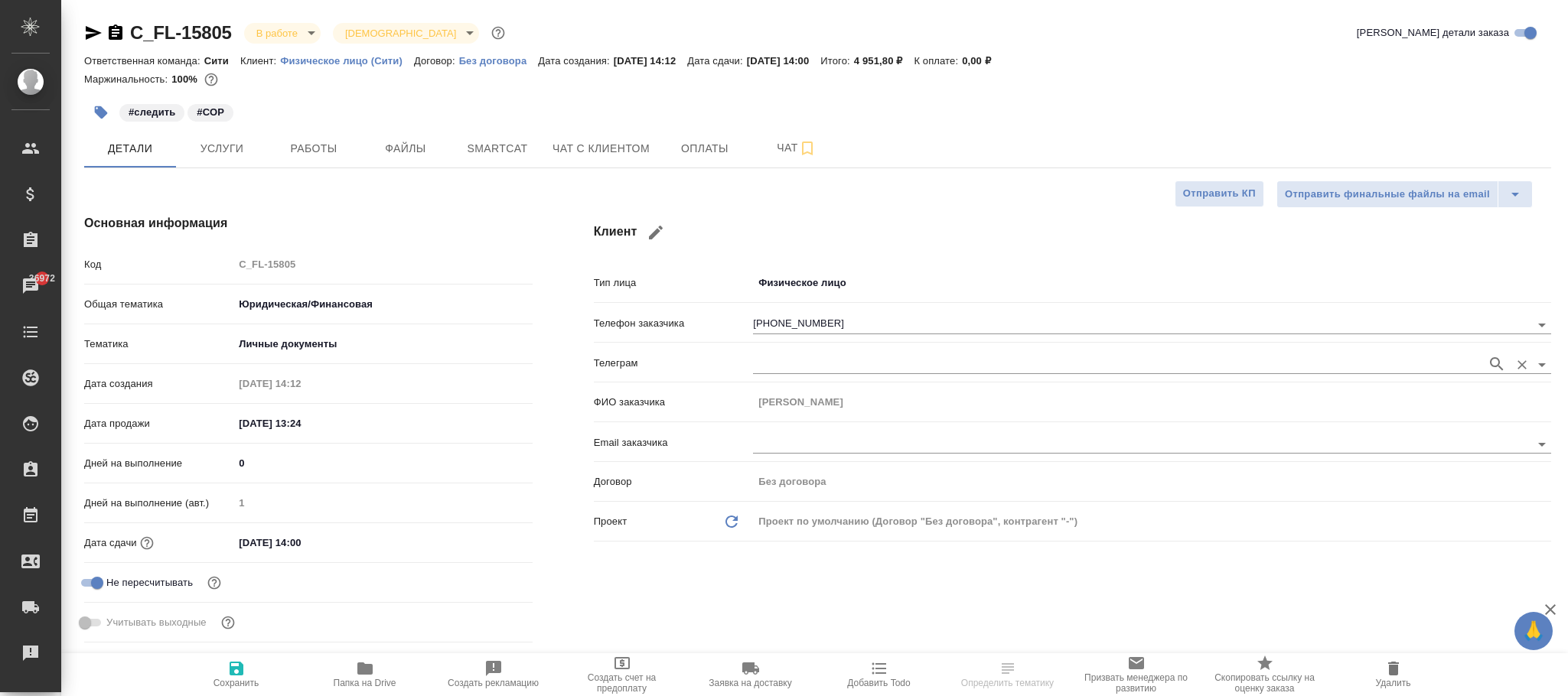
type textarea "x"
click at [1525, 324] on icon "Очистить" at bounding box center [1522, 325] width 9 height 9
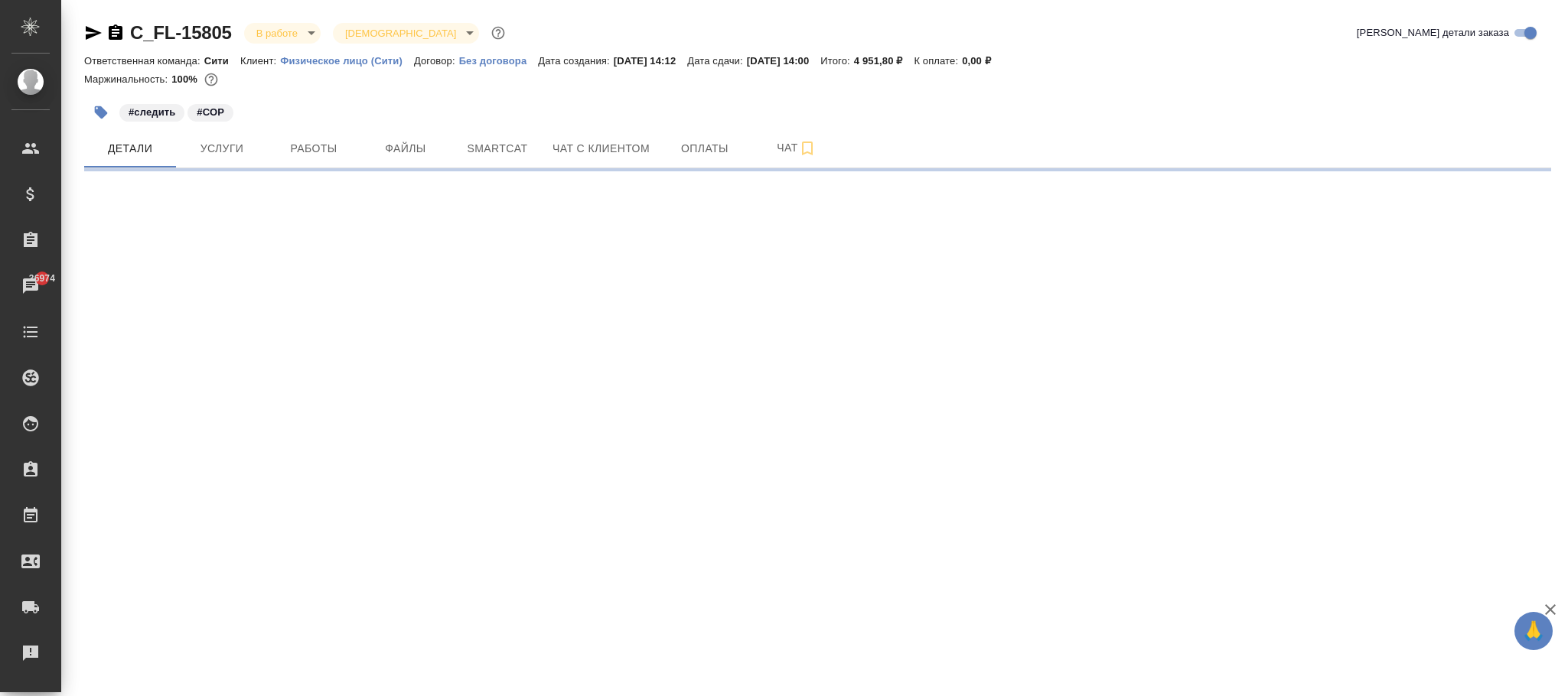
select select "RU"
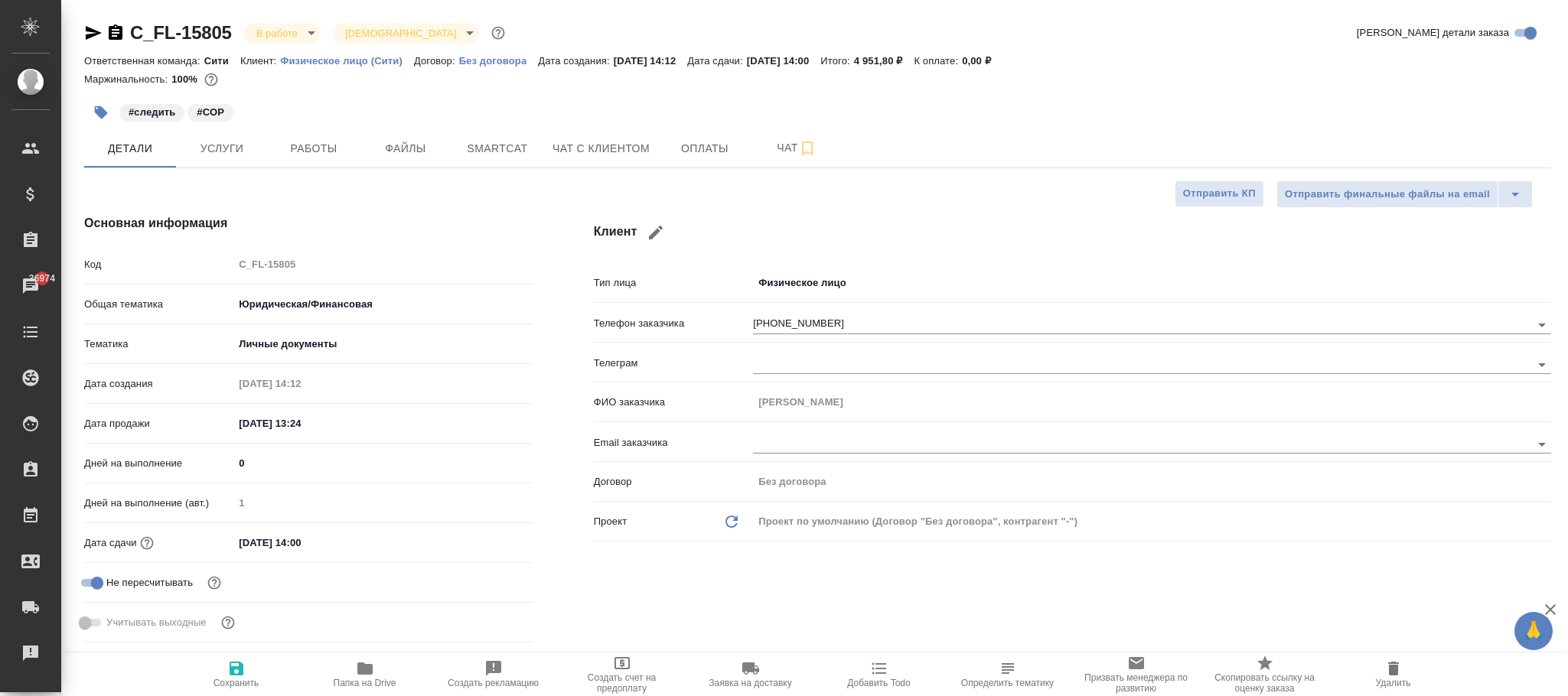
type textarea "x"
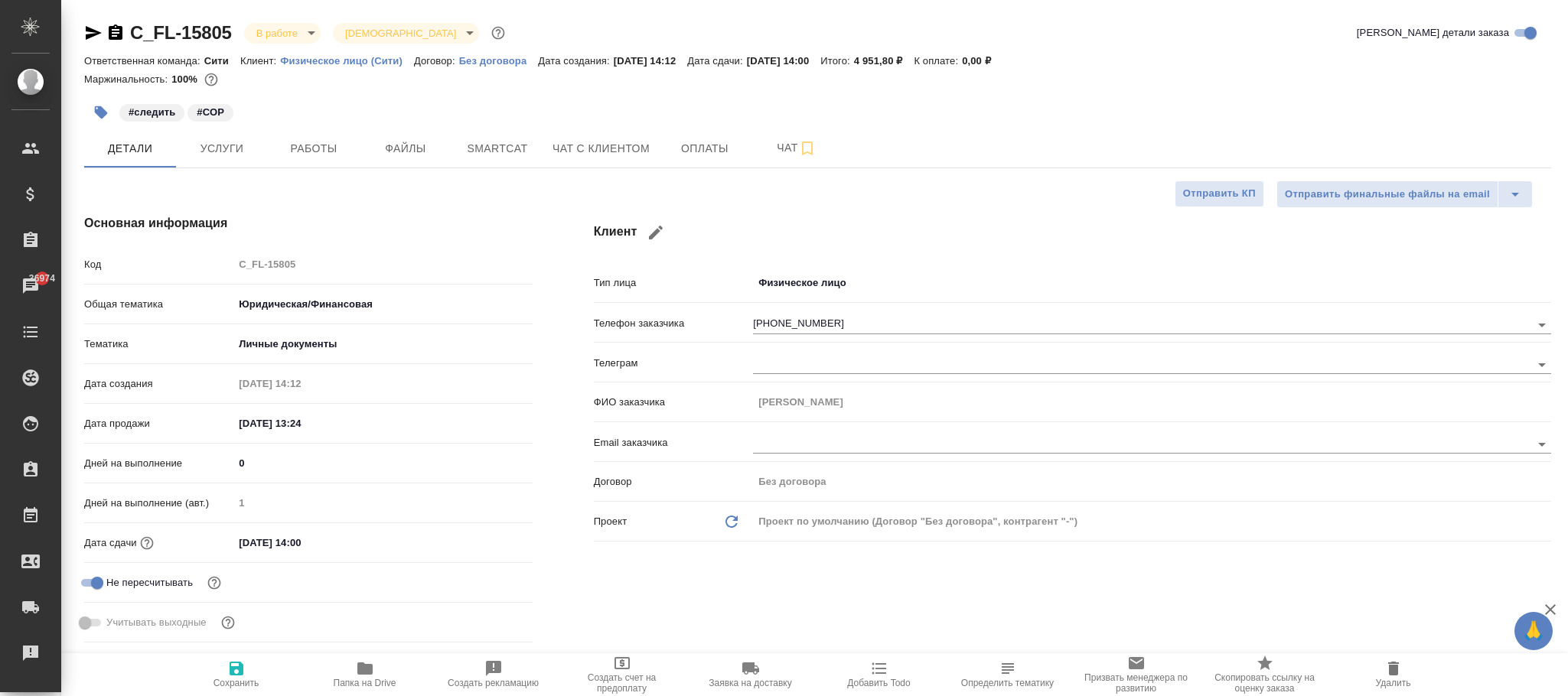
type textarea "x"
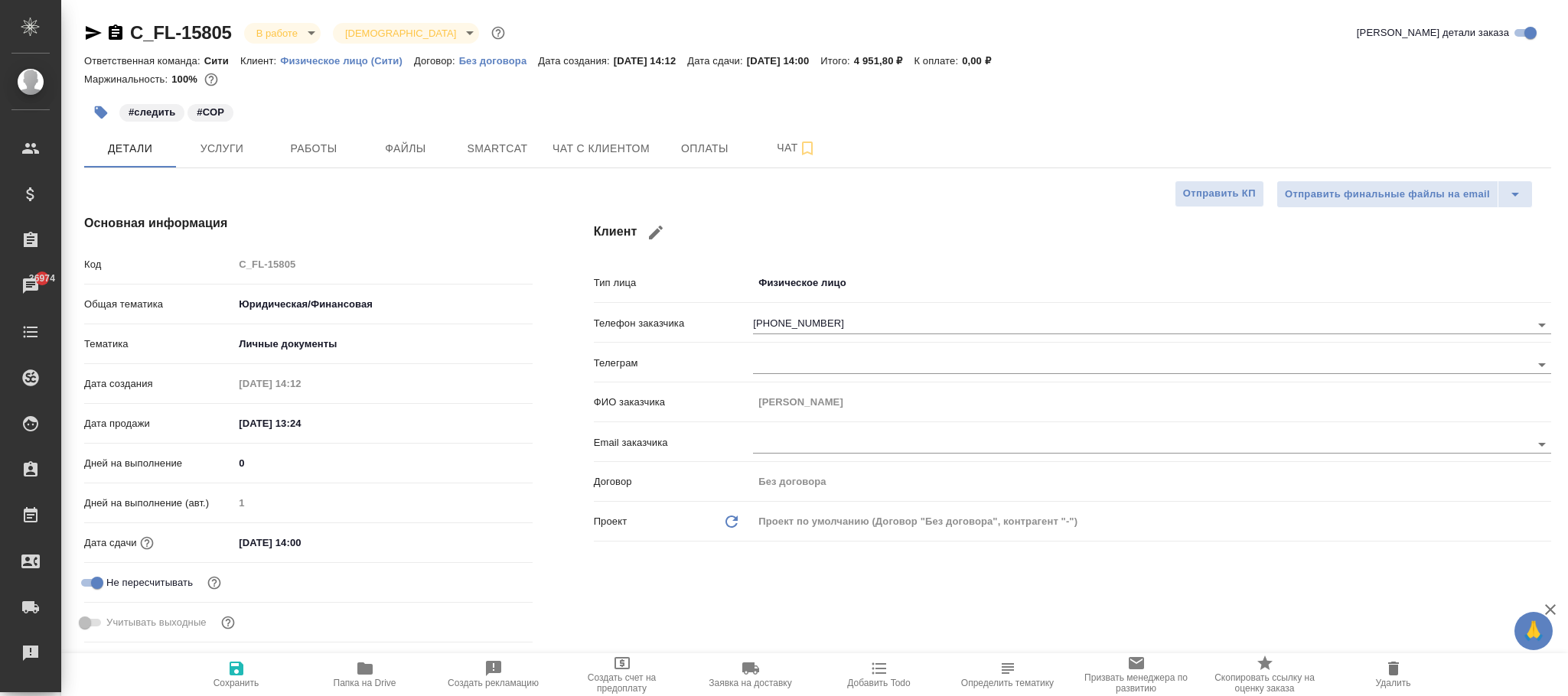
type textarea "x"
click at [1525, 322] on icon "Очистить" at bounding box center [1522, 325] width 9 height 9
type textarea "x"
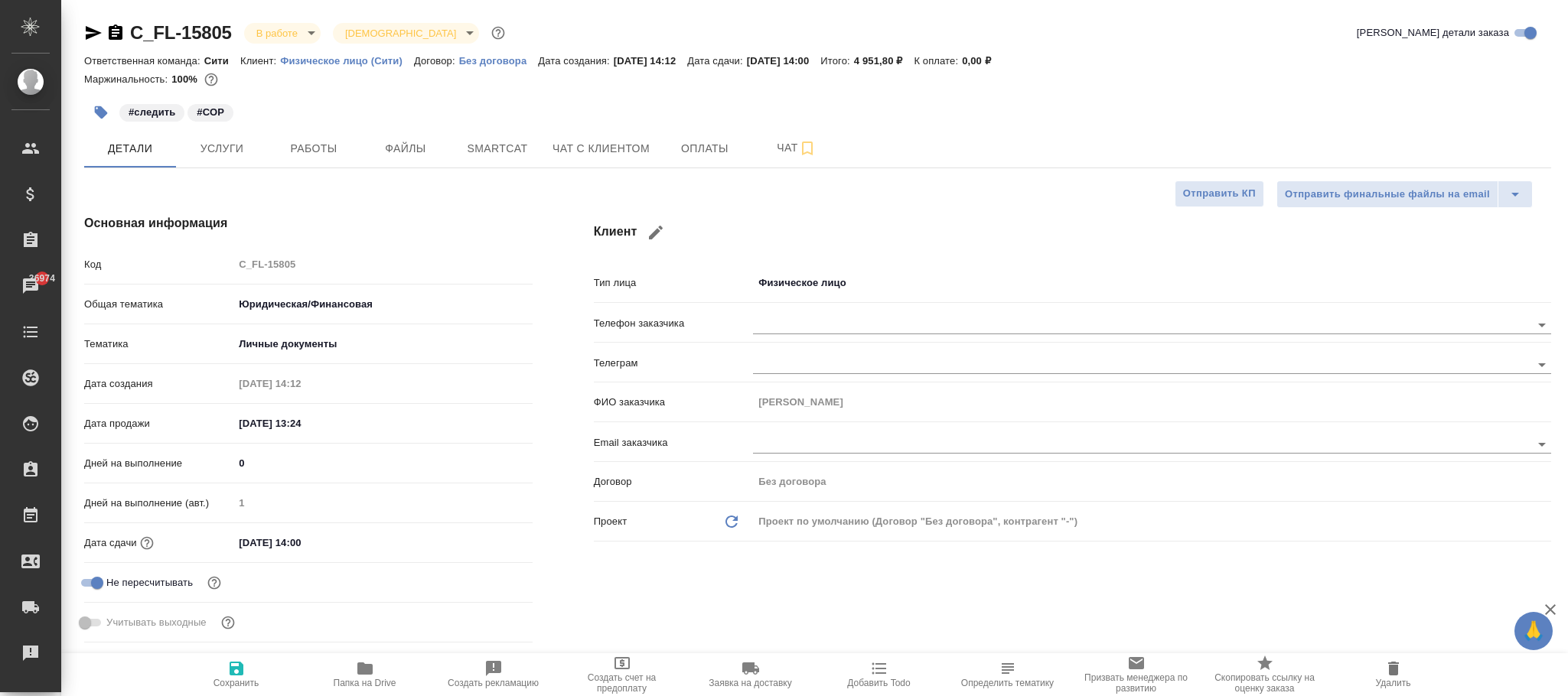
type textarea "x"
paste input "89091573877"
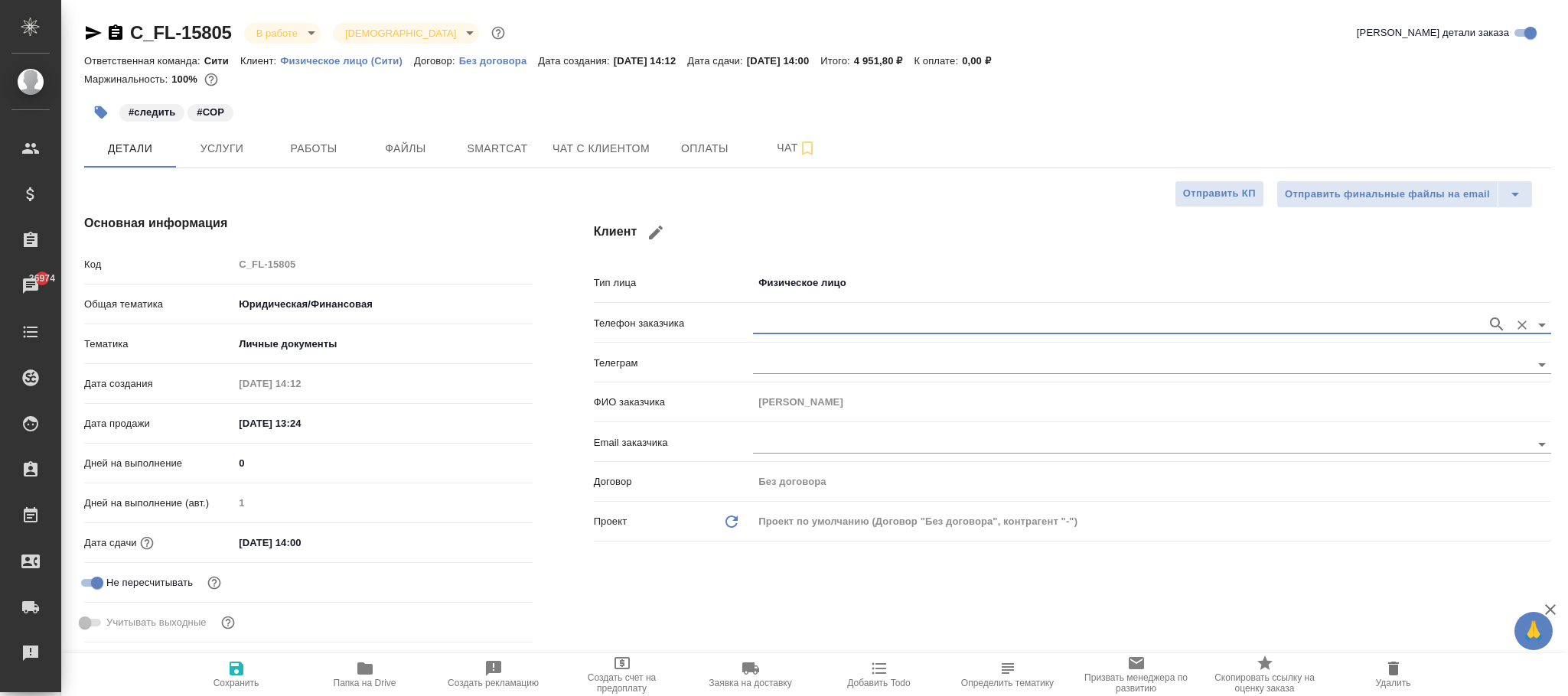
type input "89091573877"
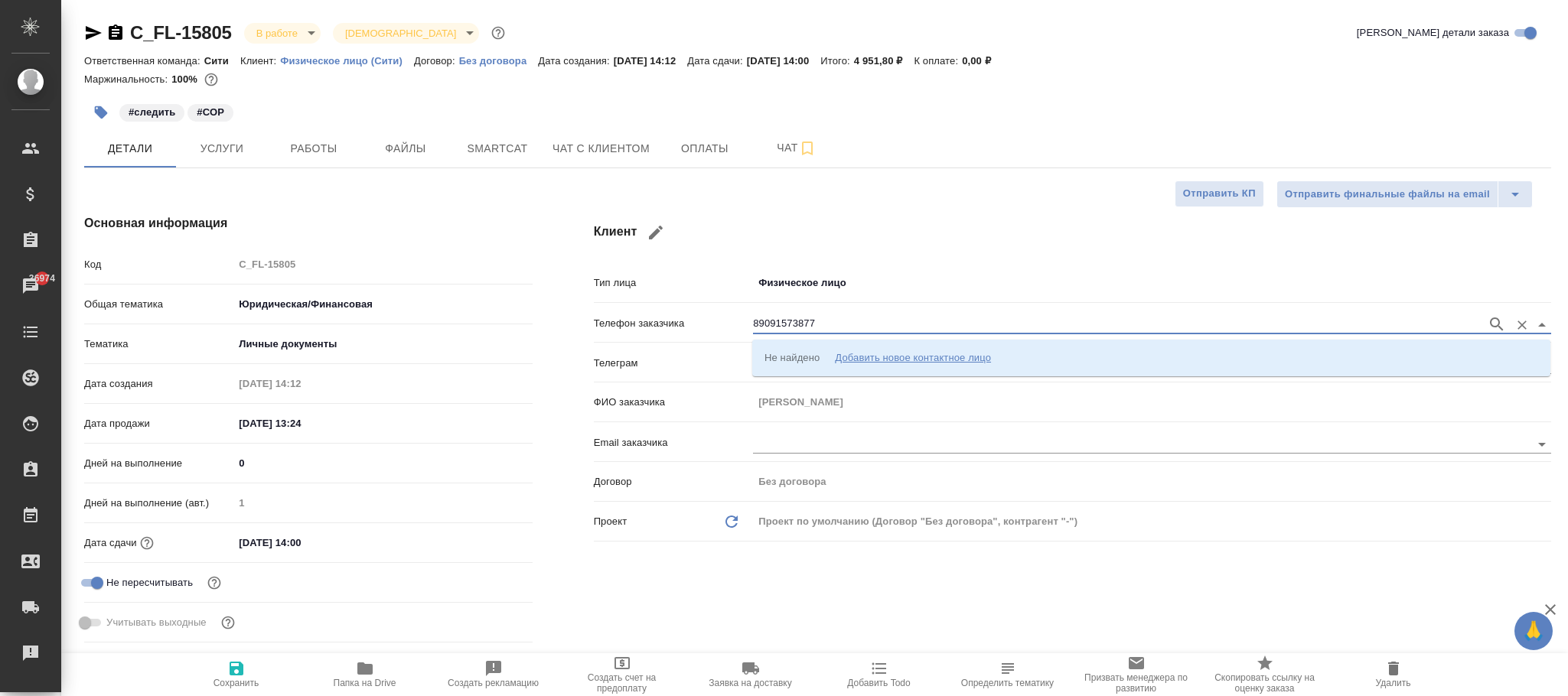
click at [758, 322] on input "89091573877" at bounding box center [1117, 324] width 727 height 19
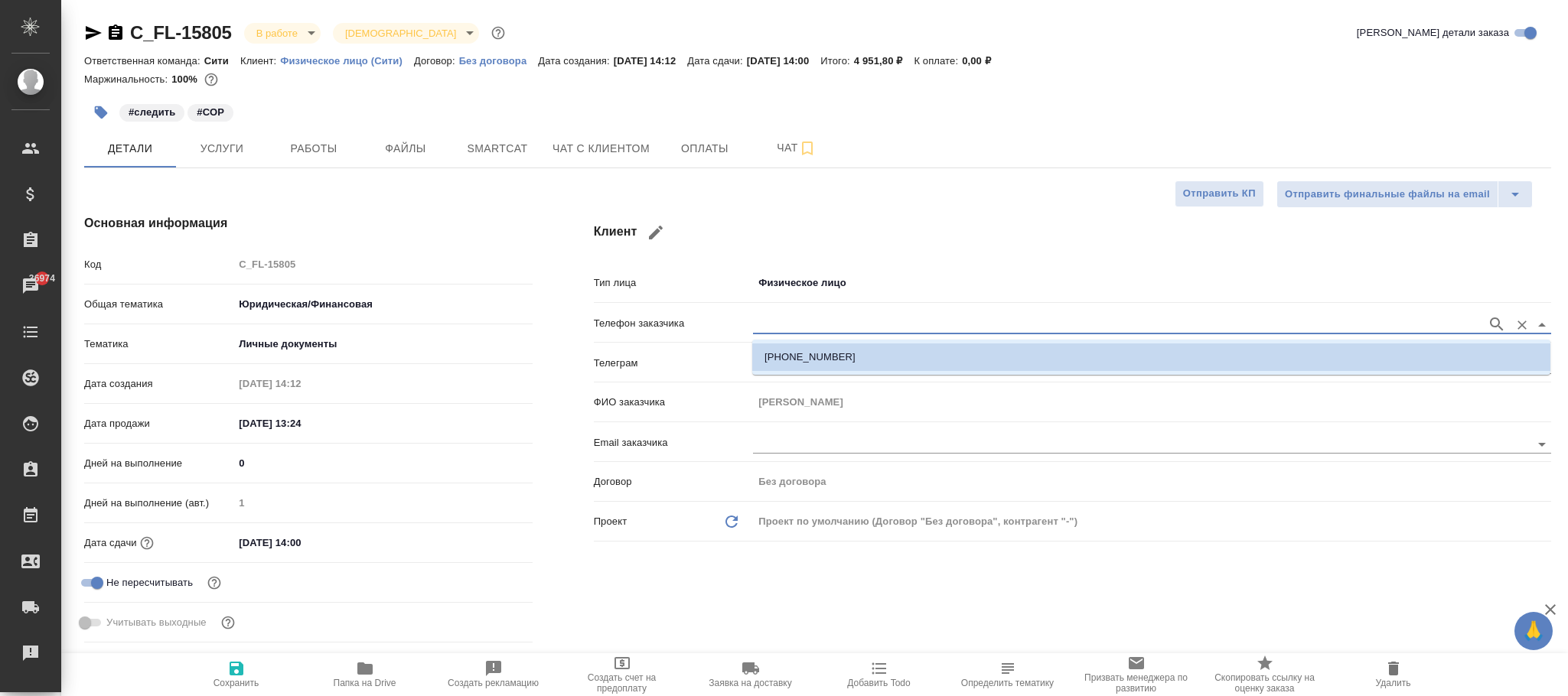
click at [809, 349] on p "[PHONE_NUMBER]" at bounding box center [810, 356] width 91 height 15
type input "[PHONE_NUMBER]"
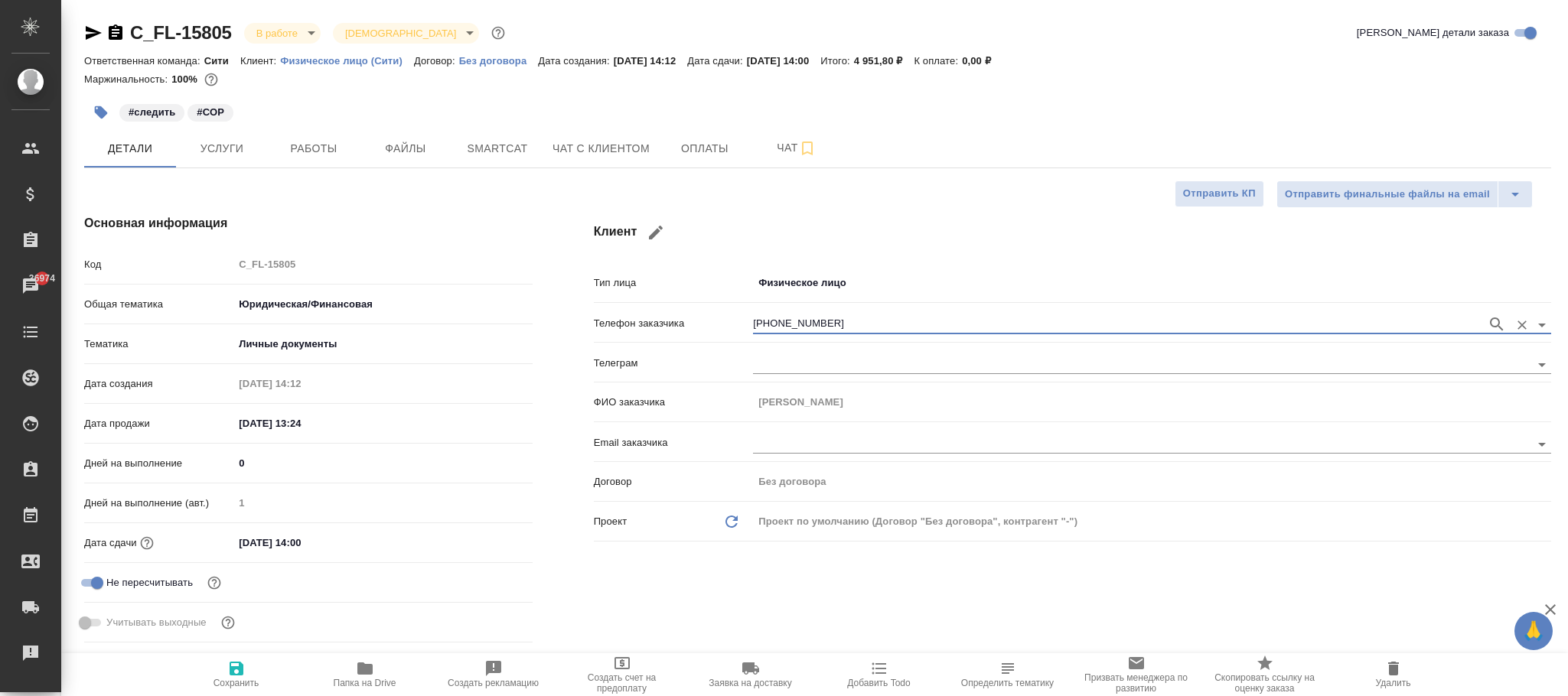
click at [1495, 322] on icon "button" at bounding box center [1496, 324] width 19 height 19
click at [724, 516] on icon "Обновить данные" at bounding box center [731, 522] width 19 height 19
type textarea "x"
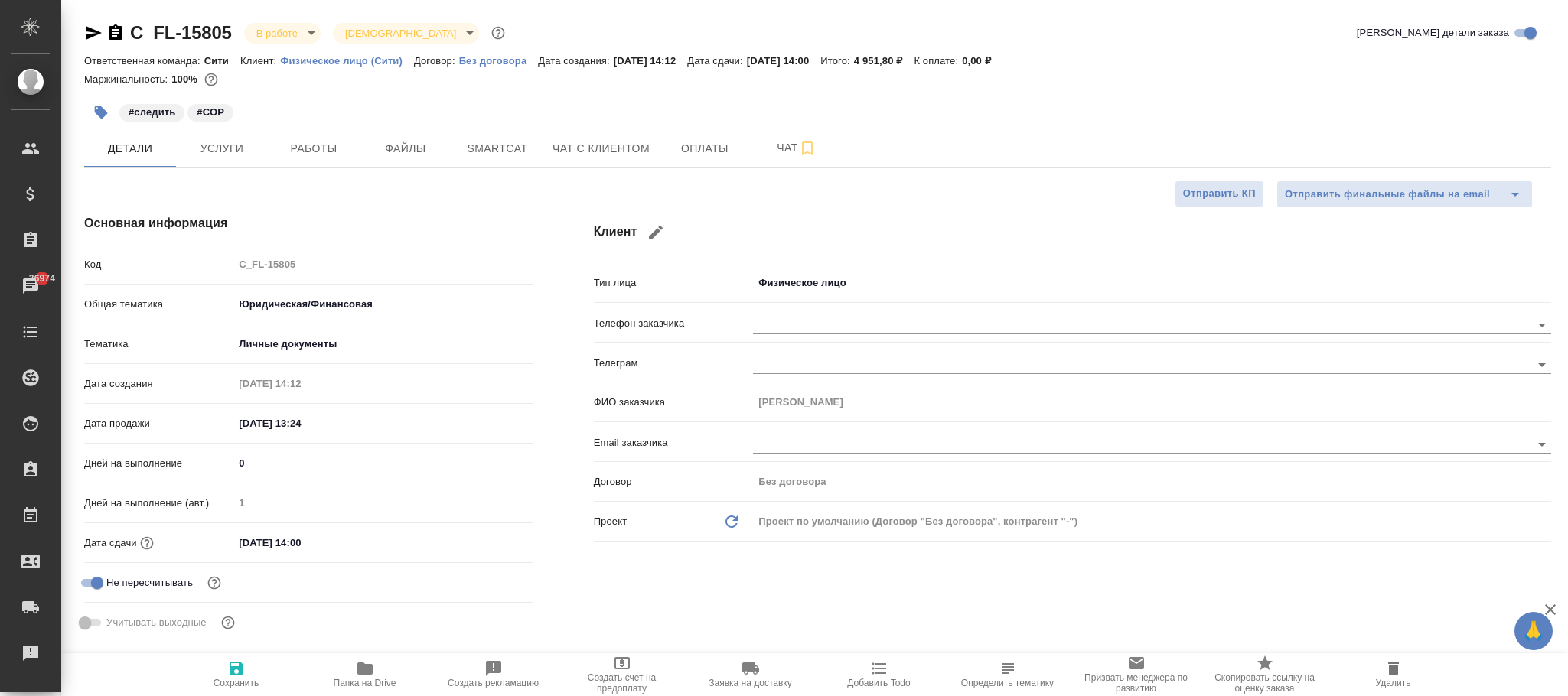
type textarea "x"
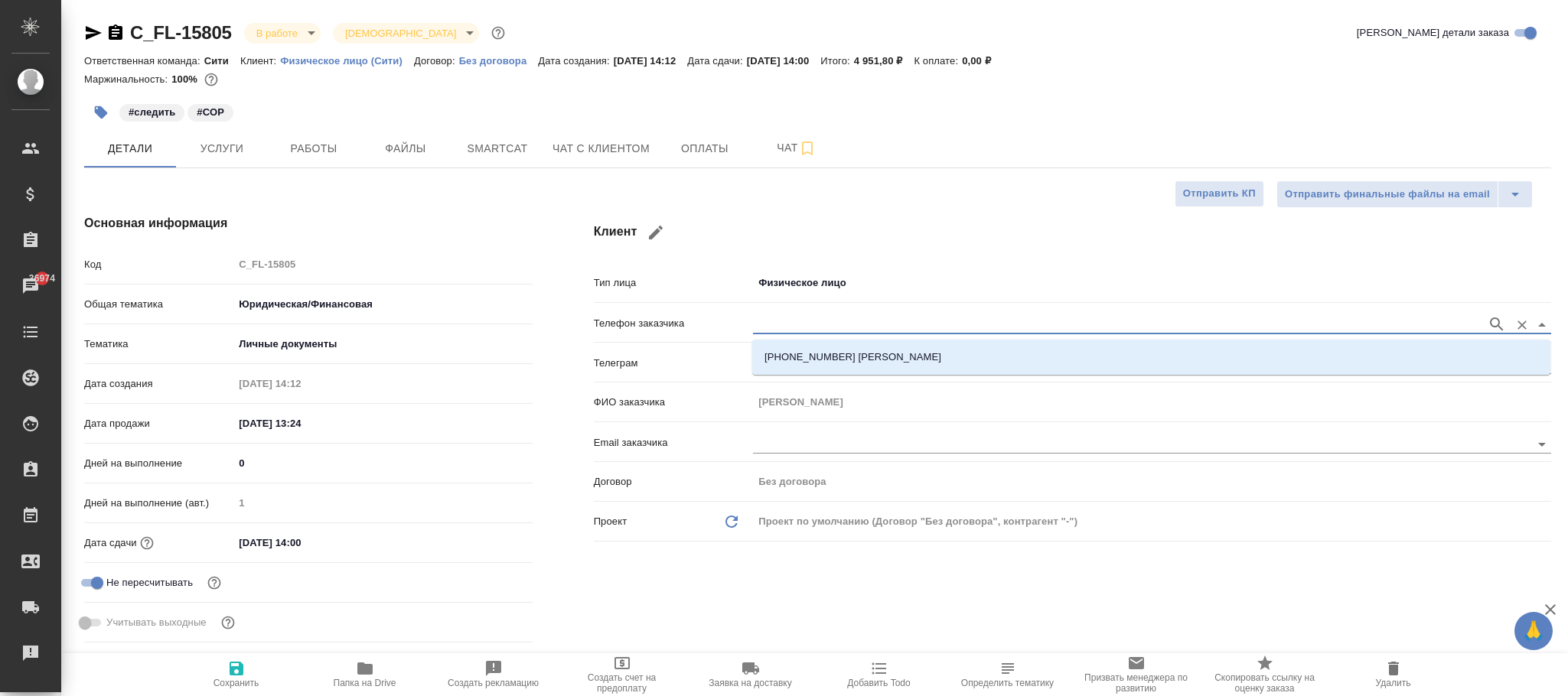
click at [815, 322] on input "text" at bounding box center [1117, 324] width 727 height 19
click at [822, 361] on p "[PHONE_NUMBER] [PERSON_NAME]" at bounding box center [853, 356] width 177 height 15
type input "[PHONE_NUMBER] [PERSON_NAME]"
type input "Игорь"
type textarea "x"
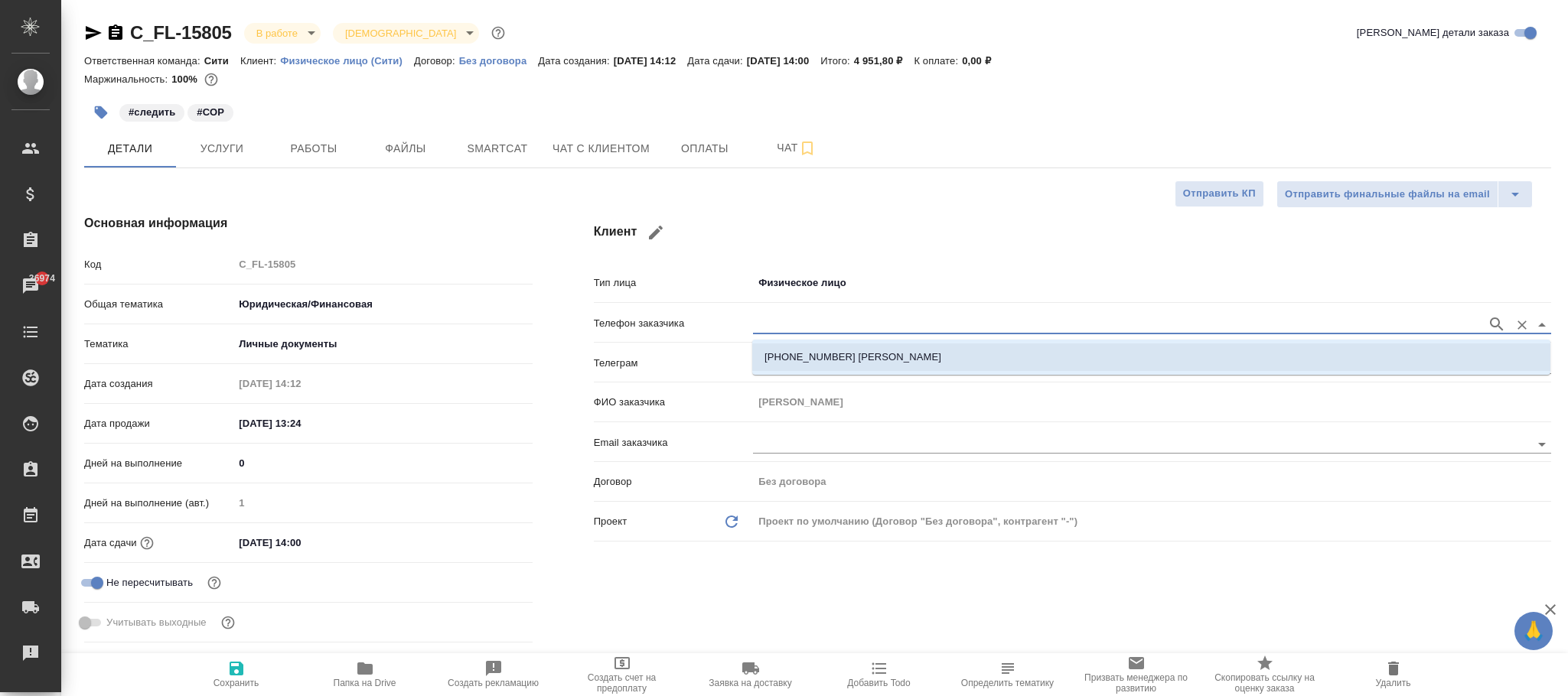
type textarea "x"
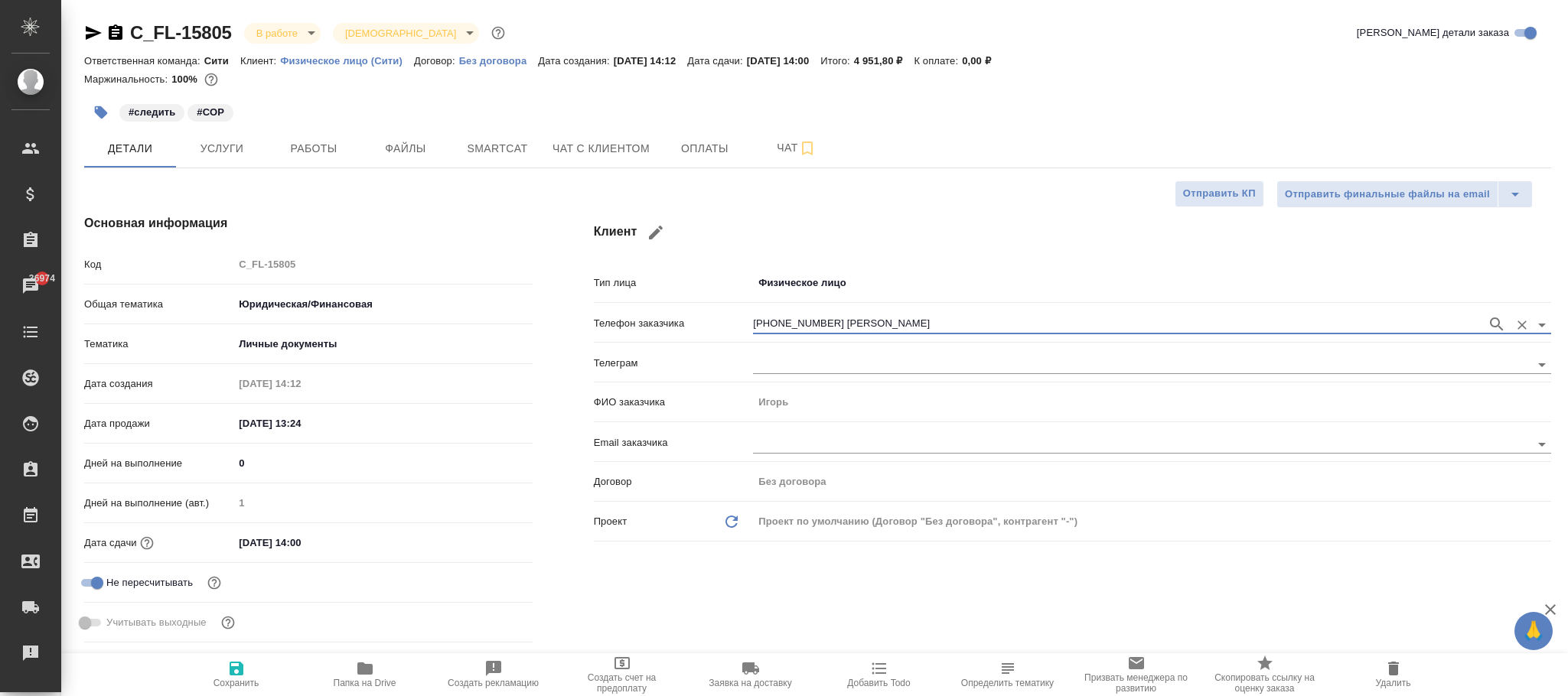
click at [237, 664] on icon "button" at bounding box center [236, 668] width 19 height 19
type textarea "x"
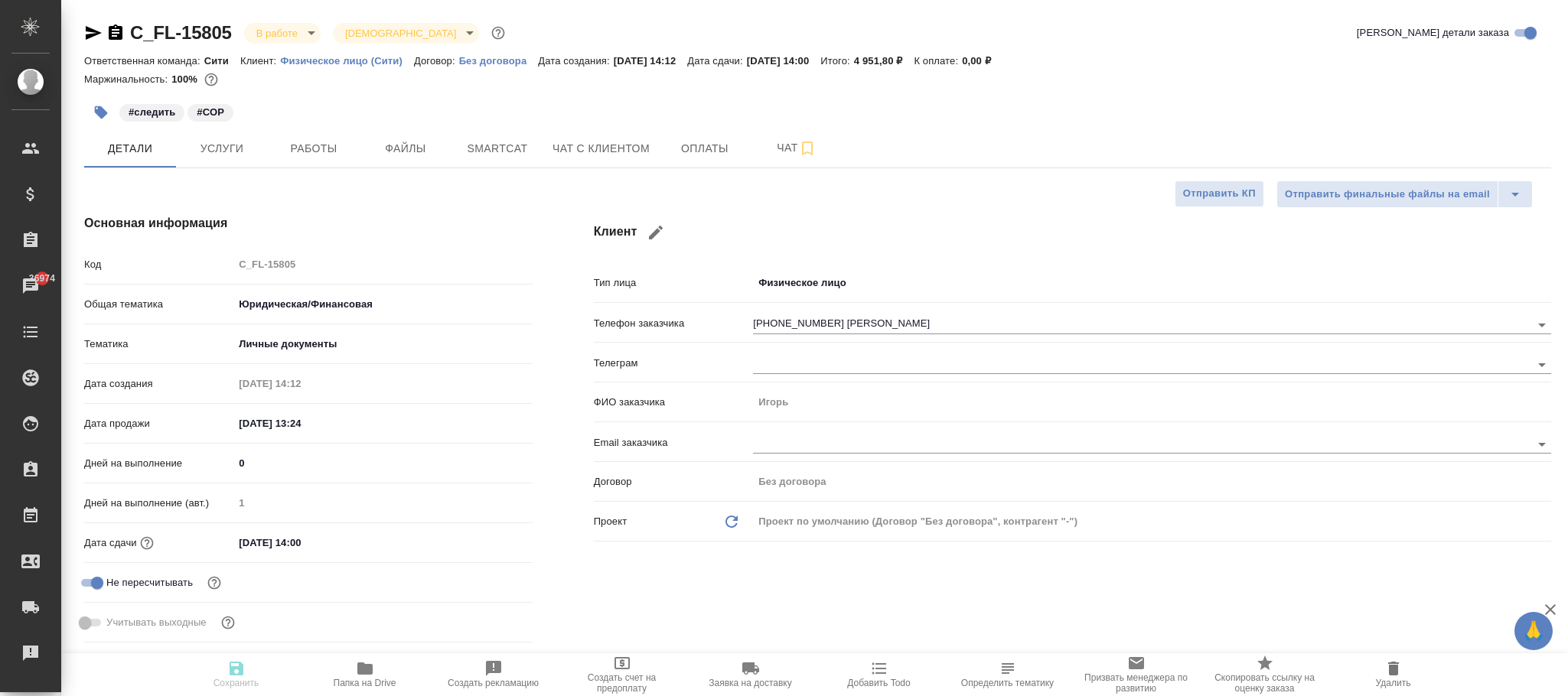
type textarea "x"
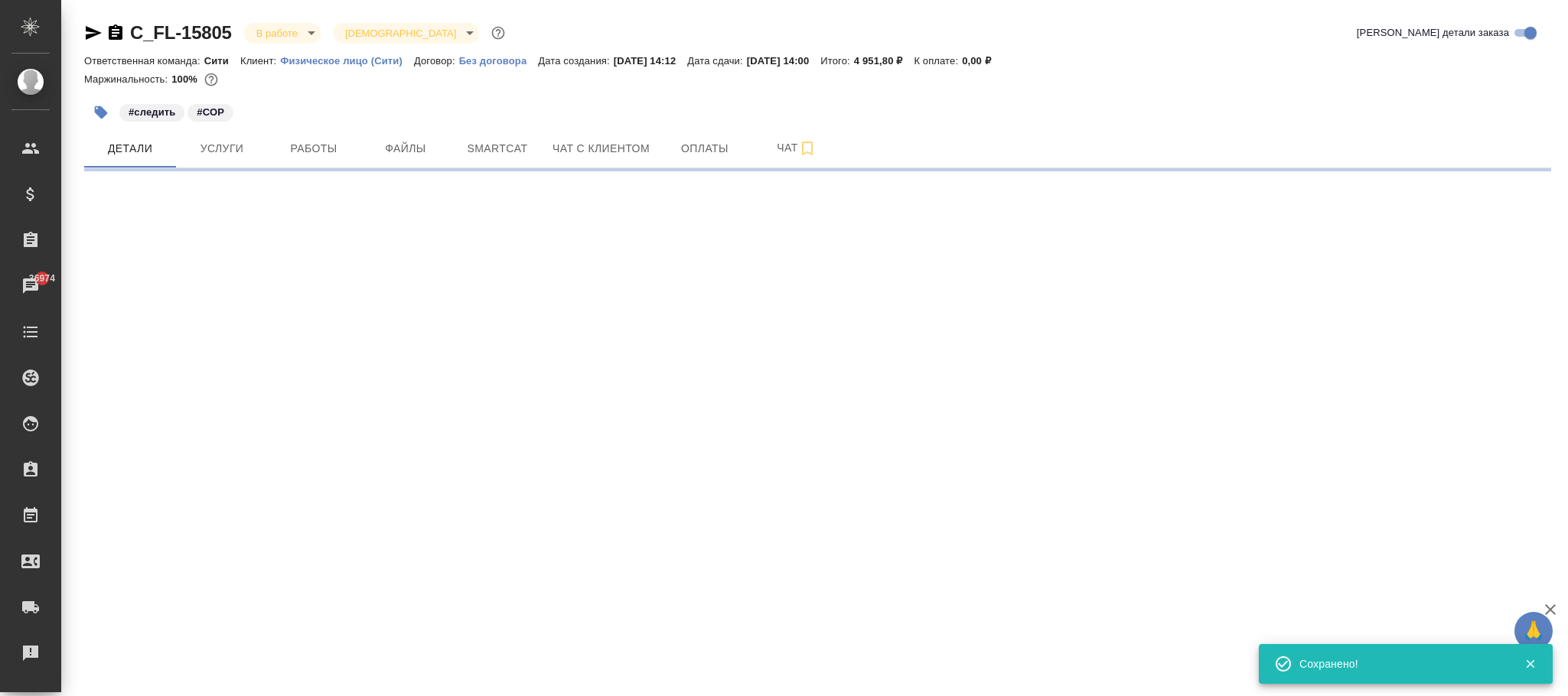
select select "RU"
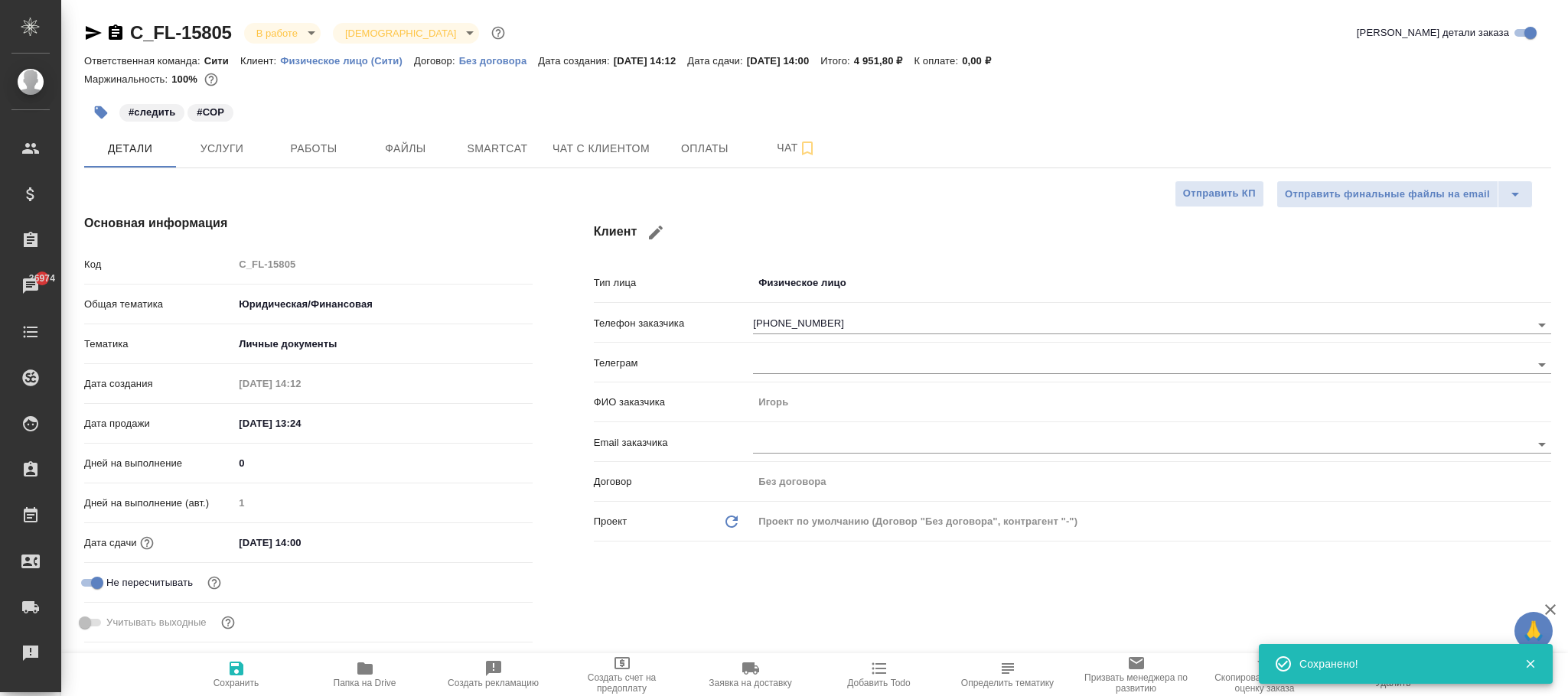
type textarea "x"
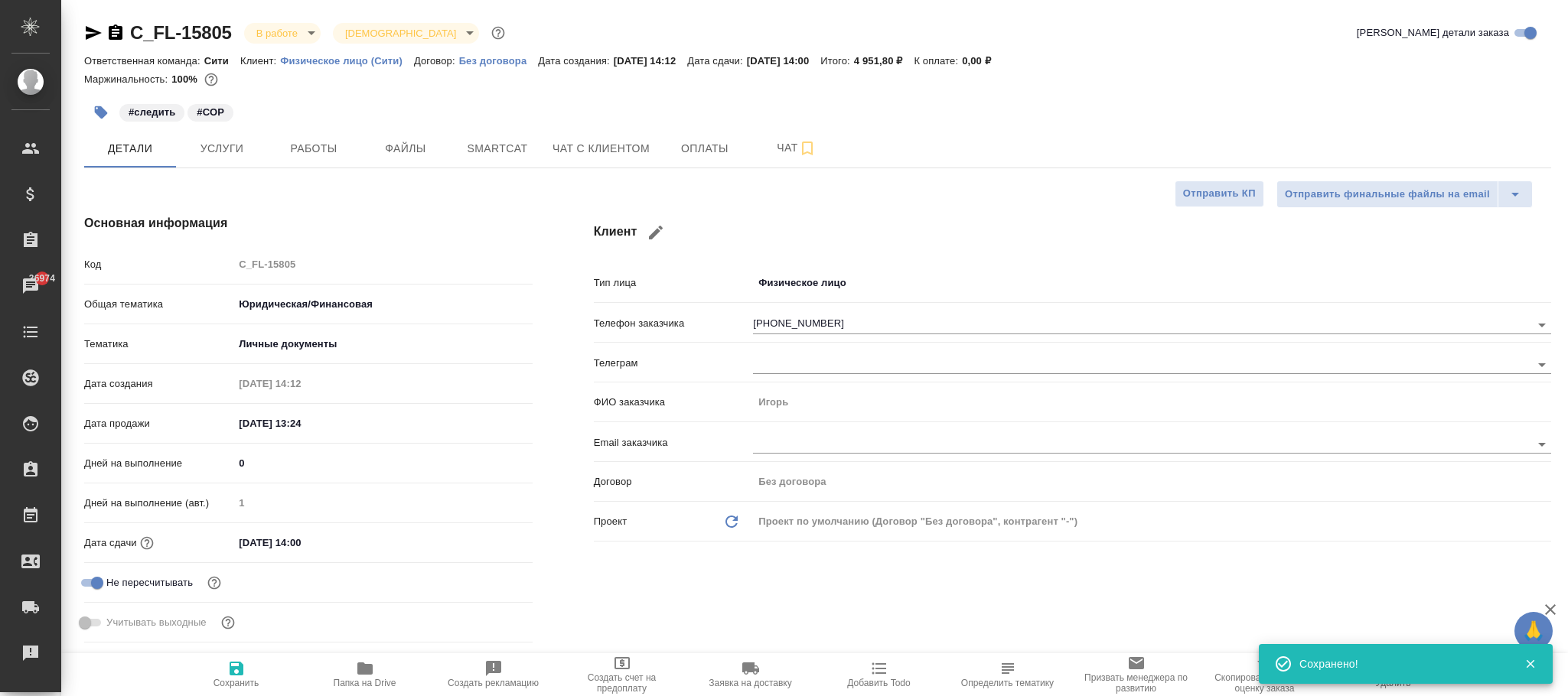
type textarea "x"
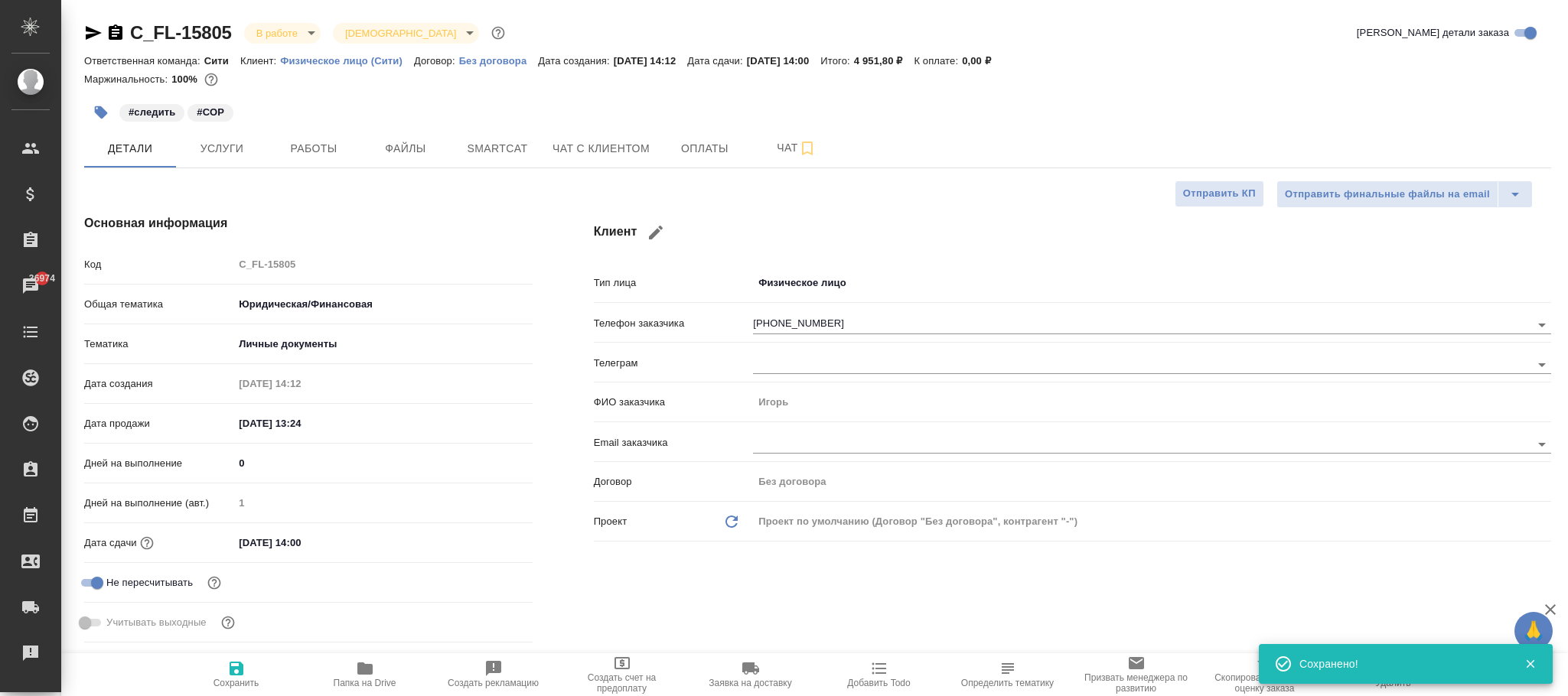
type textarea "x"
